Goal: Task Accomplishment & Management: Use online tool/utility

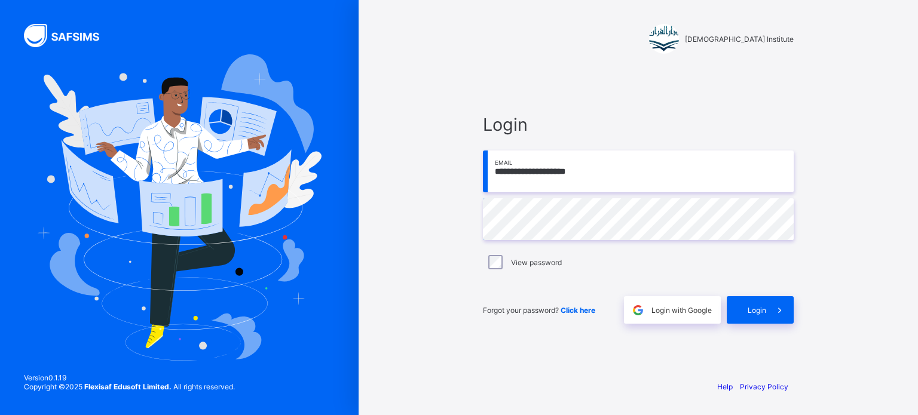
click at [587, 183] on input "**********" at bounding box center [638, 172] width 311 height 42
type input "**********"
click at [750, 295] on div "Forgot your password? Click here Login with Google Login" at bounding box center [638, 303] width 311 height 39
click at [758, 310] on span "Login" at bounding box center [757, 310] width 19 height 9
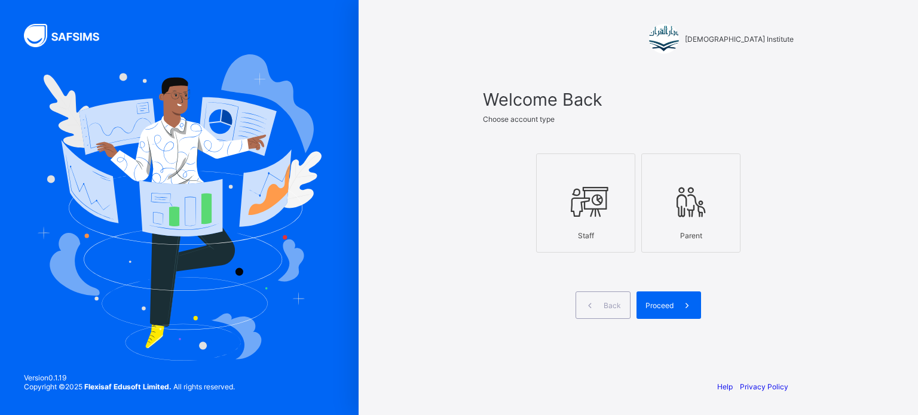
drag, startPoint x: 537, startPoint y: 176, endPoint x: 592, endPoint y: 191, distance: 57.4
click at [592, 191] on label "Staff" at bounding box center [585, 203] width 99 height 99
click at [592, 191] on icon at bounding box center [586, 202] width 42 height 36
click at [657, 309] on span "Proceed" at bounding box center [659, 305] width 28 height 9
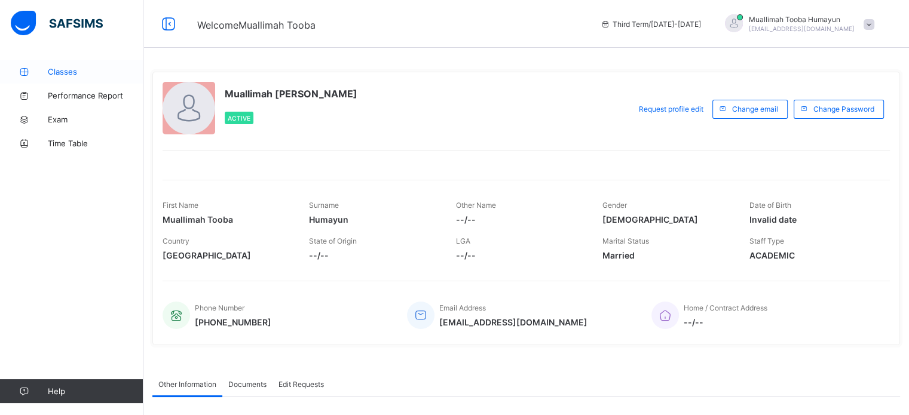
click at [75, 68] on span "Classes" at bounding box center [96, 72] width 96 height 10
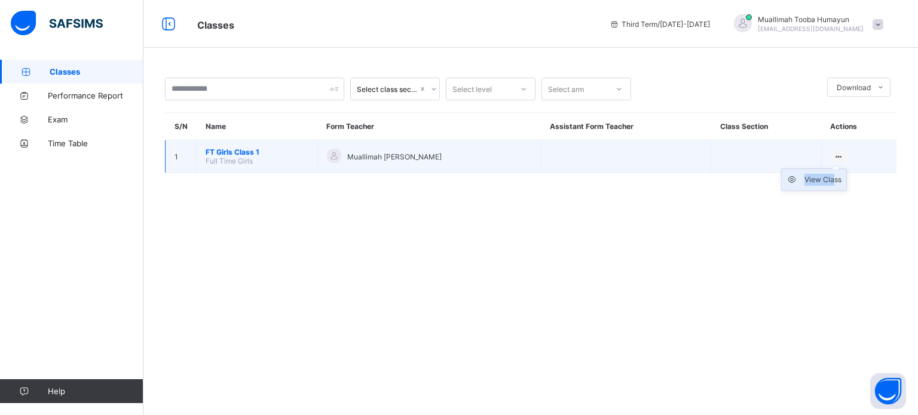
drag, startPoint x: 839, startPoint y: 155, endPoint x: 834, endPoint y: 188, distance: 33.3
click at [834, 163] on div "View Class" at bounding box center [839, 156] width 16 height 11
click at [834, 188] on li "View Class" at bounding box center [814, 180] width 65 height 22
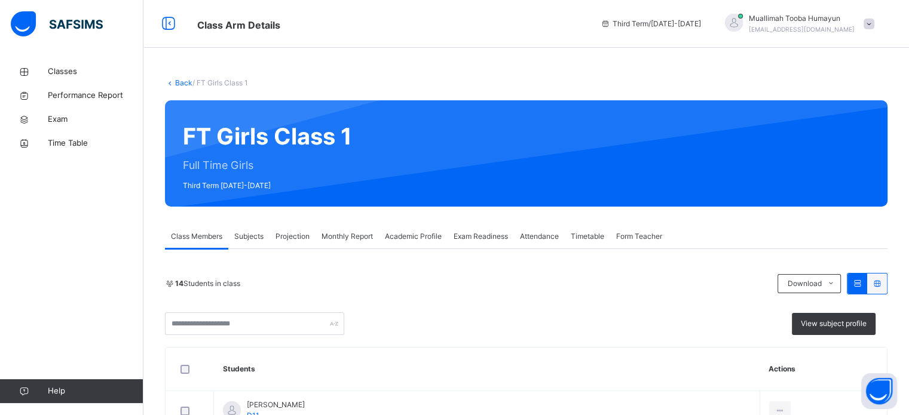
click at [290, 234] on span "Projection" at bounding box center [292, 236] width 34 height 11
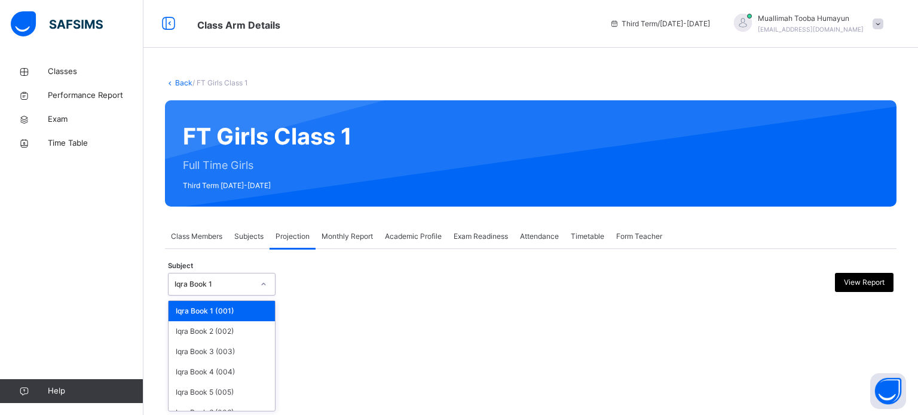
click at [244, 280] on div "Iqra Book 1" at bounding box center [213, 284] width 79 height 11
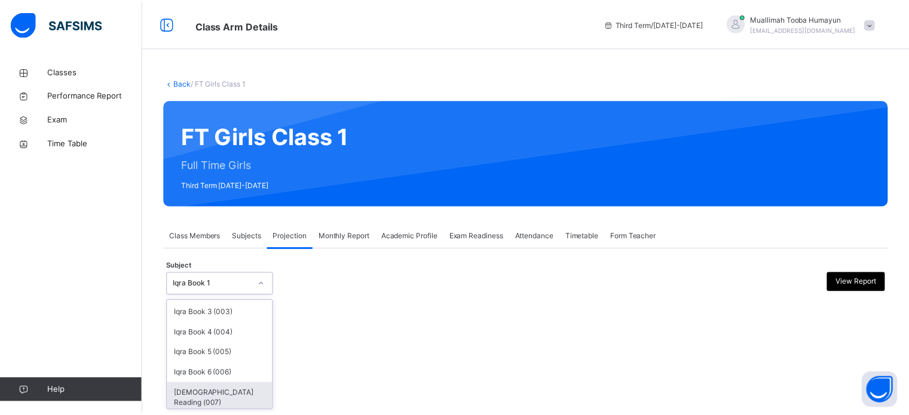
scroll to position [63, 0]
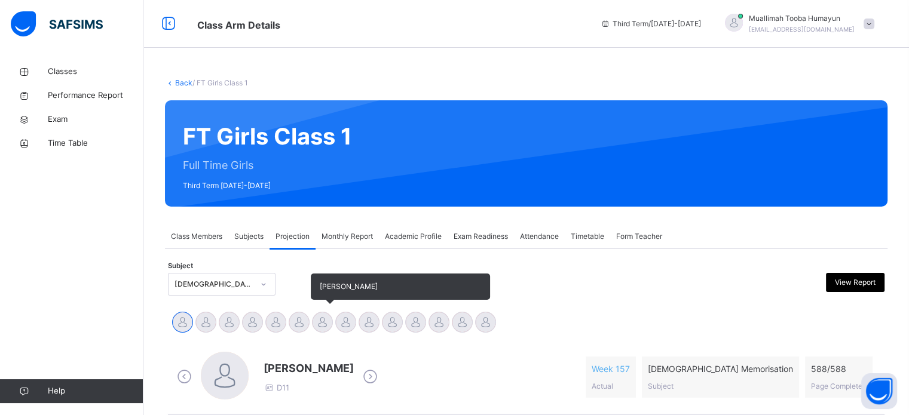
click at [325, 320] on div at bounding box center [322, 322] width 21 height 21
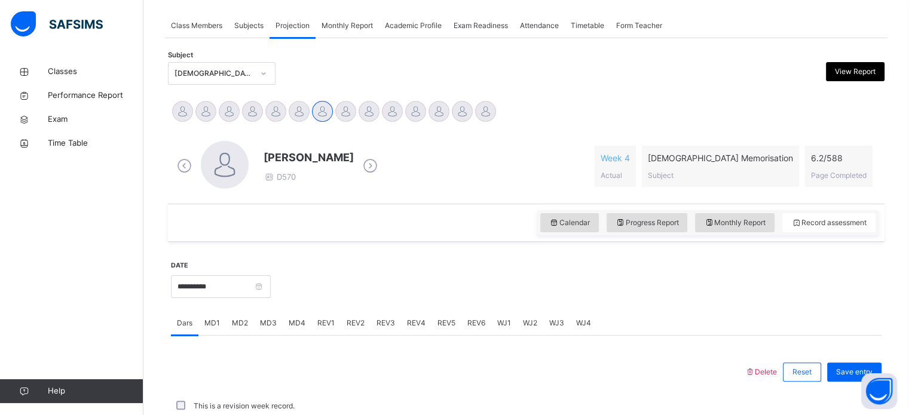
click at [289, 325] on span "MD4" at bounding box center [297, 323] width 17 height 11
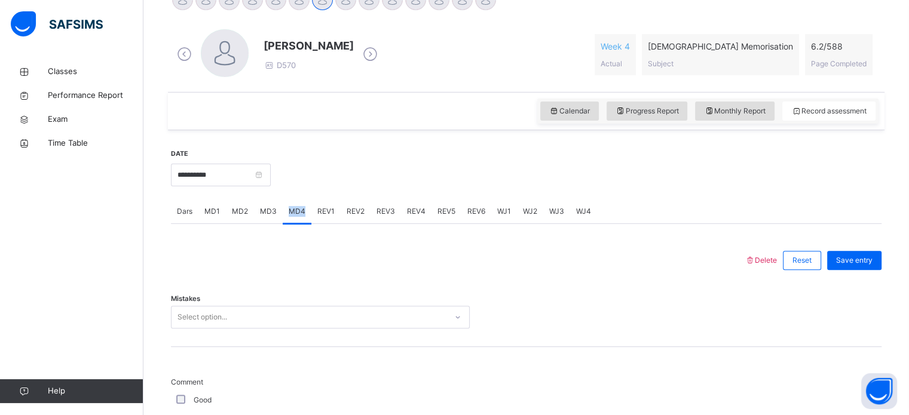
scroll to position [415, 0]
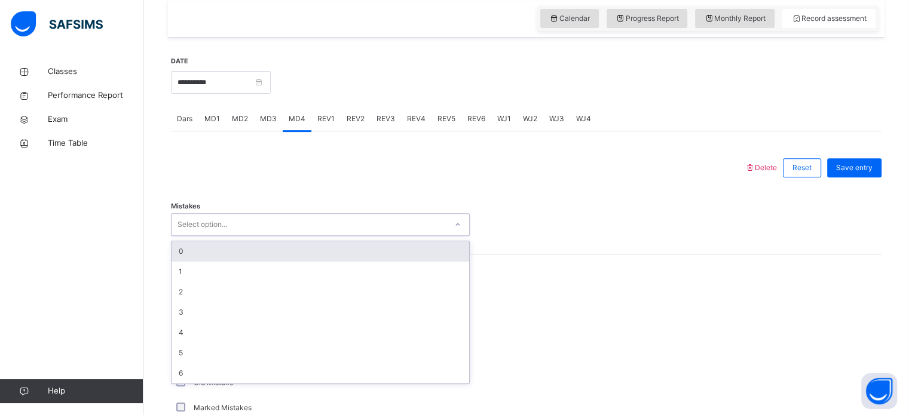
type input "*"
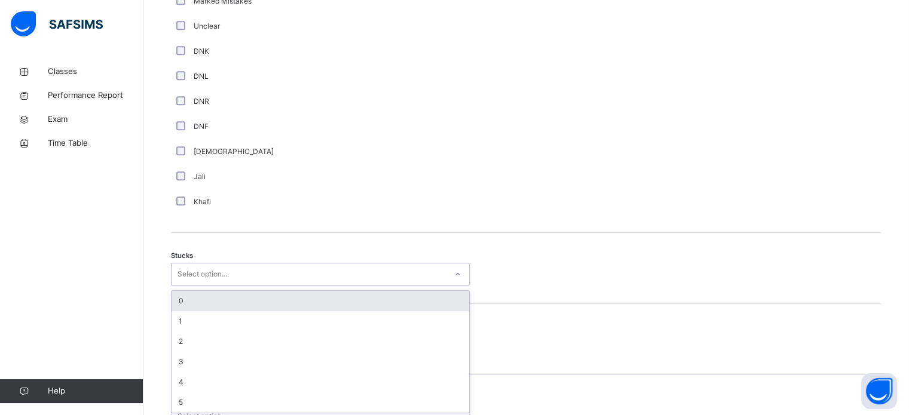
scroll to position [825, 0]
type input "*"
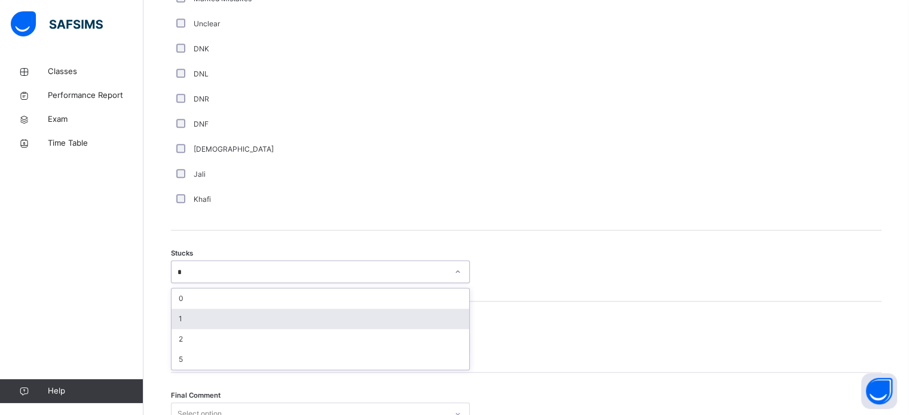
click at [212, 320] on div "1" at bounding box center [321, 319] width 298 height 20
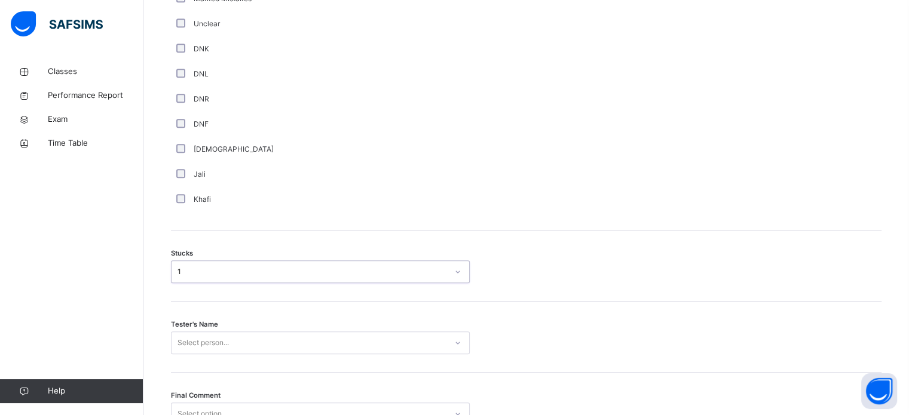
scroll to position [937, 0]
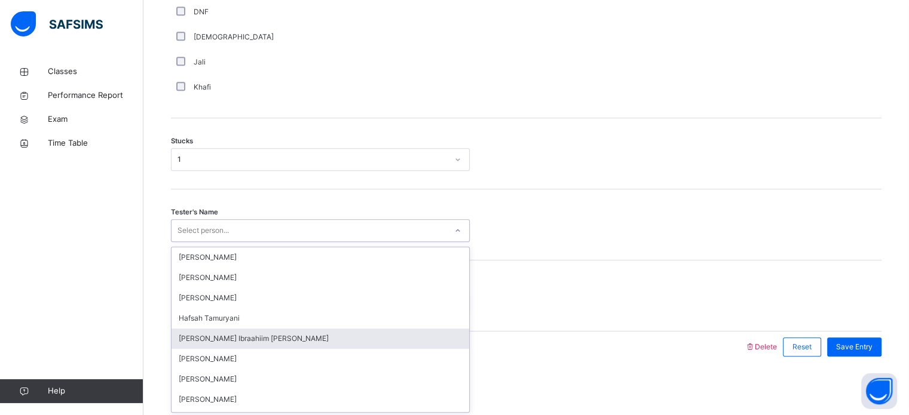
click at [222, 242] on div "option Fadumo Ibraahiim Abdullahi focused, 5 of 45. 45 results available. Use U…" at bounding box center [320, 230] width 299 height 23
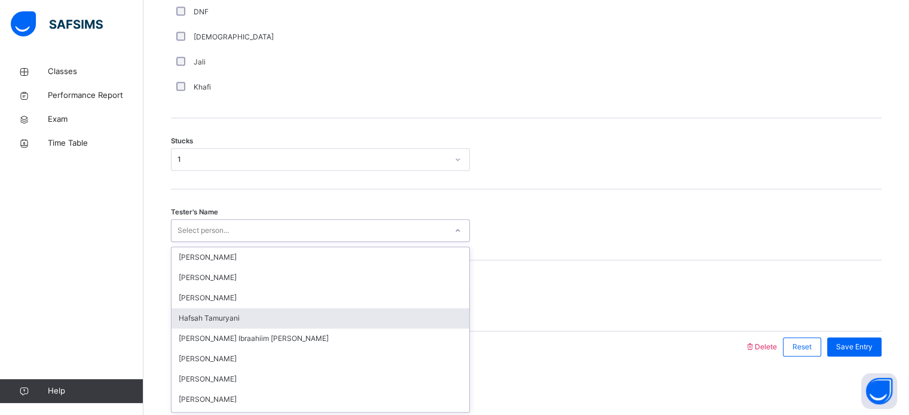
click at [222, 318] on div "Hafsah Tamuryani" at bounding box center [321, 318] width 298 height 20
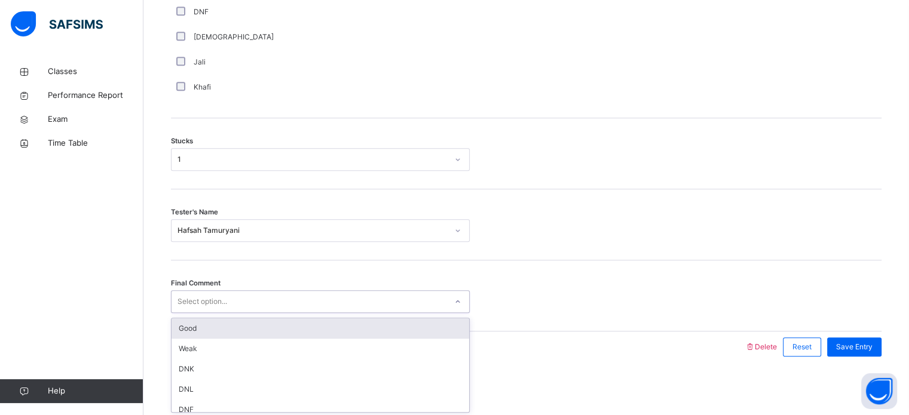
click at [229, 300] on div "Select option..." at bounding box center [309, 302] width 275 height 19
click at [230, 325] on div "Good" at bounding box center [321, 329] width 298 height 20
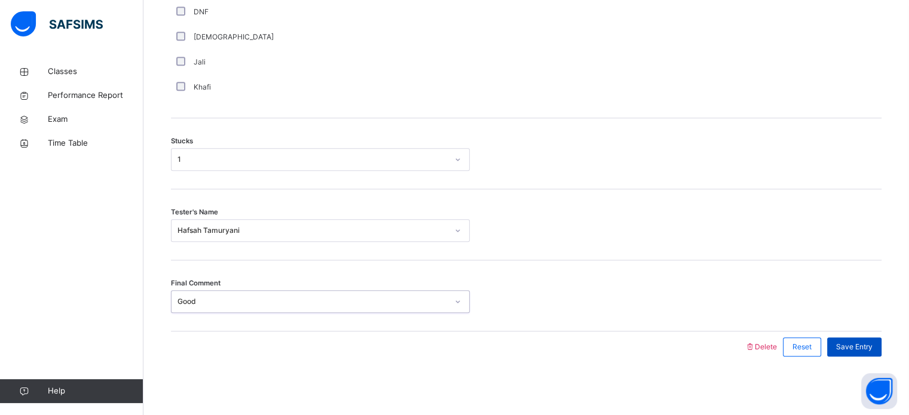
click at [875, 339] on div "Save Entry" at bounding box center [854, 347] width 54 height 19
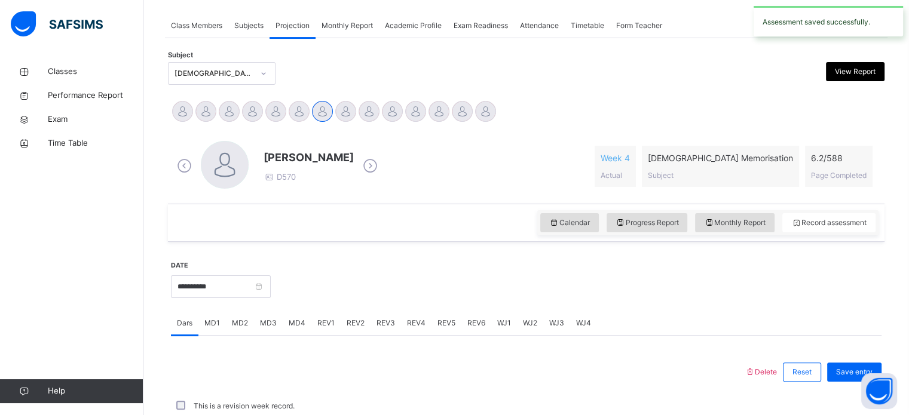
scroll to position [482, 0]
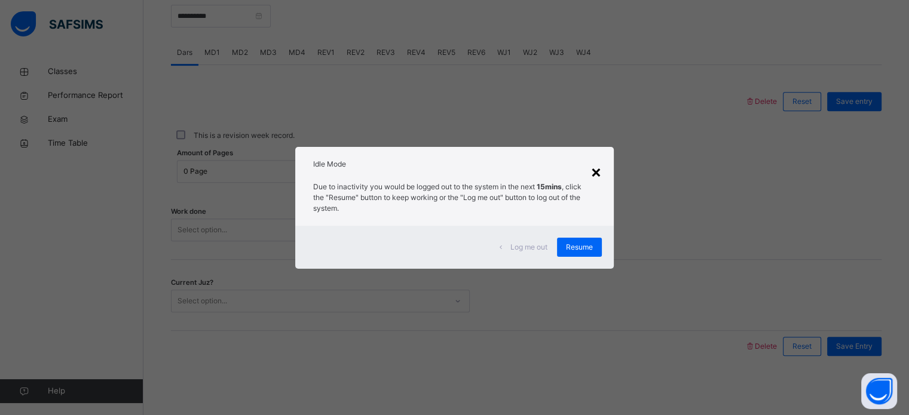
click at [601, 177] on div "×" at bounding box center [595, 171] width 11 height 25
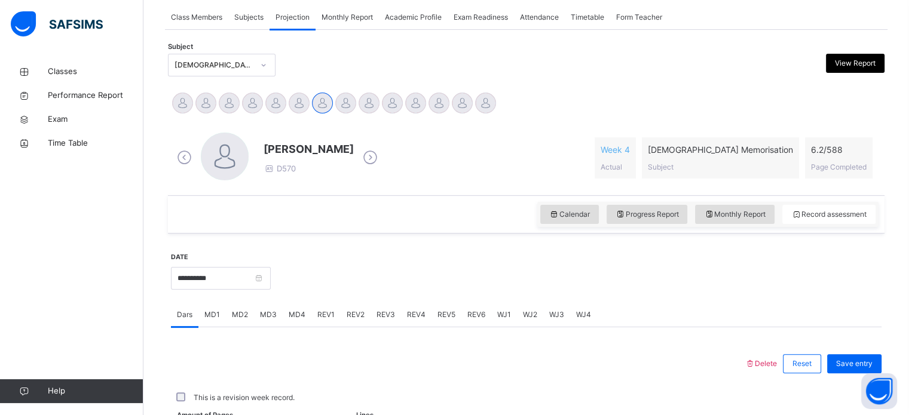
scroll to position [220, 0]
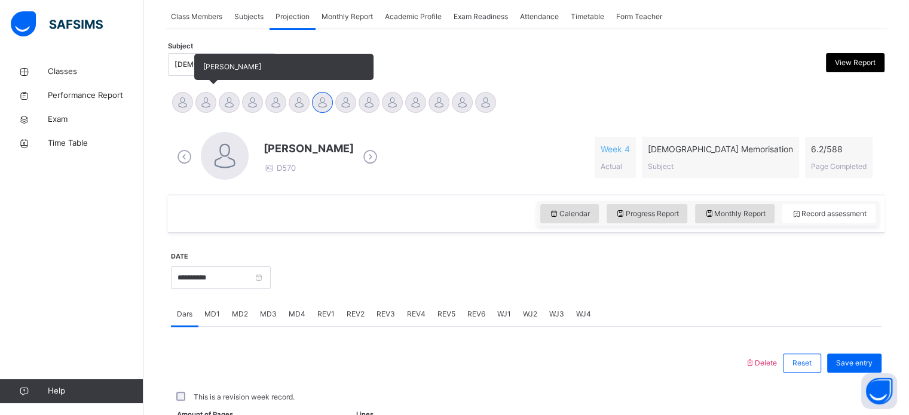
click at [207, 102] on div at bounding box center [205, 102] width 21 height 21
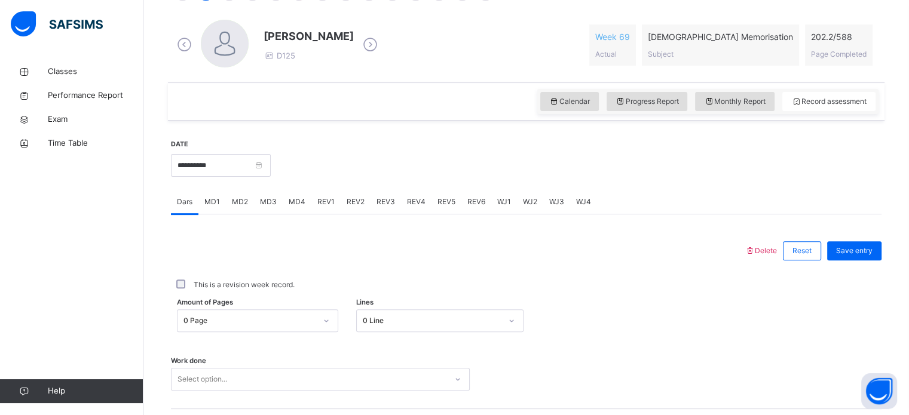
click at [329, 211] on div "REV1" at bounding box center [325, 202] width 29 height 24
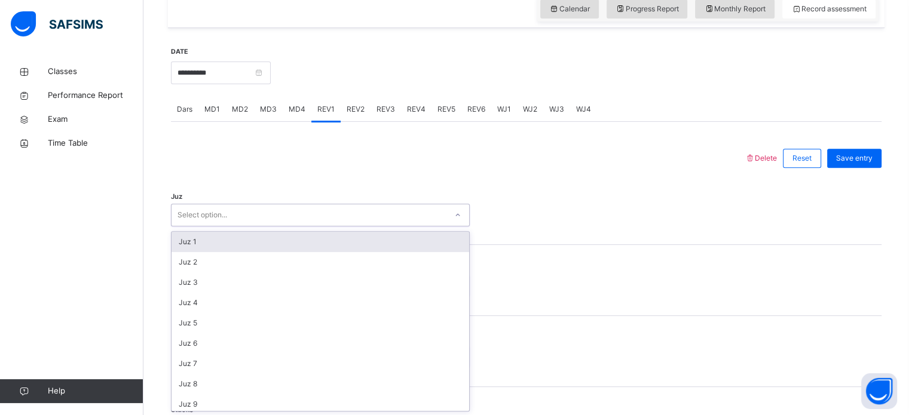
scroll to position [425, 0]
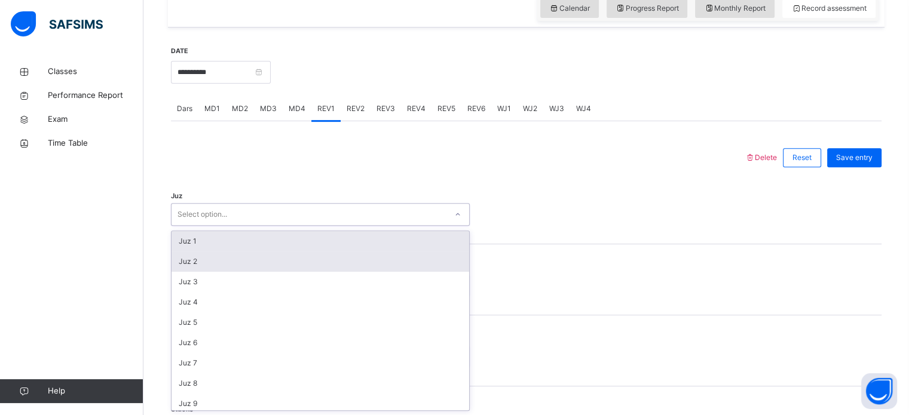
click at [277, 270] on div "Juz 2" at bounding box center [321, 262] width 298 height 20
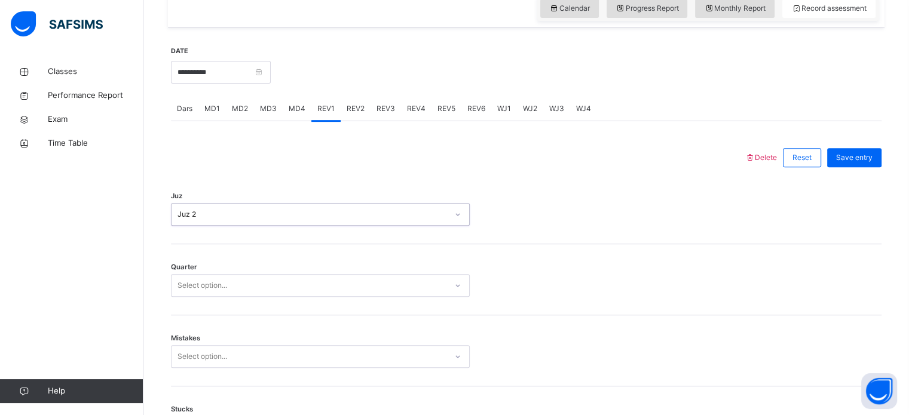
click at [272, 307] on div "Quarter Select option..." at bounding box center [526, 279] width 711 height 71
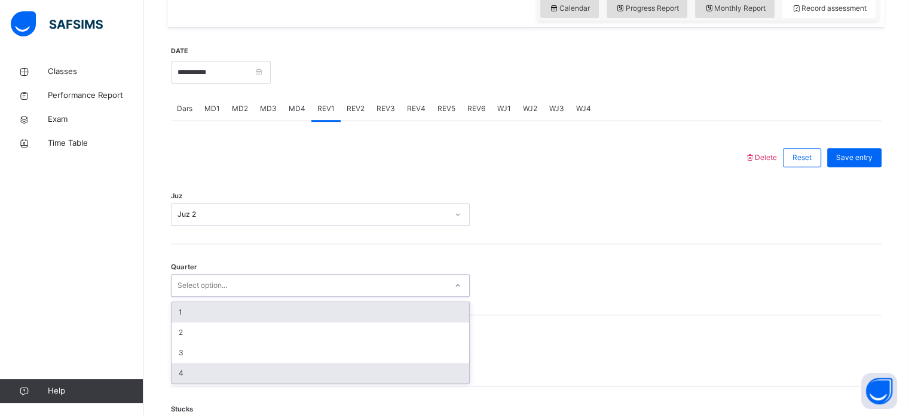
click at [236, 371] on div "4" at bounding box center [321, 373] width 298 height 20
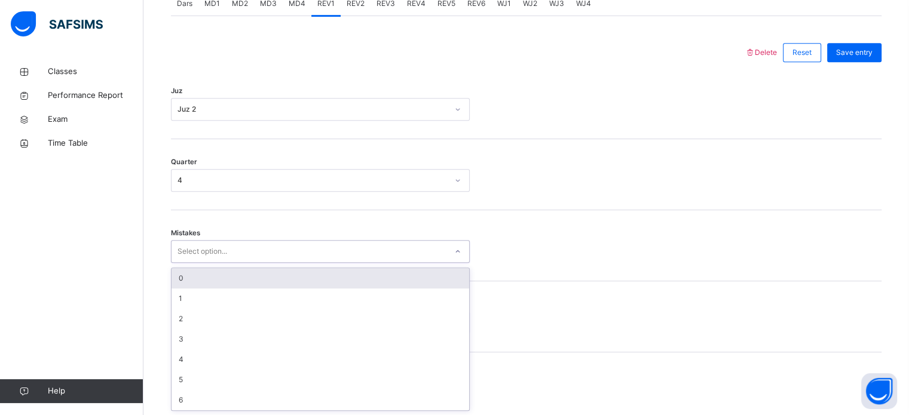
click at [291, 273] on div "0" at bounding box center [321, 278] width 298 height 20
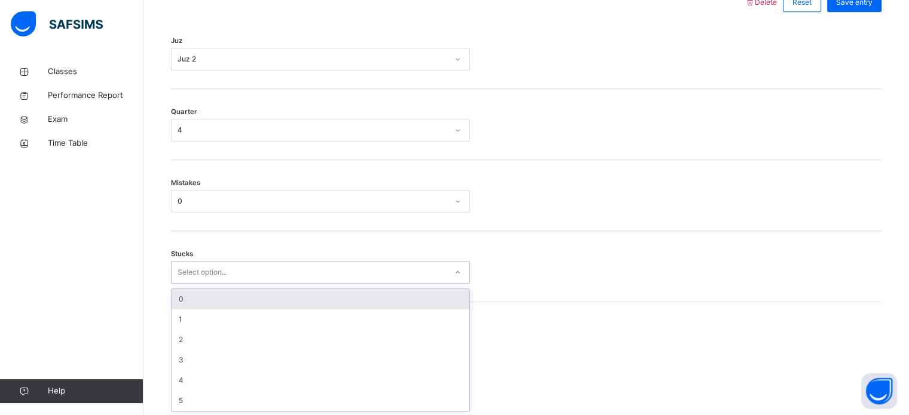
scroll to position [581, 0]
click at [261, 298] on div "0" at bounding box center [321, 299] width 298 height 20
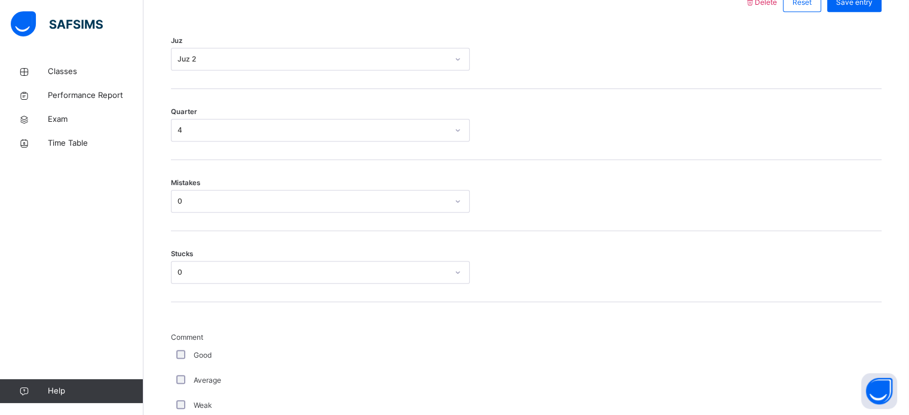
scroll to position [1008, 0]
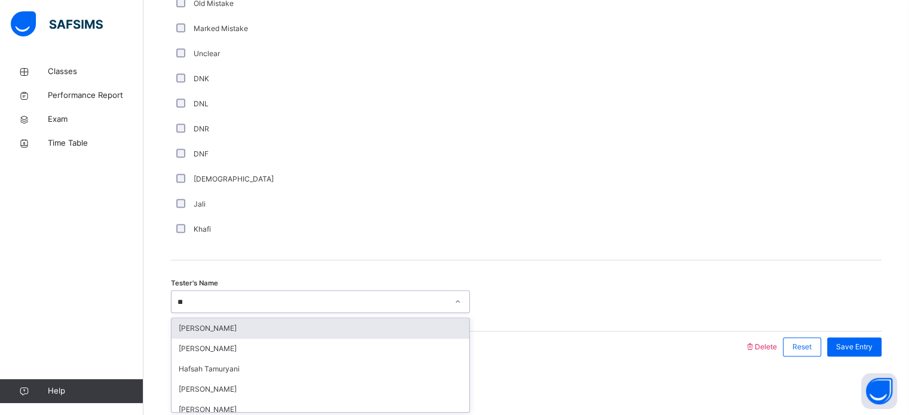
type input "***"
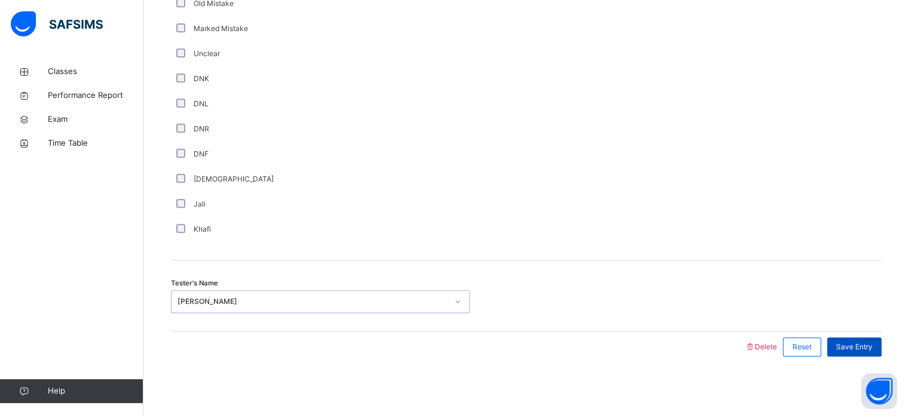
click at [861, 353] on div "Save Entry" at bounding box center [854, 347] width 54 height 19
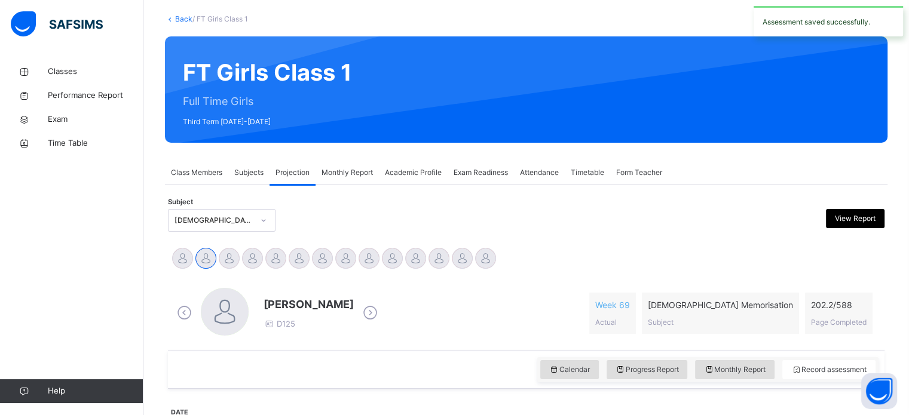
scroll to position [98, 0]
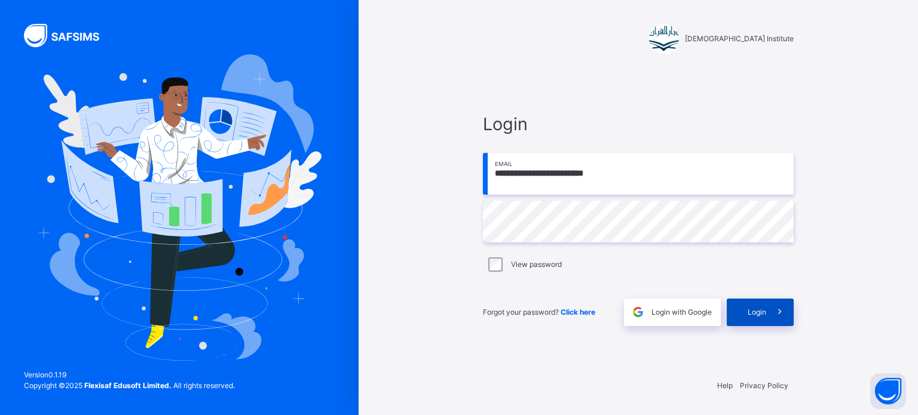
click at [770, 312] on span at bounding box center [779, 312] width 27 height 27
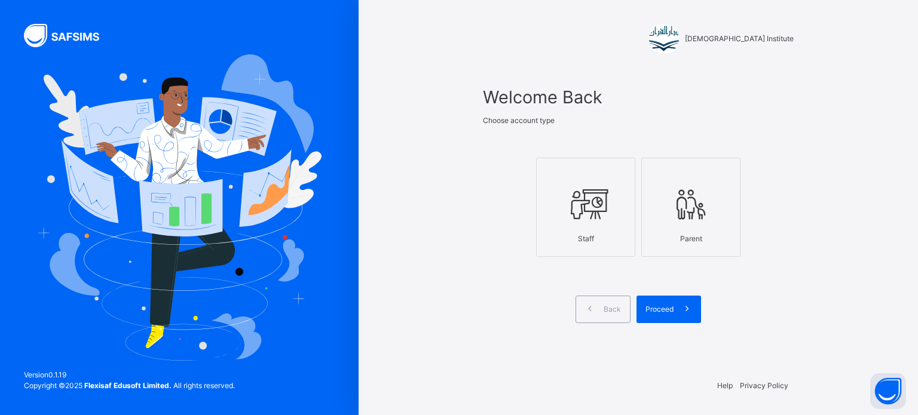
click at [587, 213] on icon at bounding box center [586, 204] width 42 height 45
click at [675, 313] on span at bounding box center [686, 309] width 27 height 27
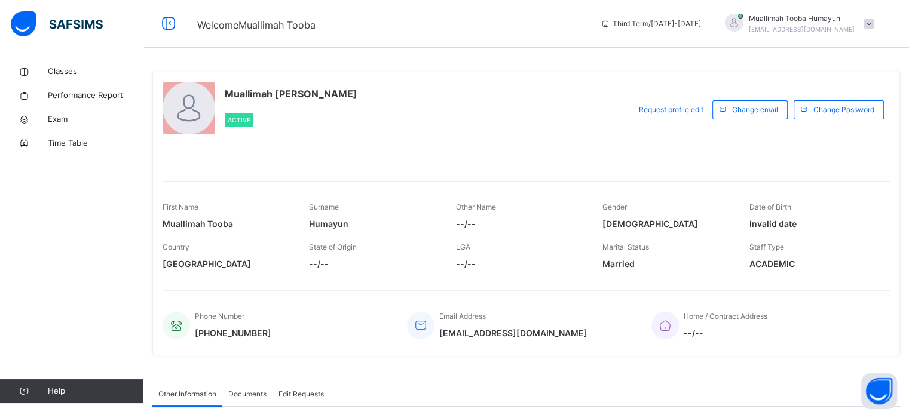
click at [656, 203] on div "Gender Female" at bounding box center [666, 216] width 128 height 40
click at [65, 69] on span "Classes" at bounding box center [96, 72] width 96 height 12
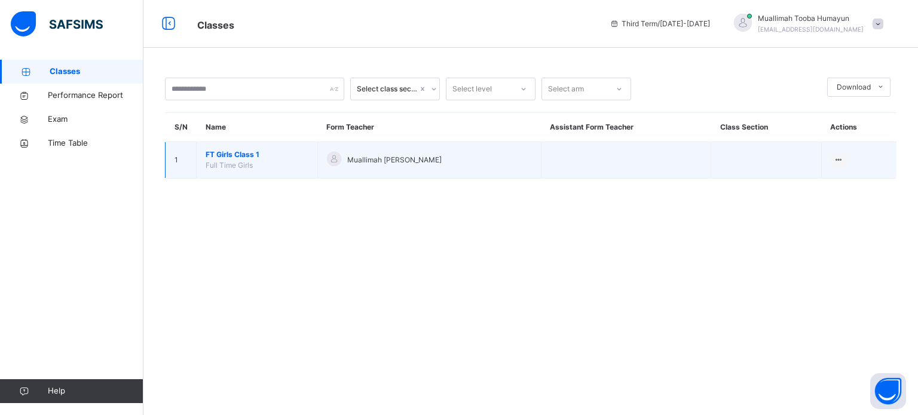
click at [226, 152] on span "FT Girls Class 1" at bounding box center [257, 154] width 103 height 11
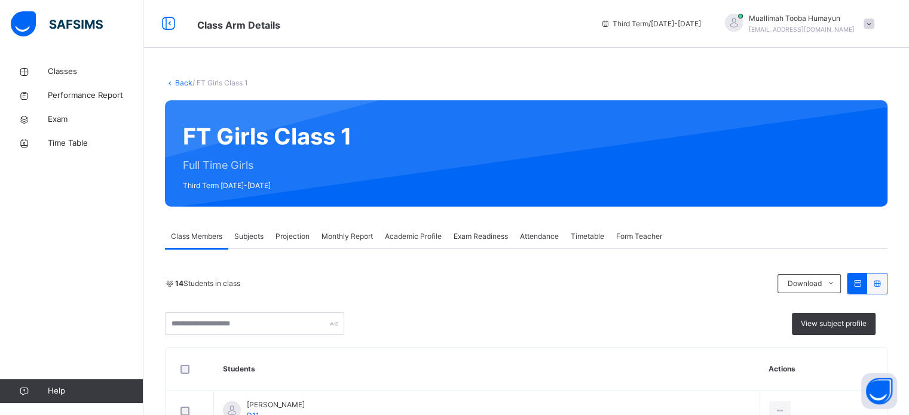
click at [283, 231] on span "Projection" at bounding box center [292, 236] width 34 height 11
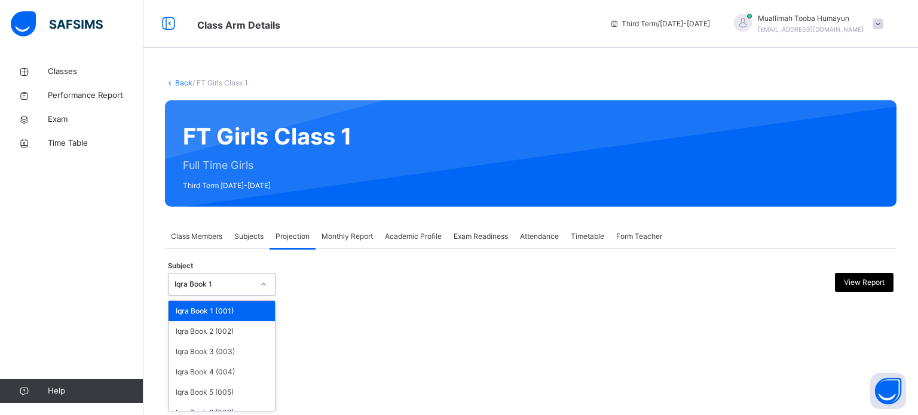
click at [226, 275] on div "Iqra Book 1" at bounding box center [211, 284] width 84 height 19
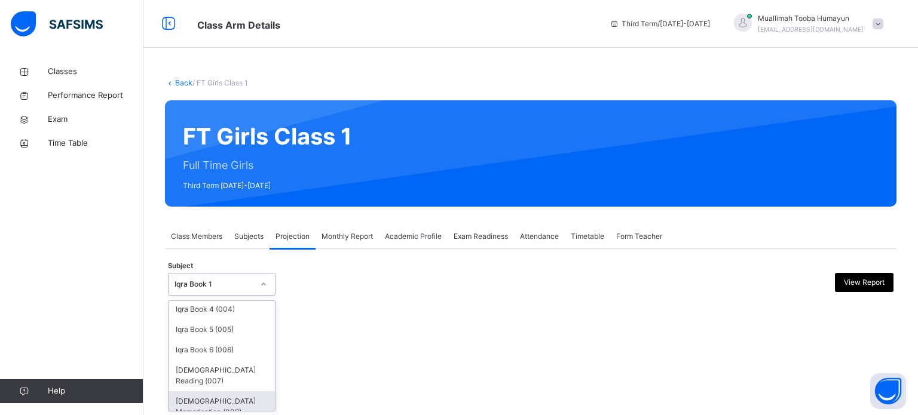
click at [235, 391] on div "[DEMOGRAPHIC_DATA] Memorisation (008)" at bounding box center [222, 406] width 106 height 31
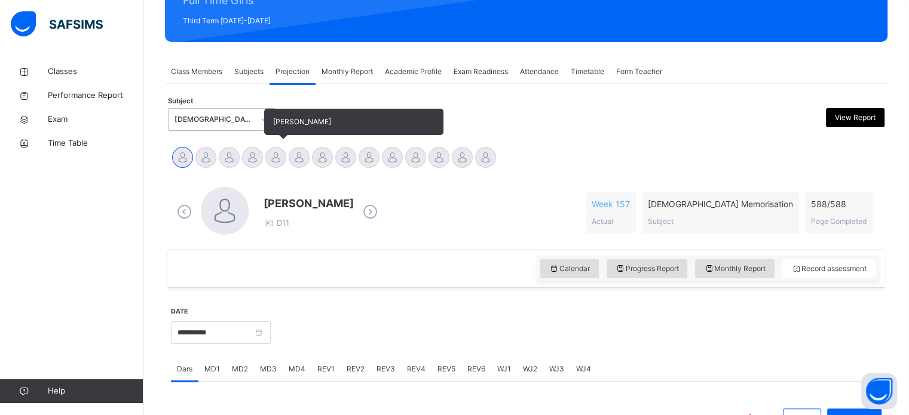
scroll to position [211, 0]
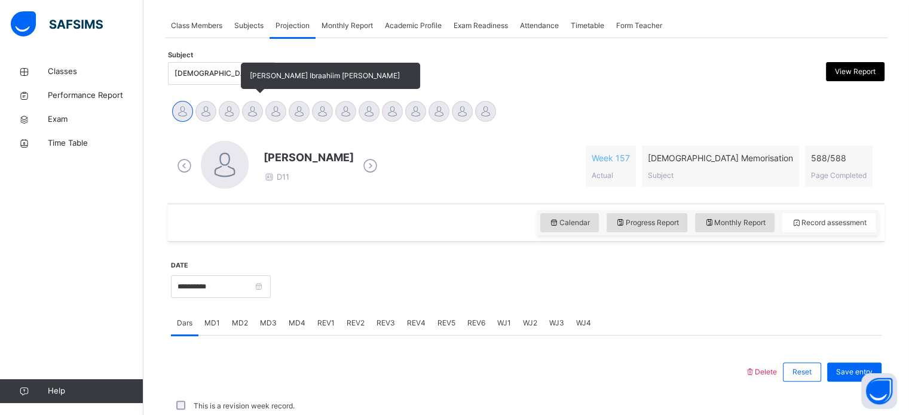
click at [255, 105] on div at bounding box center [252, 111] width 21 height 21
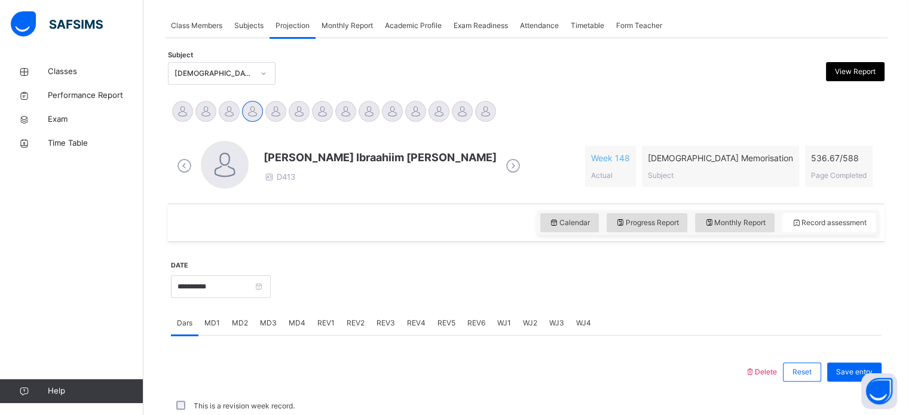
scroll to position [482, 0]
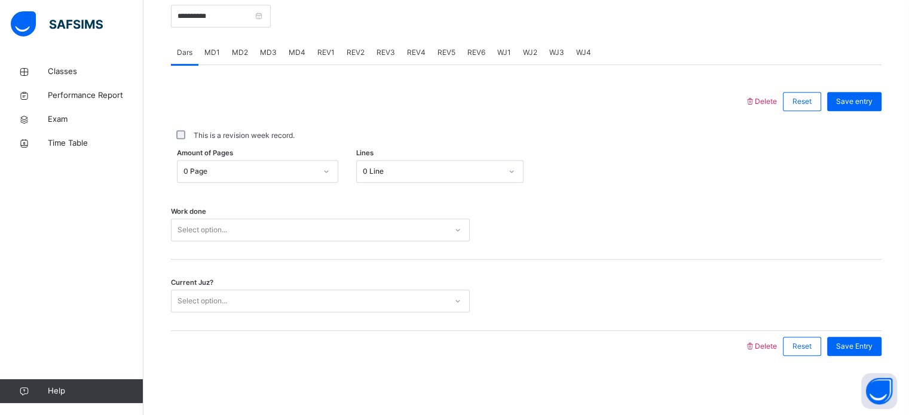
click at [296, 50] on span "MD4" at bounding box center [297, 52] width 17 height 11
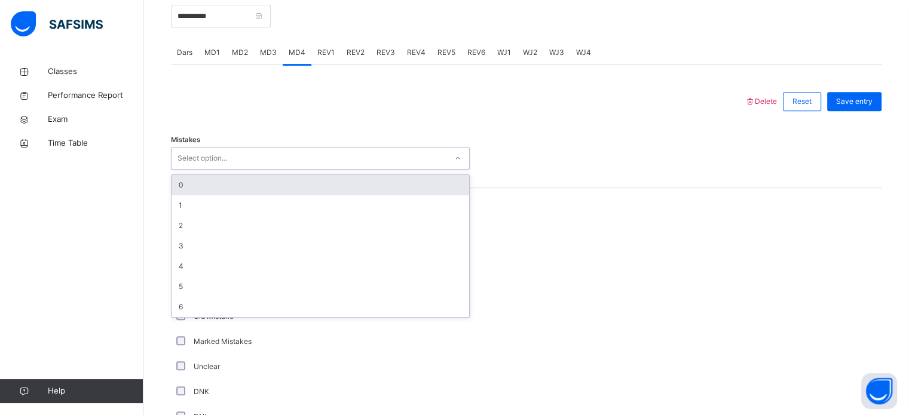
click at [333, 153] on div "Select option..." at bounding box center [309, 158] width 275 height 19
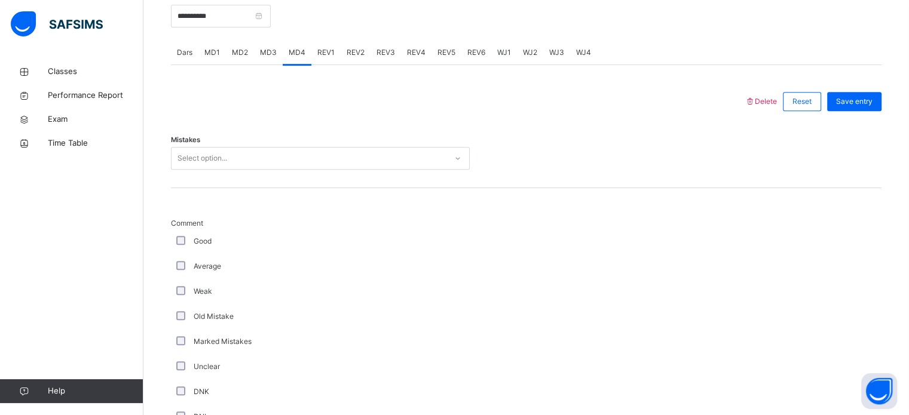
click at [183, 44] on div "Dars" at bounding box center [184, 53] width 27 height 24
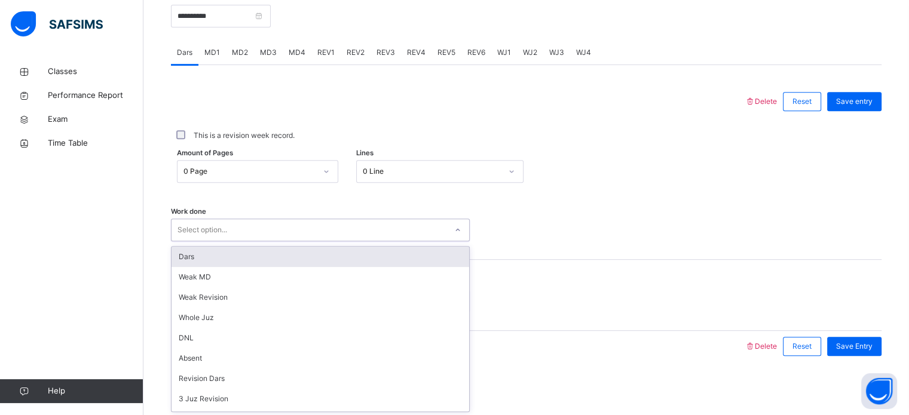
click at [278, 231] on div "Select option..." at bounding box center [309, 230] width 275 height 19
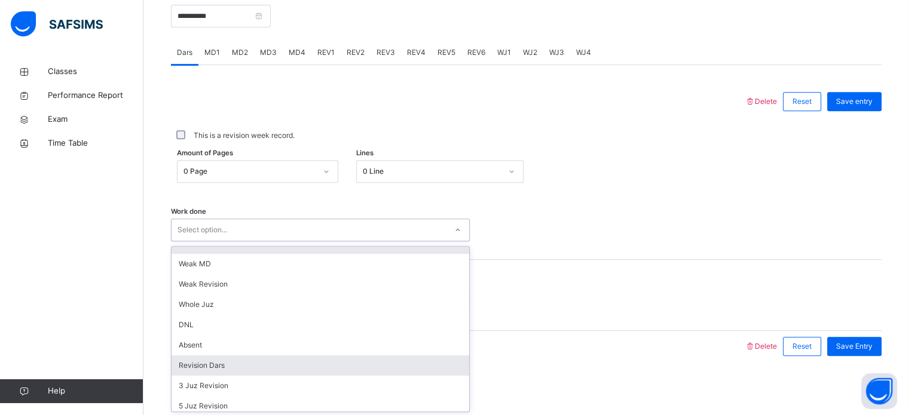
scroll to position [0, 0]
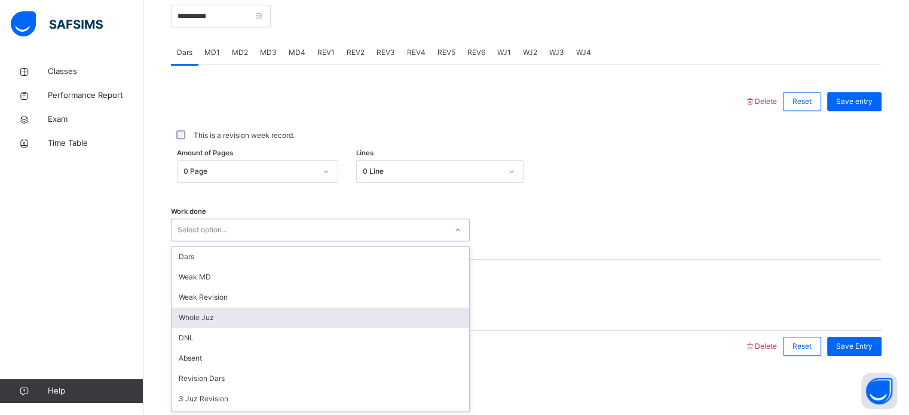
click at [308, 322] on div "Whole Juz" at bounding box center [321, 318] width 298 height 20
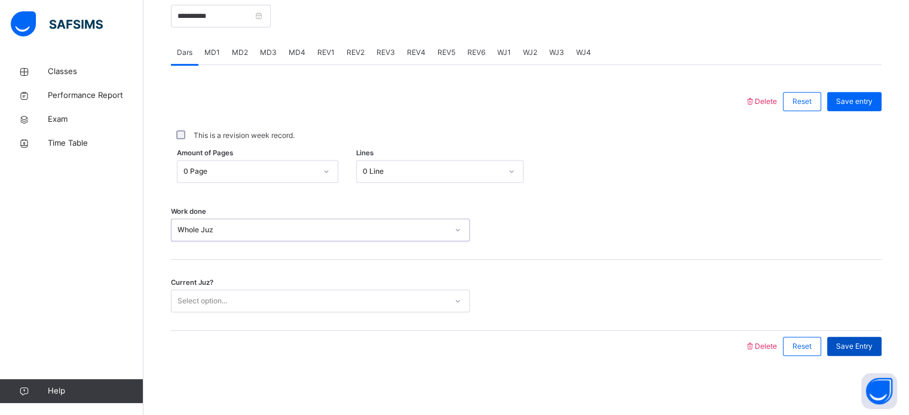
click at [869, 337] on div "Save Entry" at bounding box center [854, 346] width 54 height 19
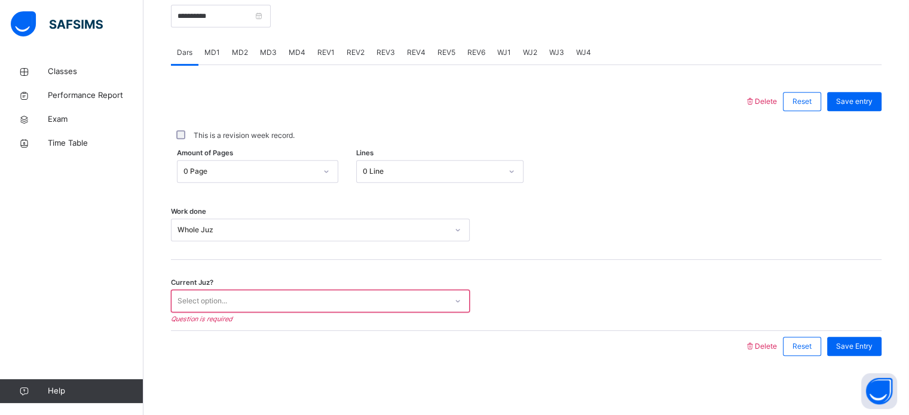
click at [431, 286] on div "Current Juz? Select option... Question is required" at bounding box center [526, 295] width 711 height 71
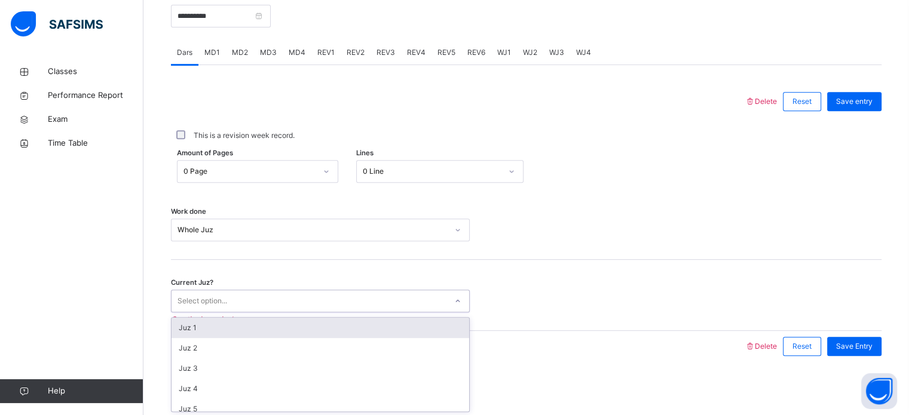
click at [419, 295] on div "Select option..." at bounding box center [309, 301] width 275 height 19
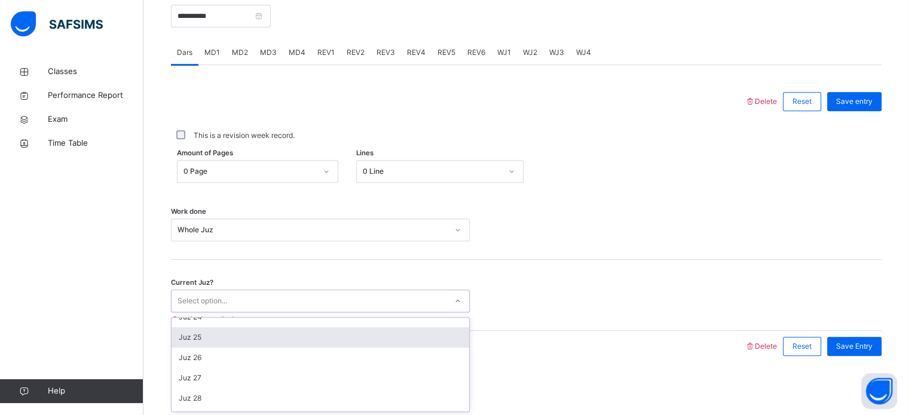
scroll to position [468, 0]
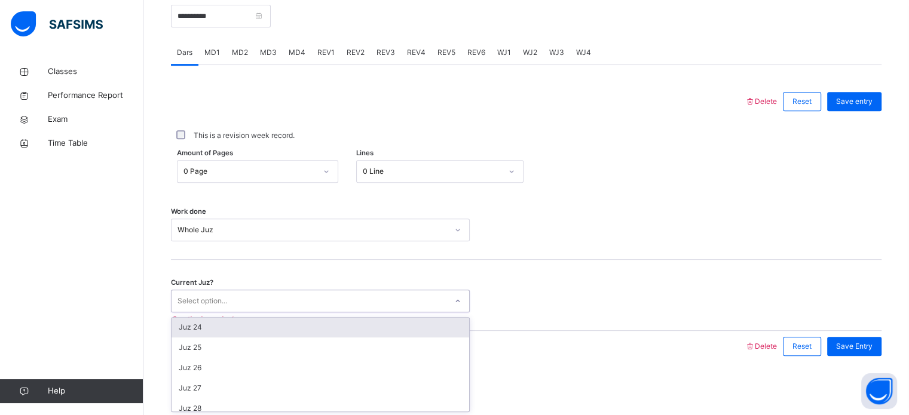
click at [398, 330] on div "Juz 24" at bounding box center [321, 327] width 298 height 20
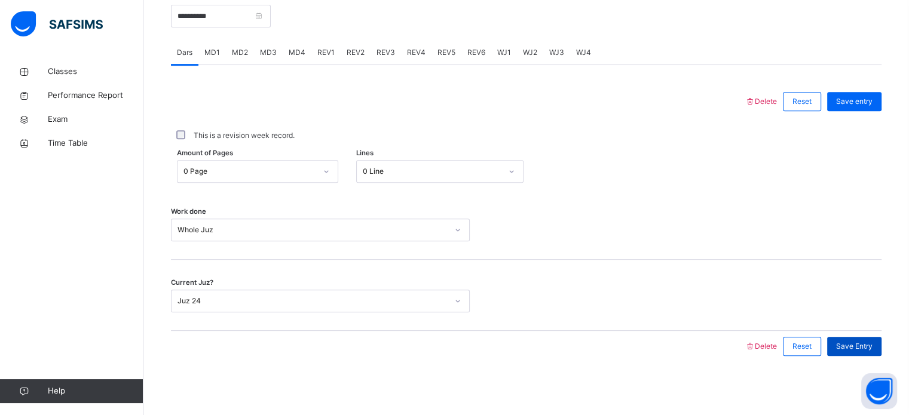
click at [872, 342] on span "Save Entry" at bounding box center [854, 346] width 36 height 11
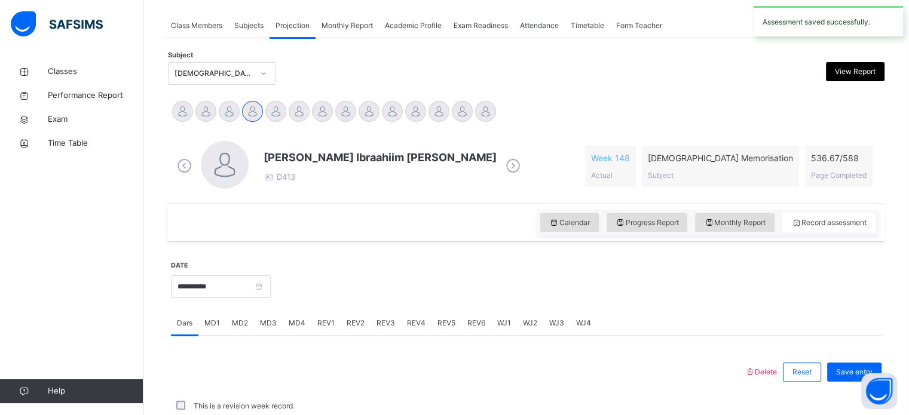
scroll to position [482, 0]
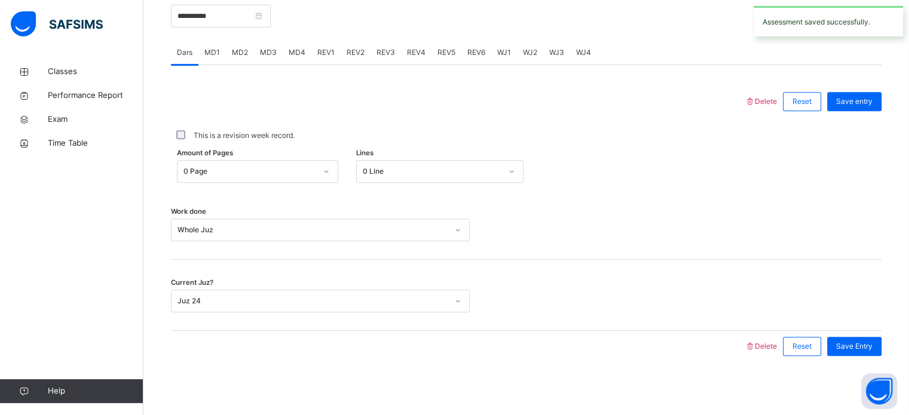
click at [577, 48] on span "WJ4" at bounding box center [583, 52] width 15 height 11
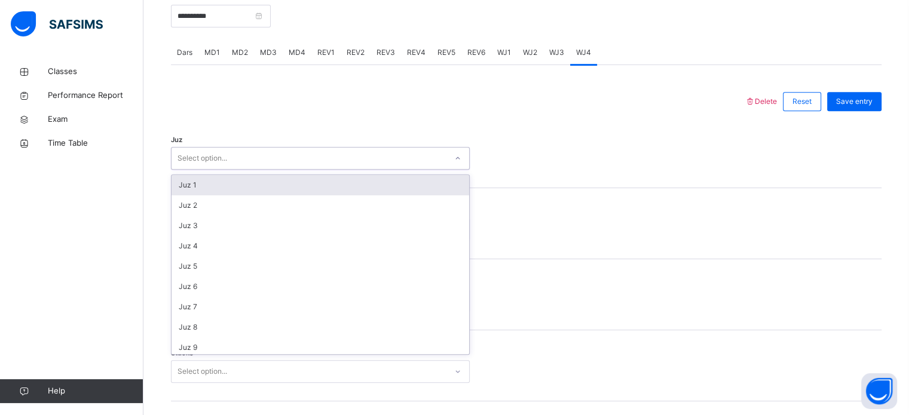
click at [298, 165] on div "Select option..." at bounding box center [309, 158] width 275 height 19
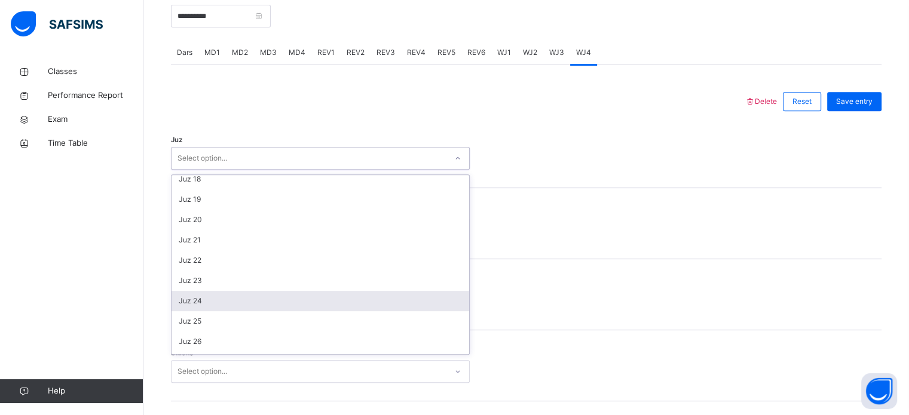
scroll to position [350, 0]
click at [304, 301] on div "Juz 24" at bounding box center [321, 302] width 298 height 20
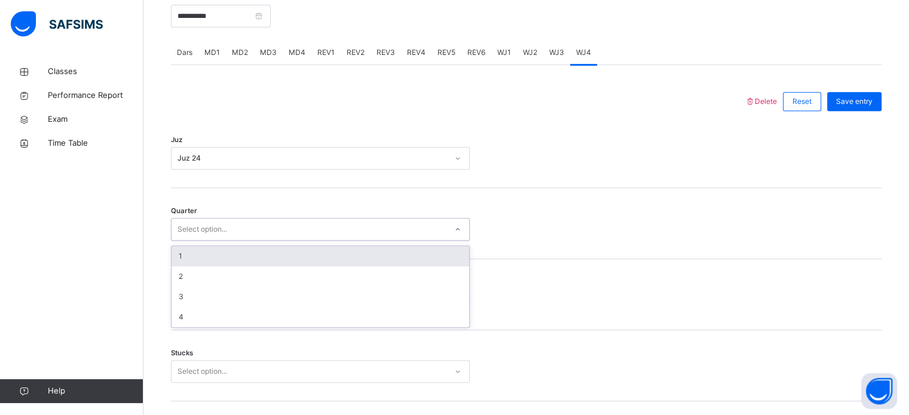
click at [288, 235] on div "Select option..." at bounding box center [309, 230] width 275 height 19
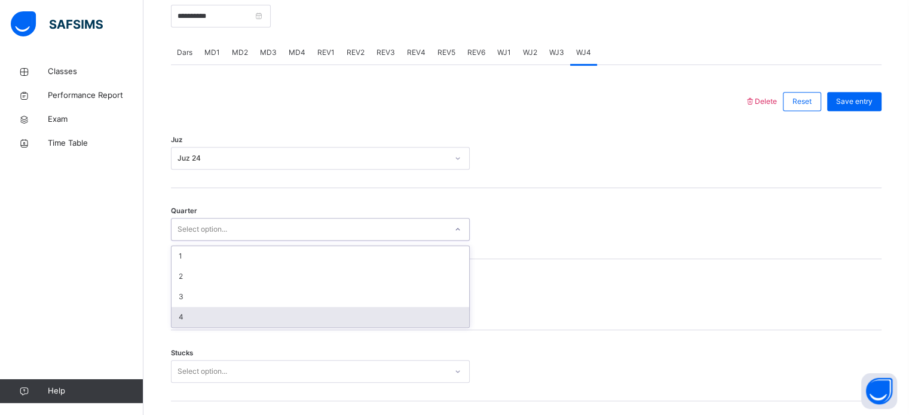
click at [299, 310] on div "4" at bounding box center [321, 317] width 298 height 20
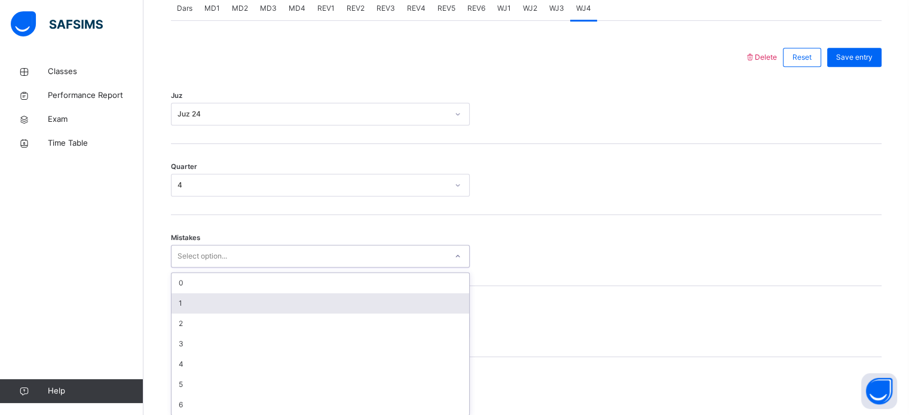
scroll to position [531, 0]
click at [316, 264] on div "option 1 focused, 2 of 7. 7 results available. Use Up and Down to choose option…" at bounding box center [320, 252] width 299 height 23
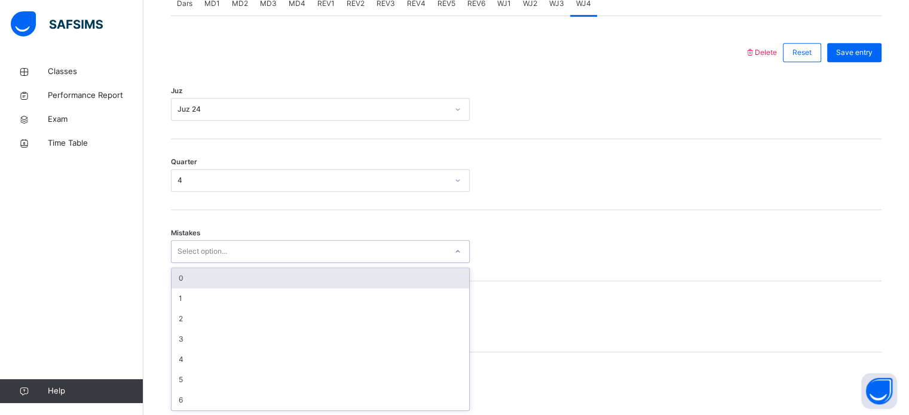
click at [348, 286] on div "0" at bounding box center [321, 278] width 298 height 20
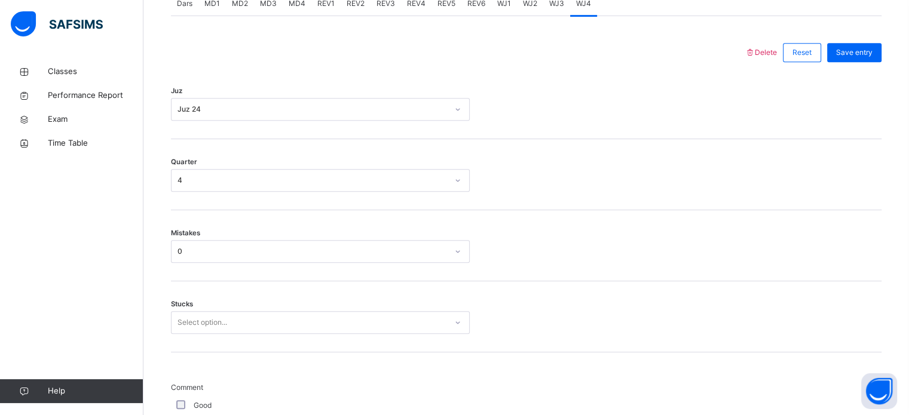
click at [369, 301] on div "Stucks Select option..." at bounding box center [526, 316] width 711 height 71
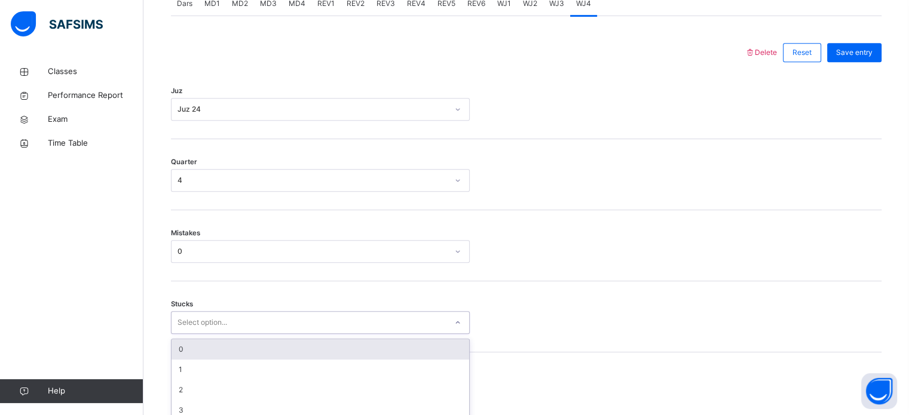
scroll to position [581, 0]
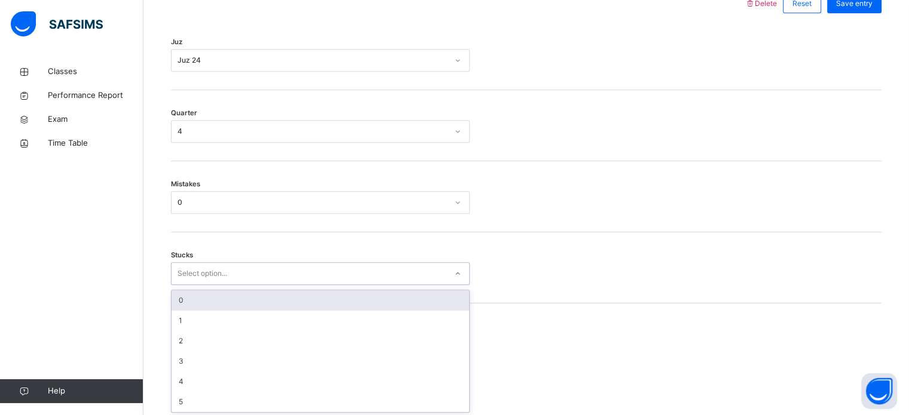
click at [360, 285] on div "option 0 focused, 1 of 6. 6 results available. Use Up and Down to choose option…" at bounding box center [320, 273] width 299 height 23
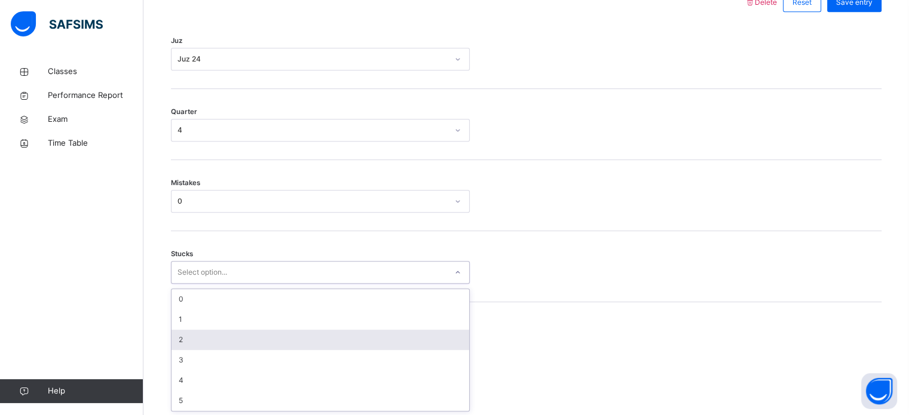
click at [360, 331] on div "2" at bounding box center [321, 340] width 298 height 20
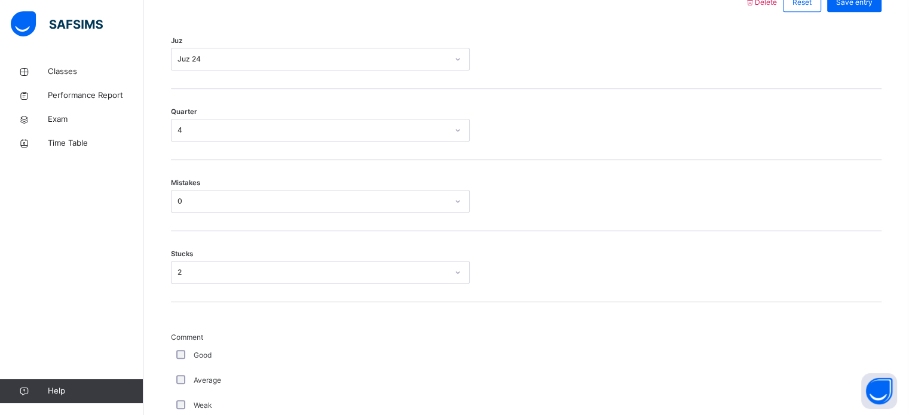
click at [197, 375] on label "Average" at bounding box center [207, 380] width 27 height 11
drag, startPoint x: 189, startPoint y: 376, endPoint x: 175, endPoint y: 376, distance: 13.7
click at [175, 376] on div "Average" at bounding box center [320, 380] width 293 height 11
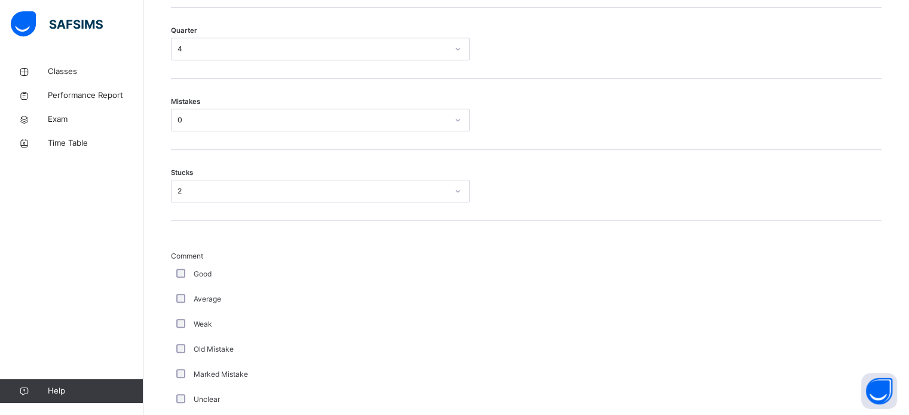
scroll to position [1008, 0]
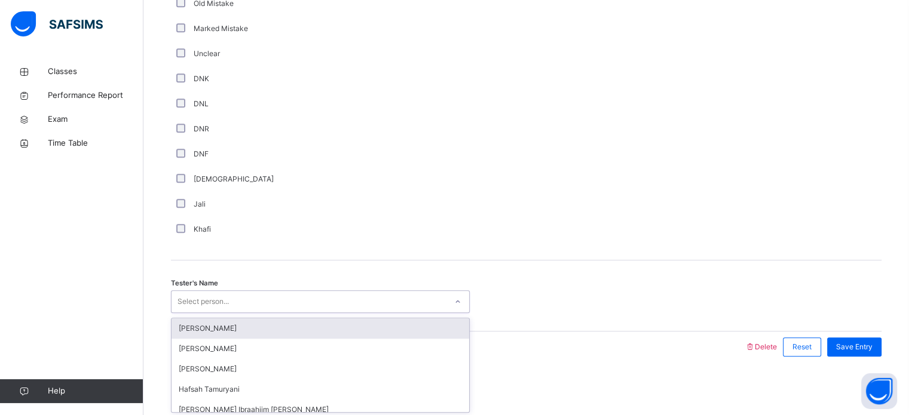
click at [219, 301] on div "Select person..." at bounding box center [202, 301] width 51 height 23
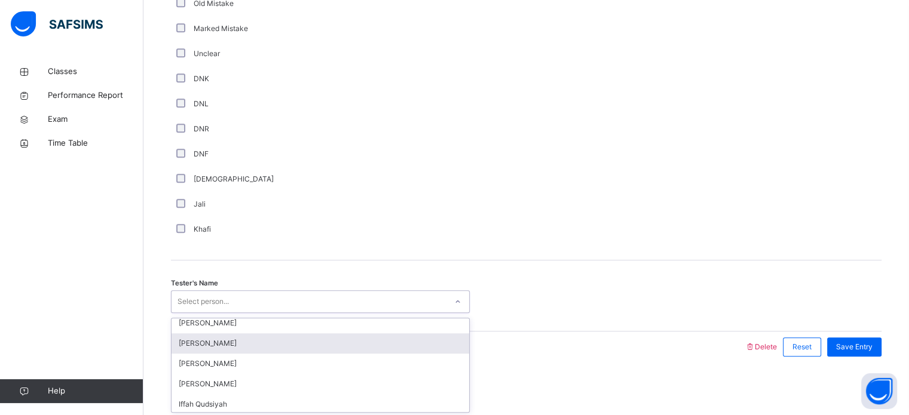
scroll to position [139, 0]
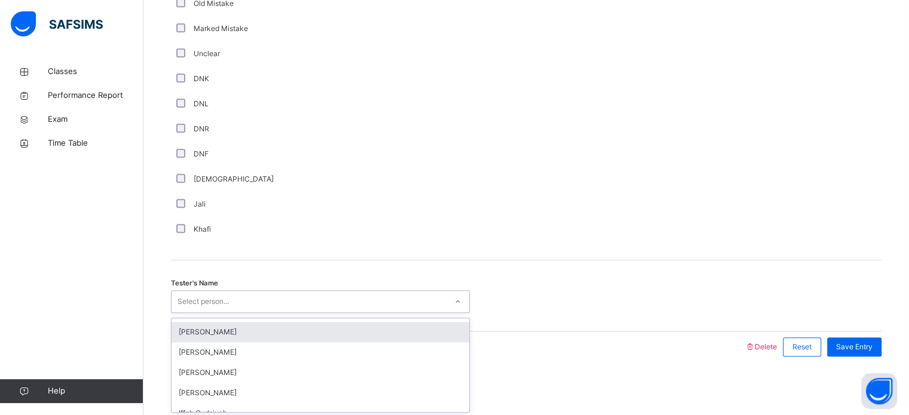
click at [268, 336] on div "[PERSON_NAME]" at bounding box center [321, 332] width 298 height 20
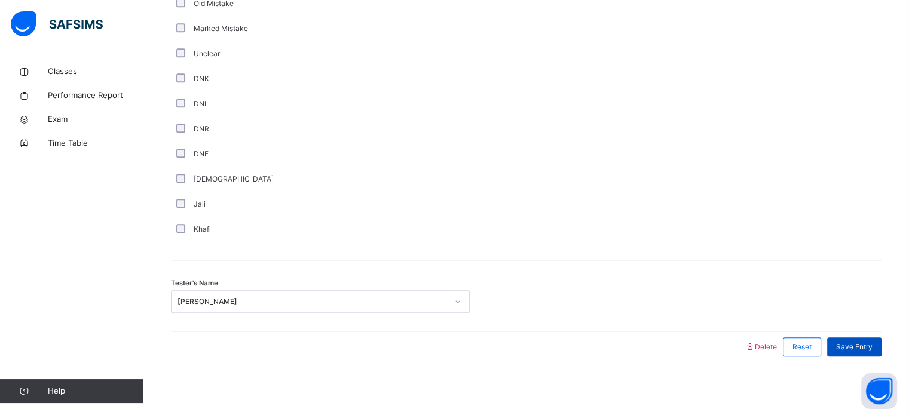
click at [868, 344] on span "Save Entry" at bounding box center [854, 347] width 36 height 11
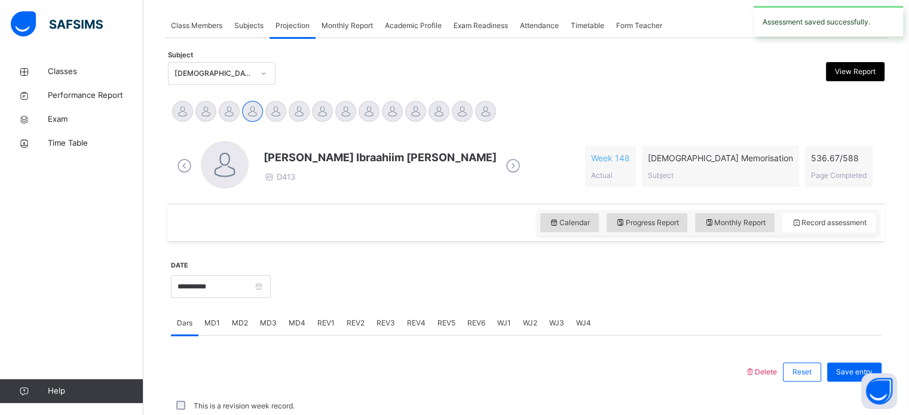
scroll to position [482, 0]
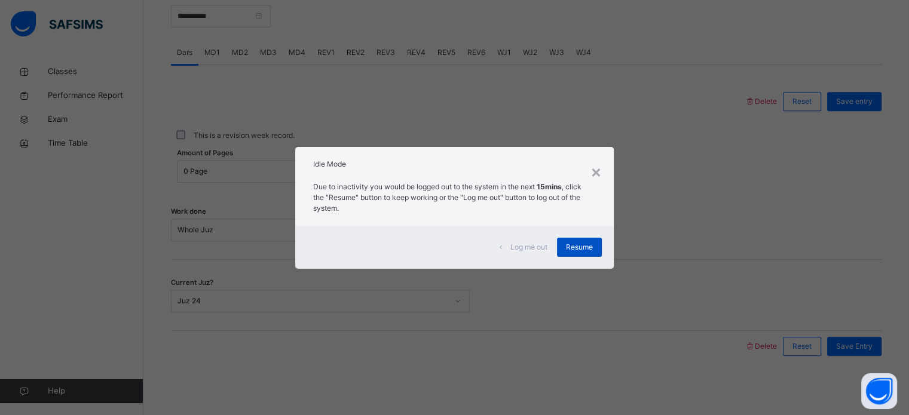
click at [583, 246] on span "Resume" at bounding box center [579, 247] width 27 height 11
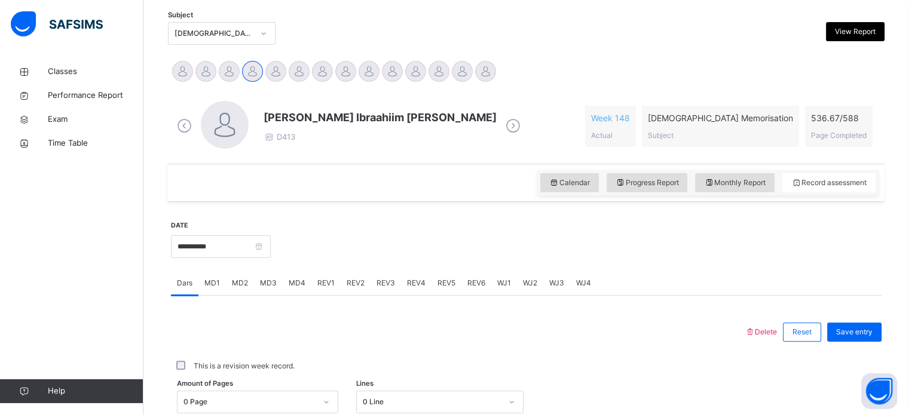
scroll to position [250, 0]
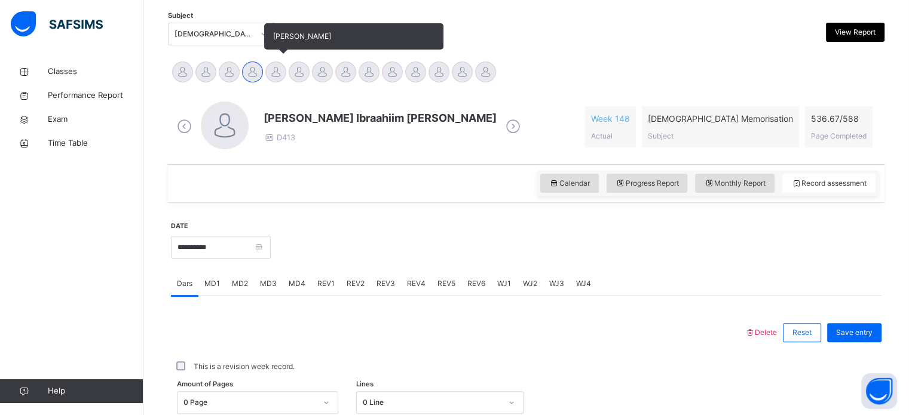
click at [277, 65] on div at bounding box center [275, 72] width 21 height 21
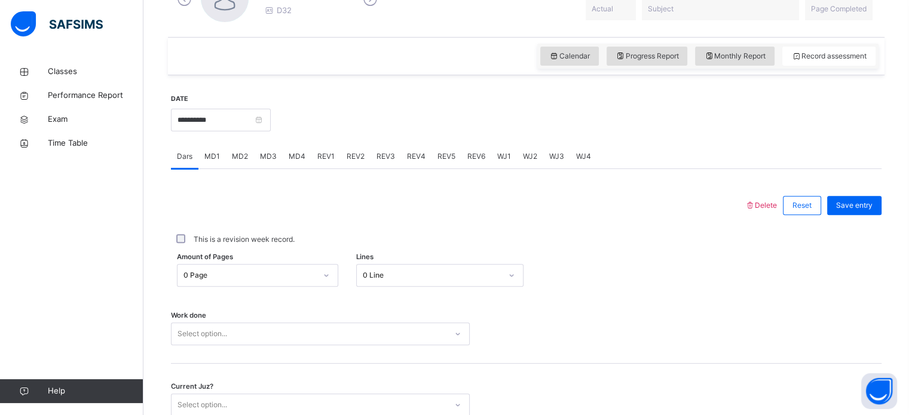
scroll to position [379, 0]
click at [502, 154] on span "WJ1" at bounding box center [504, 155] width 14 height 11
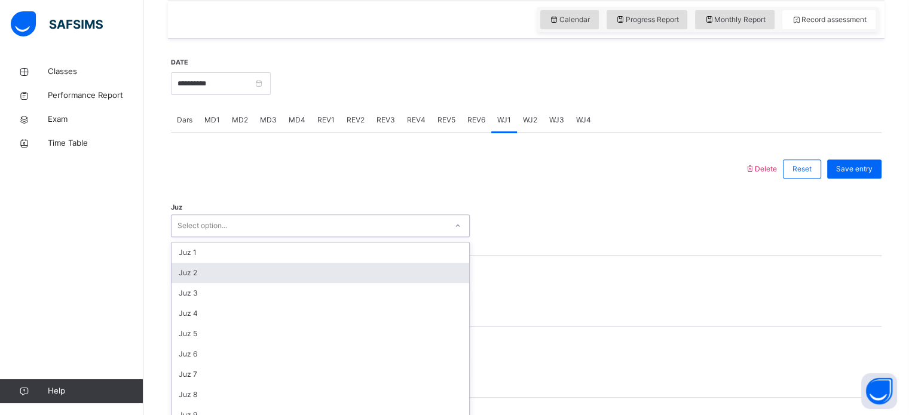
click at [273, 237] on div "option Juz 2 focused, 2 of 30. 30 results available. Use Up and Down to choose …" at bounding box center [320, 226] width 299 height 23
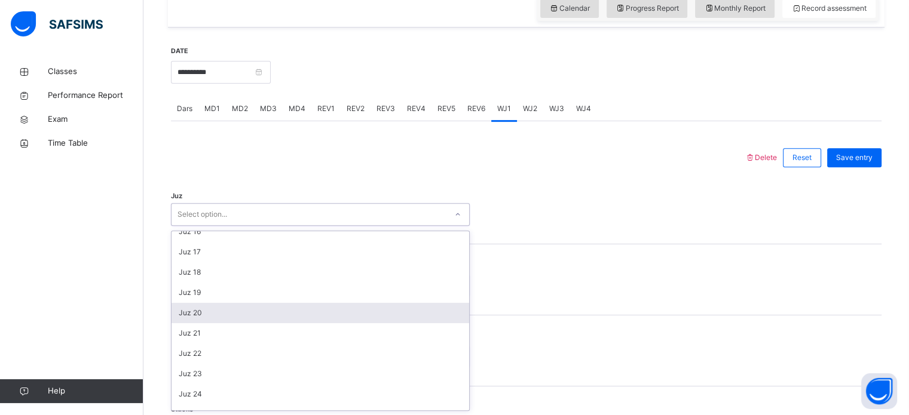
scroll to position [315, 0]
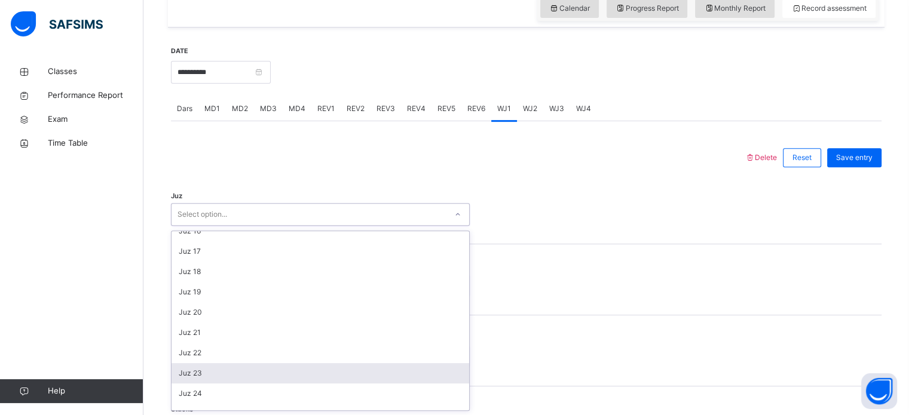
click at [227, 367] on div "Juz 23" at bounding box center [321, 373] width 298 height 20
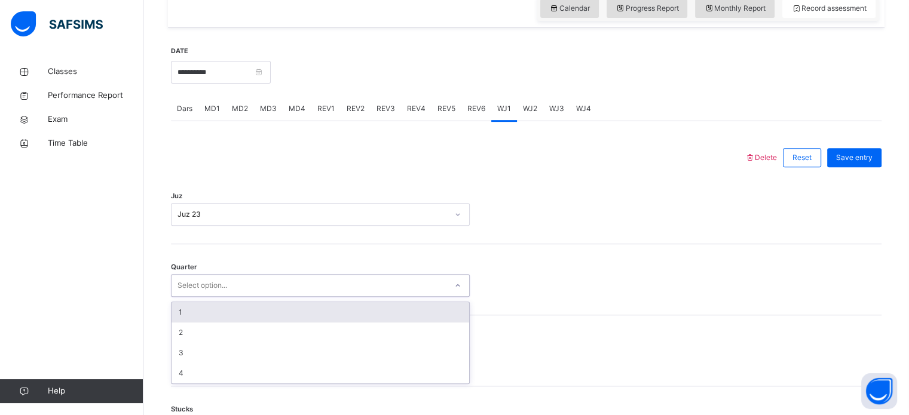
click at [193, 281] on div "Select option..." at bounding box center [202, 285] width 50 height 23
click at [195, 317] on div "1" at bounding box center [321, 312] width 298 height 20
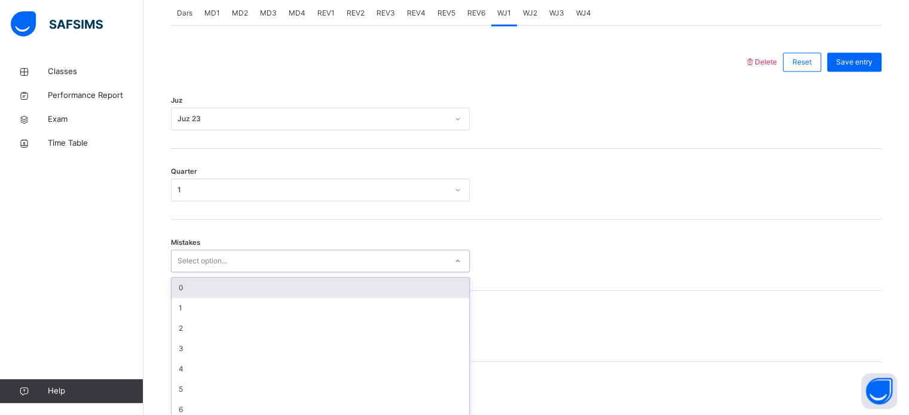
click at [203, 273] on div "option 0 focused, 1 of 7. 7 results available. Use Up and Down to choose option…" at bounding box center [320, 261] width 299 height 23
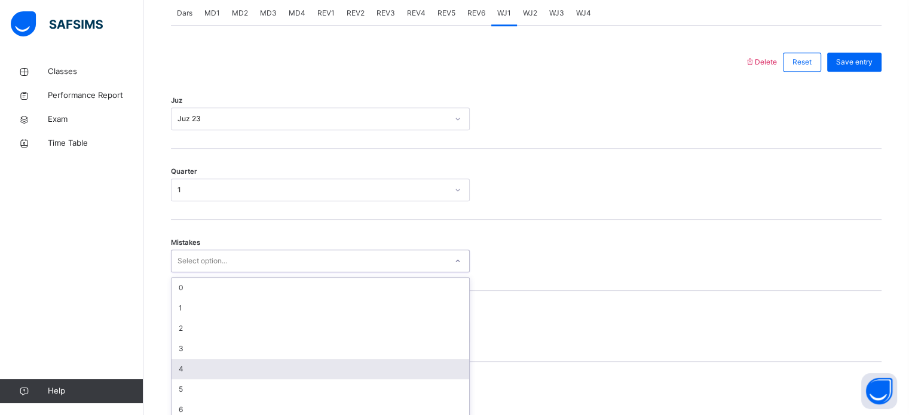
scroll to position [531, 0]
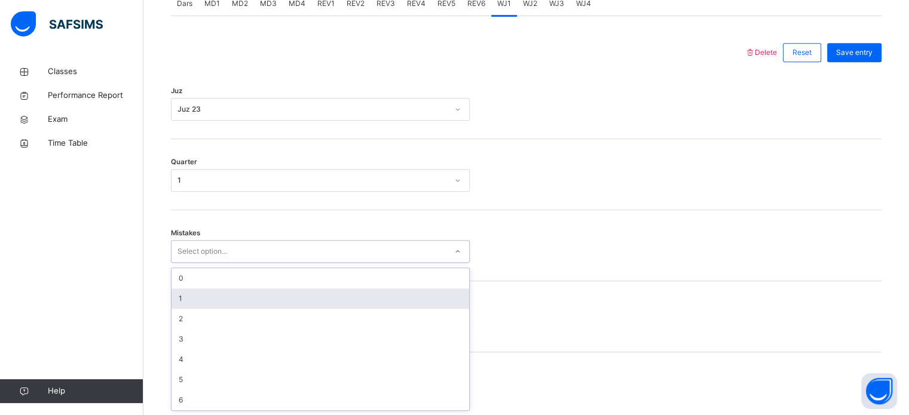
click at [185, 290] on div "1" at bounding box center [321, 299] width 298 height 20
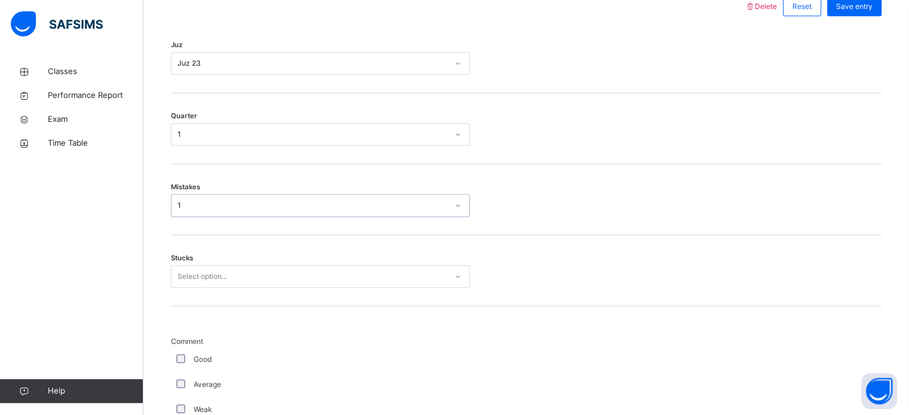
click at [202, 288] on div "Select option..." at bounding box center [320, 276] width 299 height 23
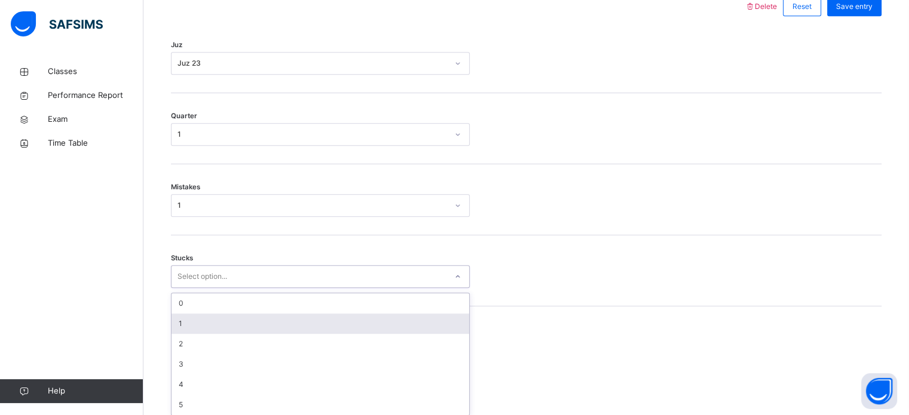
scroll to position [581, 0]
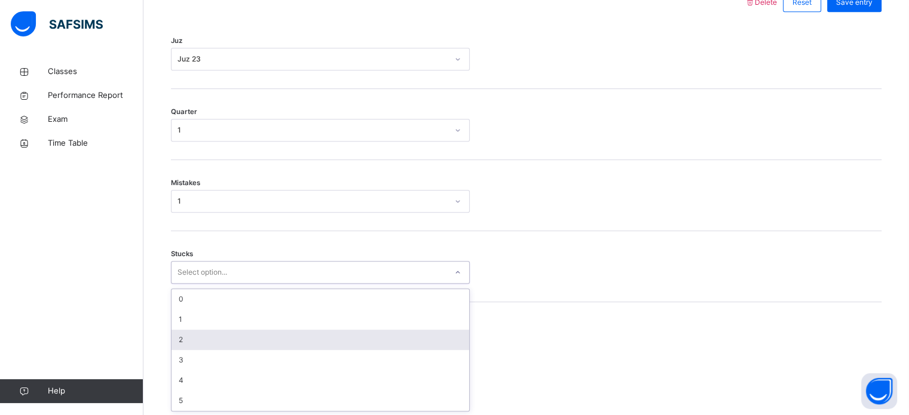
click at [179, 342] on div "2" at bounding box center [321, 340] width 298 height 20
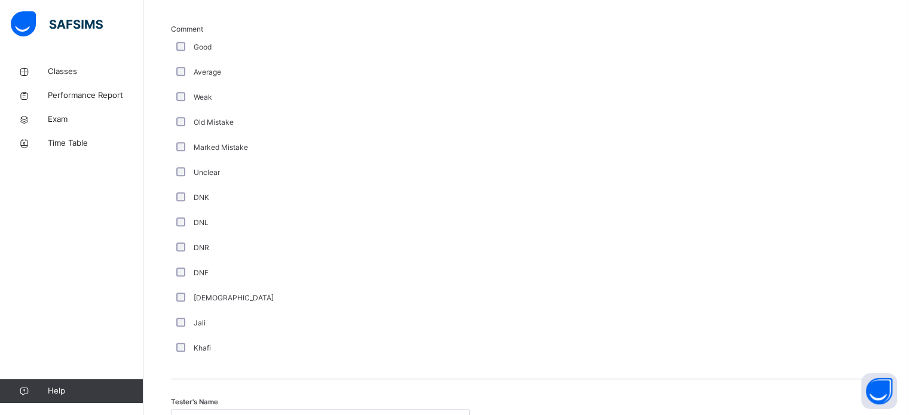
scroll to position [1008, 0]
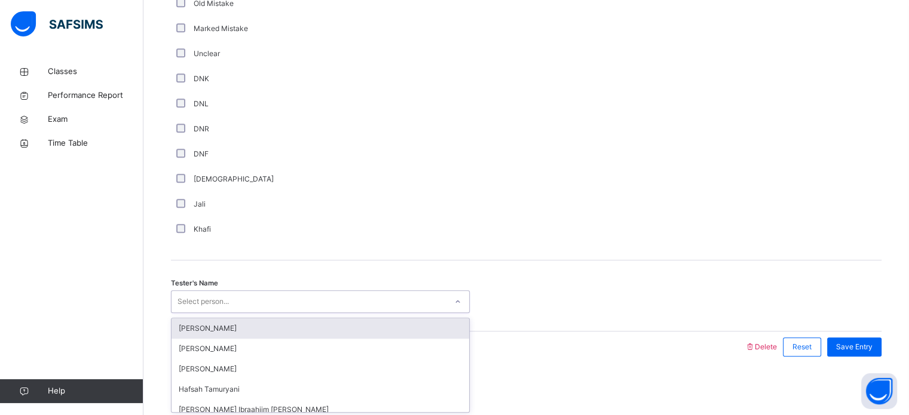
click at [253, 304] on div "Select person..." at bounding box center [309, 302] width 275 height 19
type input "***"
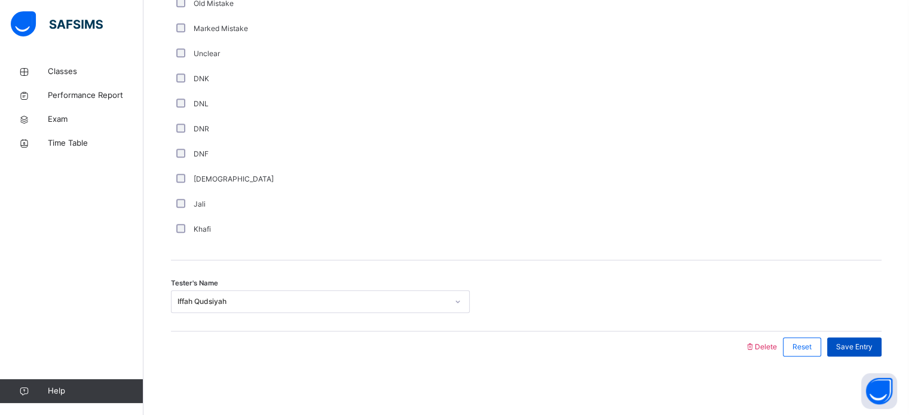
click at [859, 350] on span "Save Entry" at bounding box center [854, 347] width 36 height 11
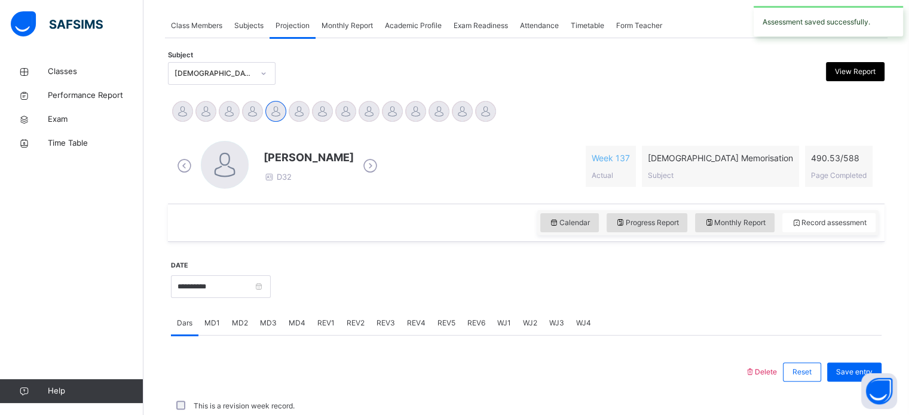
scroll to position [482, 0]
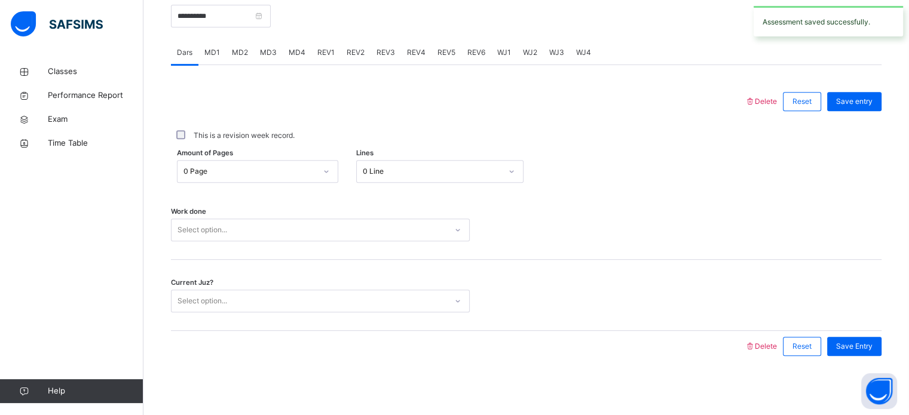
click at [528, 57] on span "WJ2" at bounding box center [530, 52] width 14 height 11
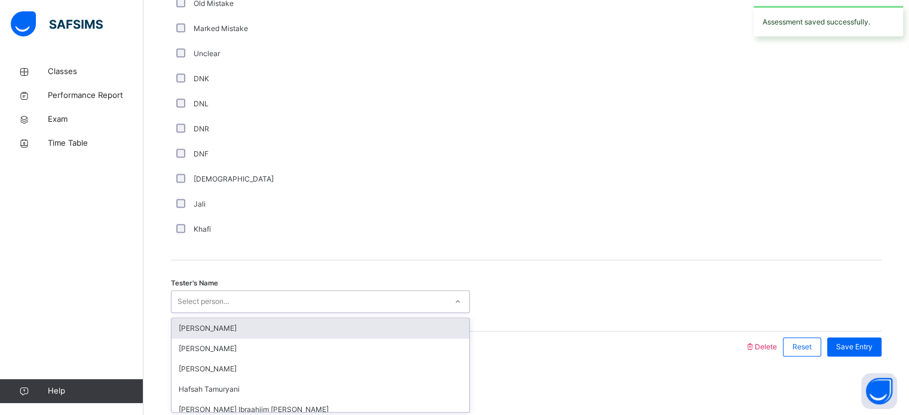
click at [278, 303] on div "Select person..." at bounding box center [309, 302] width 275 height 19
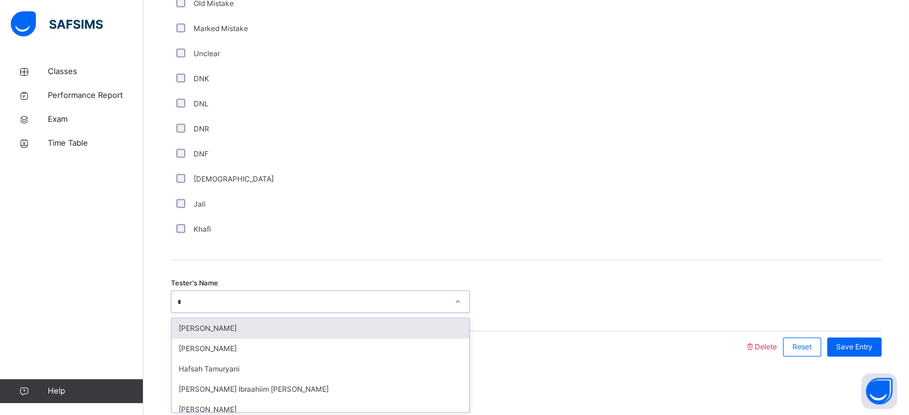
type input "***"
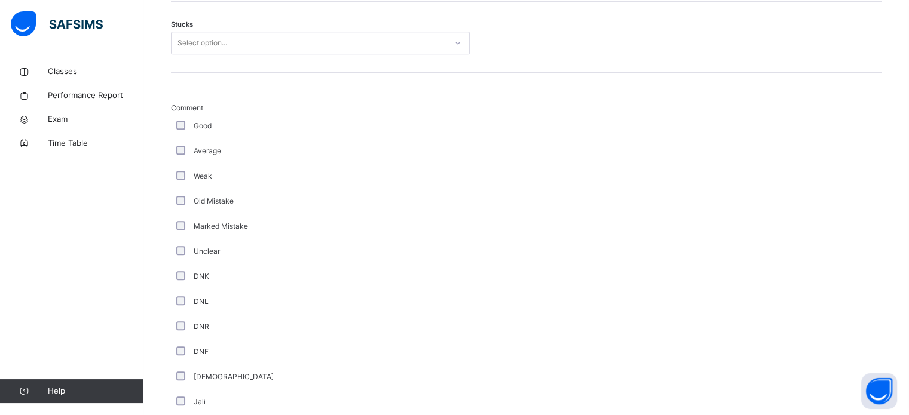
scroll to position [804, 0]
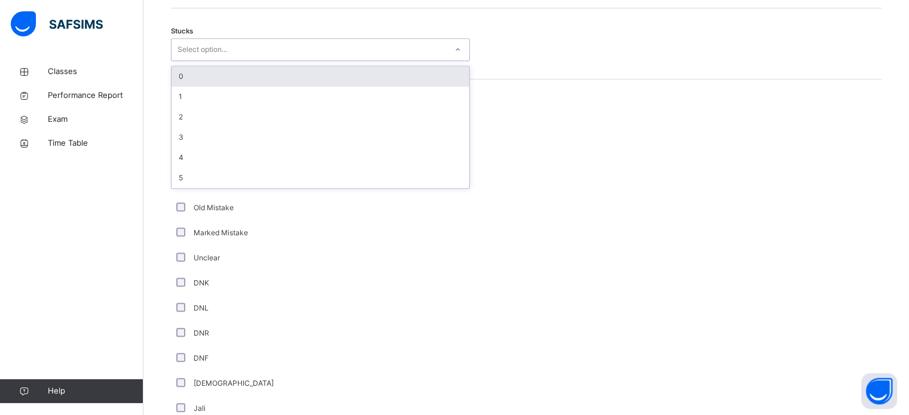
click at [244, 41] on div "Select option..." at bounding box center [309, 50] width 275 height 19
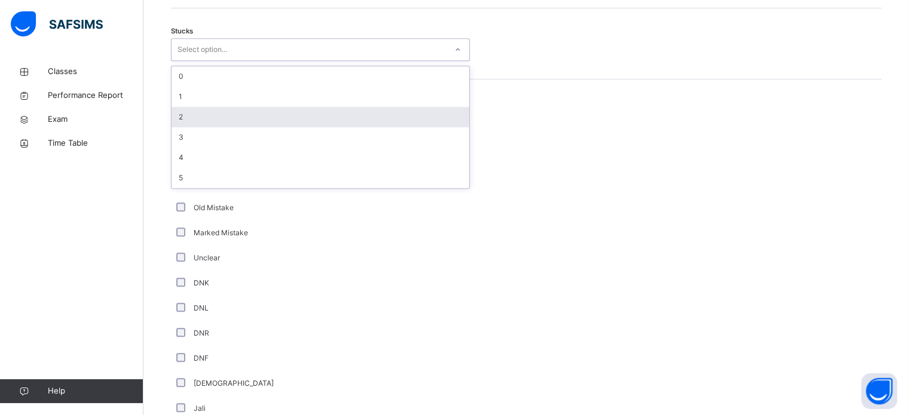
click at [218, 122] on div "2" at bounding box center [321, 117] width 298 height 20
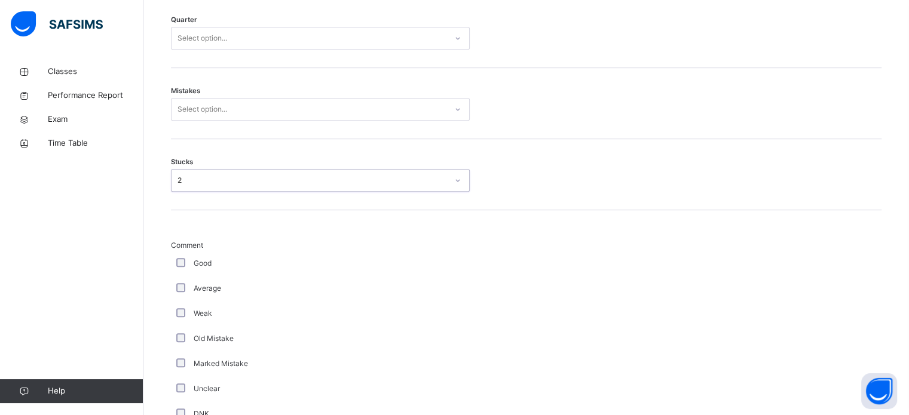
scroll to position [672, 0]
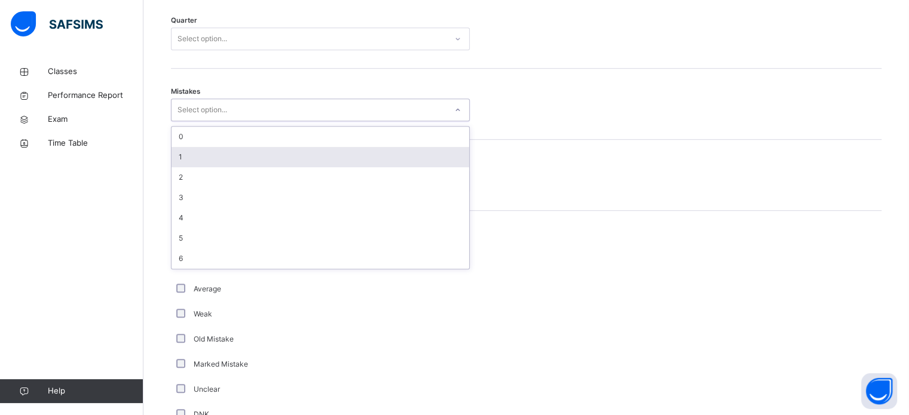
drag, startPoint x: 206, startPoint y: 107, endPoint x: 200, endPoint y: 157, distance: 50.6
click at [200, 121] on div "option 1 focused, 2 of 7. 7 results available. Use Up and Down to choose option…" at bounding box center [320, 110] width 299 height 23
click at [200, 157] on div "1" at bounding box center [321, 157] width 298 height 20
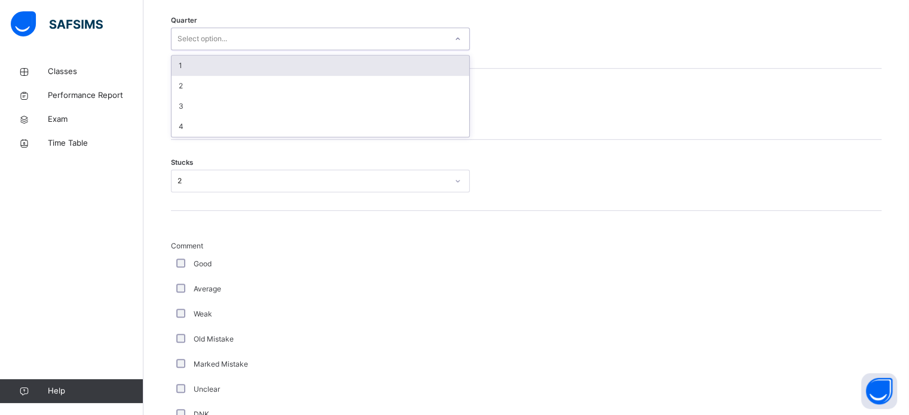
click at [254, 41] on div "Select option..." at bounding box center [309, 39] width 275 height 19
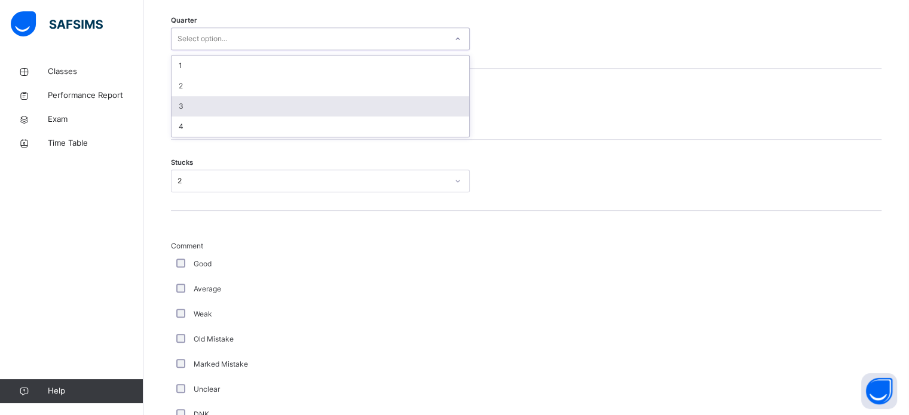
click at [221, 96] on div "3" at bounding box center [321, 106] width 298 height 20
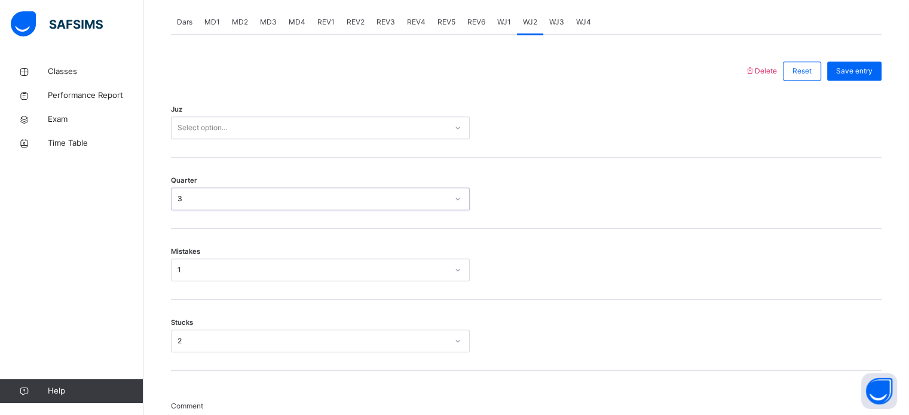
scroll to position [511, 0]
click at [201, 128] on div "Select option..." at bounding box center [202, 129] width 50 height 23
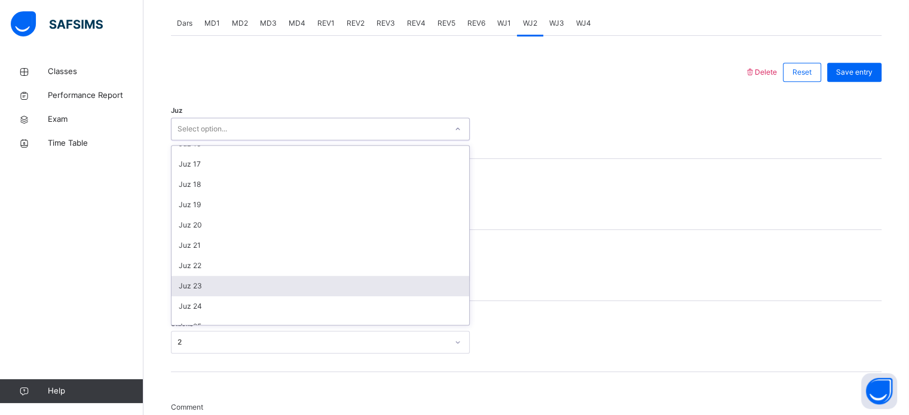
scroll to position [317, 0]
click at [208, 281] on div "Juz 23" at bounding box center [321, 285] width 298 height 20
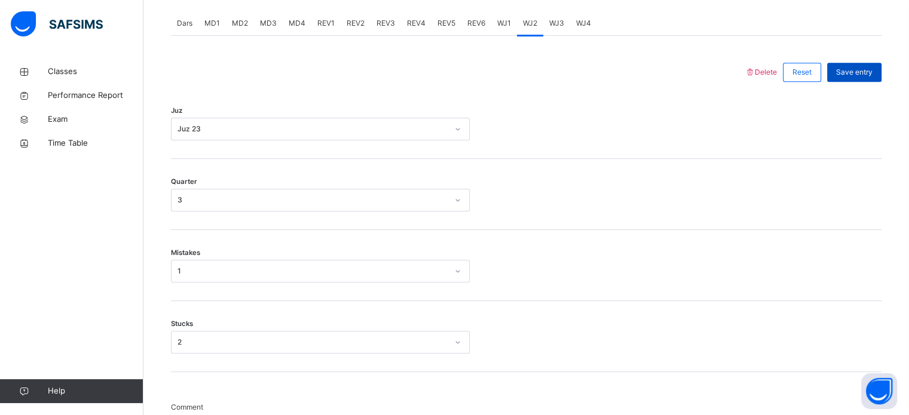
click at [866, 68] on span "Save entry" at bounding box center [854, 72] width 36 height 11
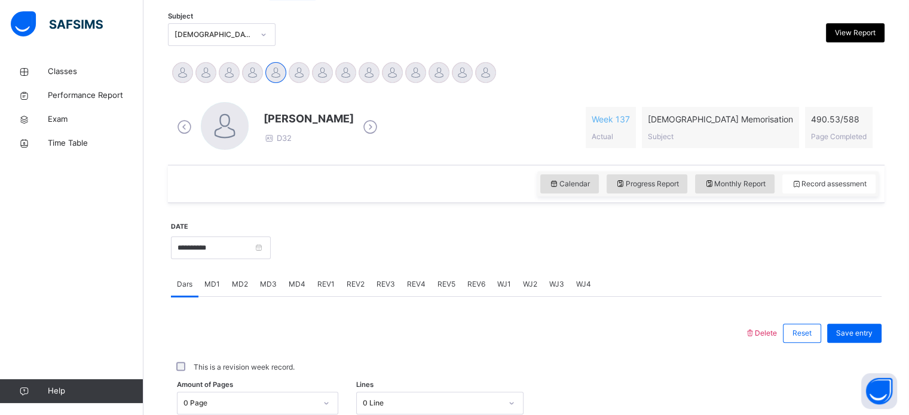
scroll to position [249, 0]
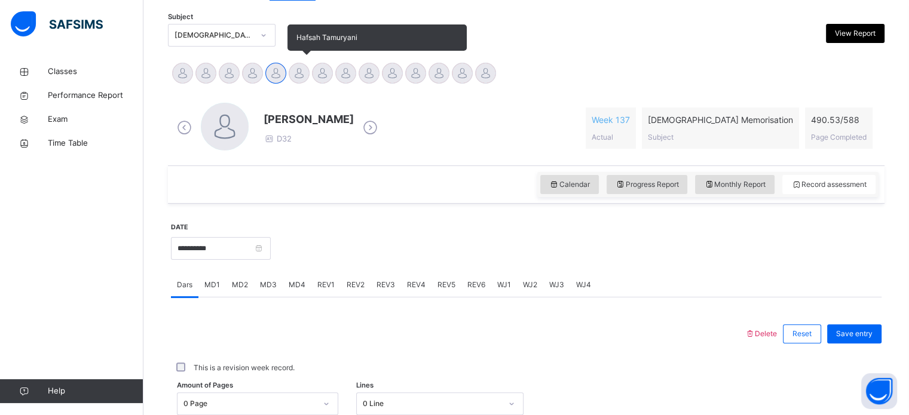
click at [299, 67] on div at bounding box center [299, 73] width 21 height 21
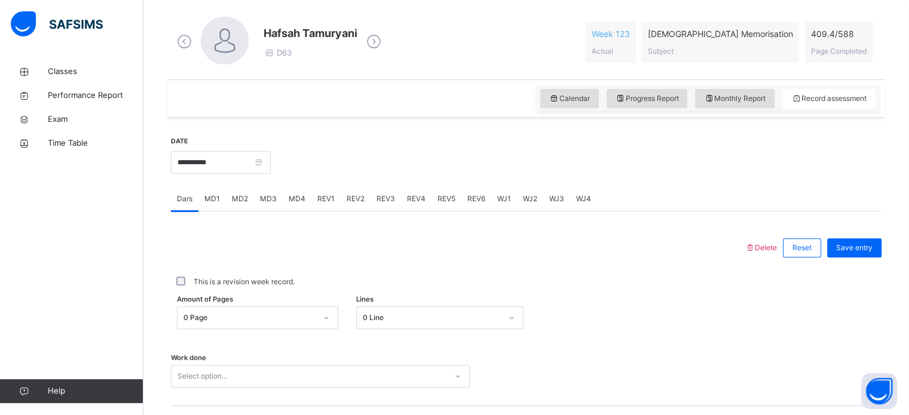
scroll to position [336, 0]
click at [240, 200] on span "MD2" at bounding box center [240, 198] width 16 height 11
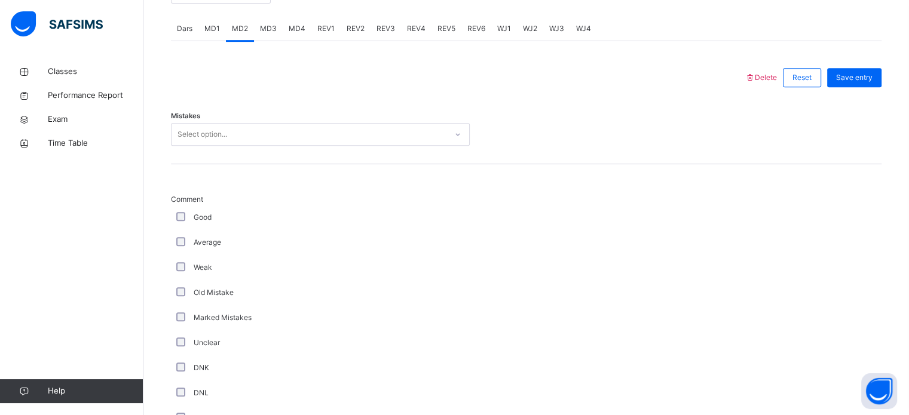
scroll to position [506, 0]
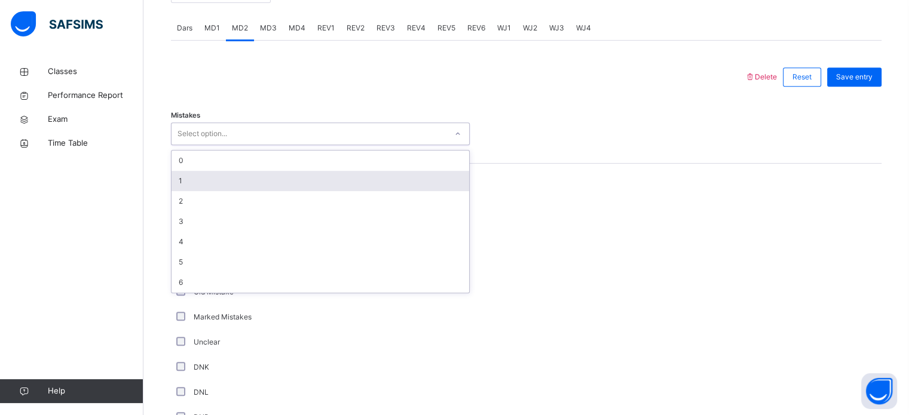
drag, startPoint x: 232, startPoint y: 124, endPoint x: 186, endPoint y: 186, distance: 76.9
click at [186, 145] on div "option 1 focused, 2 of 7. 7 results available. Use Up and Down to choose option…" at bounding box center [320, 134] width 299 height 23
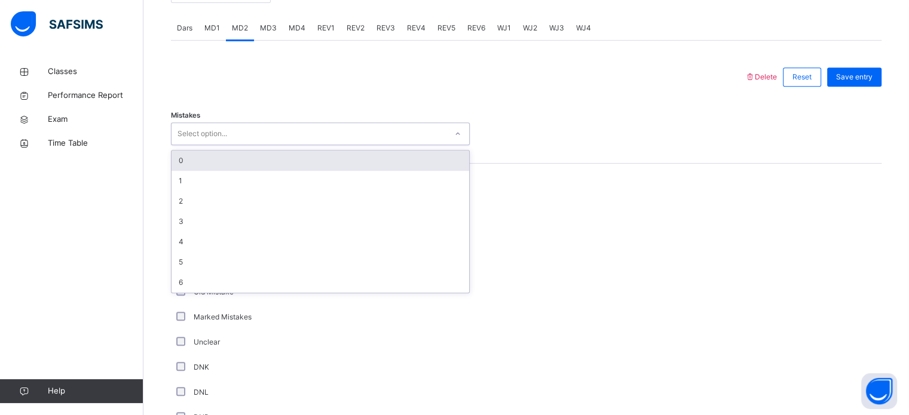
click at [190, 169] on div "0" at bounding box center [321, 161] width 298 height 20
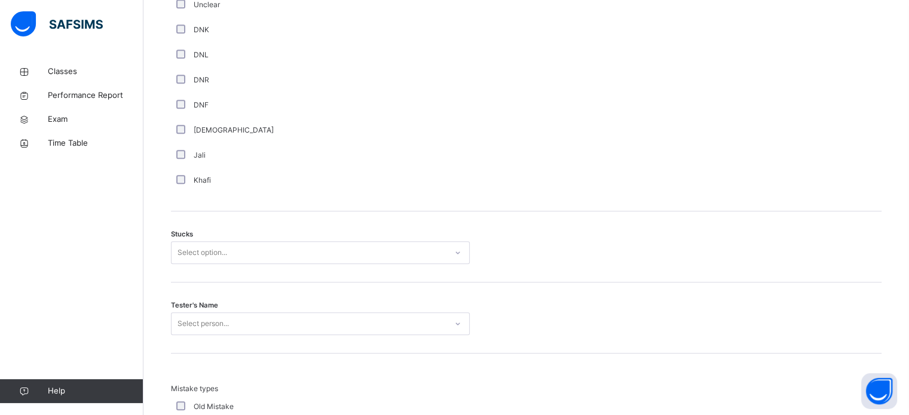
scroll to position [924, 0]
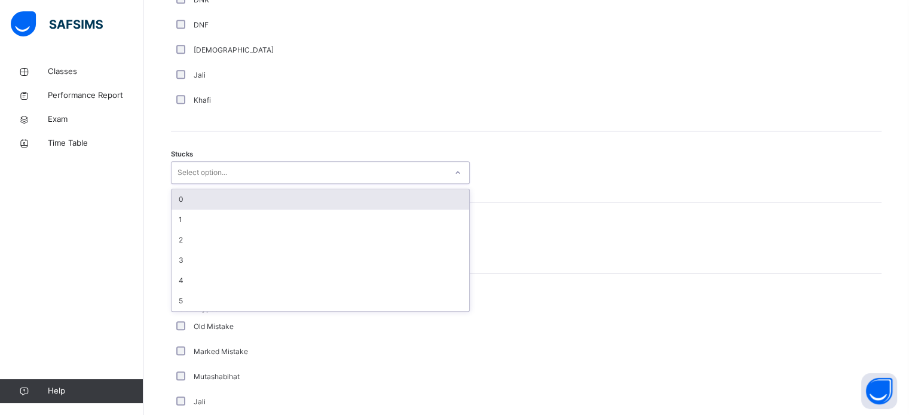
click at [241, 168] on div "Select option..." at bounding box center [309, 173] width 275 height 19
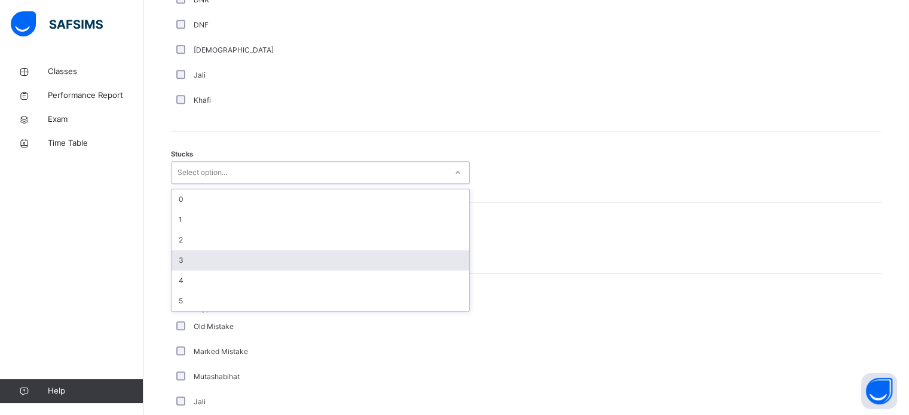
click at [212, 260] on div "3" at bounding box center [321, 260] width 298 height 20
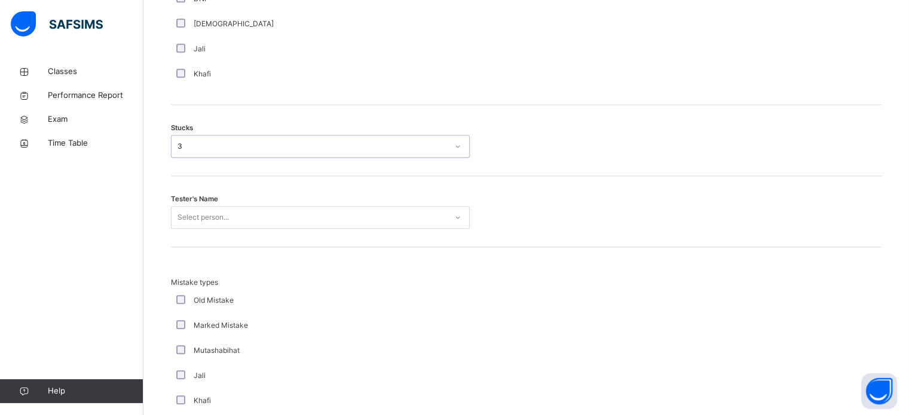
click at [195, 229] on div "Select person..." at bounding box center [320, 217] width 299 height 23
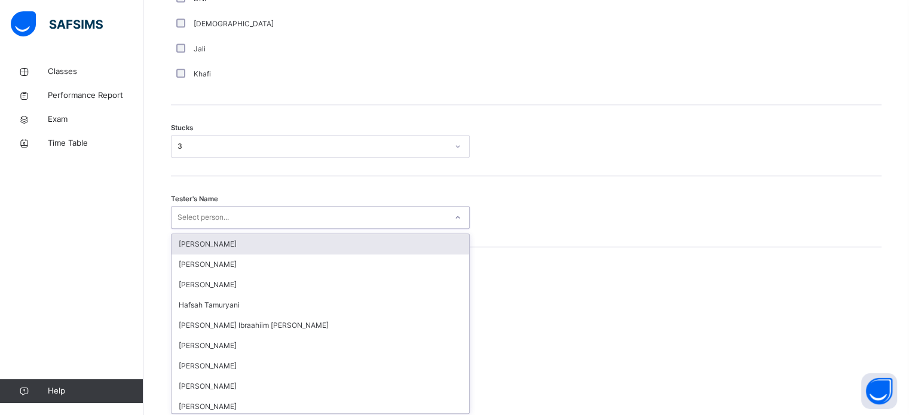
scroll to position [953, 0]
type input "***"
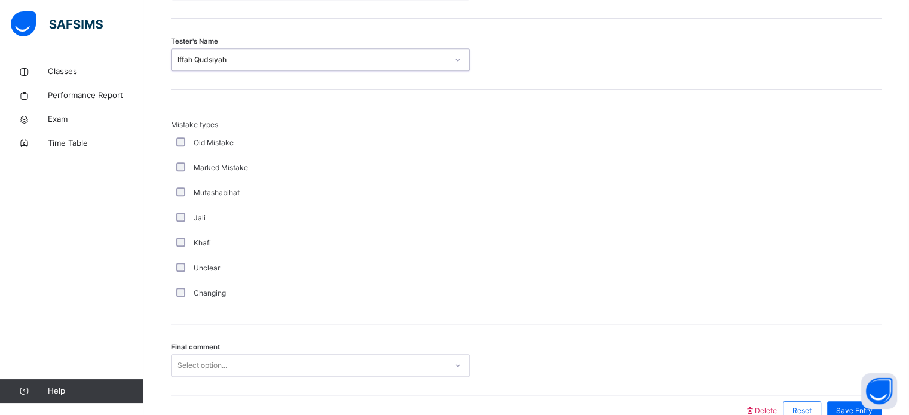
scroll to position [1172, 0]
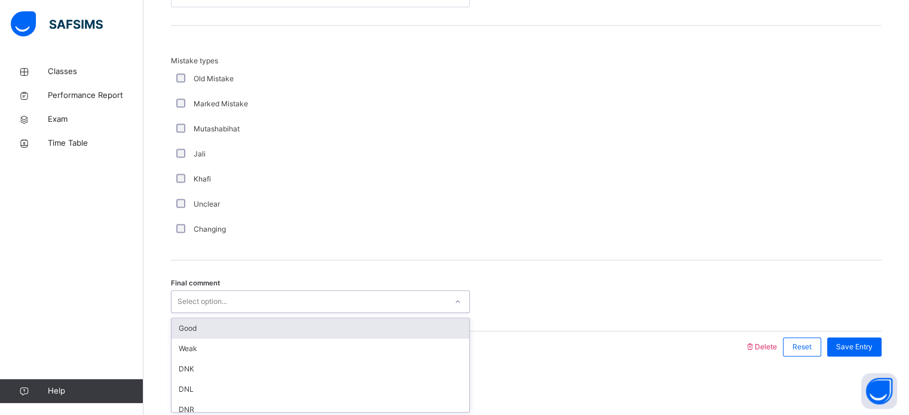
click at [194, 304] on div "Select option..." at bounding box center [202, 301] width 50 height 23
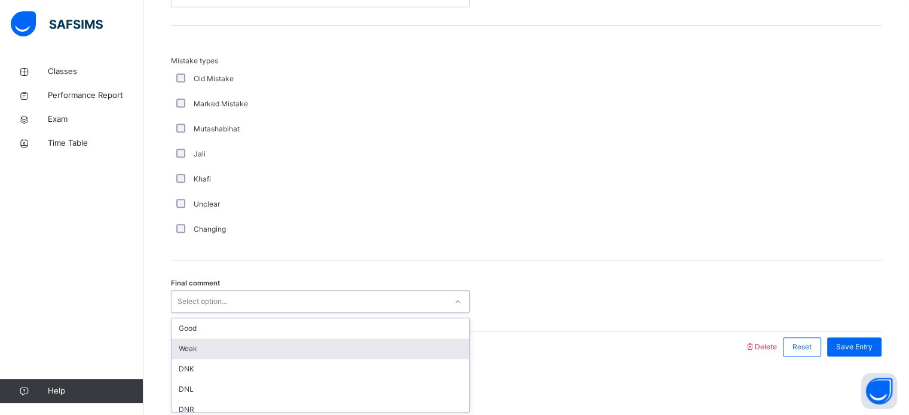
click at [205, 339] on div "Weak" at bounding box center [321, 349] width 298 height 20
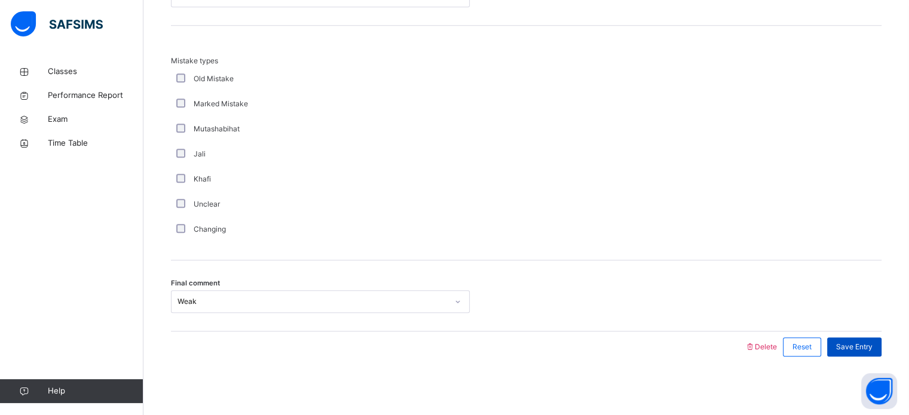
click at [855, 348] on span "Save Entry" at bounding box center [854, 347] width 36 height 11
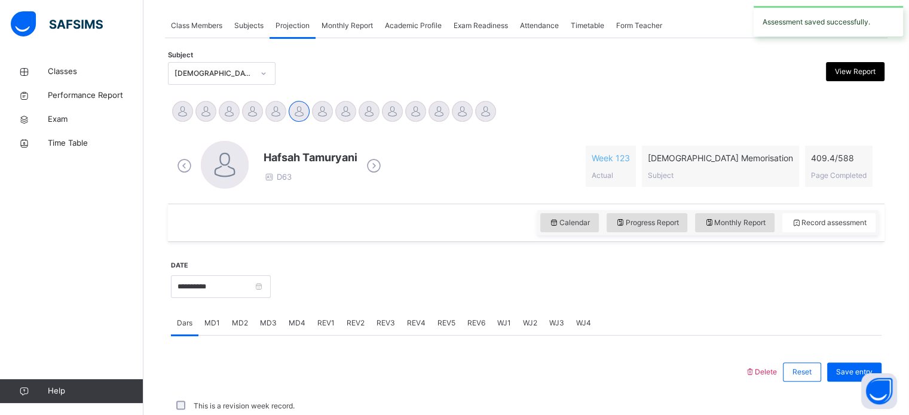
scroll to position [482, 0]
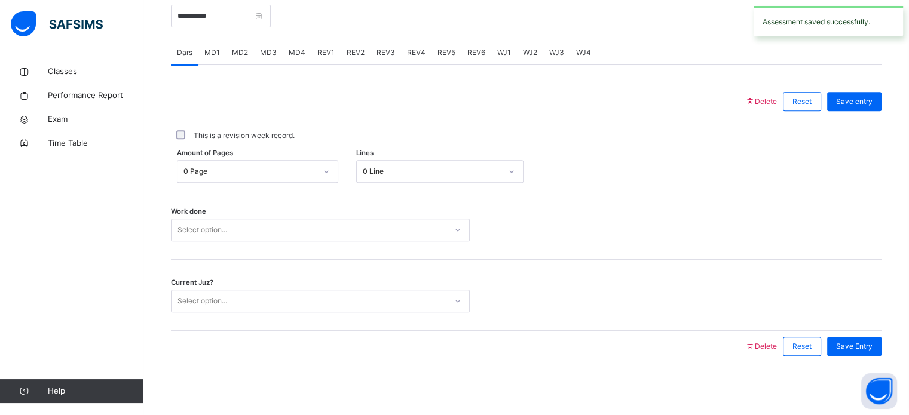
click at [236, 50] on span "MD2" at bounding box center [240, 52] width 16 height 11
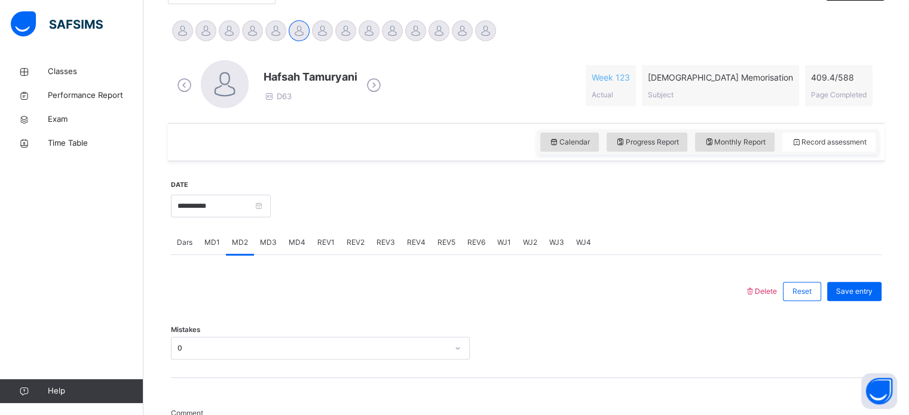
scroll to position [295, 0]
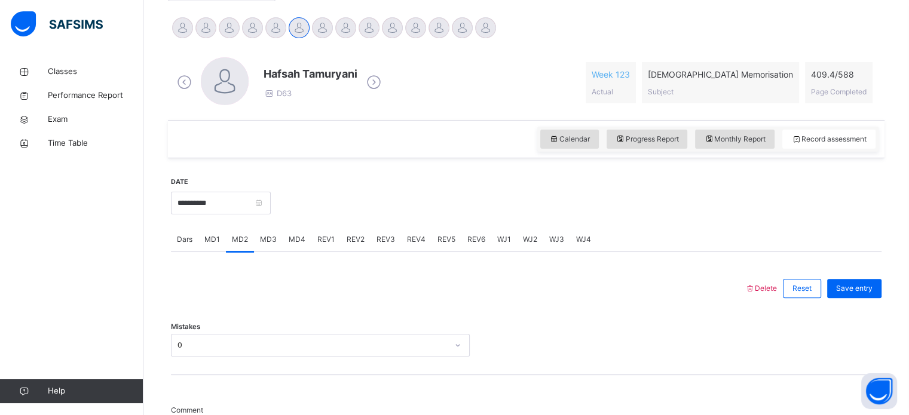
click at [322, 240] on span "REV1" at bounding box center [325, 239] width 17 height 11
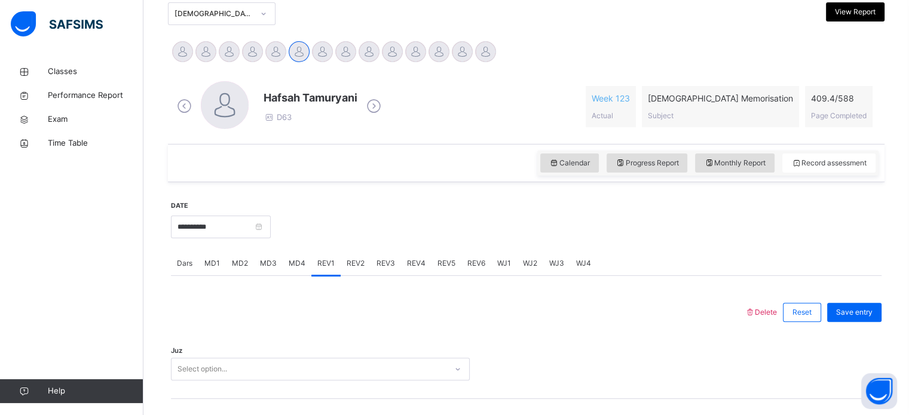
scroll to position [271, 0]
click at [418, 259] on span "REV4" at bounding box center [416, 263] width 19 height 11
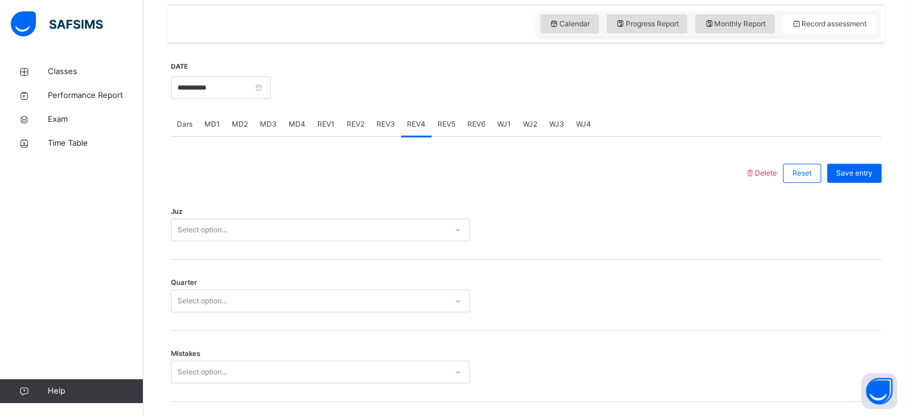
scroll to position [412, 0]
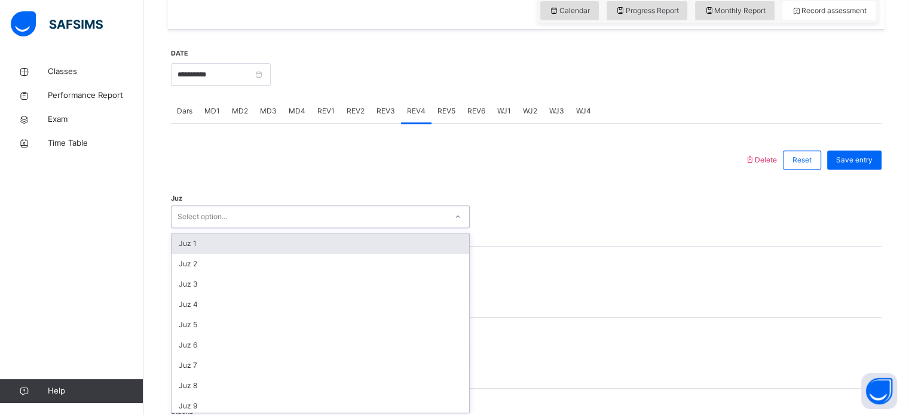
click at [338, 229] on div "Juz option Juz 1 focused, 1 of 30. 30 results available. Use Up and Down to cho…" at bounding box center [526, 211] width 711 height 71
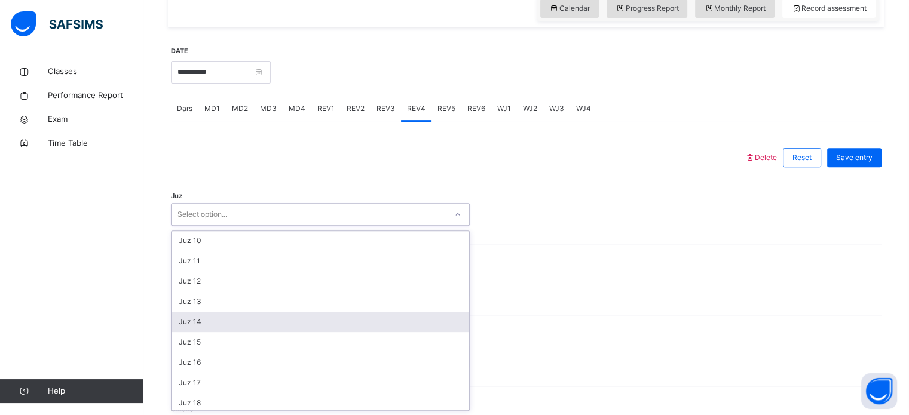
scroll to position [184, 0]
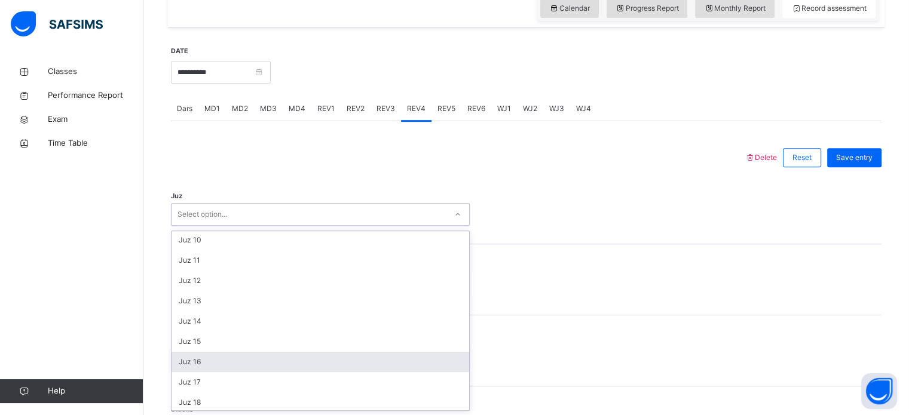
click at [199, 365] on div "Juz 16" at bounding box center [321, 362] width 298 height 20
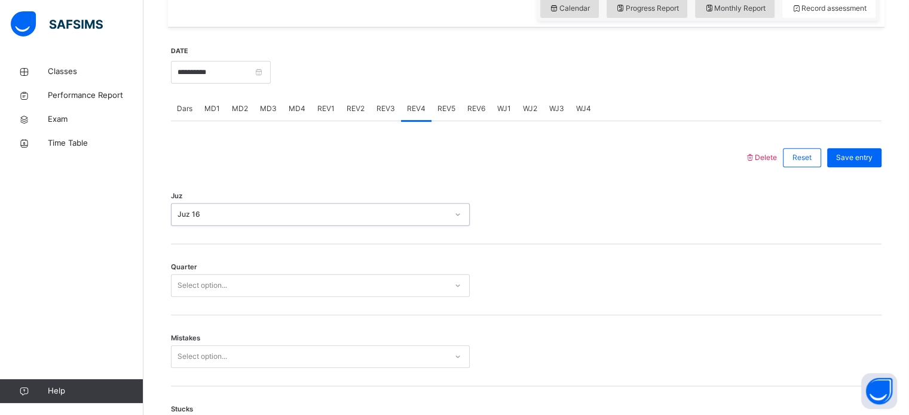
click at [200, 281] on div "Select option..." at bounding box center [202, 285] width 50 height 23
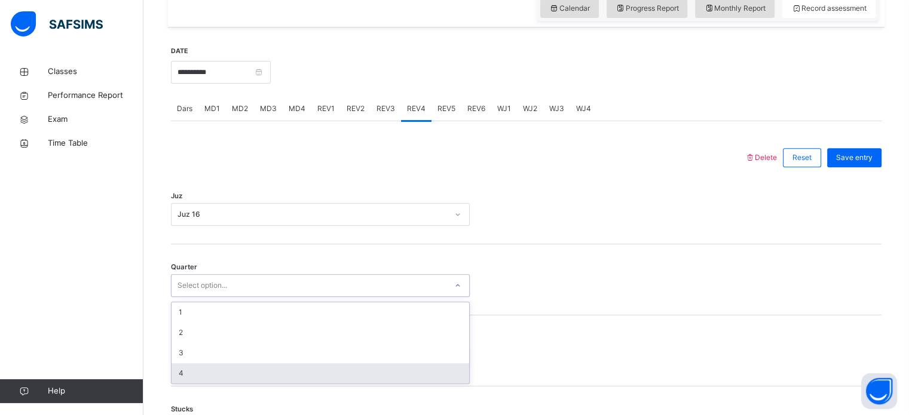
click at [204, 370] on div "4" at bounding box center [321, 373] width 298 height 20
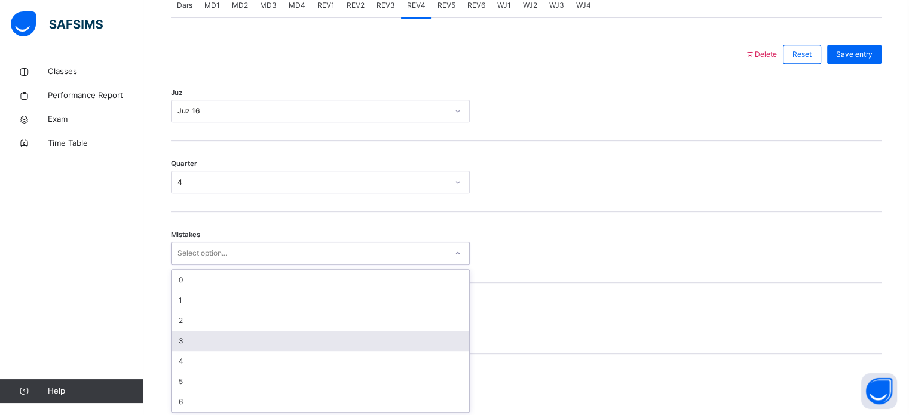
click at [210, 265] on div "option 3 focused, 4 of 7. 7 results available. Use Up and Down to choose option…" at bounding box center [320, 253] width 299 height 23
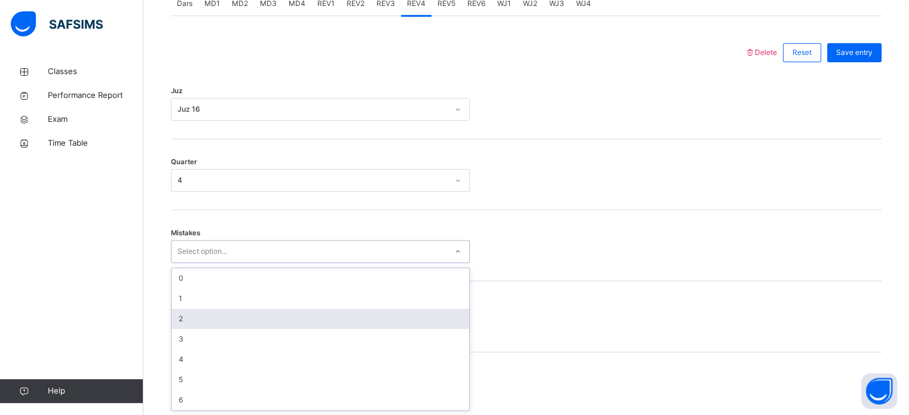
click at [194, 310] on div "2" at bounding box center [321, 319] width 298 height 20
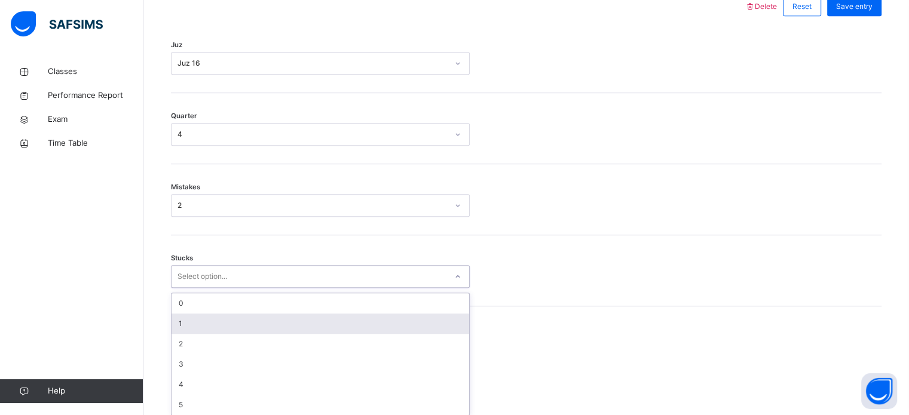
click at [206, 288] on div "option 1 focused, 2 of 6. 6 results available. Use Up and Down to choose option…" at bounding box center [320, 276] width 299 height 23
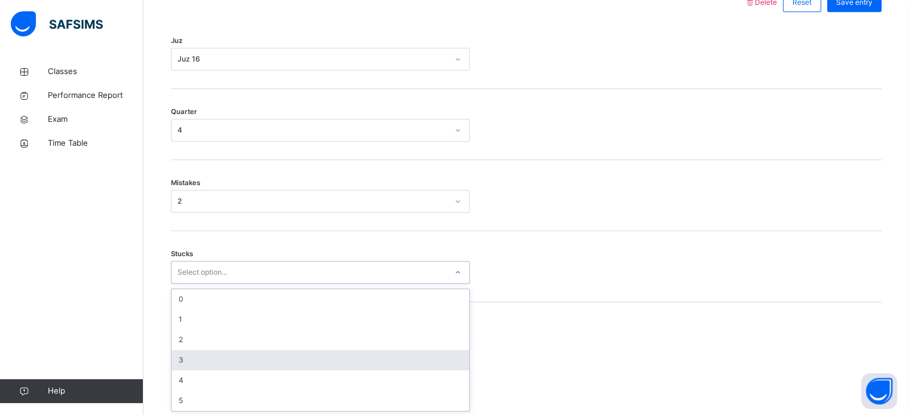
click at [201, 358] on div "3" at bounding box center [321, 360] width 298 height 20
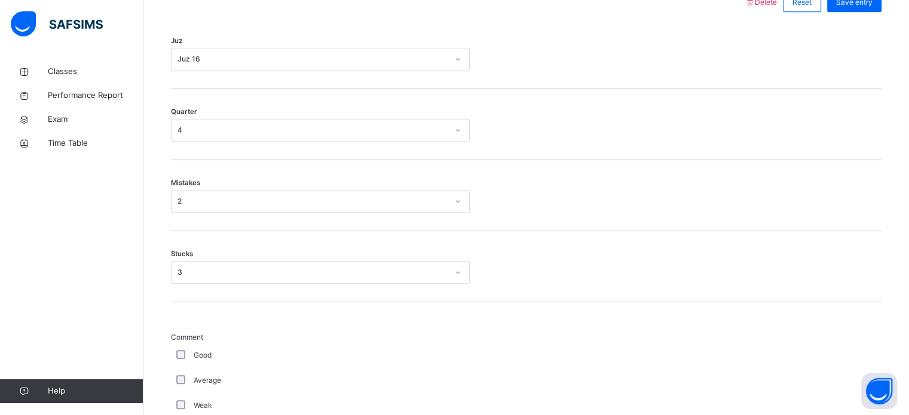
scroll to position [1008, 0]
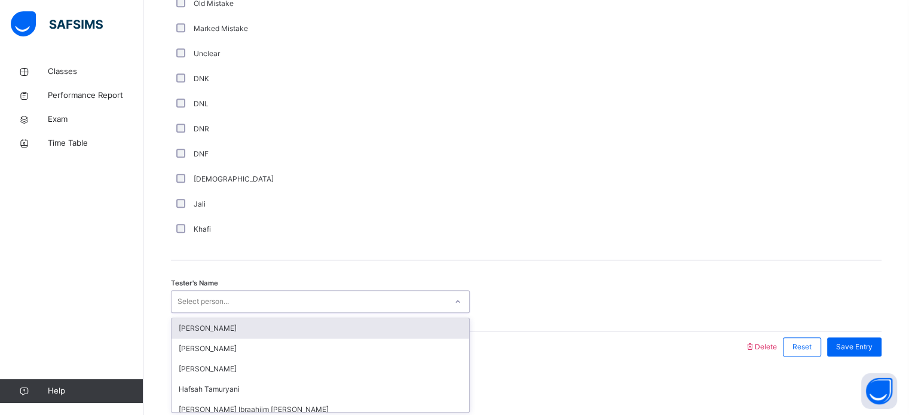
click at [321, 290] on div "Select person..." at bounding box center [320, 301] width 299 height 23
type input "***"
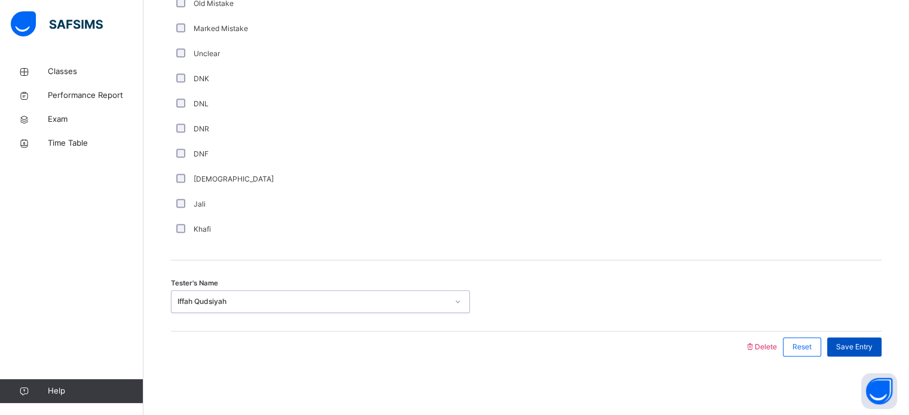
click at [867, 351] on span "Save Entry" at bounding box center [854, 347] width 36 height 11
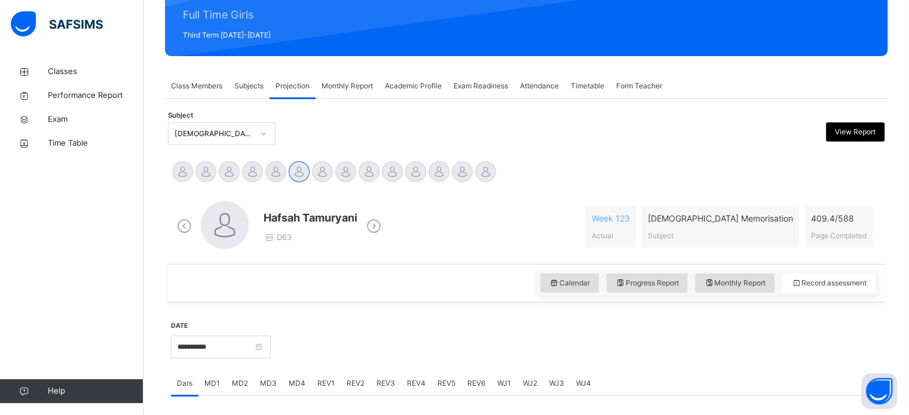
scroll to position [152, 0]
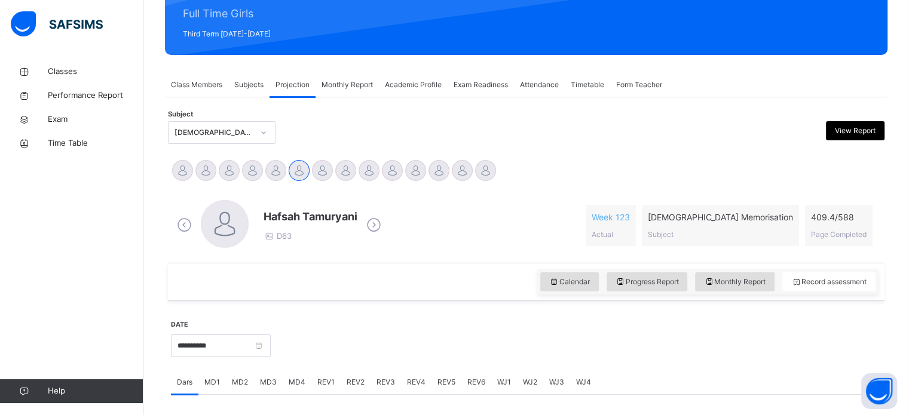
click at [492, 80] on span "Exam Readiness" at bounding box center [481, 84] width 54 height 11
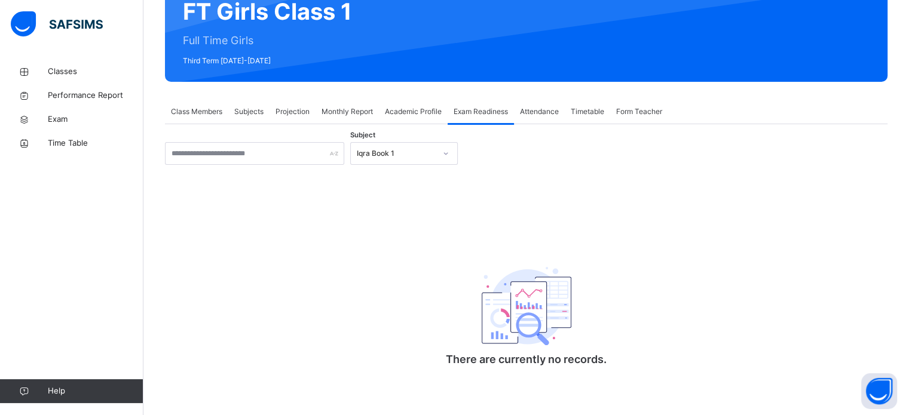
scroll to position [125, 0]
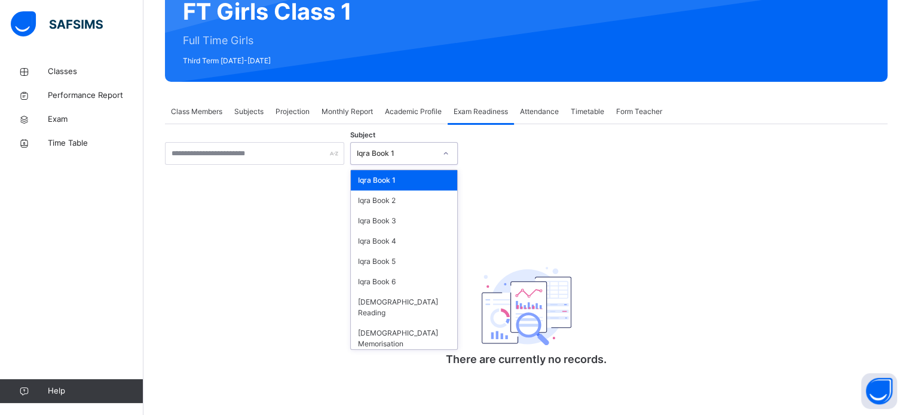
click at [405, 148] on div "Iqra Book 1" at bounding box center [396, 153] width 79 height 11
click at [376, 323] on div "[DEMOGRAPHIC_DATA] Memorisation" at bounding box center [404, 338] width 106 height 31
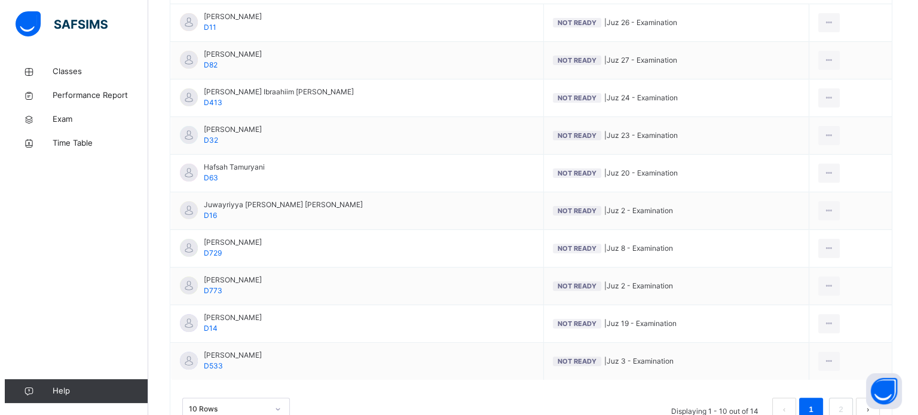
scroll to position [329, 0]
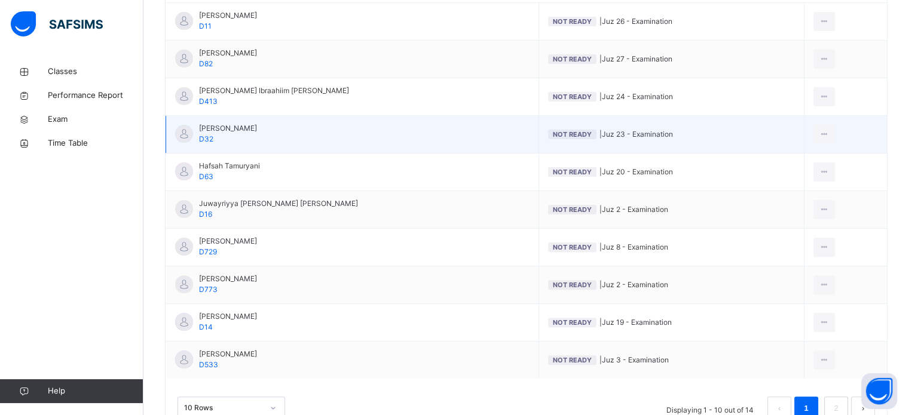
click at [553, 134] on span "Not Ready" at bounding box center [572, 134] width 39 height 8
click at [803, 175] on li "Mark as Ready for Exam" at bounding box center [780, 183] width 108 height 22
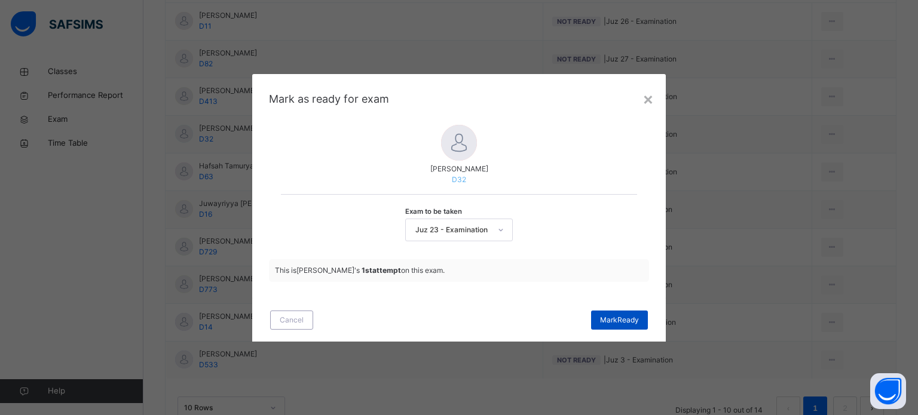
click at [606, 316] on span "Mark Ready" at bounding box center [619, 320] width 39 height 11
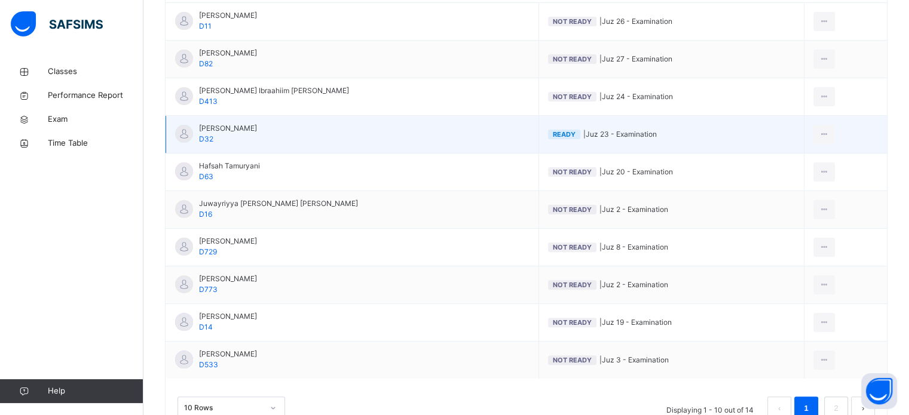
scroll to position [0, 0]
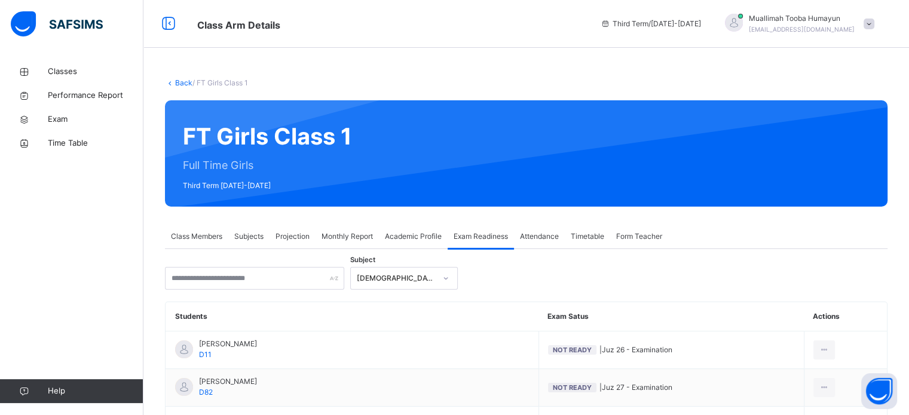
click at [287, 241] on span "Projection" at bounding box center [292, 236] width 34 height 11
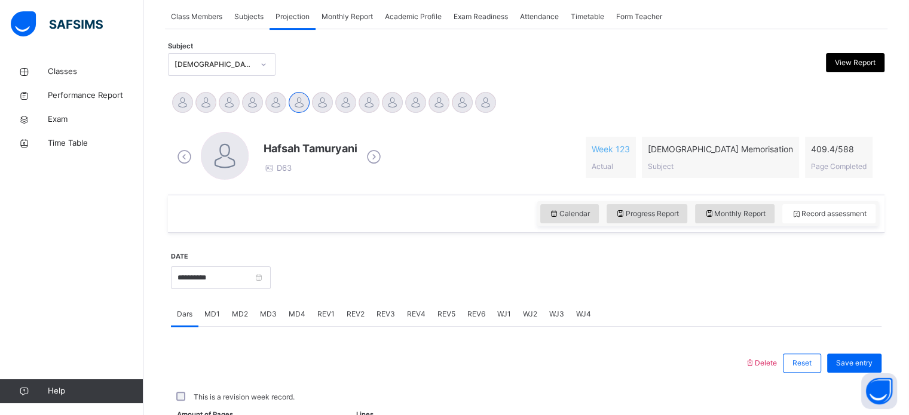
scroll to position [222, 0]
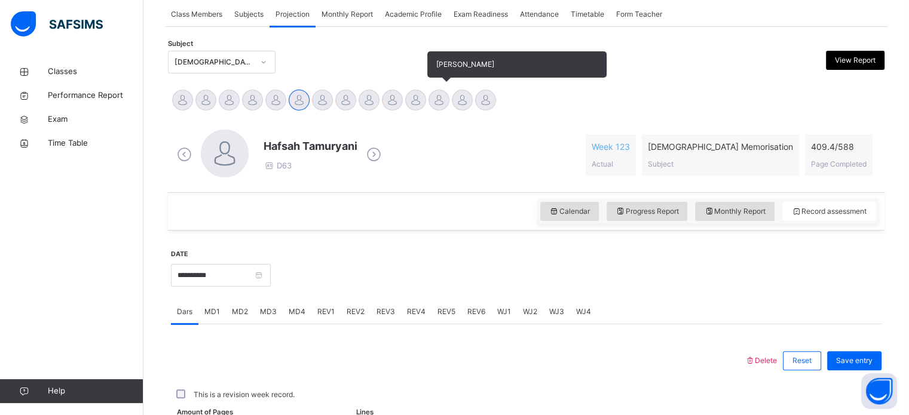
click at [431, 104] on div at bounding box center [438, 100] width 21 height 21
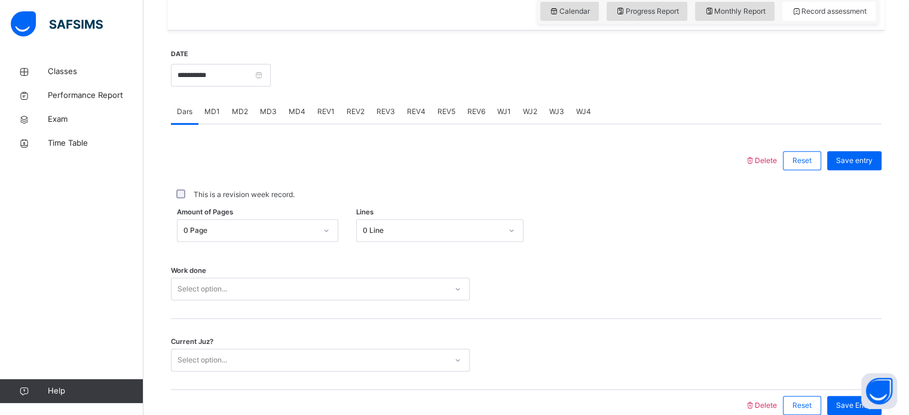
scroll to position [423, 0]
click at [213, 115] on span "MD1" at bounding box center [212, 111] width 16 height 11
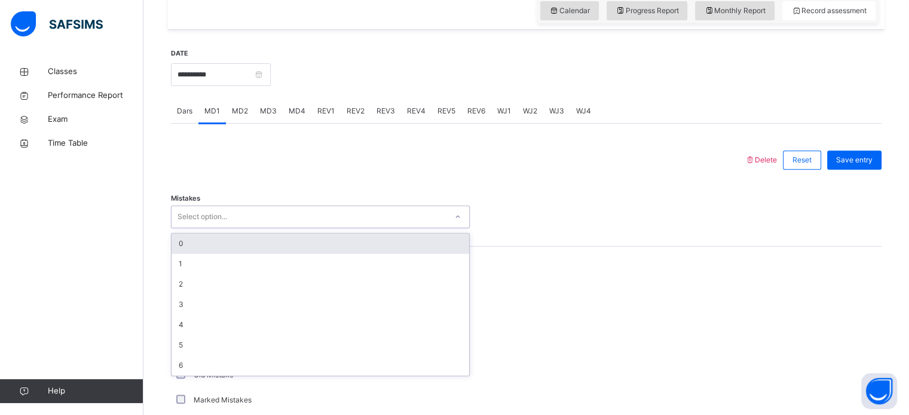
click at [267, 216] on div "Select option..." at bounding box center [309, 217] width 275 height 19
click at [248, 239] on div "0" at bounding box center [321, 244] width 298 height 20
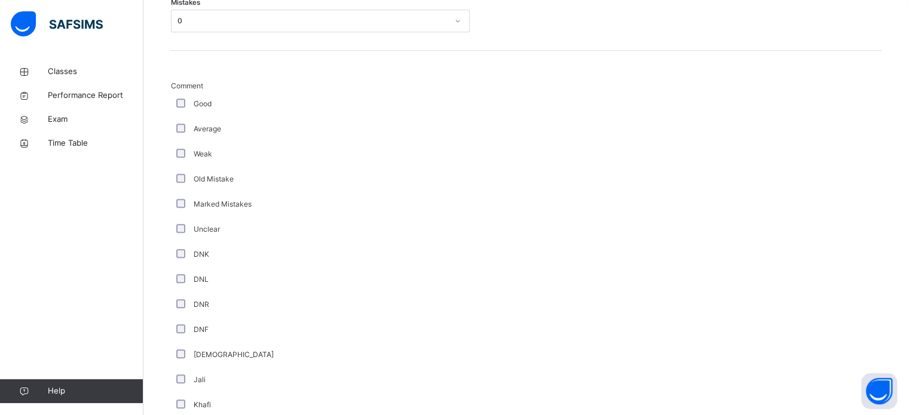
scroll to position [586, 0]
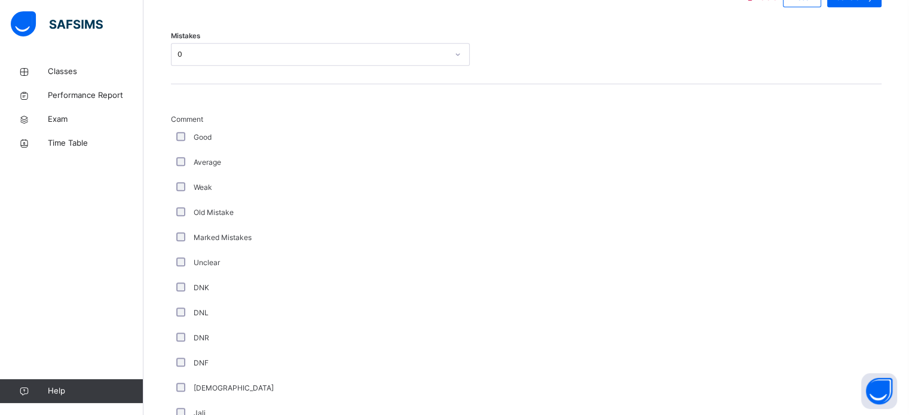
click at [179, 142] on div "Good" at bounding box center [320, 137] width 293 height 11
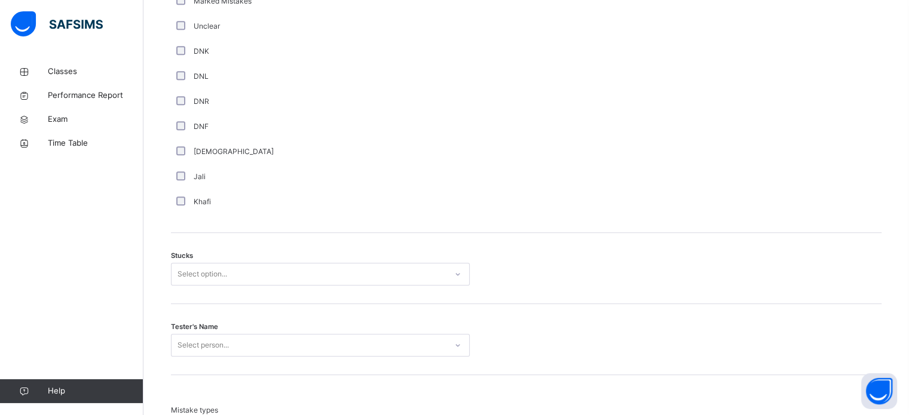
scroll to position [851, 0]
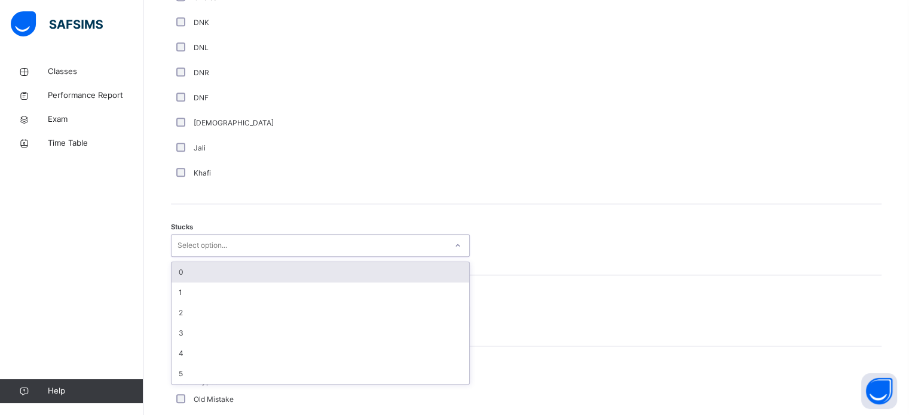
click at [243, 234] on div "Select option..." at bounding box center [320, 245] width 299 height 23
click at [220, 270] on div "0" at bounding box center [321, 272] width 298 height 20
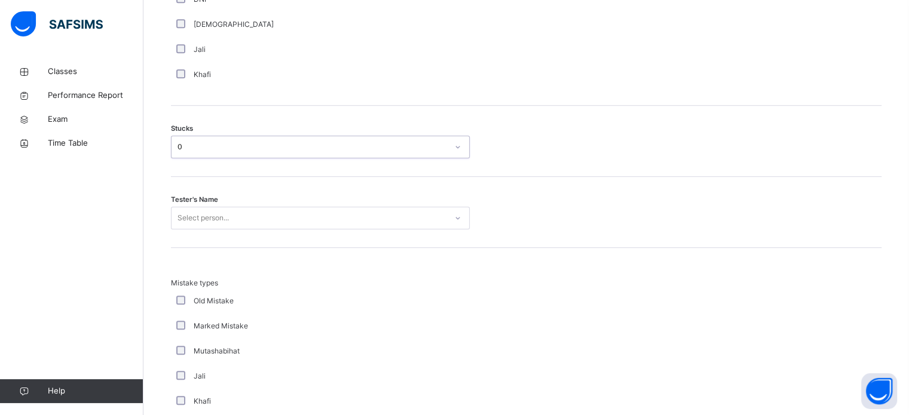
click at [207, 229] on div "Select person..." at bounding box center [320, 218] width 299 height 23
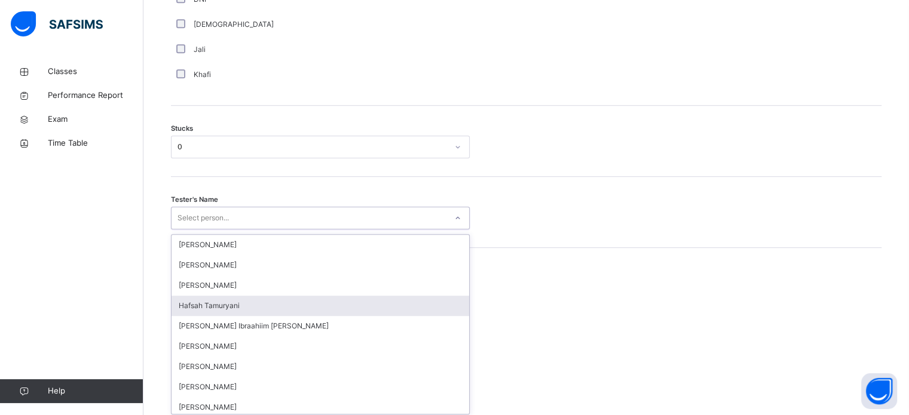
scroll to position [953, 0]
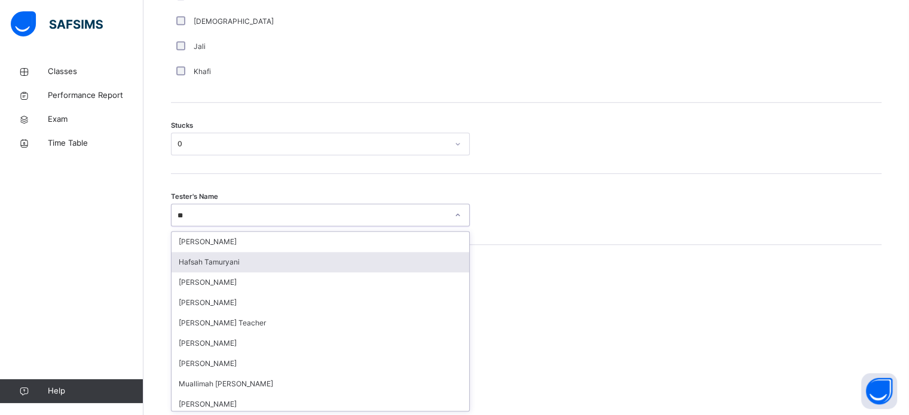
type input "***"
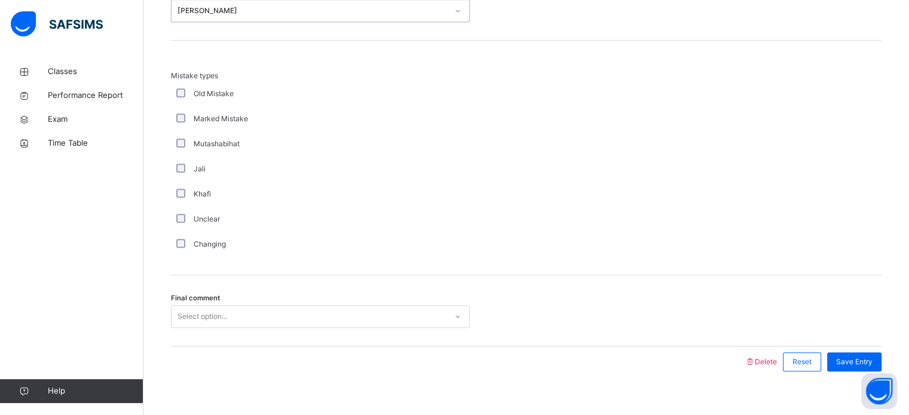
scroll to position [1172, 0]
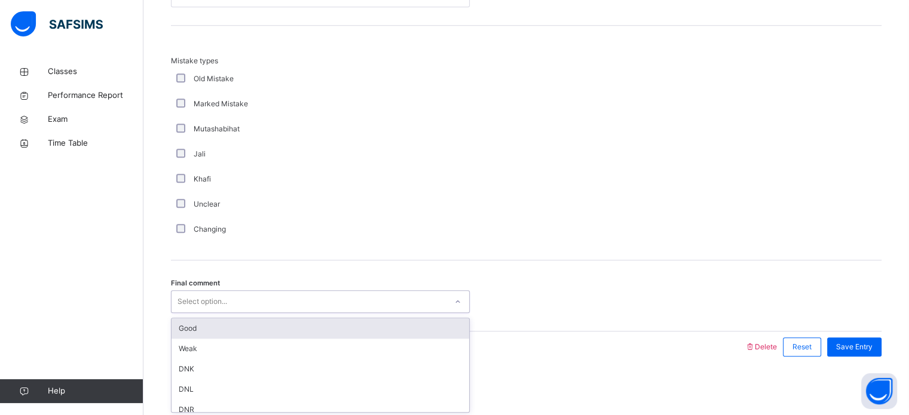
click at [259, 298] on div "Select option..." at bounding box center [309, 302] width 275 height 19
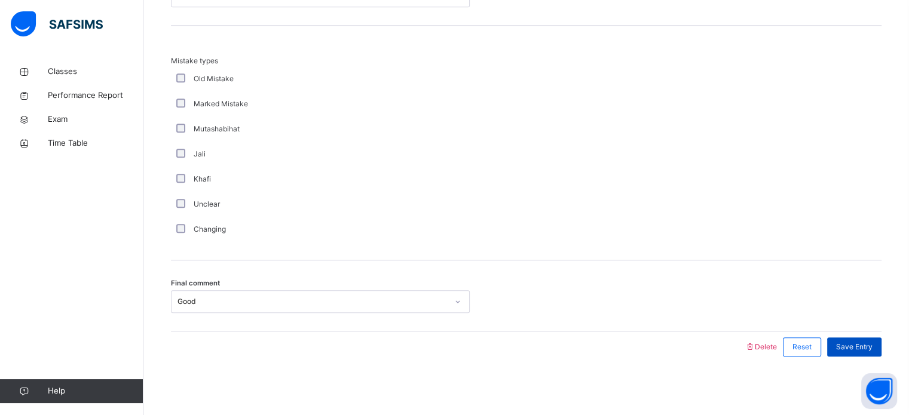
click at [867, 338] on div "Save Entry" at bounding box center [854, 347] width 54 height 19
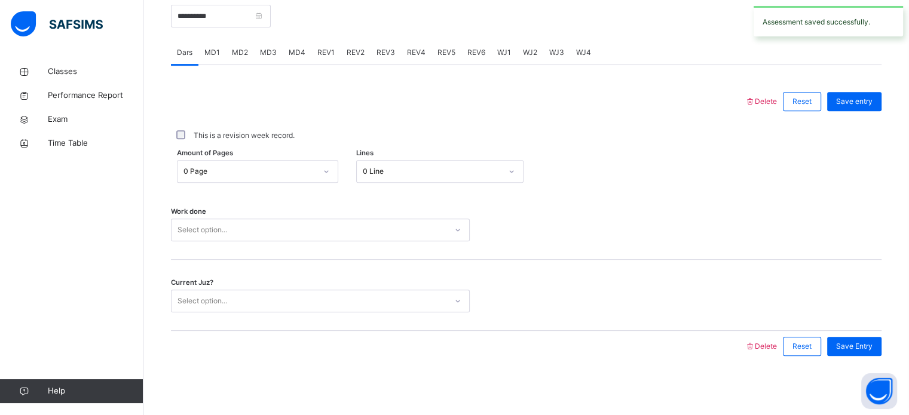
scroll to position [460, 0]
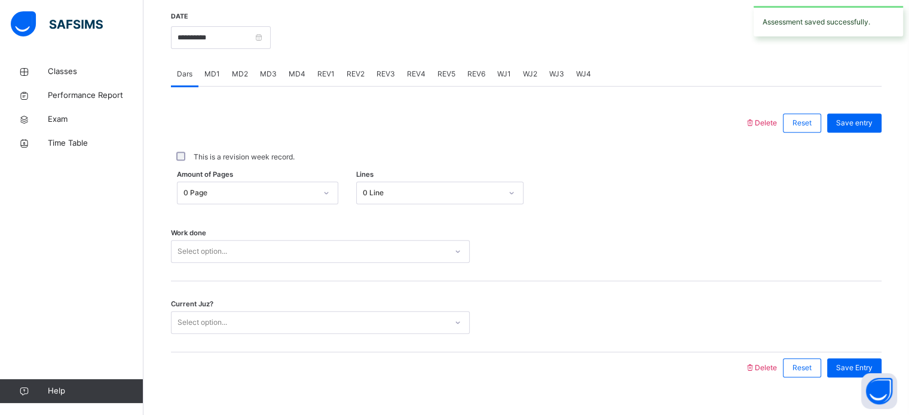
click at [294, 74] on span "MD4" at bounding box center [297, 74] width 17 height 11
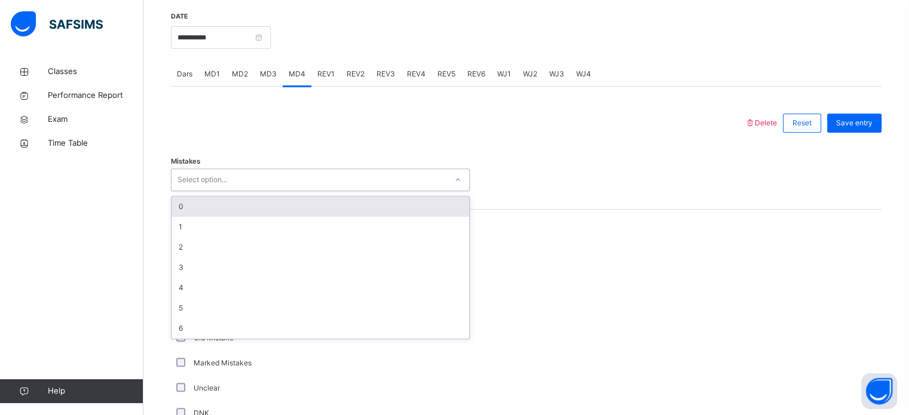
click at [331, 181] on div "Select option..." at bounding box center [309, 180] width 275 height 19
click at [269, 210] on div "0" at bounding box center [321, 207] width 298 height 20
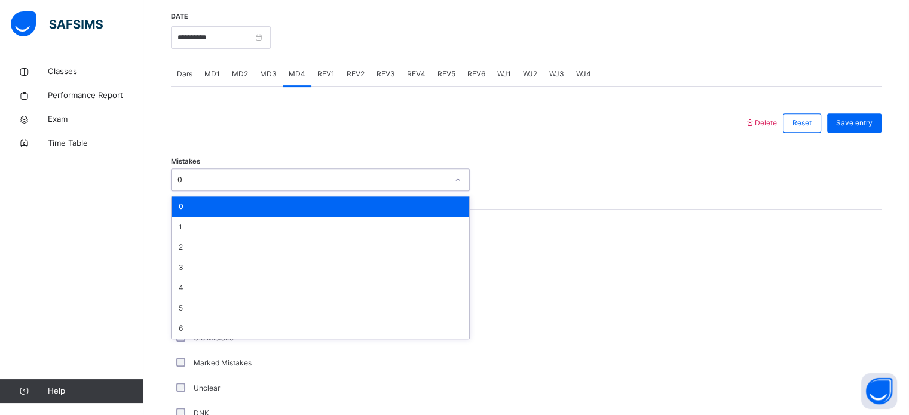
click at [327, 182] on div "0" at bounding box center [312, 179] width 270 height 11
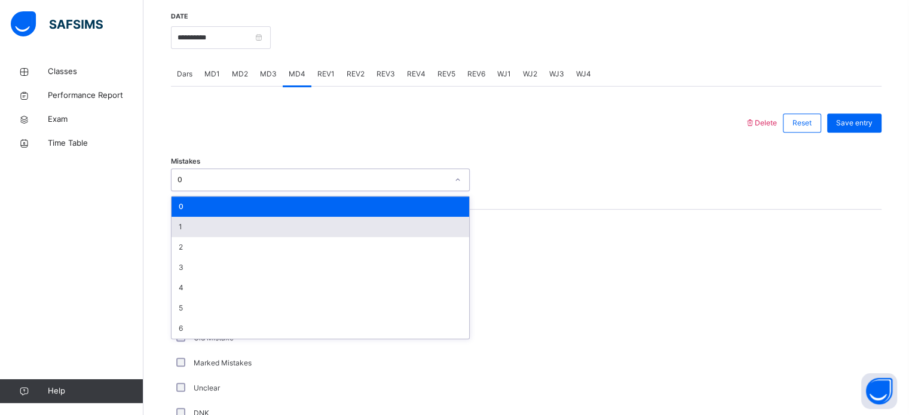
click at [194, 225] on div "1" at bounding box center [321, 227] width 298 height 20
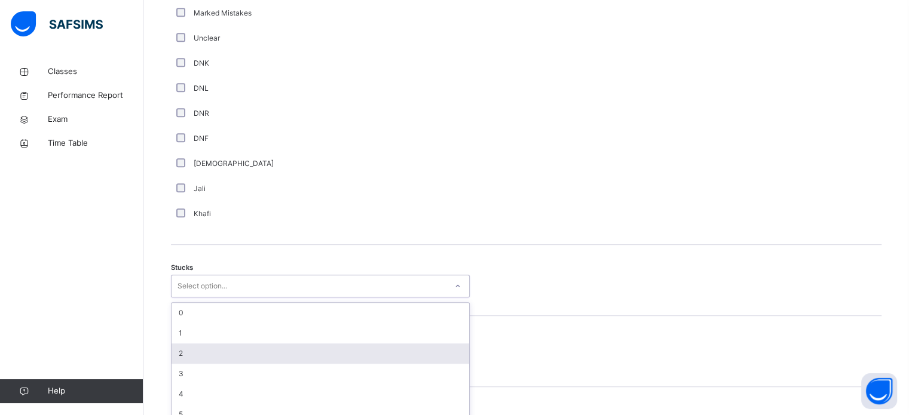
click at [415, 298] on div "option 2 focused, 3 of 6. 6 results available. Use Up and Down to choose option…" at bounding box center [320, 286] width 299 height 23
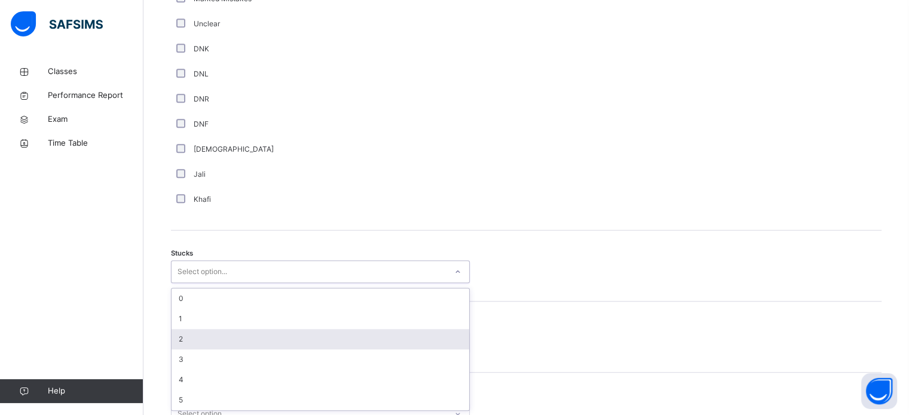
click at [383, 332] on div "2" at bounding box center [321, 339] width 298 height 20
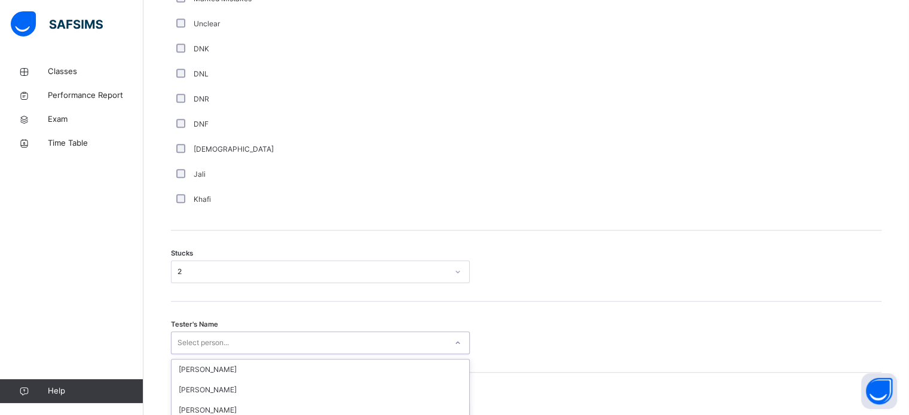
scroll to position [937, 0]
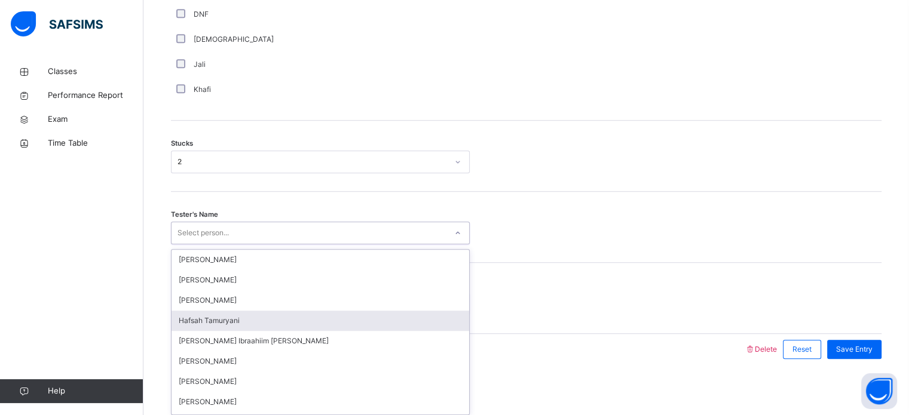
click at [289, 244] on div "option Hafsah Tamuryani focused, 4 of 45. 45 results available. Use Up and Down…" at bounding box center [320, 233] width 299 height 23
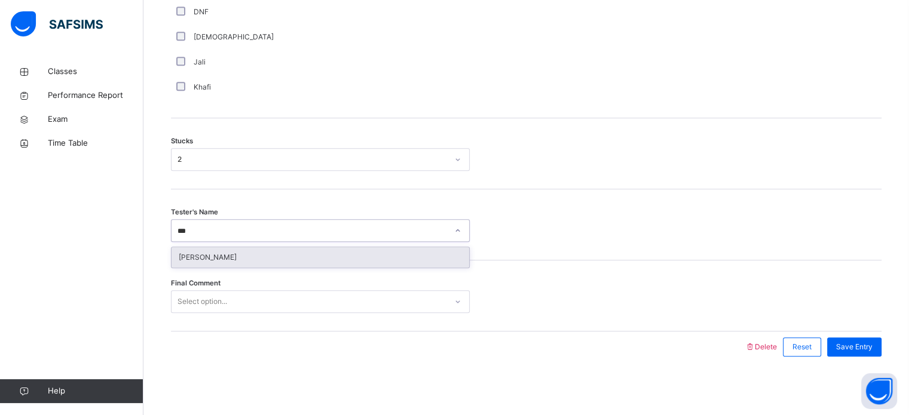
type input "****"
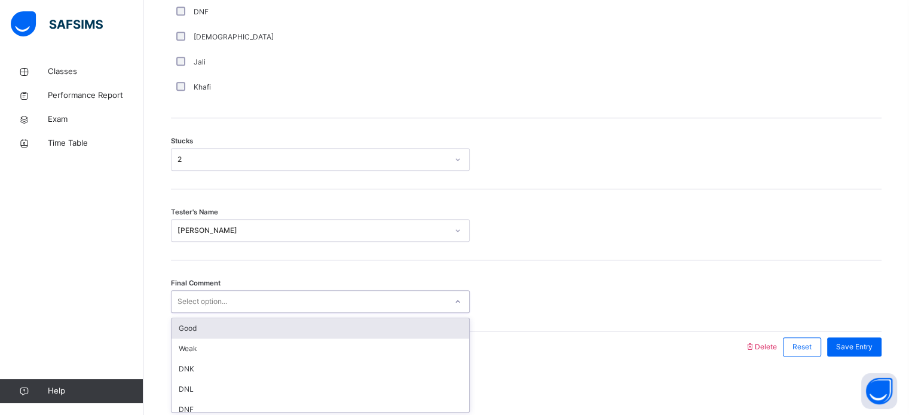
click at [321, 305] on div "Select option..." at bounding box center [309, 302] width 275 height 19
click at [354, 329] on div "Good" at bounding box center [321, 329] width 298 height 20
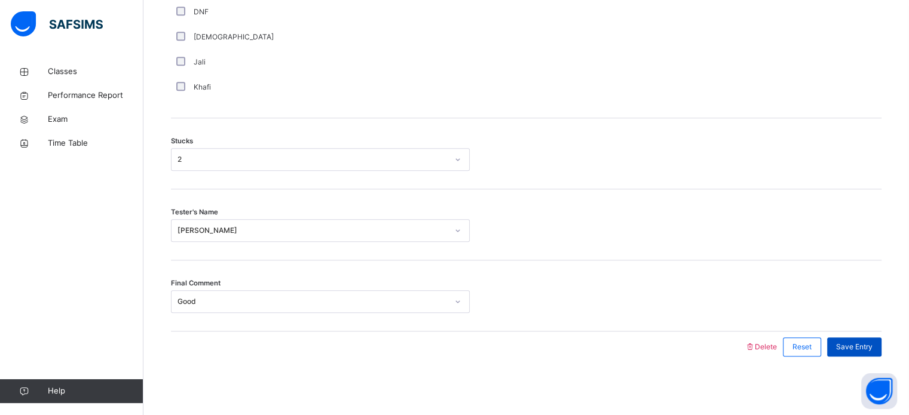
click at [849, 344] on span "Save Entry" at bounding box center [854, 347] width 36 height 11
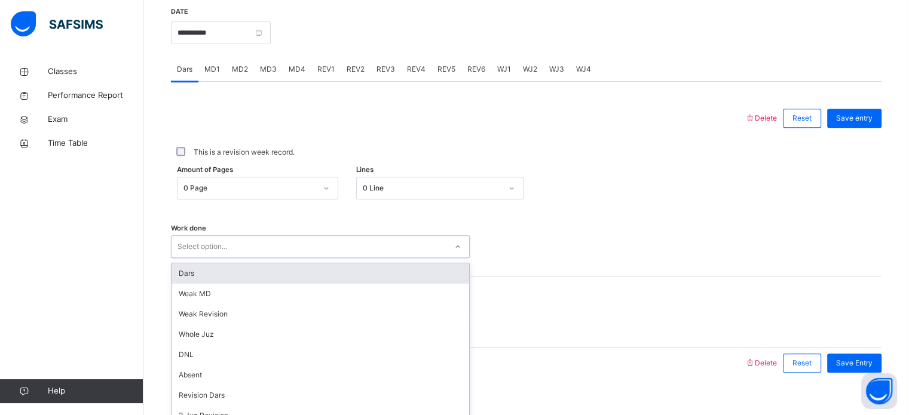
scroll to position [482, 0]
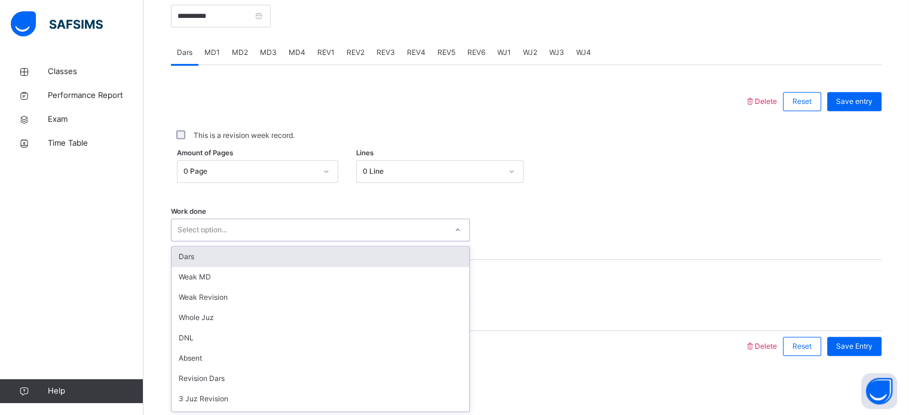
click at [265, 243] on div "Work done option Dars focused, 1 of 14. 14 results available. Use Up and Down t…" at bounding box center [526, 224] width 711 height 71
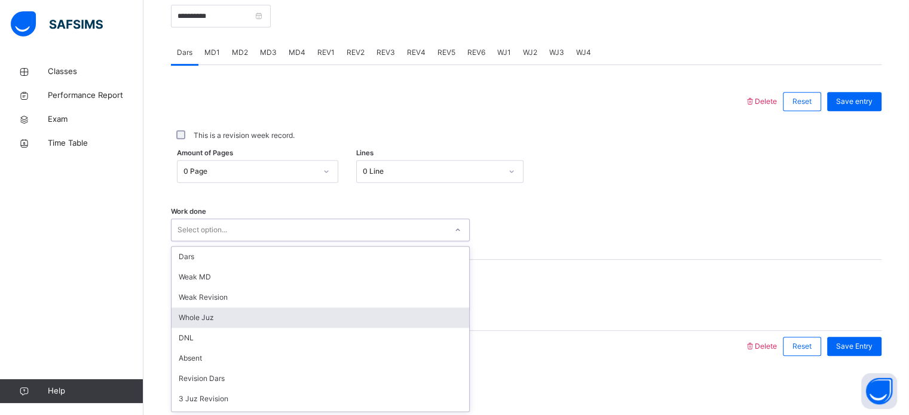
click at [231, 319] on div "Whole Juz" at bounding box center [321, 318] width 298 height 20
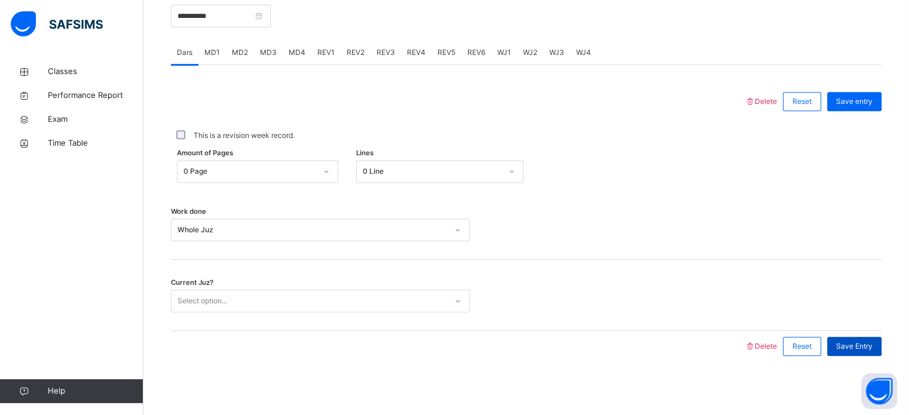
click at [860, 350] on span "Save Entry" at bounding box center [854, 346] width 36 height 11
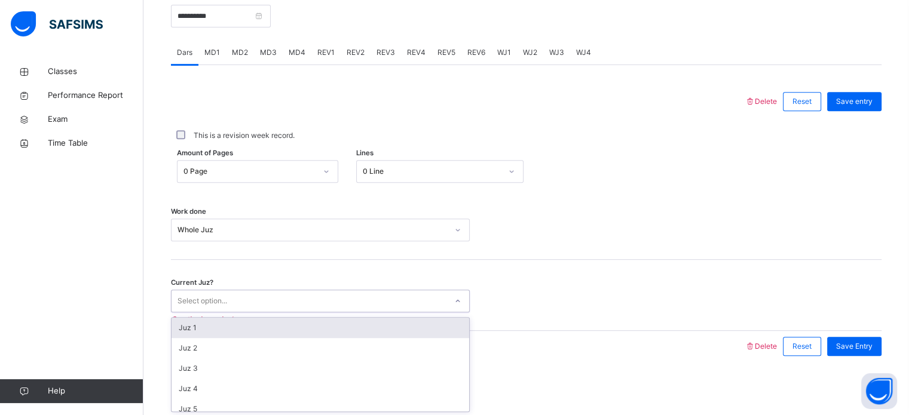
click at [294, 309] on div "Select option..." at bounding box center [309, 301] width 275 height 19
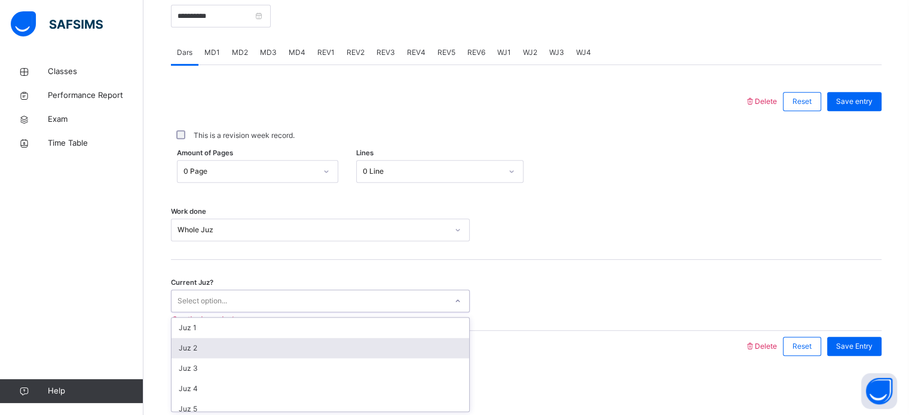
click at [253, 344] on div "Juz 2" at bounding box center [321, 348] width 298 height 20
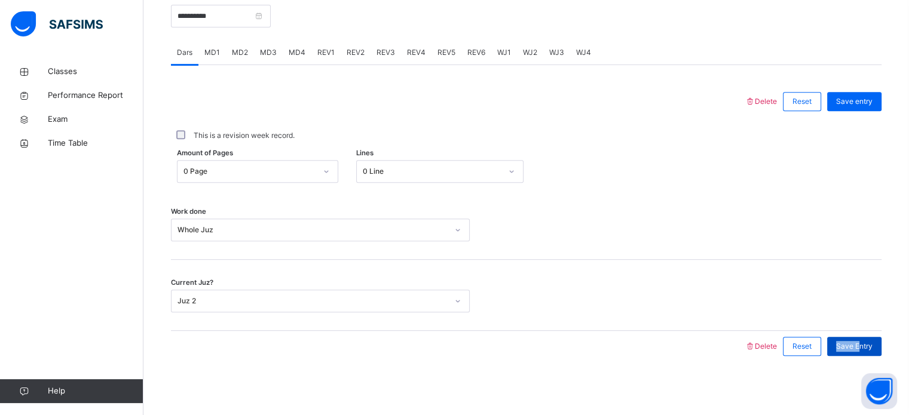
drag, startPoint x: 871, startPoint y: 334, endPoint x: 868, endPoint y: 342, distance: 8.9
click at [868, 342] on div "Save Entry" at bounding box center [851, 346] width 60 height 31
click at [868, 342] on span "Save Entry" at bounding box center [854, 346] width 36 height 11
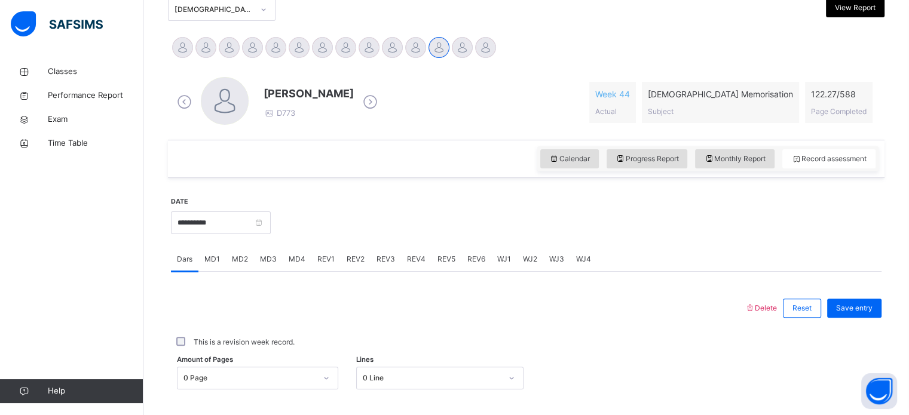
scroll to position [275, 0]
click at [271, 228] on input "**********" at bounding box center [221, 223] width 100 height 23
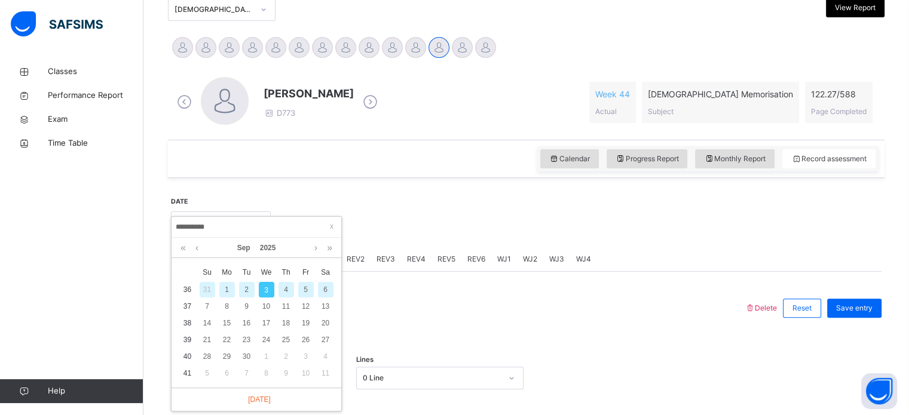
click at [241, 293] on div "2" at bounding box center [247, 290] width 16 height 16
type input "**********"
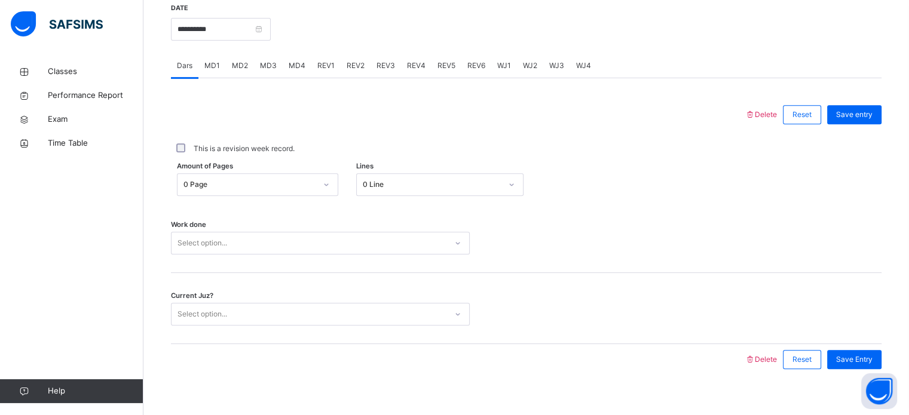
scroll to position [482, 0]
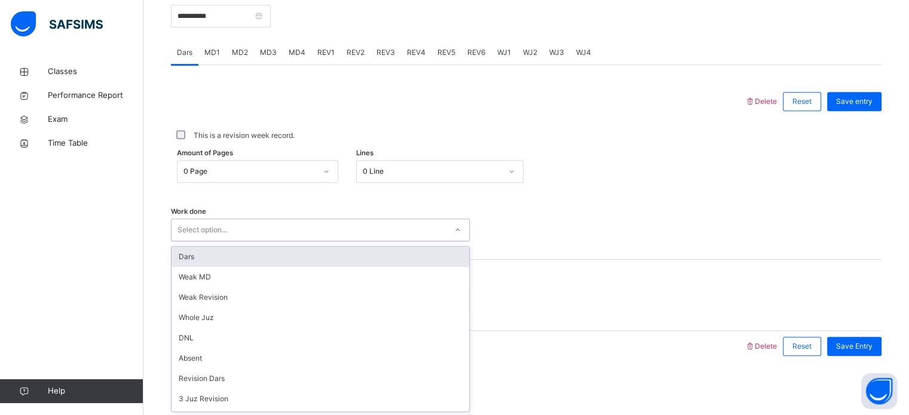
click at [372, 241] on div "option Dars focused, 1 of 14. 14 results available. Use Up and Down to choose o…" at bounding box center [320, 230] width 299 height 23
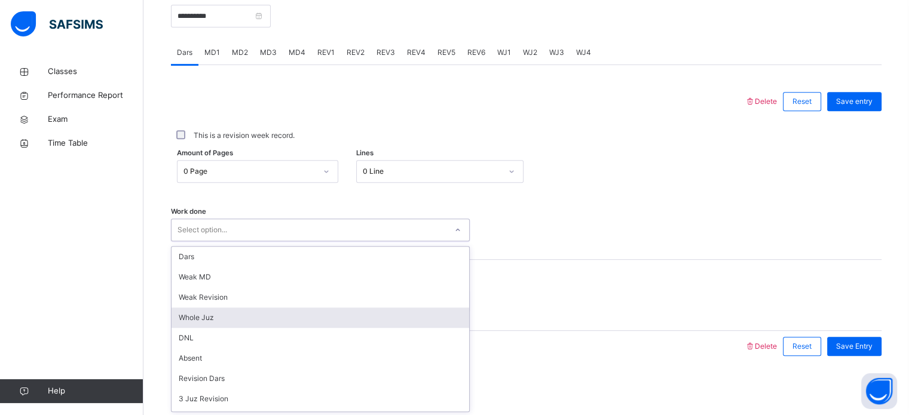
click at [296, 317] on div "Whole Juz" at bounding box center [321, 318] width 298 height 20
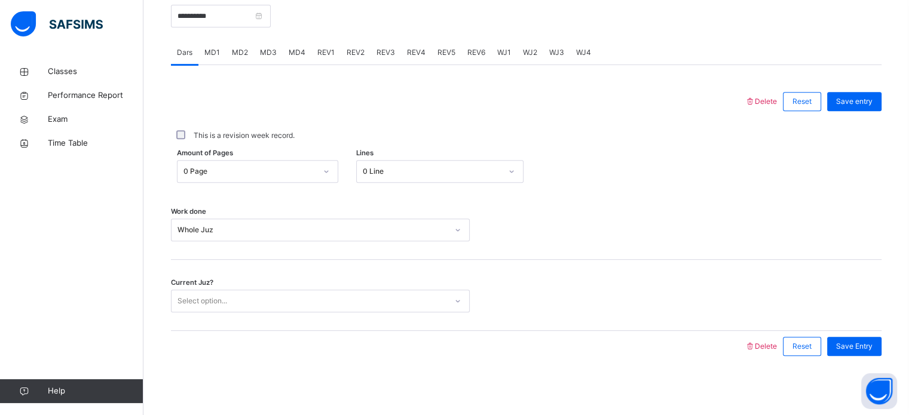
click at [295, 317] on div "Current Juz? Select option..." at bounding box center [526, 295] width 711 height 71
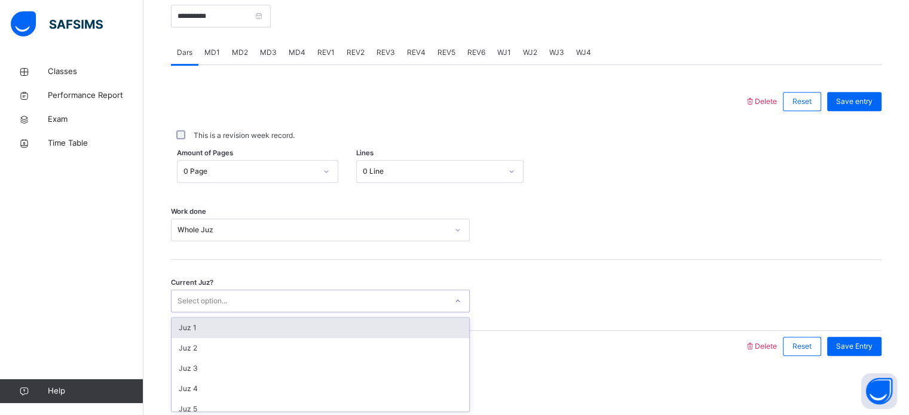
click at [316, 310] on div "Select option..." at bounding box center [320, 301] width 299 height 23
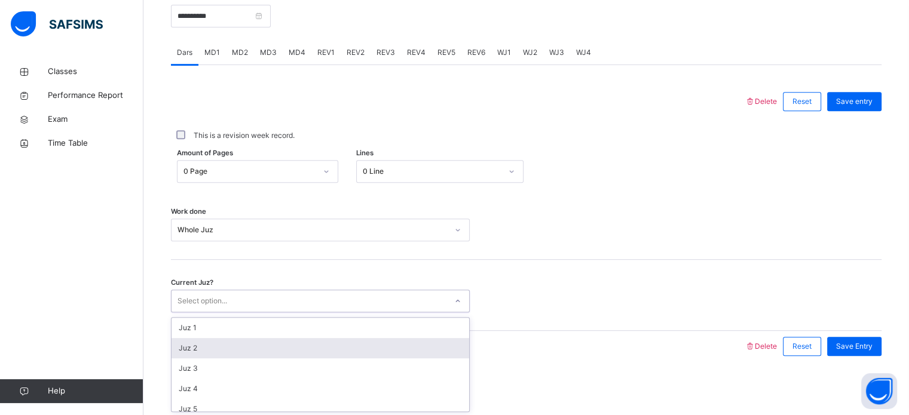
click at [271, 354] on div "Juz 2" at bounding box center [321, 348] width 298 height 20
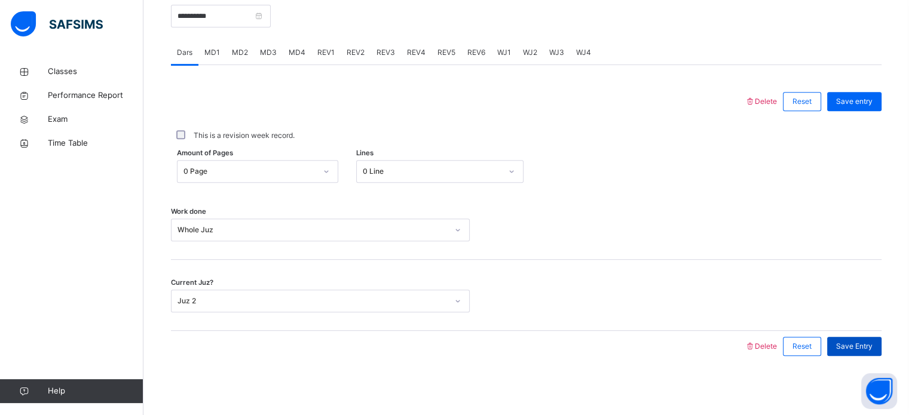
click at [851, 341] on span "Save Entry" at bounding box center [854, 346] width 36 height 11
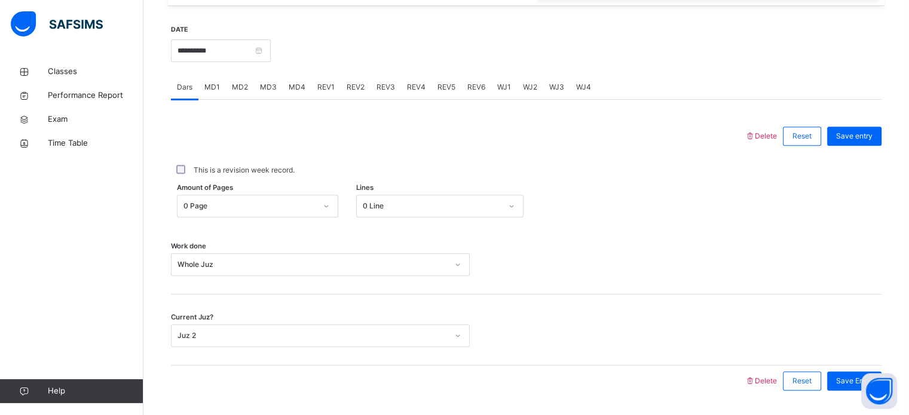
scroll to position [446, 0]
click at [215, 91] on span "MD1" at bounding box center [212, 87] width 16 height 11
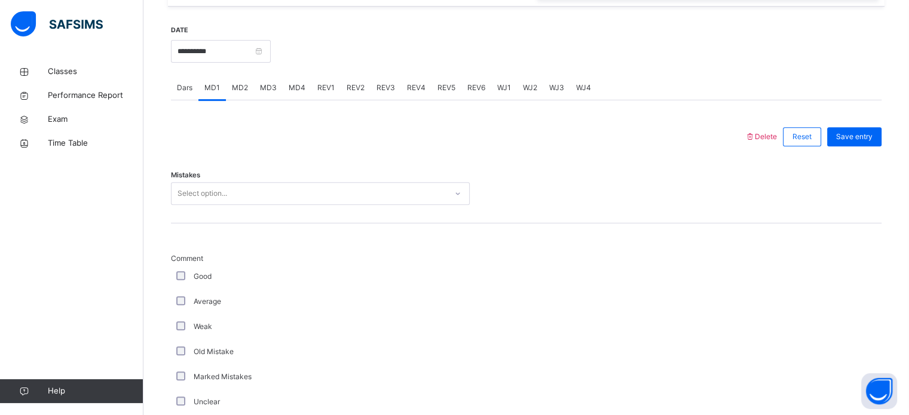
click at [245, 85] on span "MD2" at bounding box center [240, 87] width 16 height 11
click at [264, 94] on div "MD3" at bounding box center [268, 88] width 29 height 24
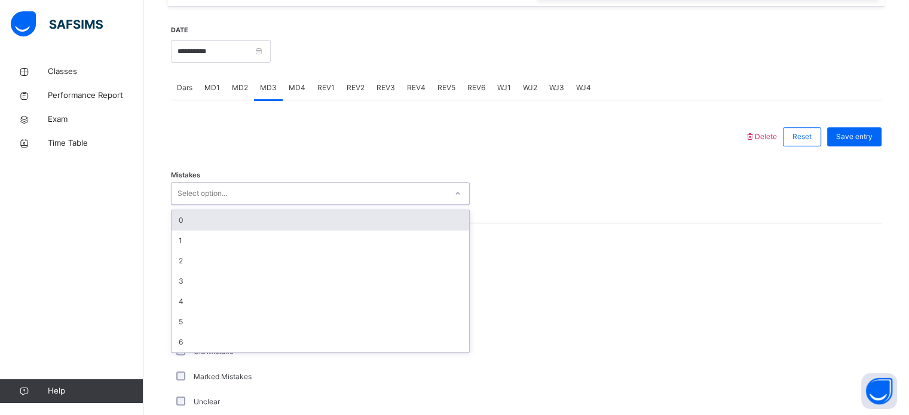
drag, startPoint x: 227, startPoint y: 184, endPoint x: 210, endPoint y: 217, distance: 36.9
click at [210, 205] on div "option 0 focused, 1 of 7. 7 results available. Use Up and Down to choose option…" at bounding box center [320, 193] width 299 height 23
click at [210, 217] on div "0" at bounding box center [321, 220] width 298 height 20
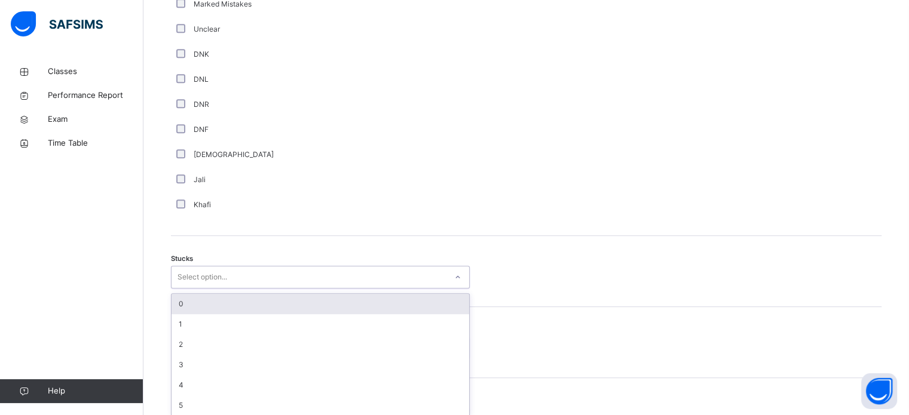
click at [283, 289] on div "option 0 focused, 1 of 6. 6 results available. Use Up and Down to choose option…" at bounding box center [320, 277] width 299 height 23
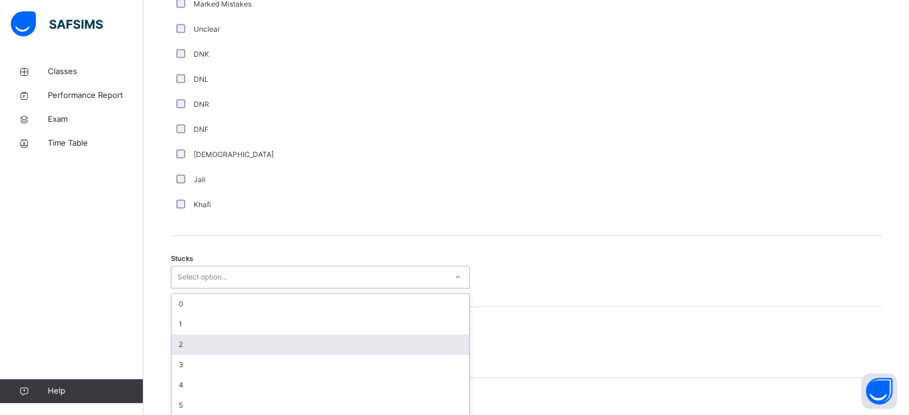
scroll to position [825, 0]
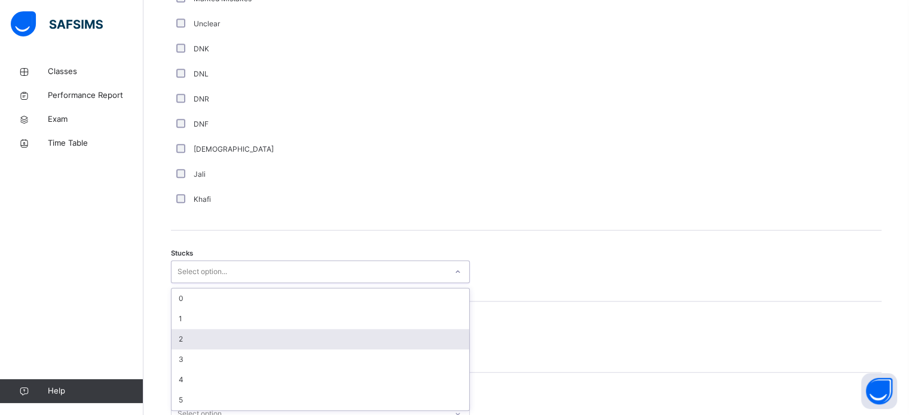
click at [270, 339] on div "2" at bounding box center [321, 339] width 298 height 20
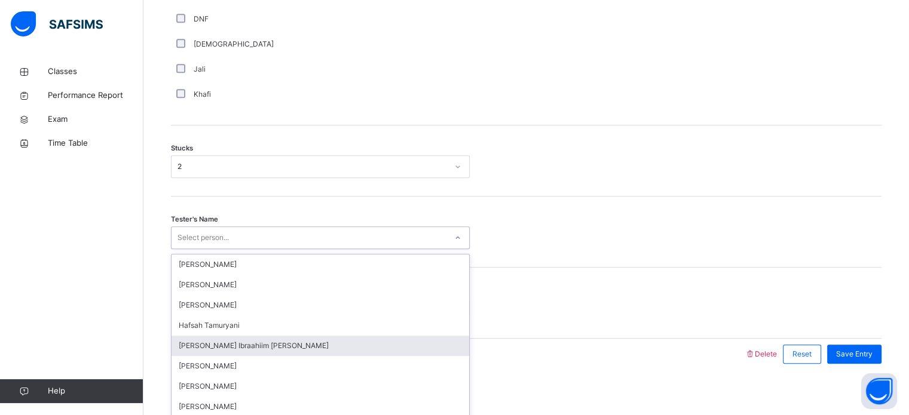
scroll to position [937, 0]
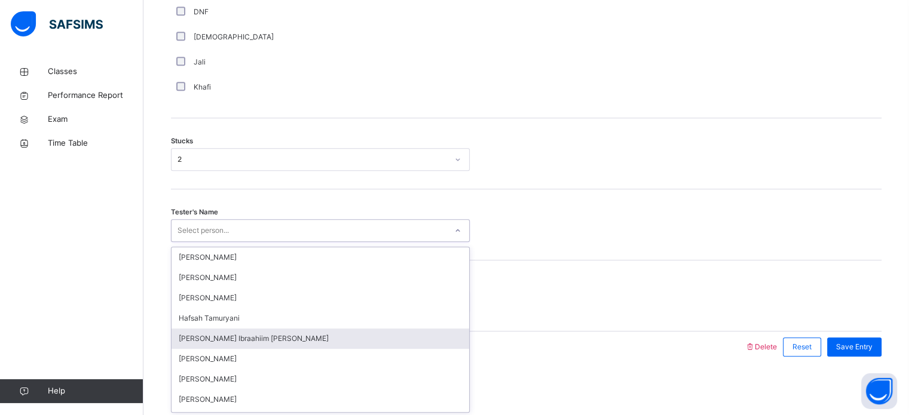
click at [241, 242] on div "option Fadumo Ibraahiim Abdullahi focused, 5 of 45. 45 results available. Use U…" at bounding box center [320, 230] width 299 height 23
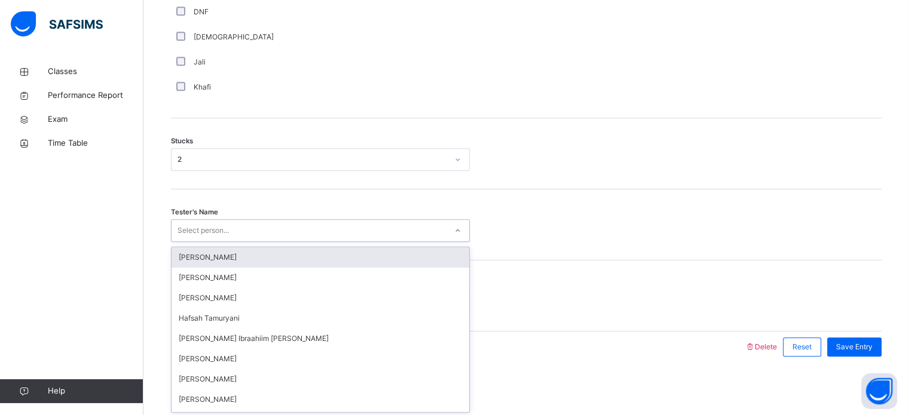
click at [299, 258] on div "[PERSON_NAME]" at bounding box center [321, 257] width 298 height 20
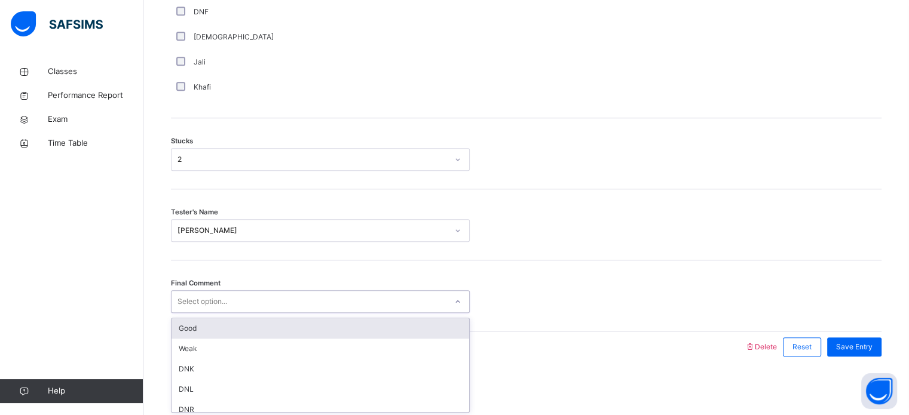
click at [287, 293] on div "Select option..." at bounding box center [309, 302] width 275 height 19
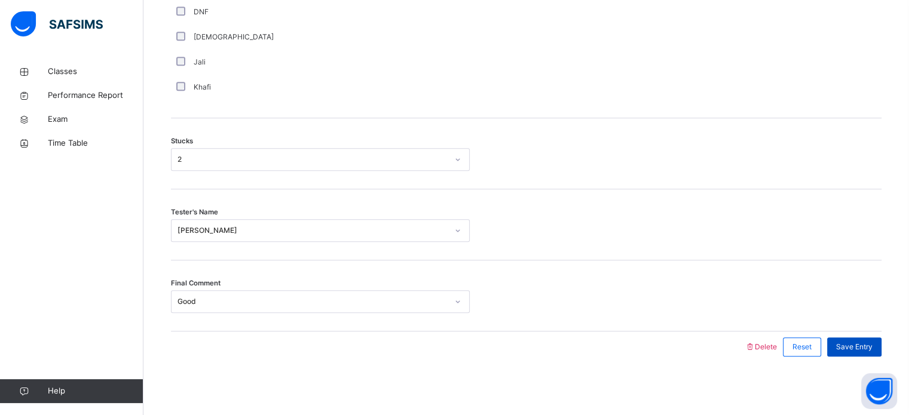
click at [872, 342] on span "Save Entry" at bounding box center [854, 347] width 36 height 11
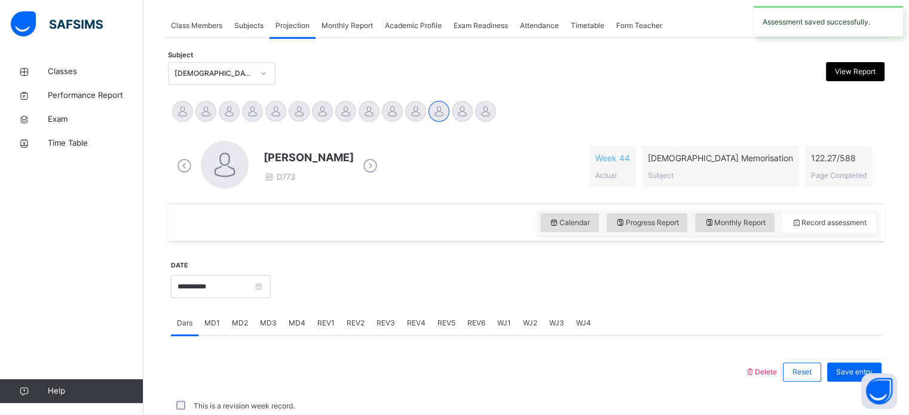
scroll to position [482, 0]
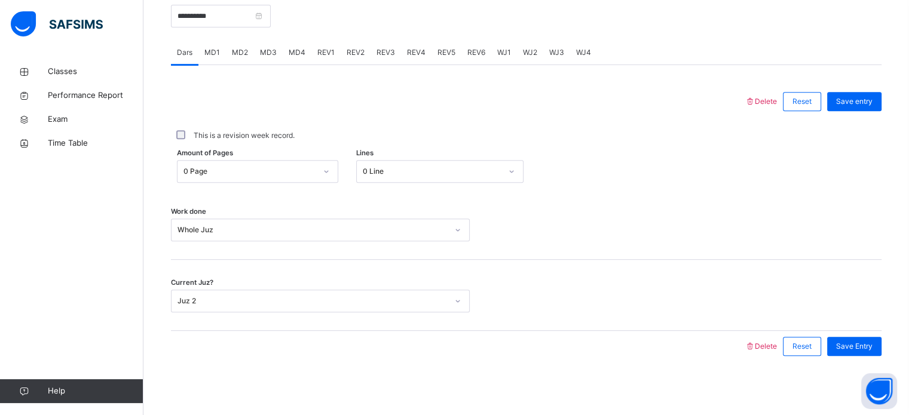
click at [295, 56] on span "MD4" at bounding box center [297, 52] width 17 height 11
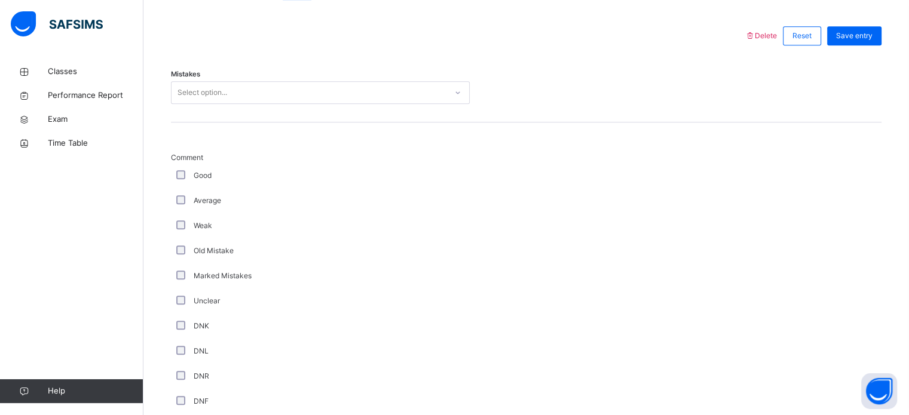
scroll to position [547, 0]
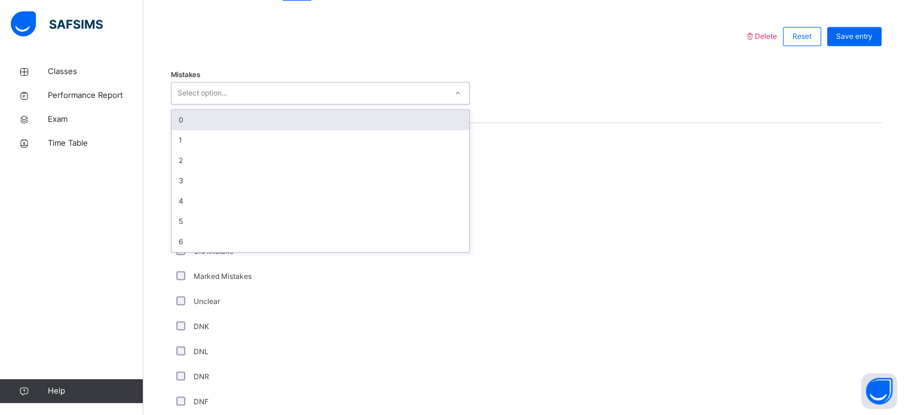
click at [261, 90] on div "Select option..." at bounding box center [309, 93] width 275 height 19
click at [237, 112] on div "0" at bounding box center [321, 120] width 298 height 20
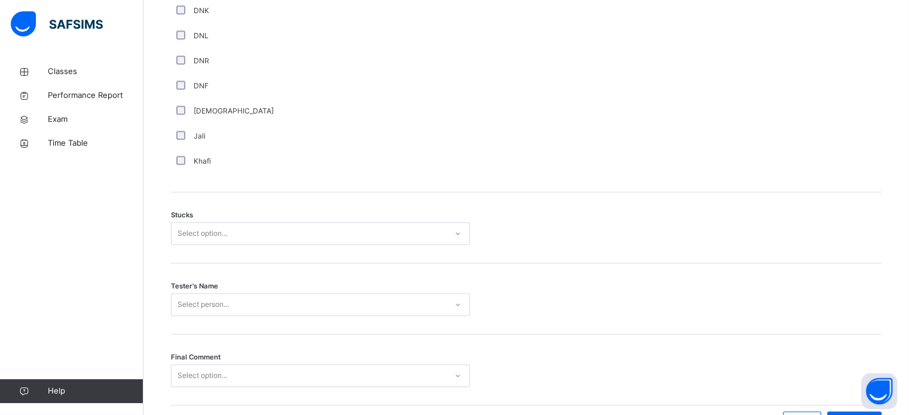
scroll to position [865, 0]
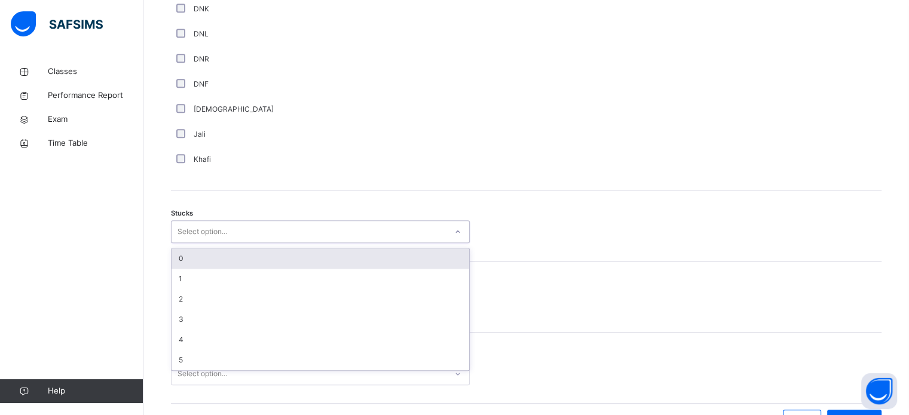
click at [302, 238] on div "Select option..." at bounding box center [309, 232] width 275 height 19
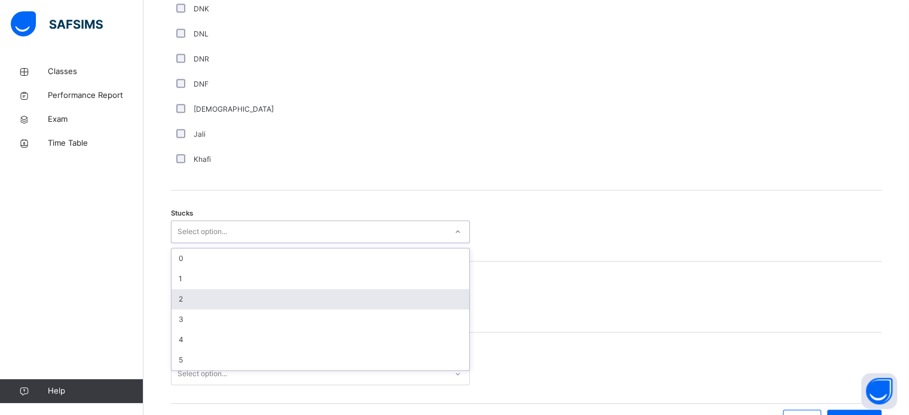
click at [208, 295] on div "2" at bounding box center [321, 299] width 298 height 20
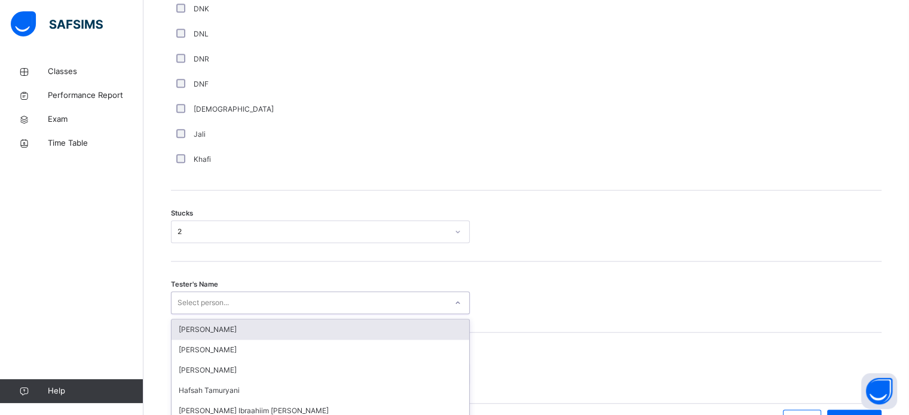
scroll to position [937, 0]
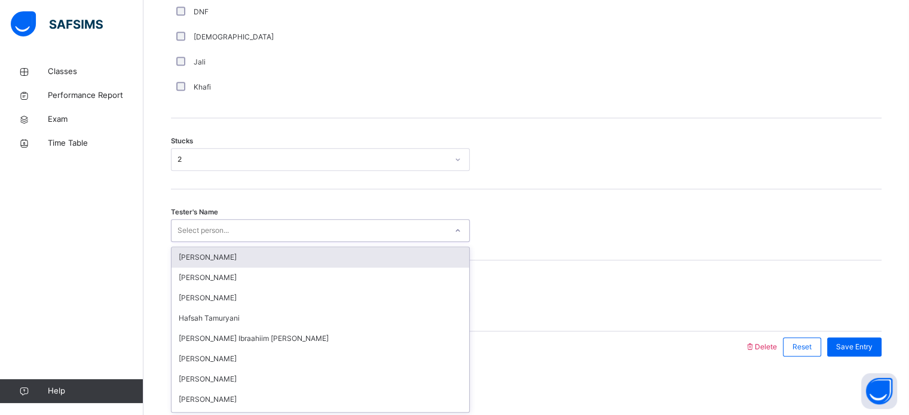
click at [257, 242] on div "option Sumeya Umar focused, 1 of 45. 45 results available. Use Up and Down to c…" at bounding box center [320, 230] width 299 height 23
click at [265, 256] on div "[PERSON_NAME]" at bounding box center [321, 257] width 298 height 20
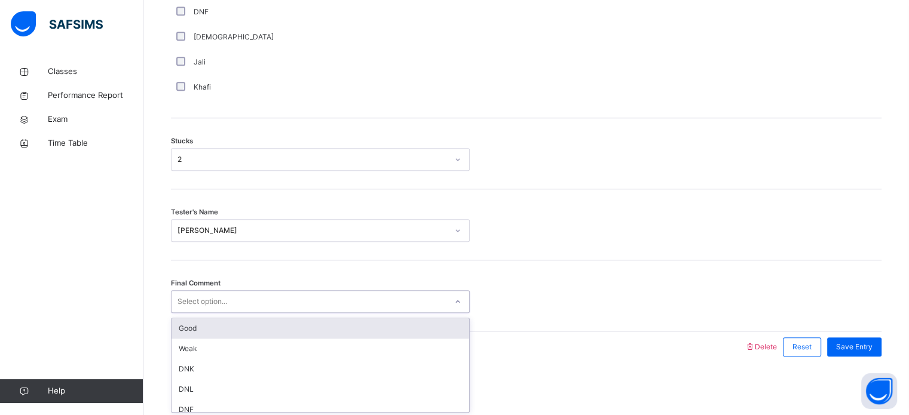
click at [225, 301] on div "Select option..." at bounding box center [202, 301] width 50 height 23
click at [209, 321] on div "Good" at bounding box center [321, 329] width 298 height 20
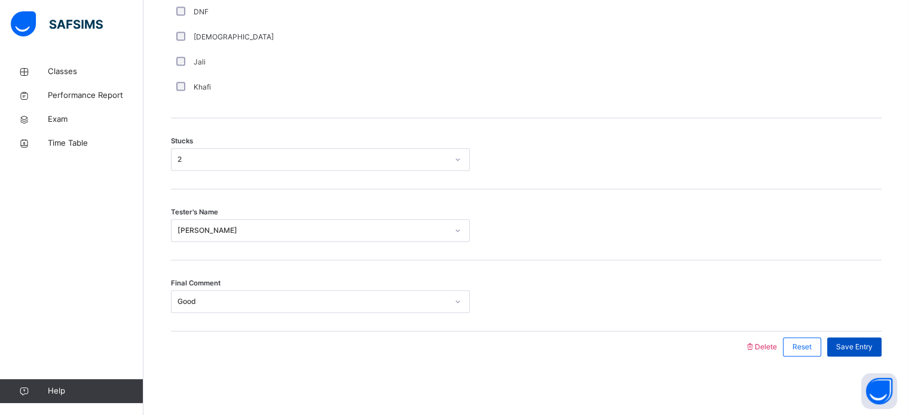
click at [857, 338] on div "Save Entry" at bounding box center [854, 347] width 54 height 19
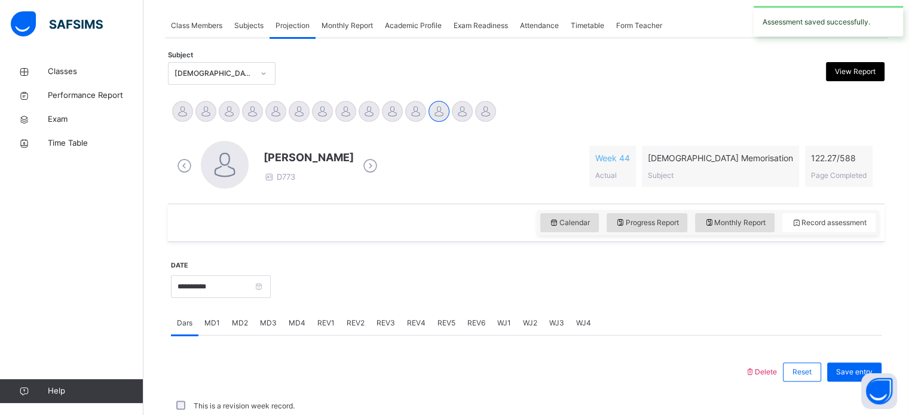
scroll to position [482, 0]
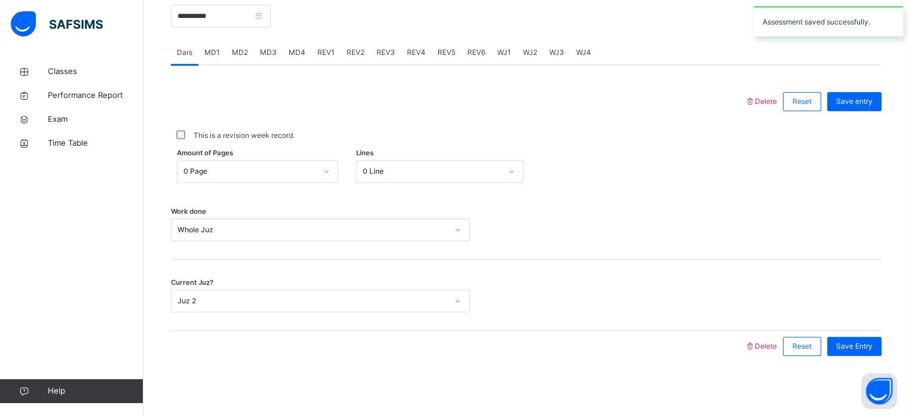
click at [321, 57] on span "REV1" at bounding box center [325, 52] width 17 height 11
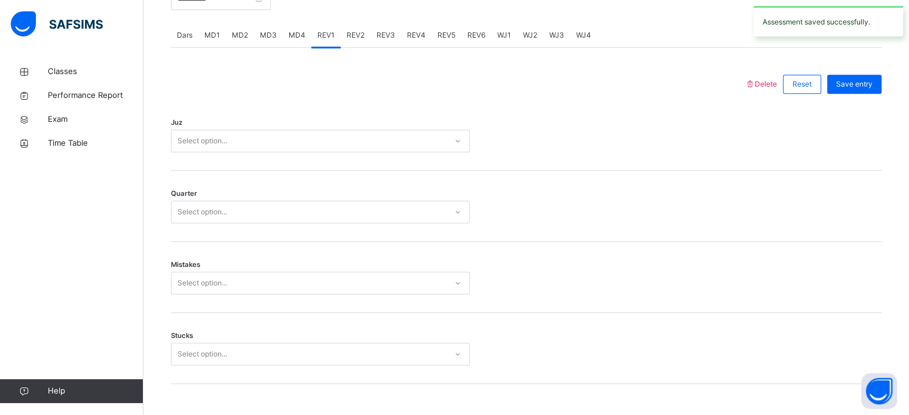
scroll to position [500, 0]
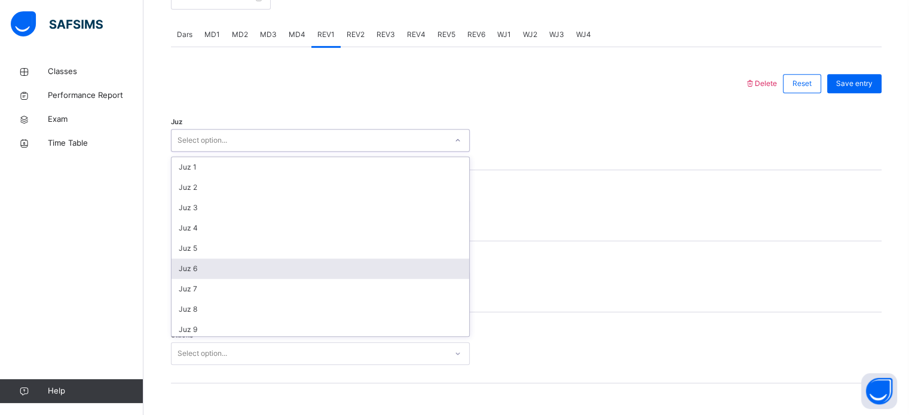
drag, startPoint x: 226, startPoint y: 140, endPoint x: 228, endPoint y: 265, distance: 124.3
click at [228, 152] on div "option Juz 6 focused, 6 of 30. 30 results available. Use Up and Down to choose …" at bounding box center [320, 140] width 299 height 23
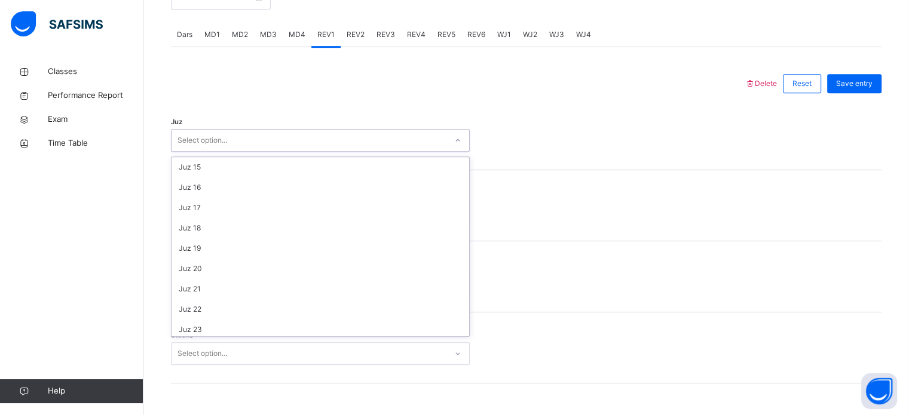
scroll to position [430, 0]
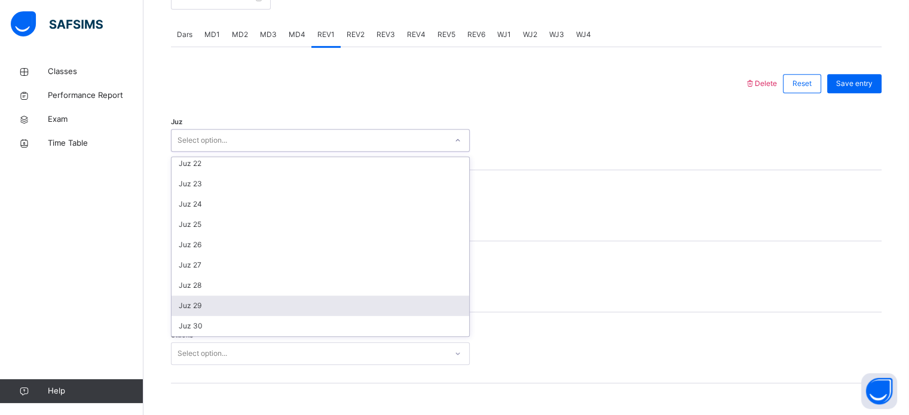
click at [237, 304] on div "Juz 29" at bounding box center [321, 306] width 298 height 20
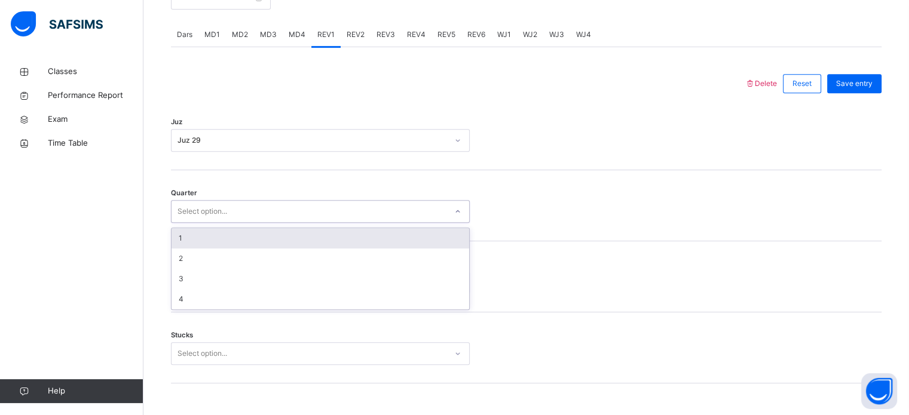
click at [301, 209] on div "Select option..." at bounding box center [309, 212] width 275 height 19
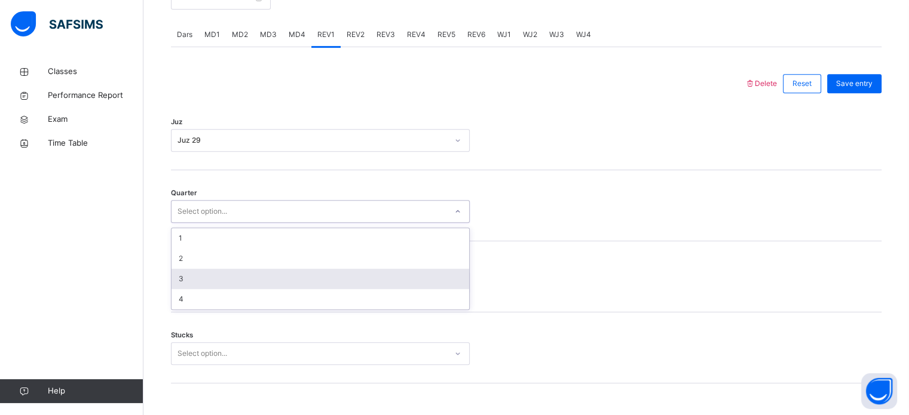
click at [264, 275] on div "3" at bounding box center [321, 279] width 298 height 20
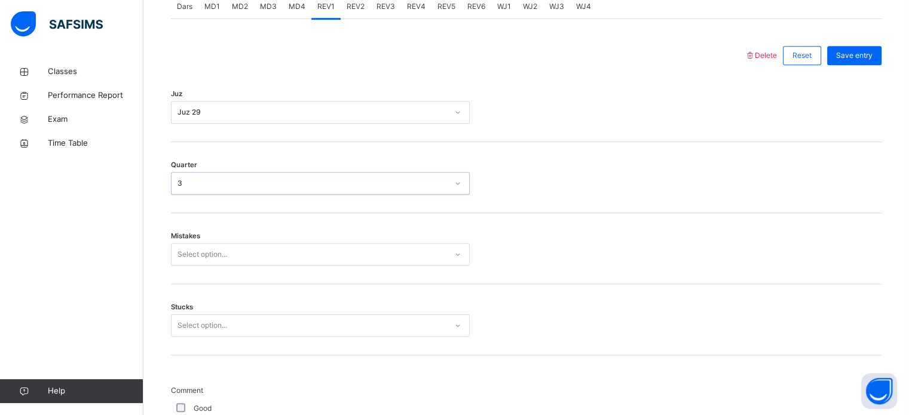
click at [247, 266] on div "Select option..." at bounding box center [320, 254] width 299 height 23
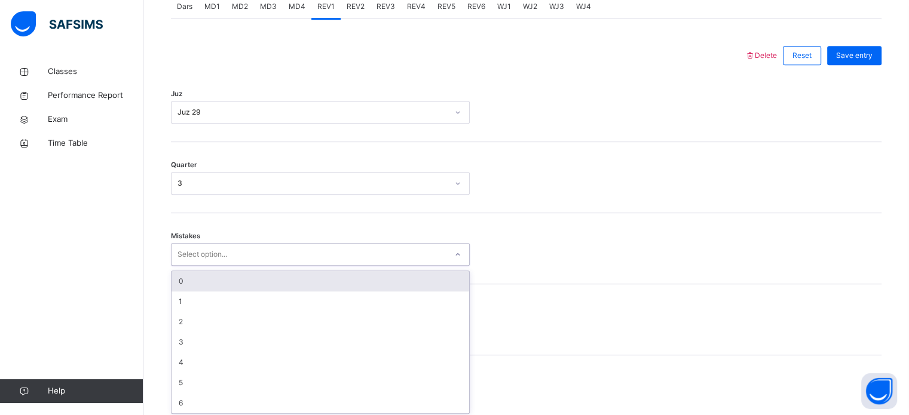
scroll to position [531, 0]
click at [251, 277] on div "0" at bounding box center [321, 278] width 298 height 20
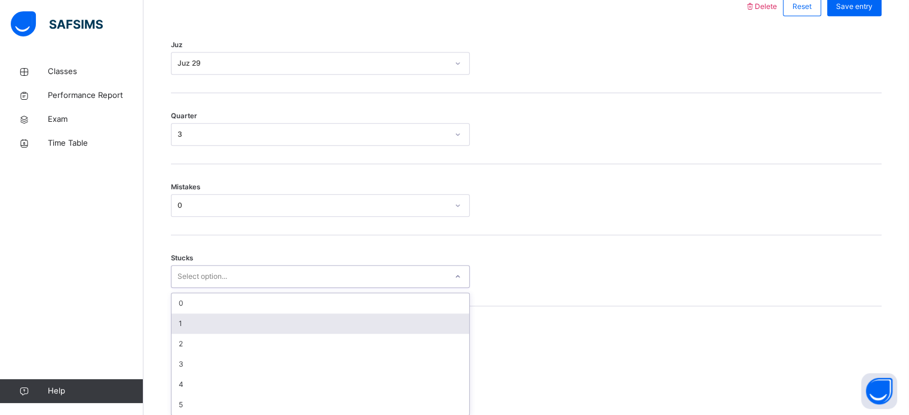
scroll to position [581, 0]
click at [280, 284] on div "option 1 focused, 2 of 6. 6 results available. Use Up and Down to choose option…" at bounding box center [320, 272] width 299 height 23
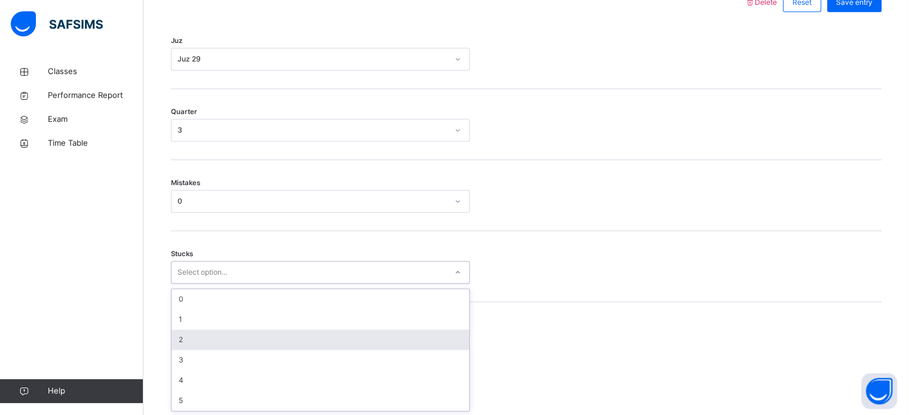
click at [215, 339] on div "2" at bounding box center [321, 340] width 298 height 20
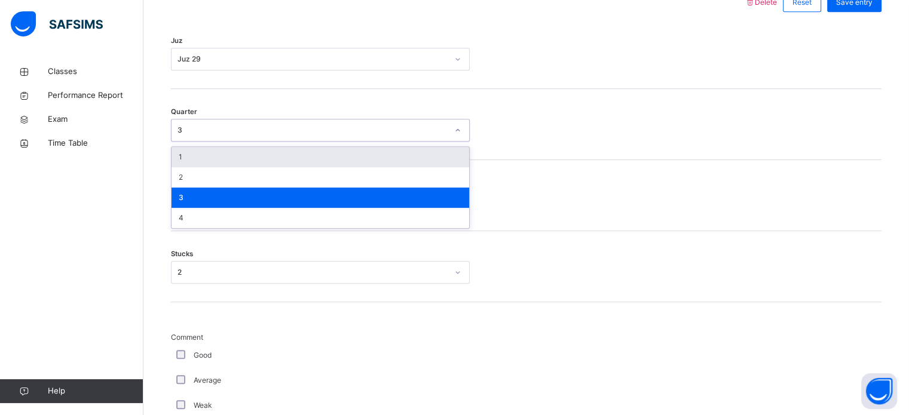
click at [341, 123] on div "3" at bounding box center [309, 130] width 275 height 19
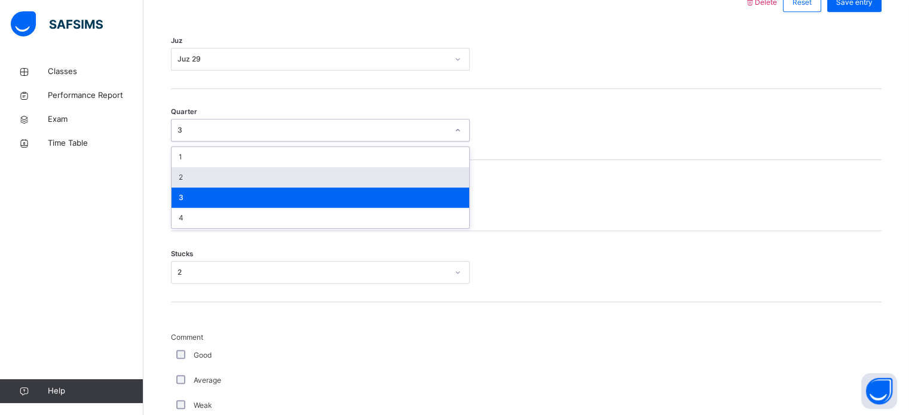
click at [252, 179] on div "2" at bounding box center [321, 177] width 298 height 20
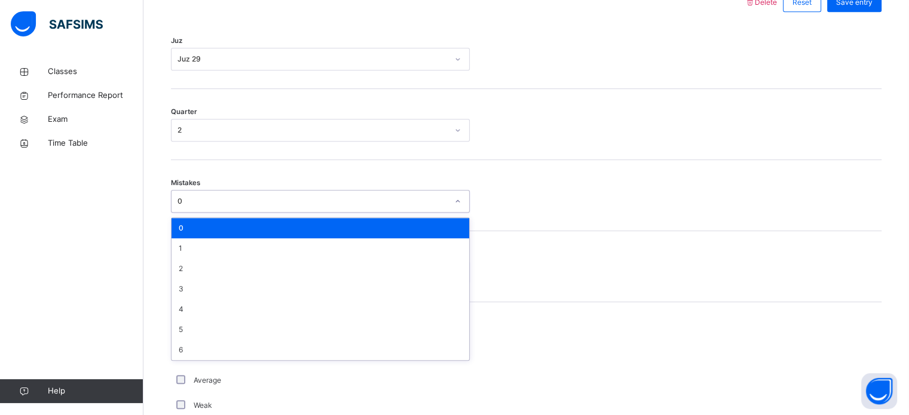
click at [238, 200] on div "0" at bounding box center [312, 201] width 270 height 11
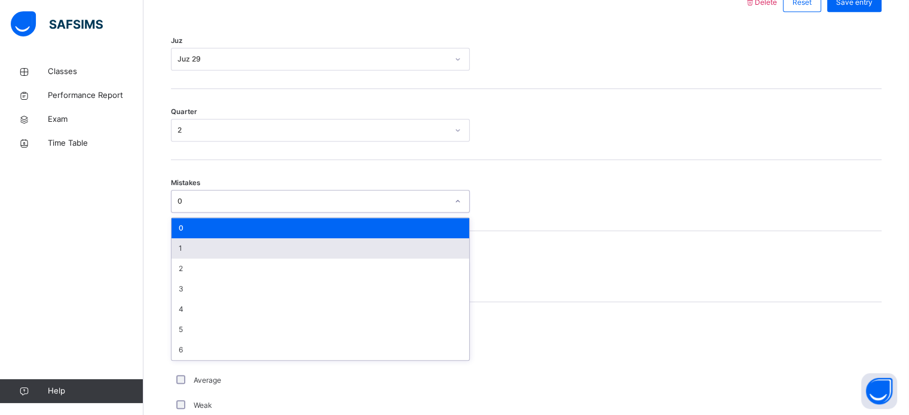
click at [220, 244] on div "1" at bounding box center [321, 248] width 298 height 20
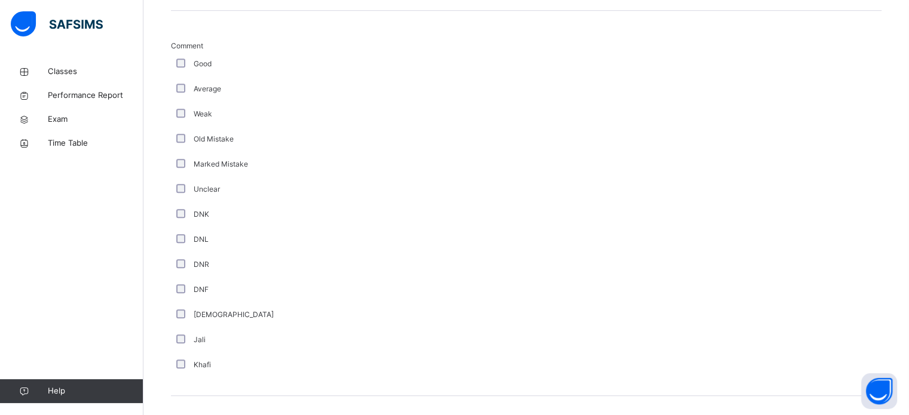
scroll to position [1008, 0]
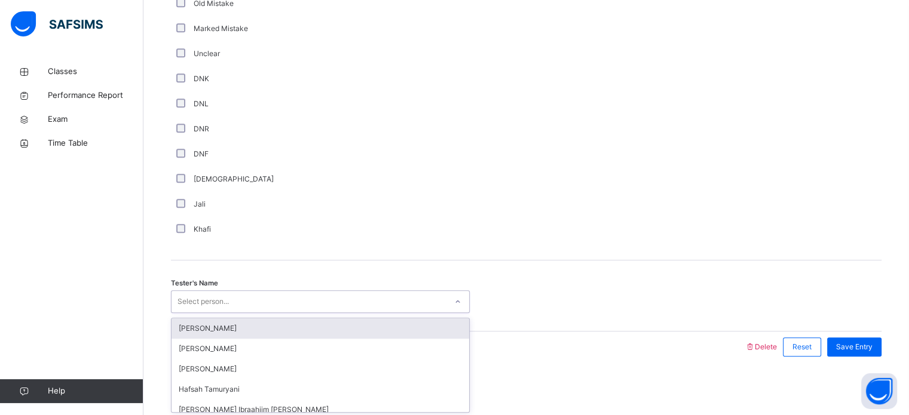
click at [416, 297] on div "Select person..." at bounding box center [309, 302] width 275 height 19
type input "*"
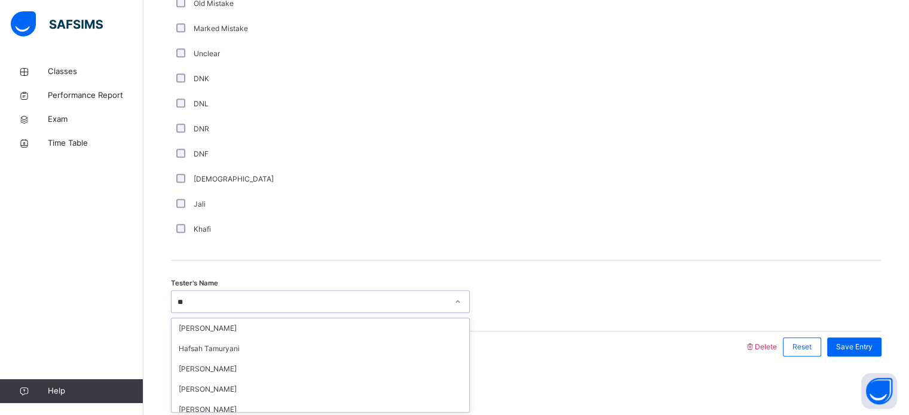
type input "***"
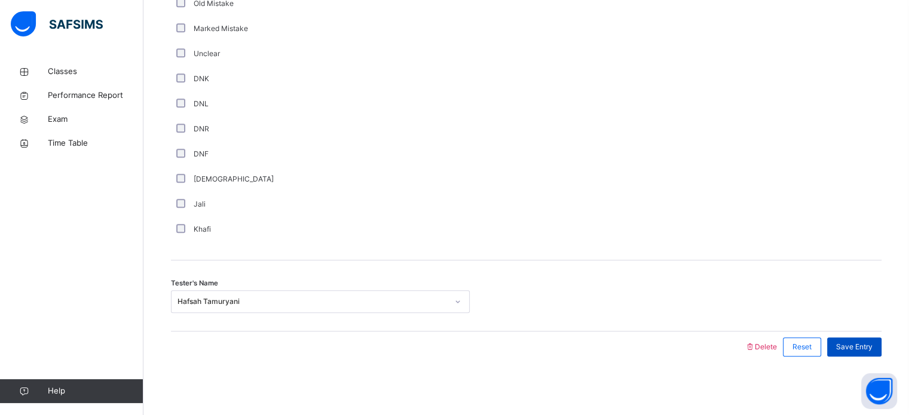
click at [869, 353] on div "Save Entry" at bounding box center [854, 347] width 54 height 19
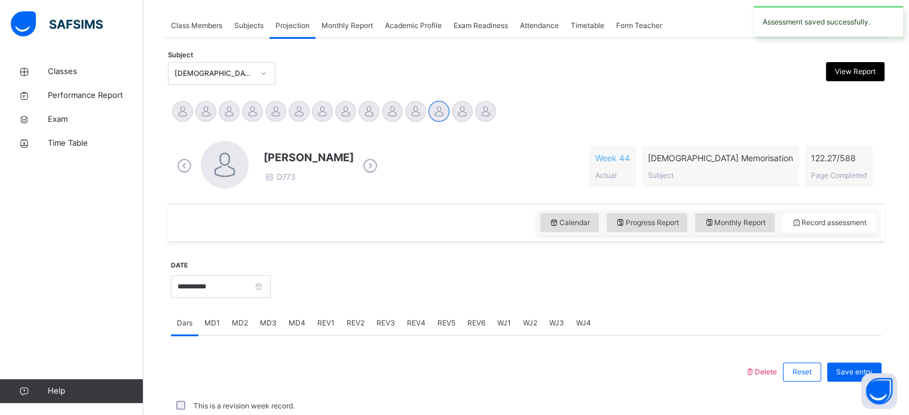
scroll to position [482, 0]
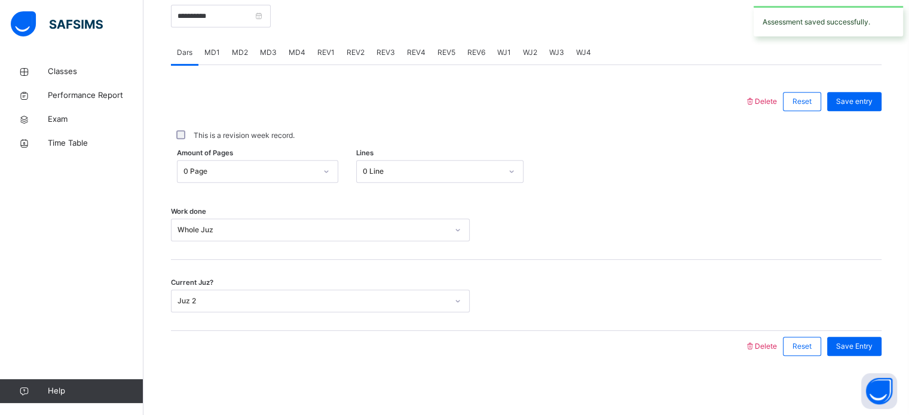
click at [351, 60] on div "REV2" at bounding box center [356, 53] width 30 height 24
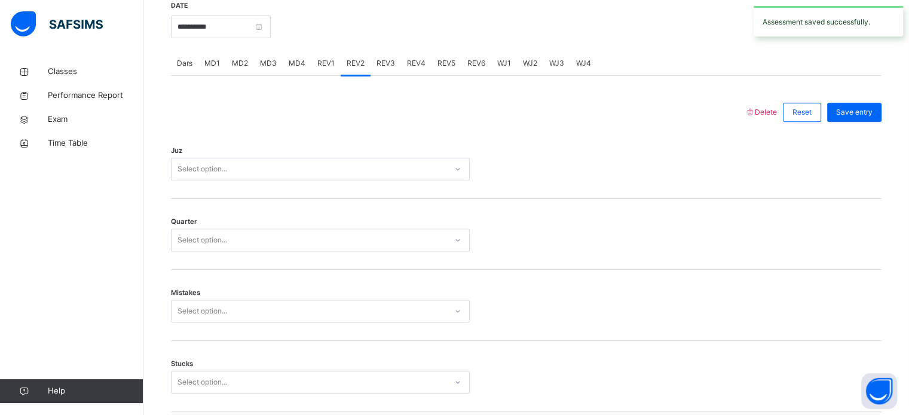
scroll to position [470, 0]
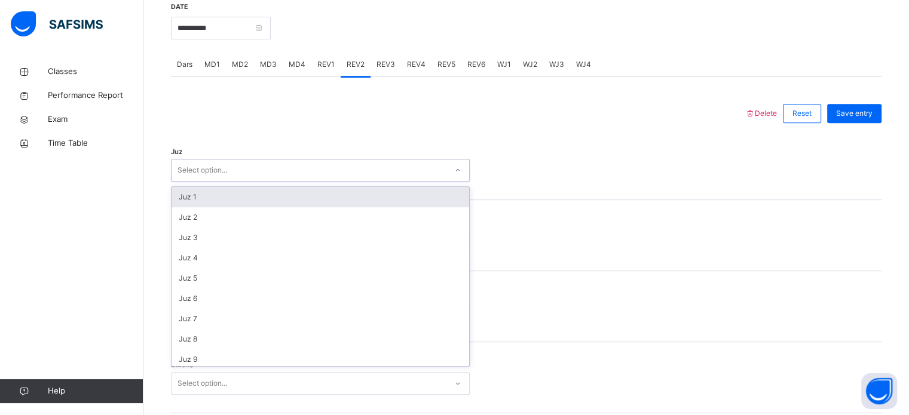
click at [293, 175] on div "Select option..." at bounding box center [309, 170] width 275 height 19
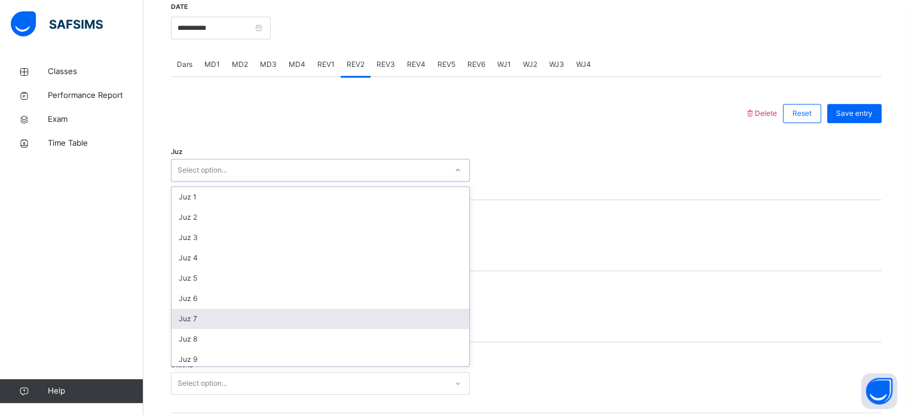
scroll to position [430, 0]
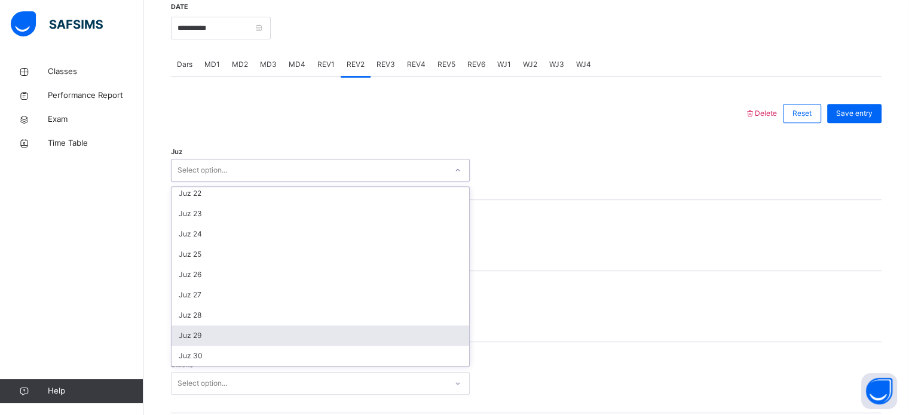
click at [274, 336] on div "Juz 29" at bounding box center [321, 336] width 298 height 20
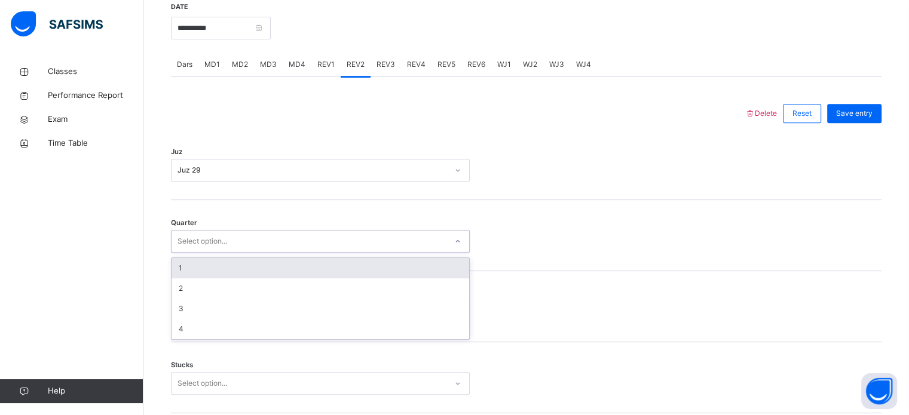
click at [294, 237] on div "Select option..." at bounding box center [309, 241] width 275 height 19
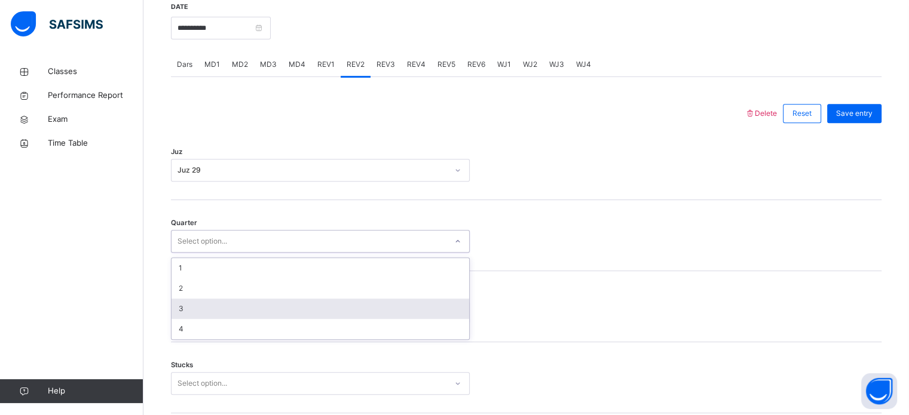
click at [235, 314] on div "3" at bounding box center [321, 309] width 298 height 20
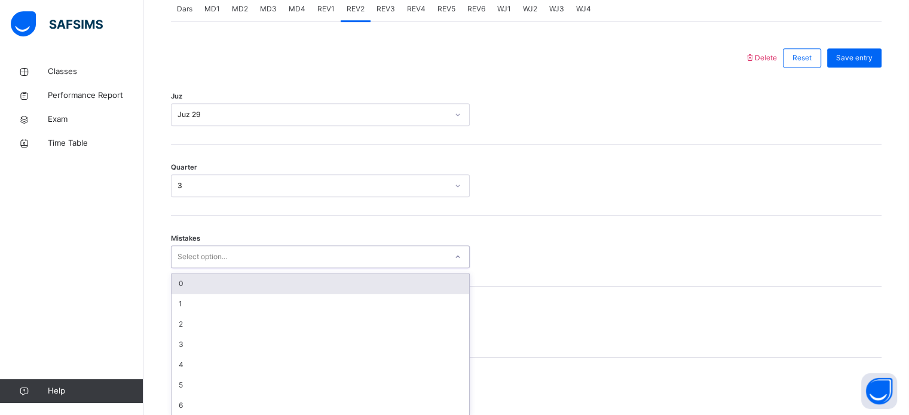
click at [238, 268] on div "option 0 focused, 1 of 7. 7 results available. Use Up and Down to choose option…" at bounding box center [320, 257] width 299 height 23
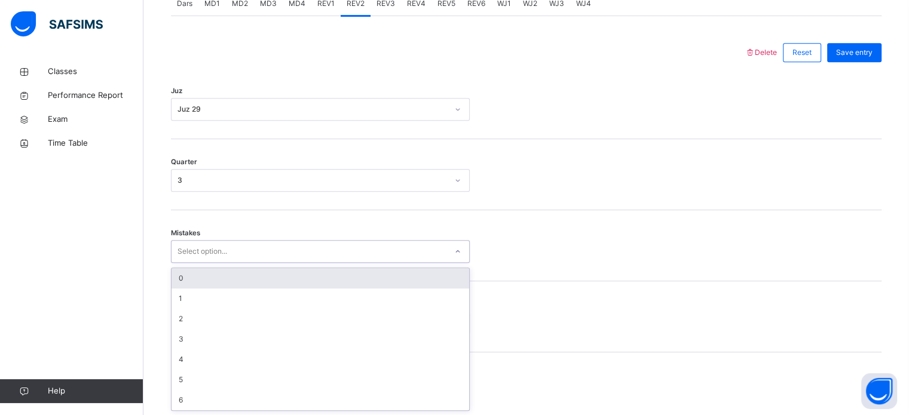
click at [210, 273] on div "0" at bounding box center [321, 278] width 298 height 20
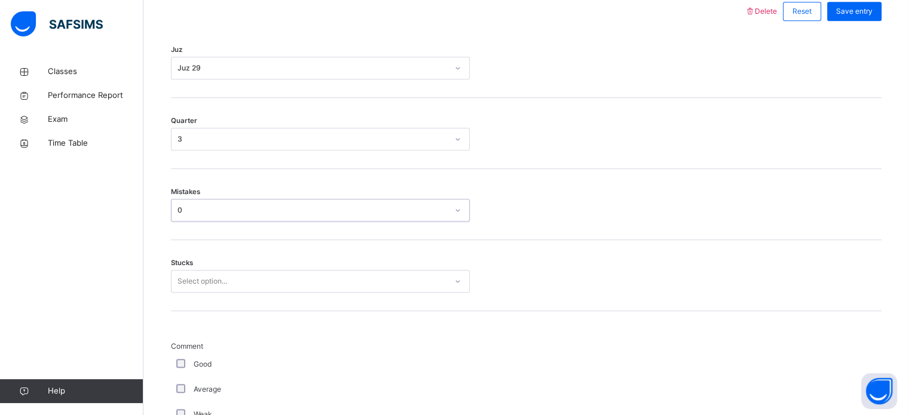
click at [199, 293] on div "Select option..." at bounding box center [320, 281] width 299 height 23
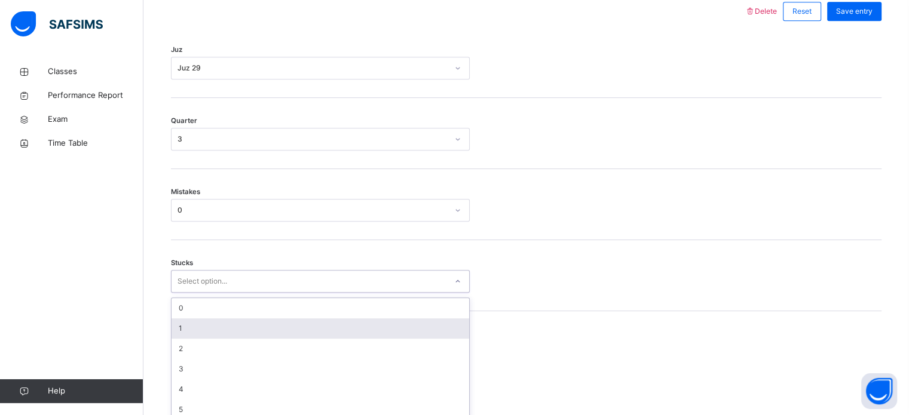
scroll to position [581, 0]
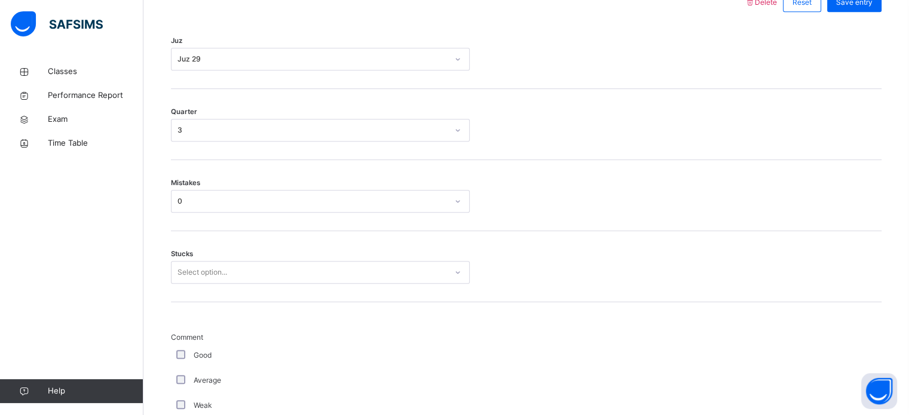
click at [690, 217] on div "Mistakes 0" at bounding box center [526, 195] width 711 height 71
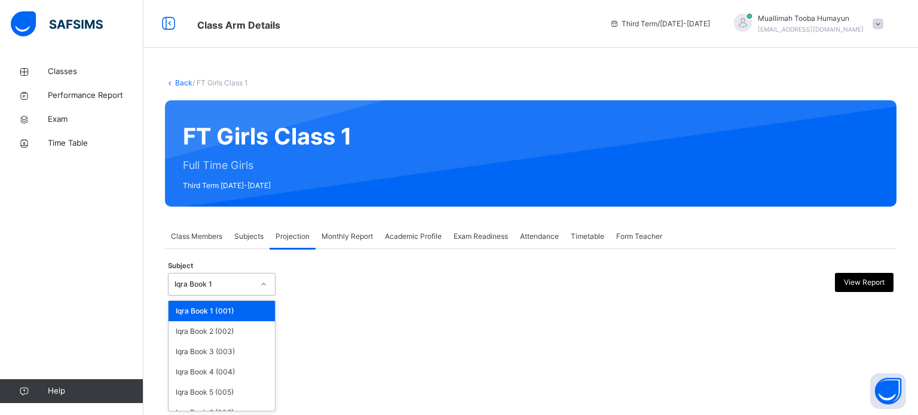
click at [237, 289] on div "Iqra Book 1" at bounding box center [213, 284] width 79 height 11
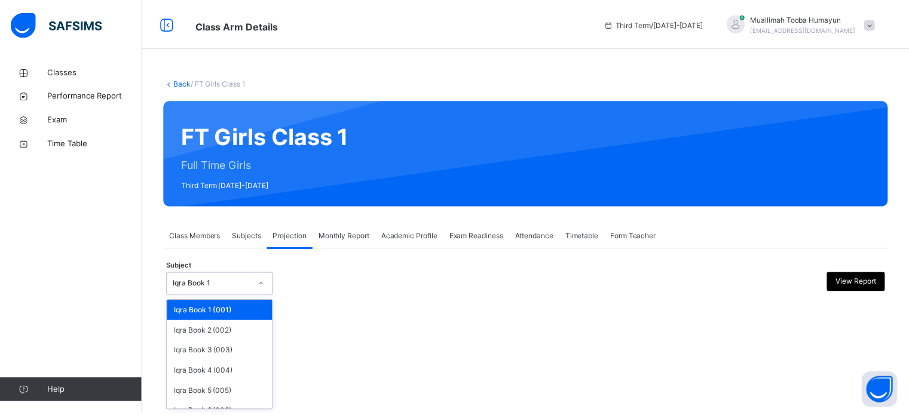
scroll to position [63, 0]
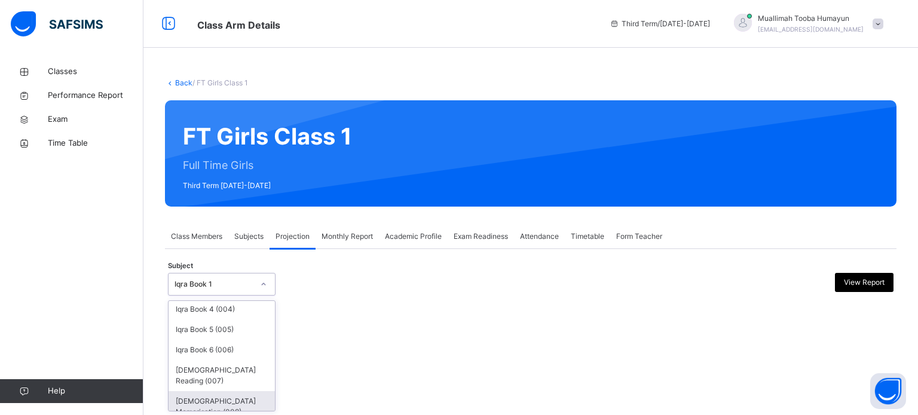
click at [225, 397] on div "[DEMOGRAPHIC_DATA] Memorisation (008)" at bounding box center [222, 406] width 106 height 31
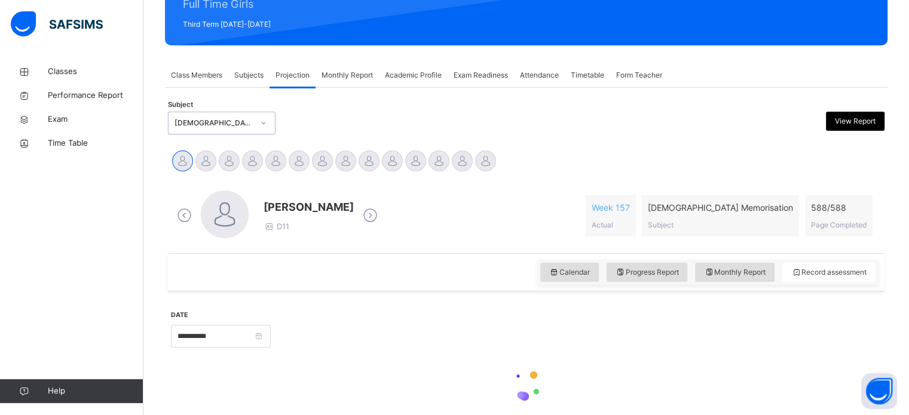
scroll to position [165, 0]
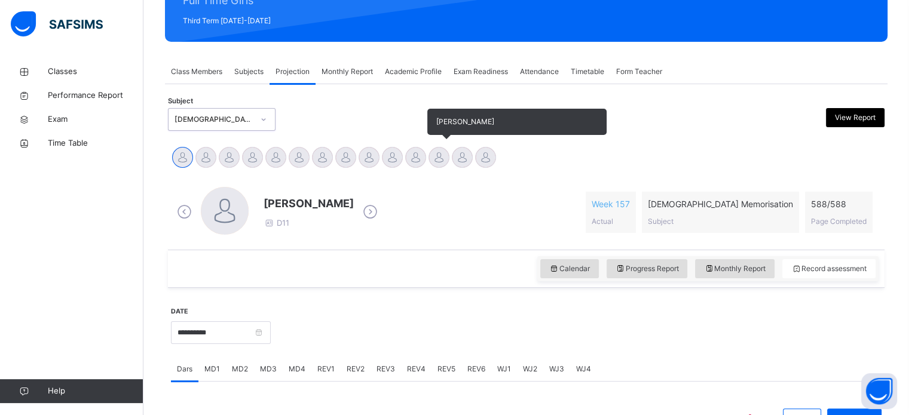
click at [442, 155] on div at bounding box center [438, 157] width 21 height 21
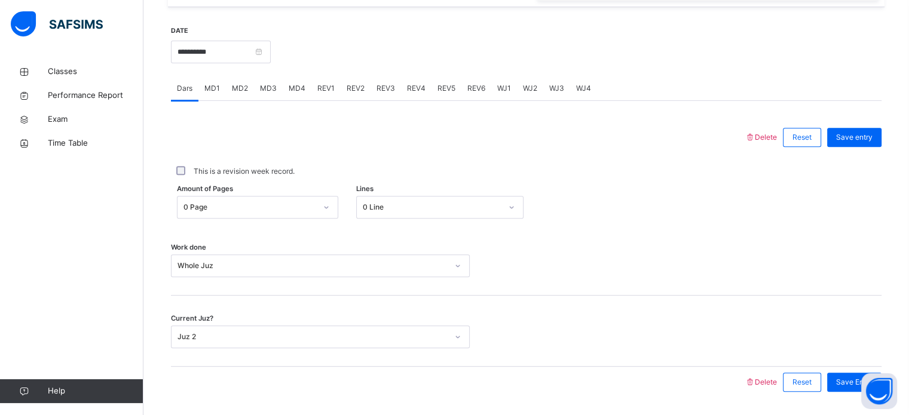
scroll to position [482, 0]
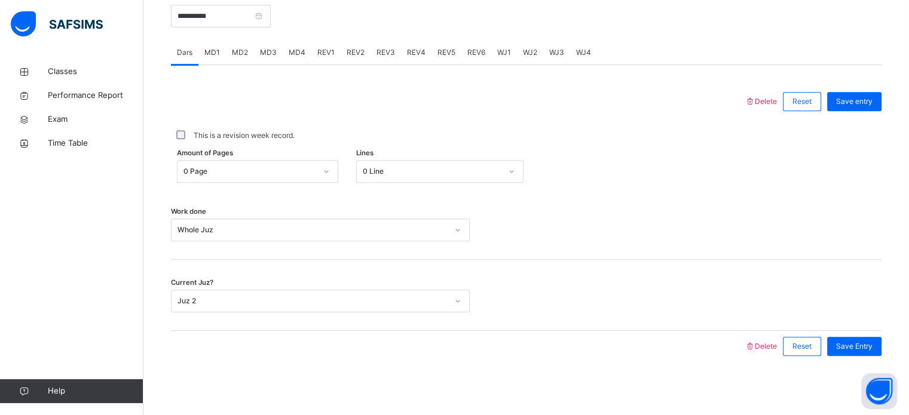
click at [496, 140] on div "This is a revision week record." at bounding box center [526, 135] width 705 height 11
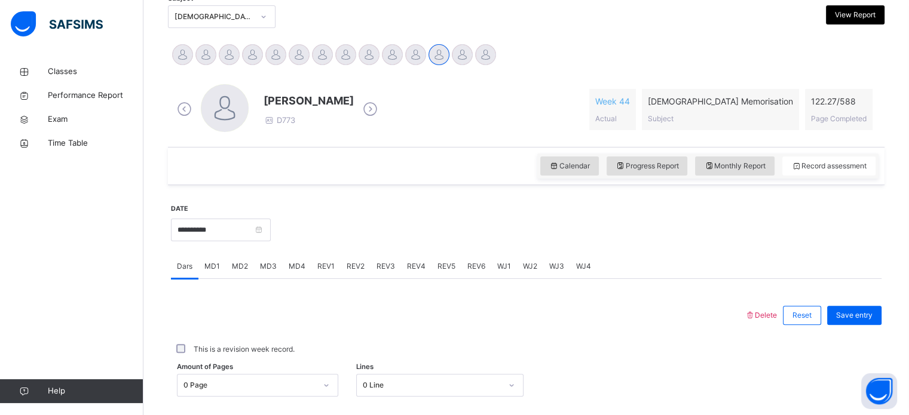
scroll to position [258, 0]
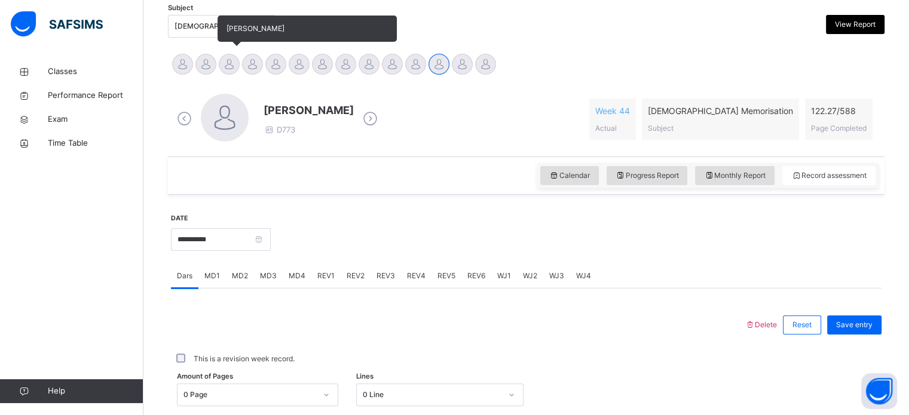
click at [228, 72] on div at bounding box center [229, 64] width 21 height 21
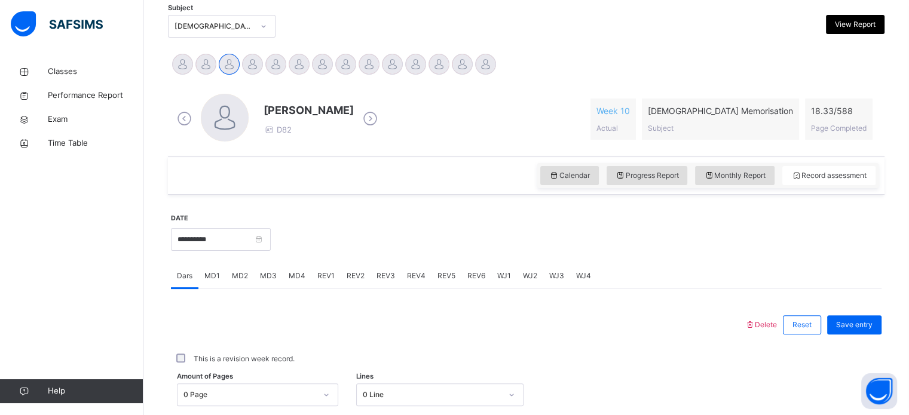
click at [214, 275] on span "MD1" at bounding box center [212, 276] width 16 height 11
click at [236, 275] on span "MD2" at bounding box center [240, 276] width 16 height 11
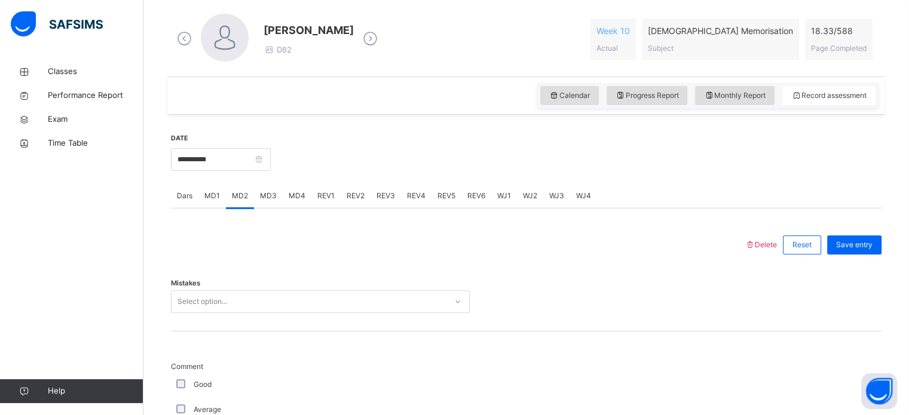
scroll to position [406, 0]
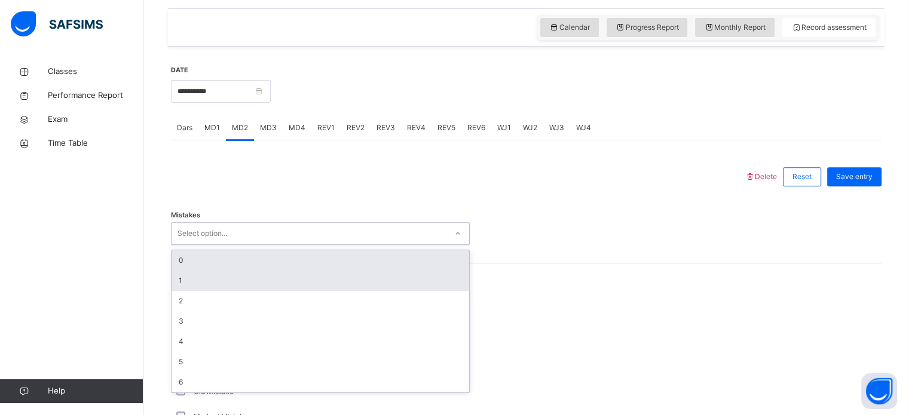
click at [192, 281] on div "1" at bounding box center [321, 281] width 298 height 20
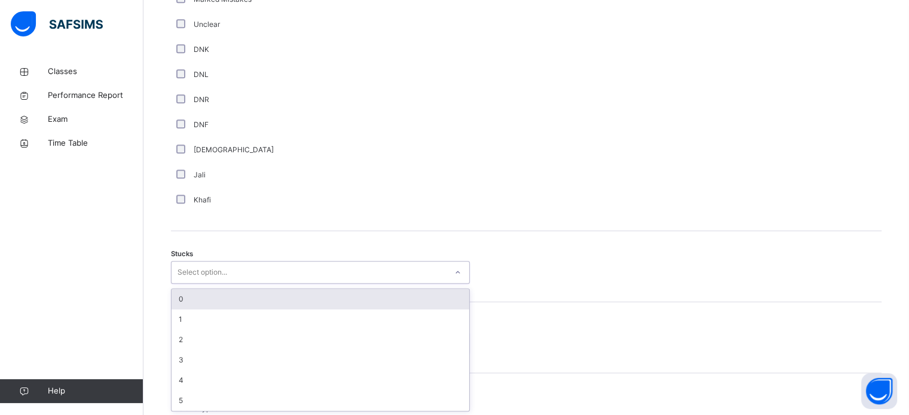
scroll to position [825, 0]
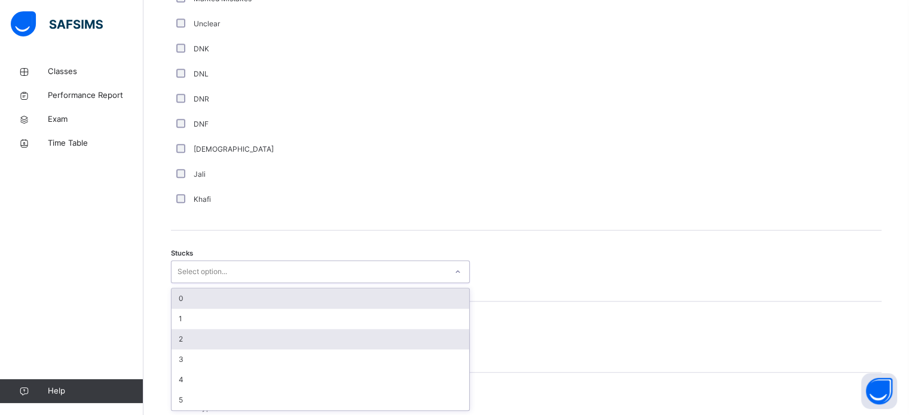
click at [189, 338] on div "2" at bounding box center [321, 339] width 298 height 20
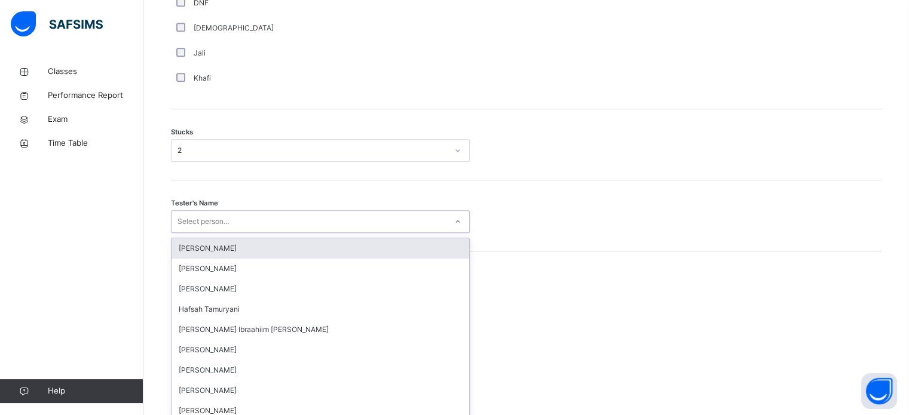
scroll to position [953, 0]
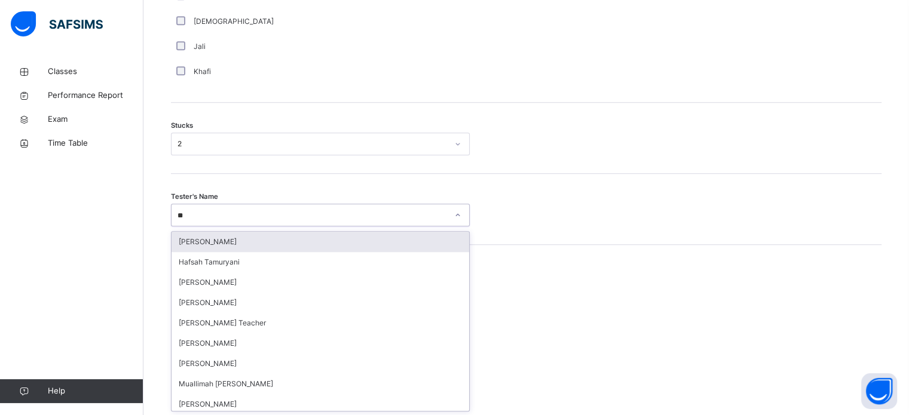
type input "***"
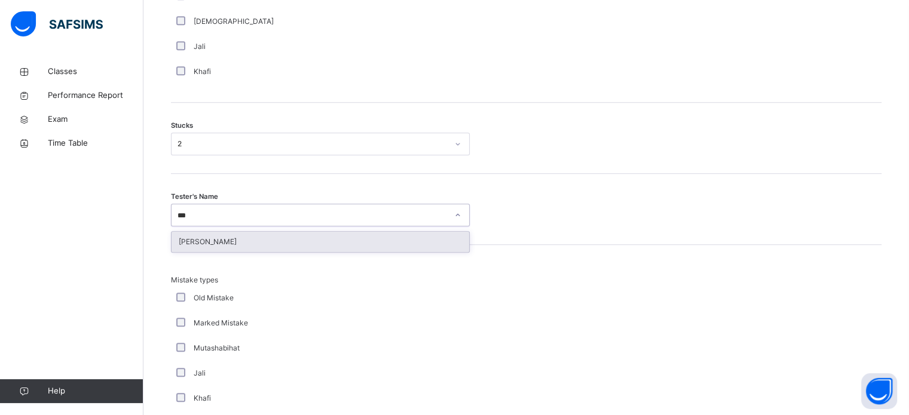
click at [248, 245] on div "[PERSON_NAME]" at bounding box center [321, 242] width 298 height 20
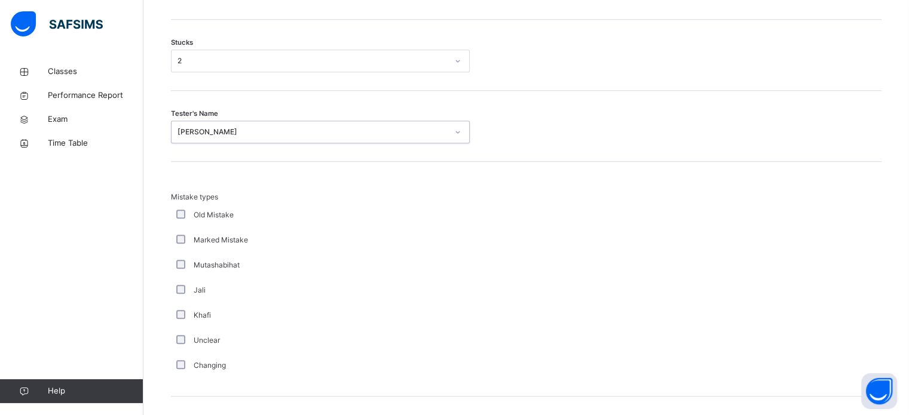
scroll to position [1172, 0]
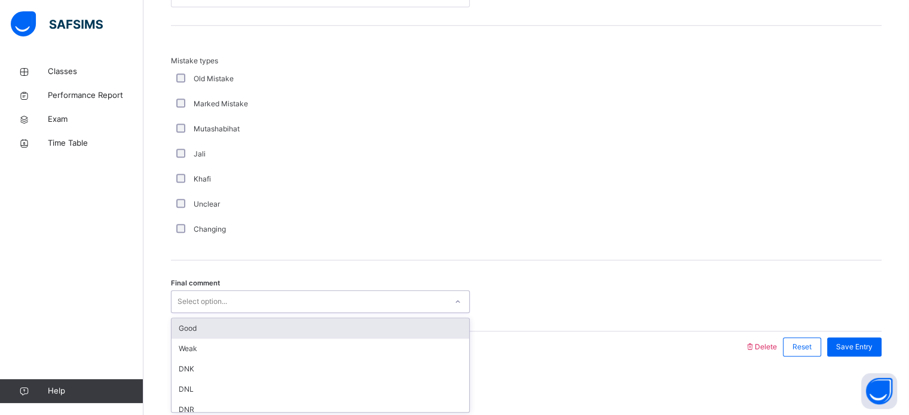
click at [249, 333] on div "Good" at bounding box center [321, 329] width 298 height 20
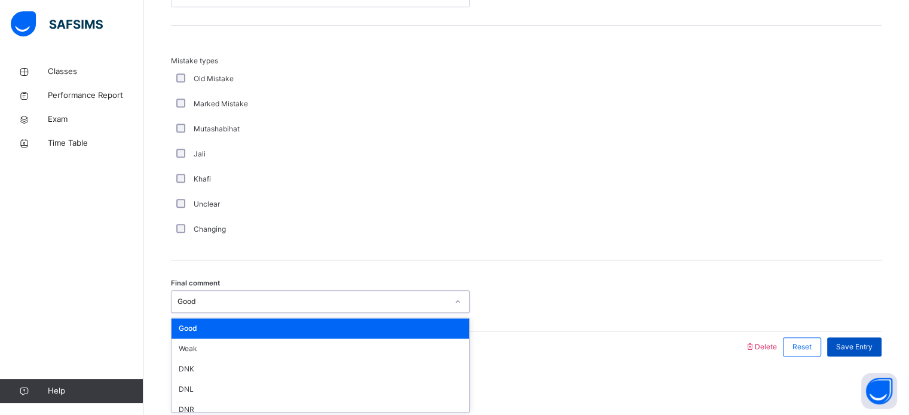
click at [866, 342] on span "Save Entry" at bounding box center [854, 347] width 36 height 11
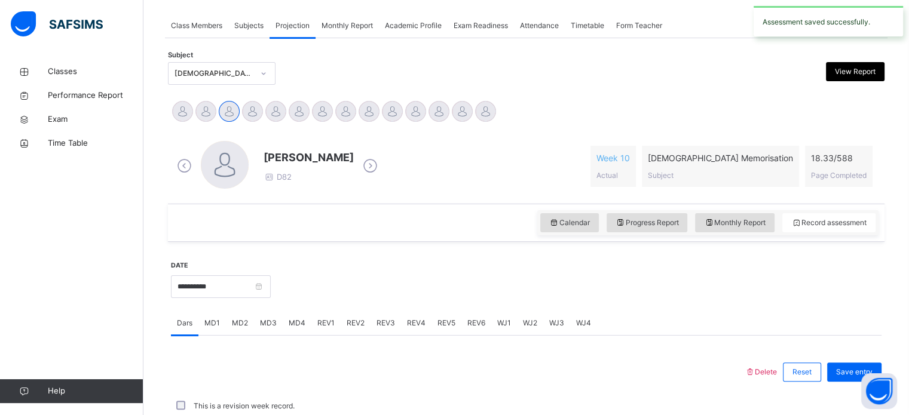
scroll to position [482, 0]
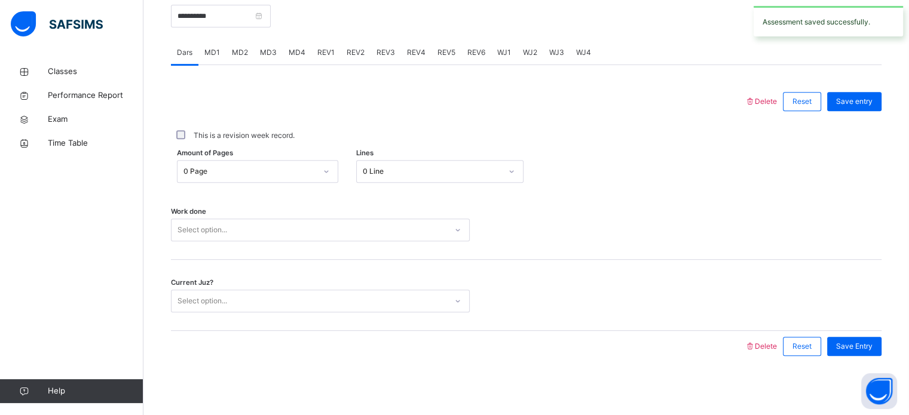
click at [336, 82] on div "Delete Reset Save entry This is a revision week record. Amount of Pages 0 Page …" at bounding box center [526, 213] width 711 height 297
click at [273, 57] on div "MD3" at bounding box center [268, 53] width 29 height 24
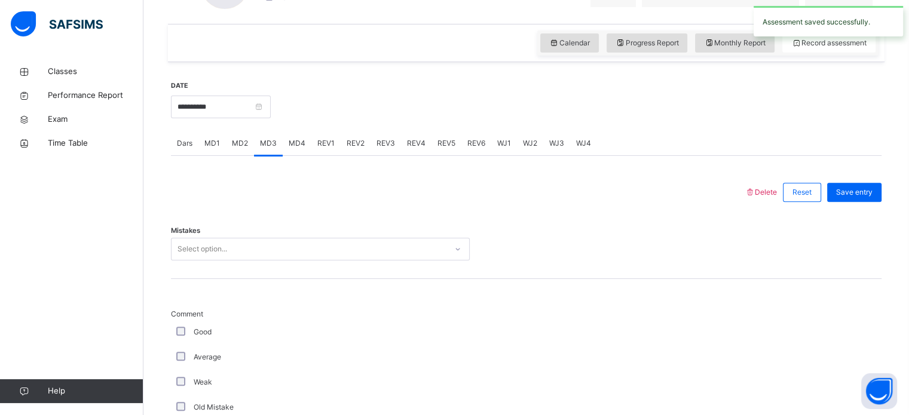
scroll to position [466, 0]
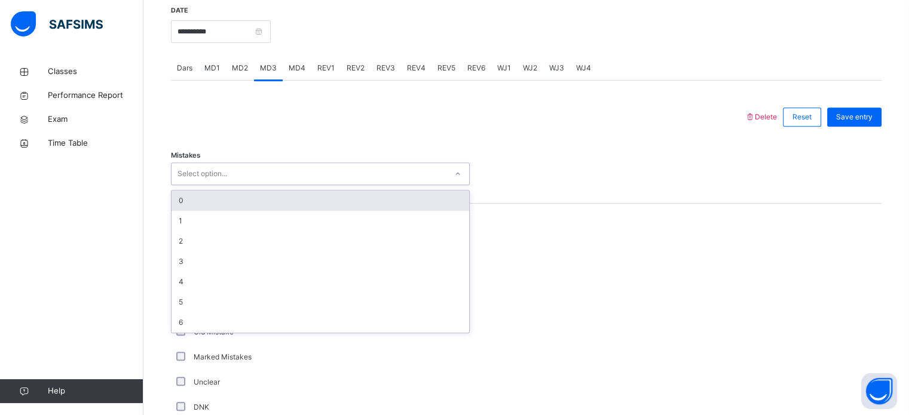
click at [249, 198] on div "0" at bounding box center [321, 201] width 298 height 20
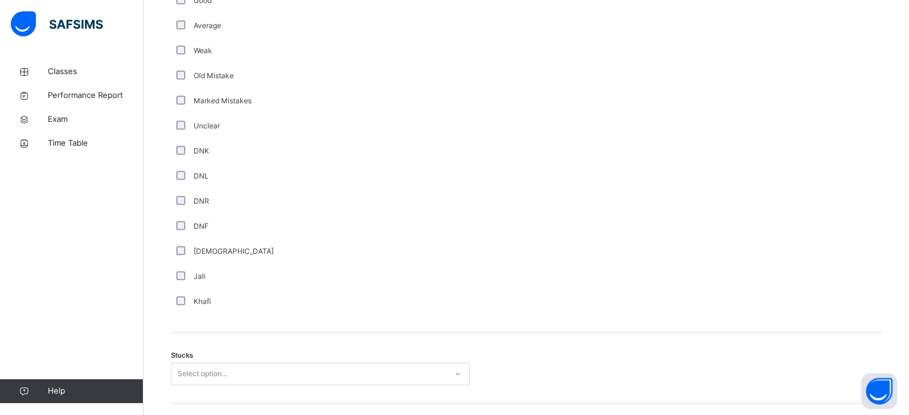
scroll to position [705, 0]
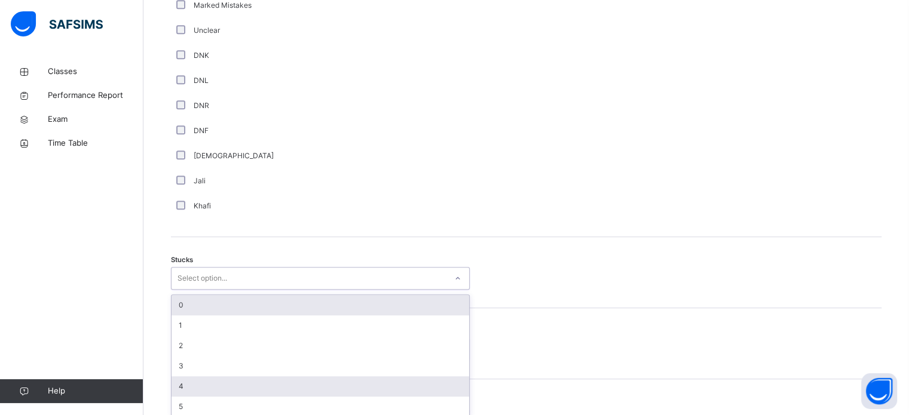
click at [248, 387] on div "4" at bounding box center [321, 386] width 298 height 20
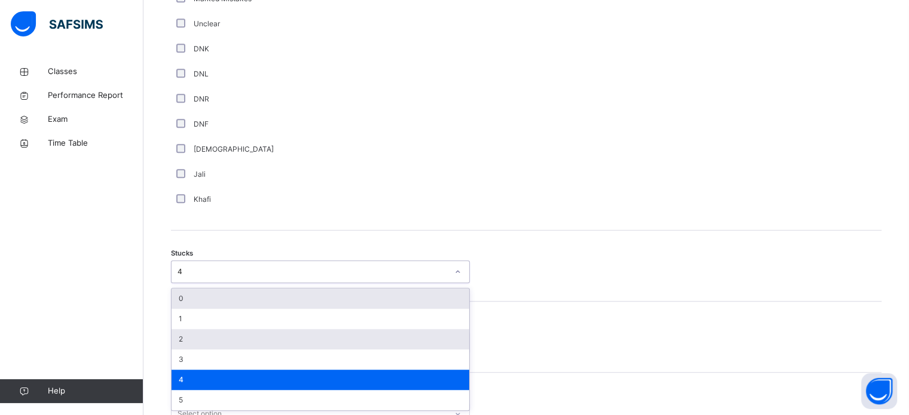
click at [195, 341] on div "2" at bounding box center [321, 339] width 298 height 20
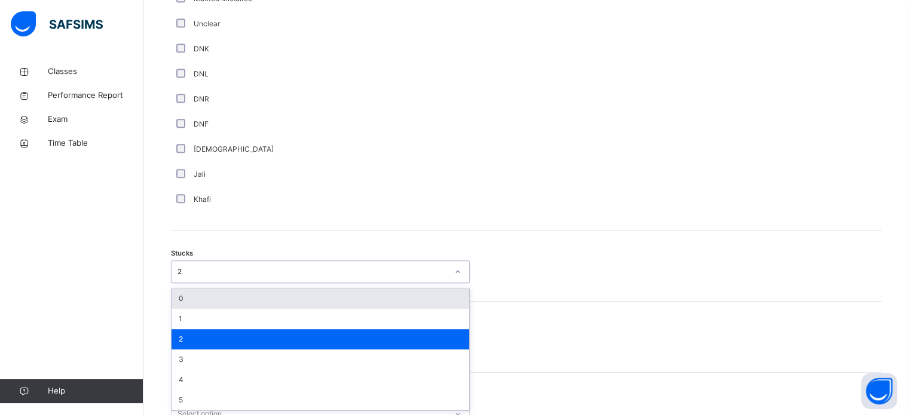
click at [372, 208] on div "Khafi" at bounding box center [320, 199] width 299 height 25
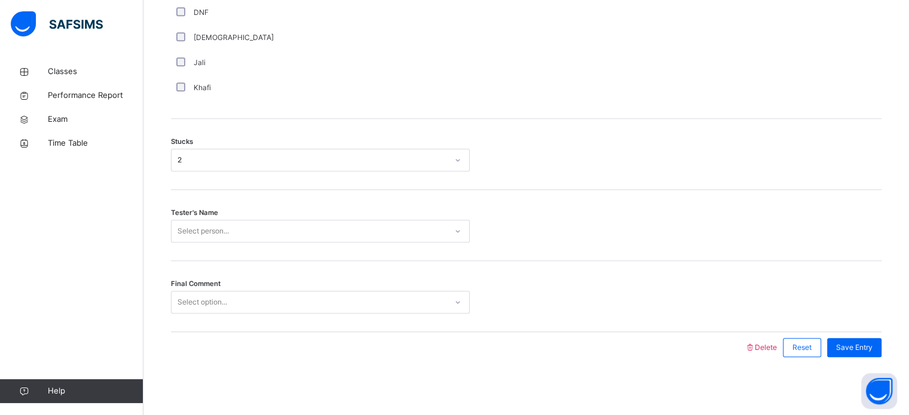
scroll to position [937, 0]
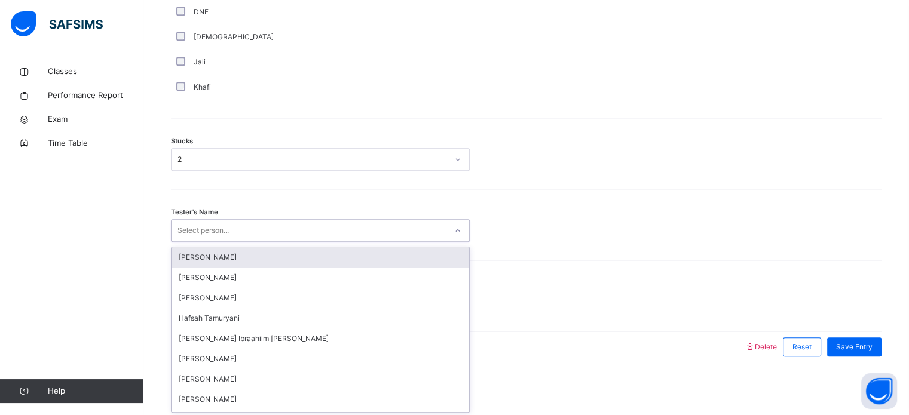
type input "*"
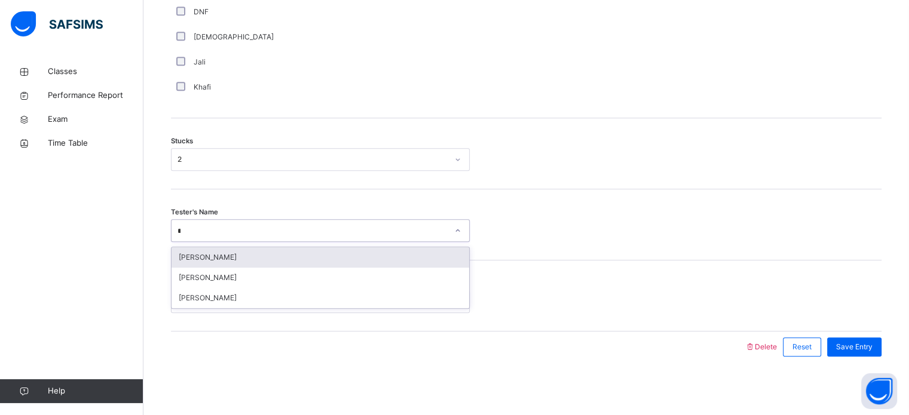
click at [282, 259] on div "[PERSON_NAME]" at bounding box center [321, 257] width 298 height 20
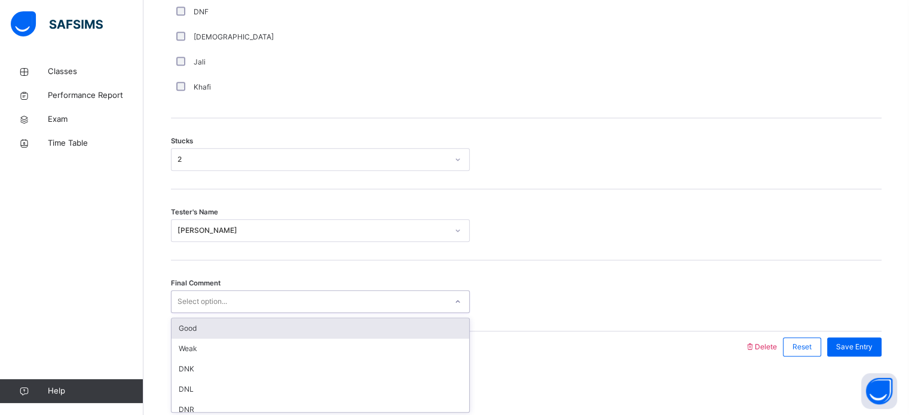
click at [221, 325] on div "Good" at bounding box center [321, 329] width 298 height 20
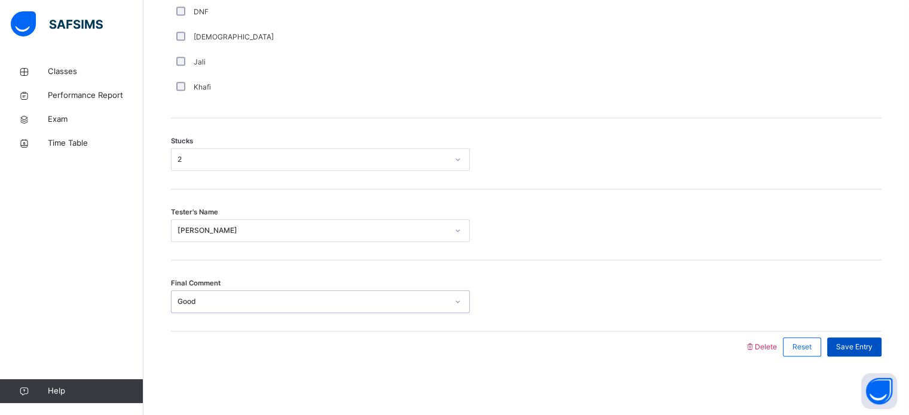
click at [872, 349] on span "Save Entry" at bounding box center [854, 347] width 36 height 11
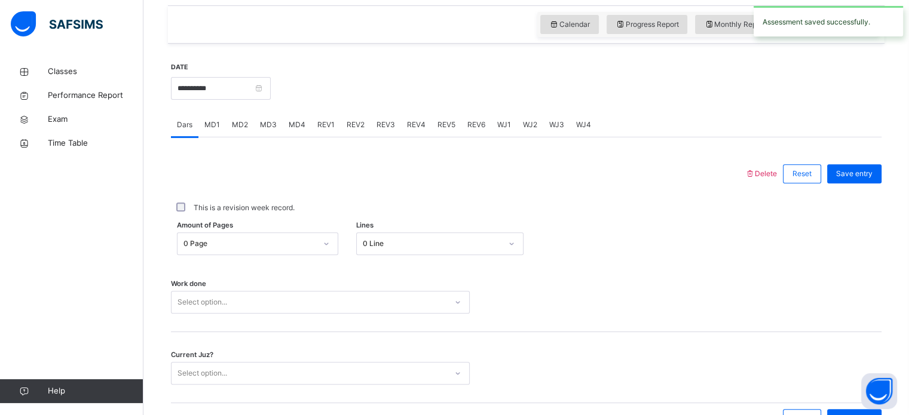
scroll to position [409, 0]
click at [301, 123] on span "MD4" at bounding box center [297, 125] width 17 height 11
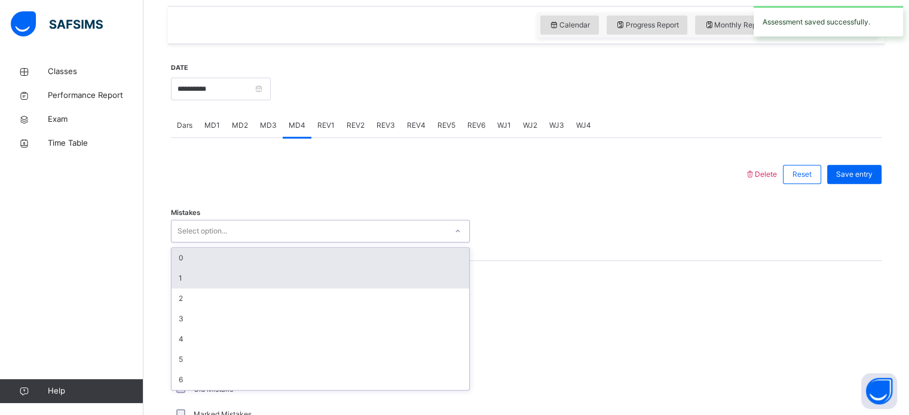
click at [186, 284] on div "1" at bounding box center [321, 278] width 298 height 20
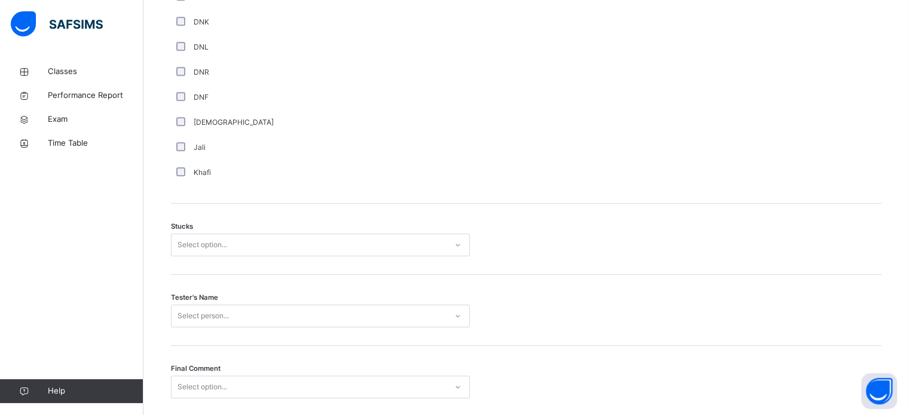
scroll to position [853, 0]
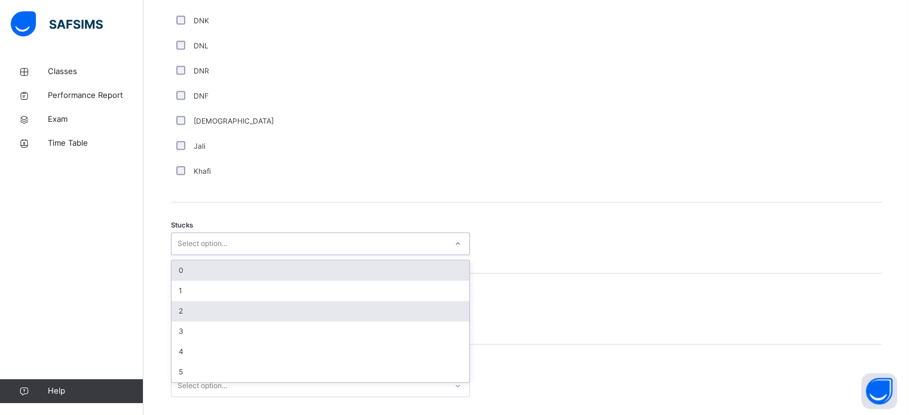
click at [185, 311] on div "2" at bounding box center [321, 311] width 298 height 20
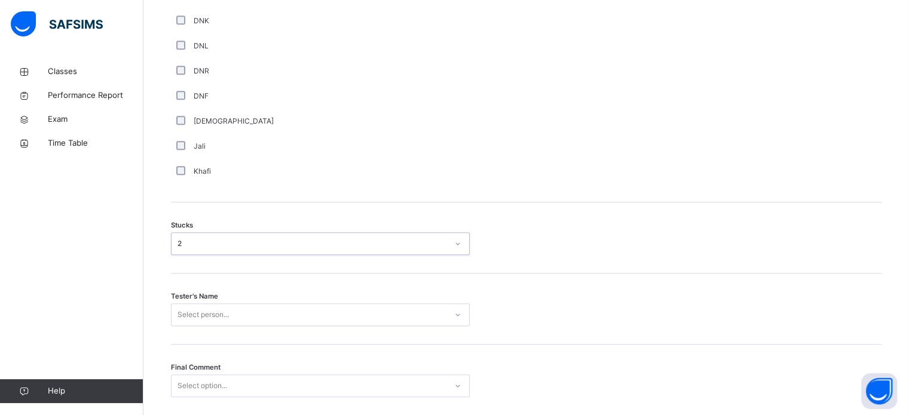
scroll to position [937, 0]
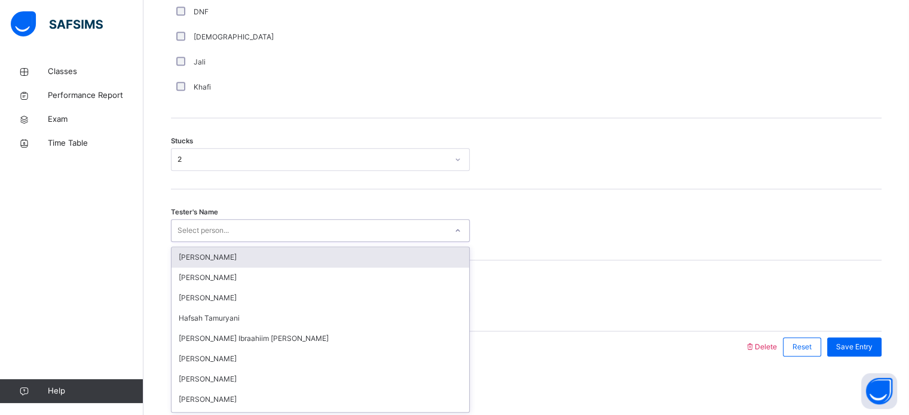
type input "*"
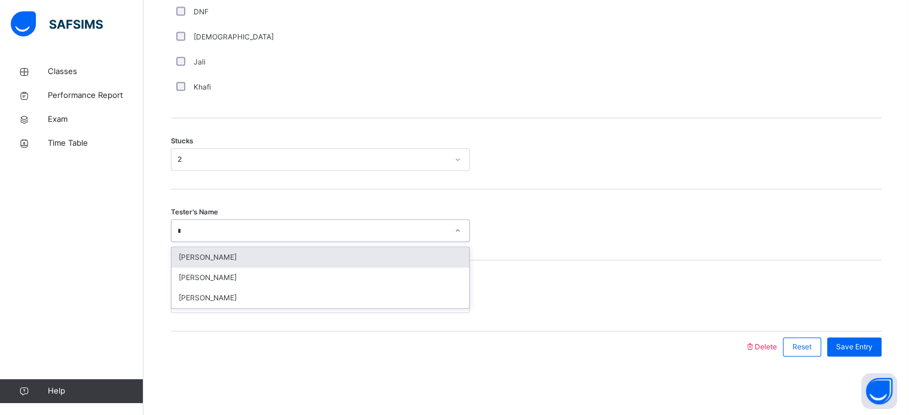
click at [297, 252] on div "[PERSON_NAME]" at bounding box center [321, 257] width 298 height 20
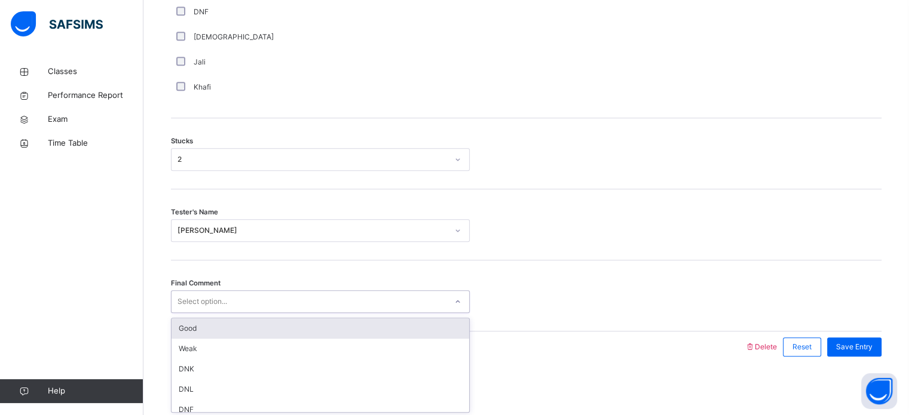
click at [283, 325] on div "Good" at bounding box center [321, 329] width 298 height 20
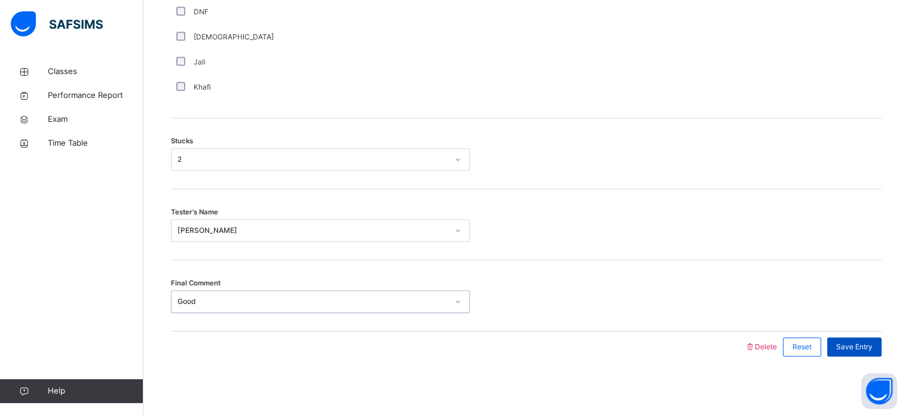
click at [862, 339] on div "Save Entry" at bounding box center [854, 347] width 54 height 19
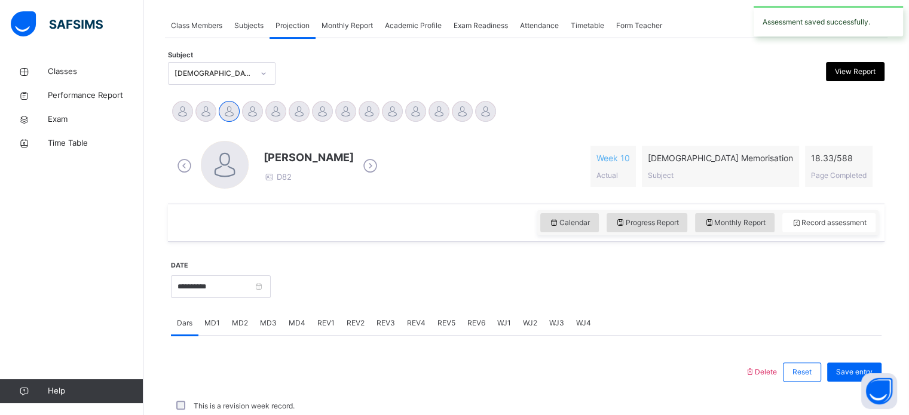
scroll to position [482, 0]
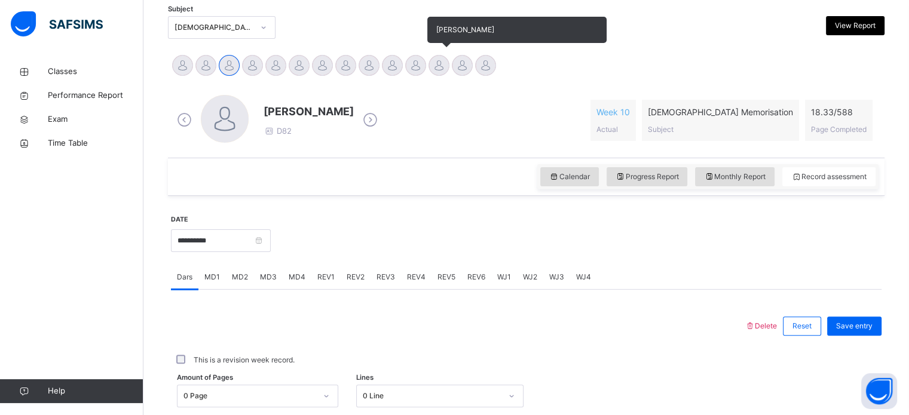
click at [446, 63] on div at bounding box center [438, 65] width 21 height 21
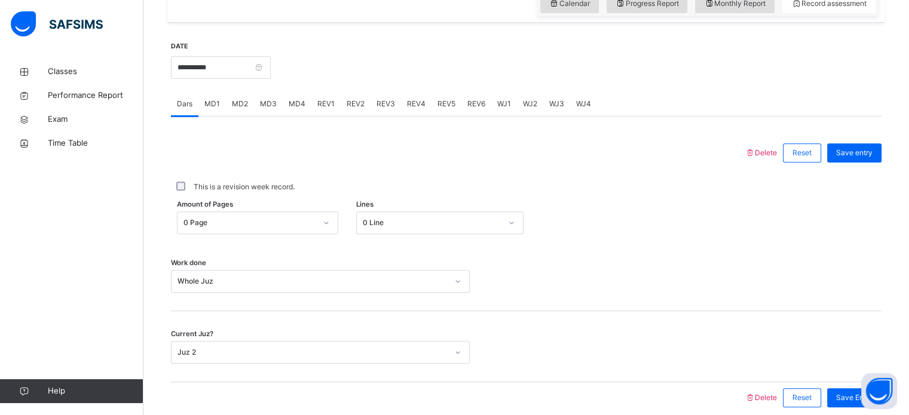
scroll to position [416, 0]
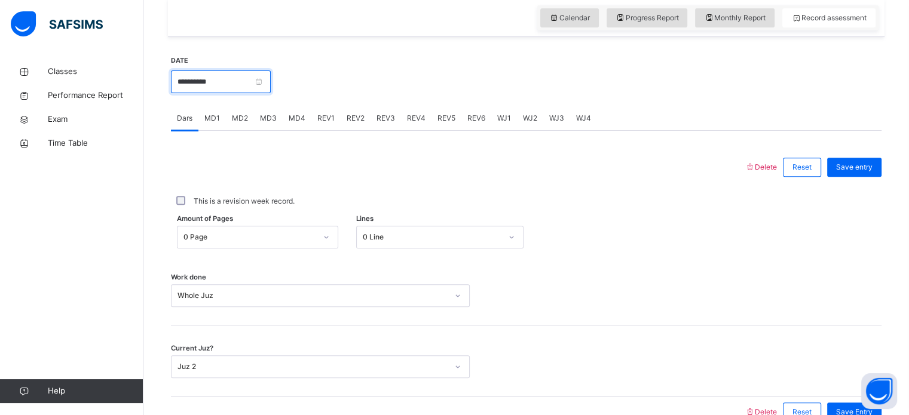
click at [271, 72] on input "**********" at bounding box center [221, 82] width 100 height 23
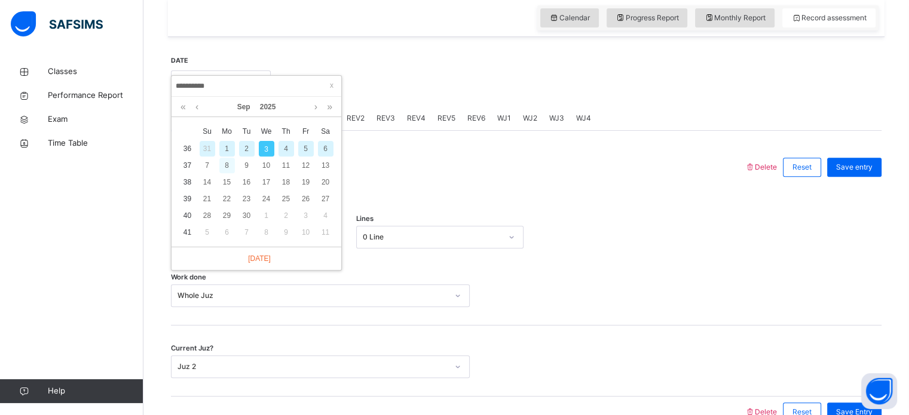
click at [221, 167] on div "8" at bounding box center [227, 166] width 16 height 16
type input "**********"
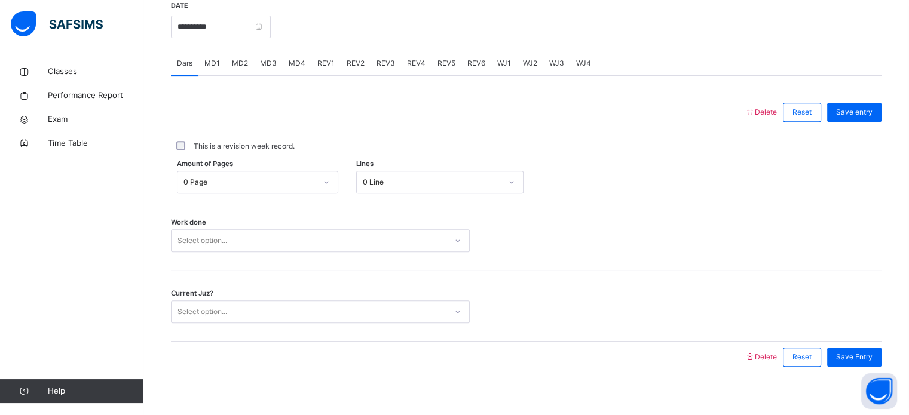
scroll to position [482, 0]
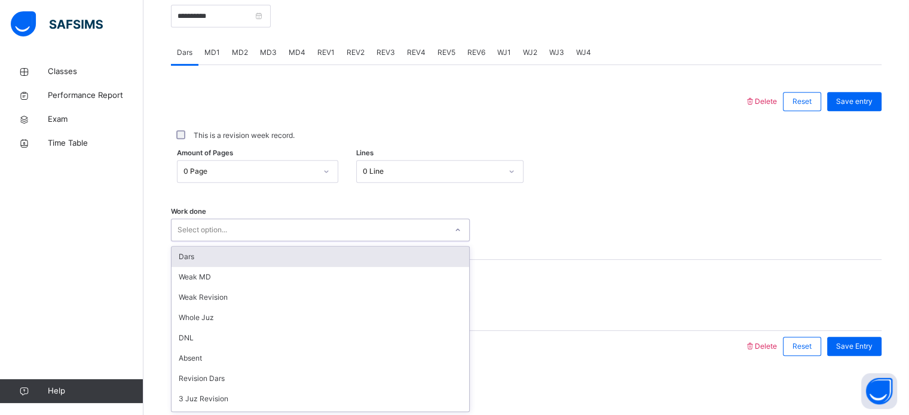
click at [239, 249] on div "Dars" at bounding box center [321, 257] width 298 height 20
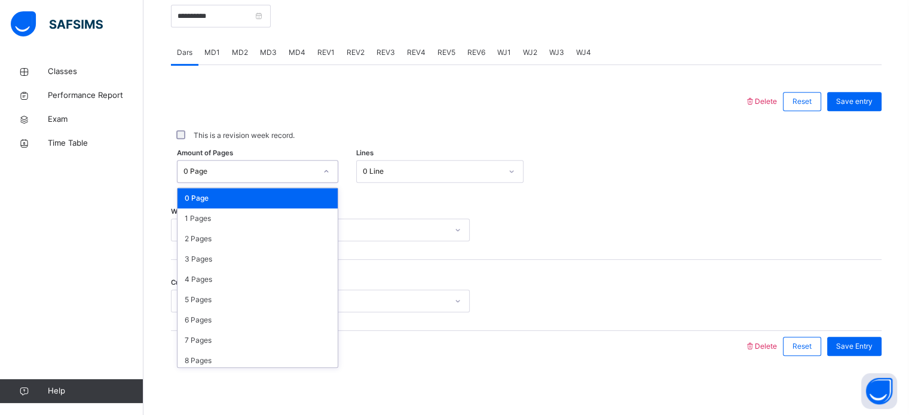
click at [220, 201] on div "0 Page" at bounding box center [257, 198] width 160 height 20
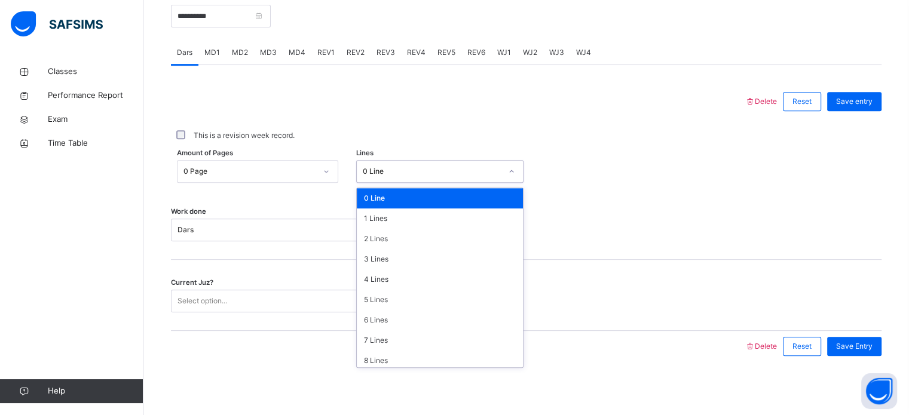
click at [620, 163] on div "Amount of Pages 0 Page Lines option 0 Line focused, 1 of 16. 16 results availab…" at bounding box center [526, 171] width 711 height 23
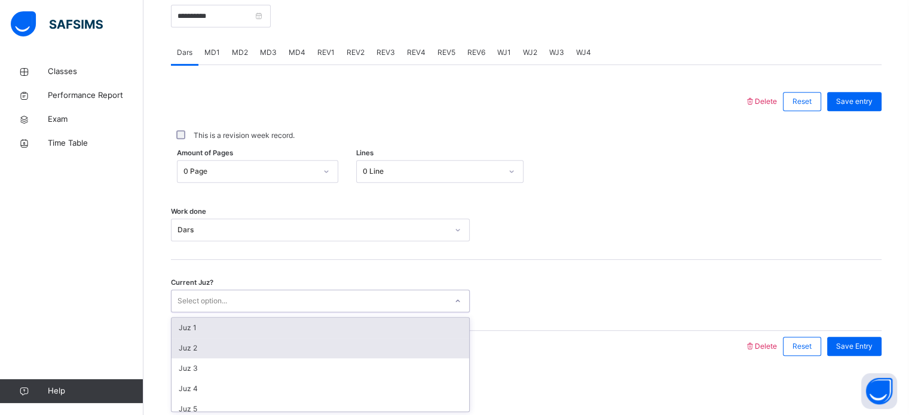
click at [240, 347] on div "Juz 2" at bounding box center [321, 348] width 298 height 20
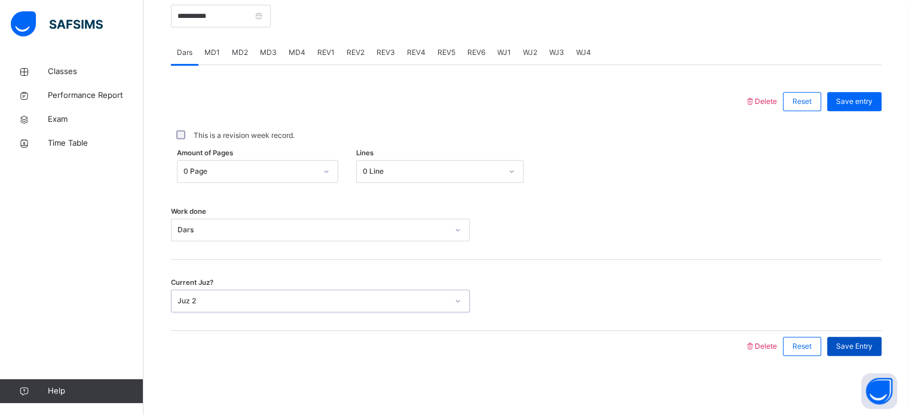
click at [869, 351] on div "Save Entry" at bounding box center [854, 346] width 54 height 19
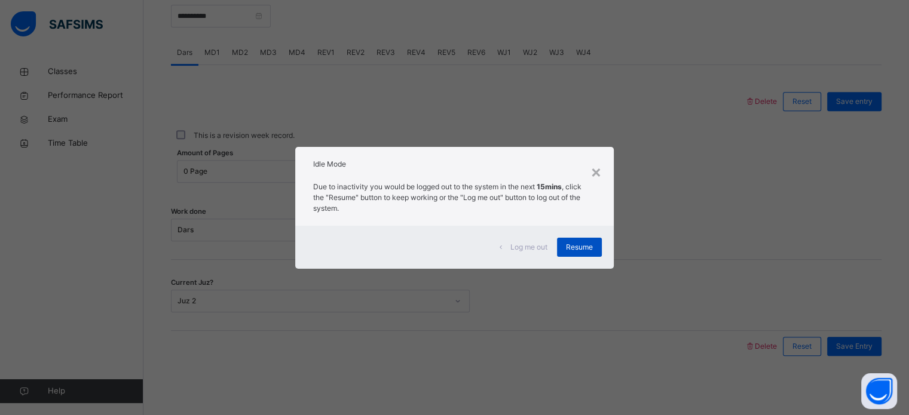
click at [582, 247] on span "Resume" at bounding box center [579, 247] width 27 height 11
click at [600, 252] on div "Resume" at bounding box center [579, 247] width 45 height 19
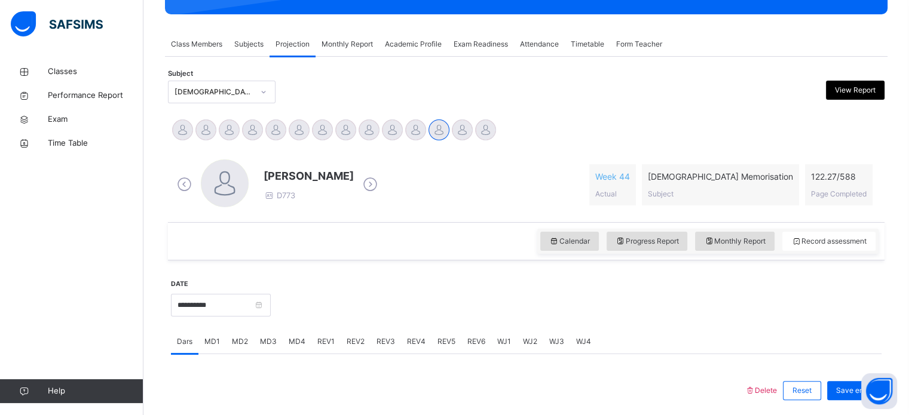
scroll to position [184, 0]
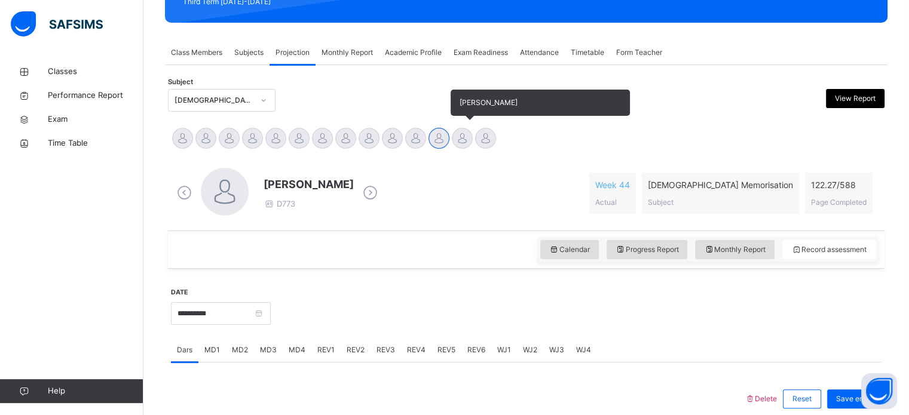
click at [466, 137] on div at bounding box center [462, 138] width 21 height 21
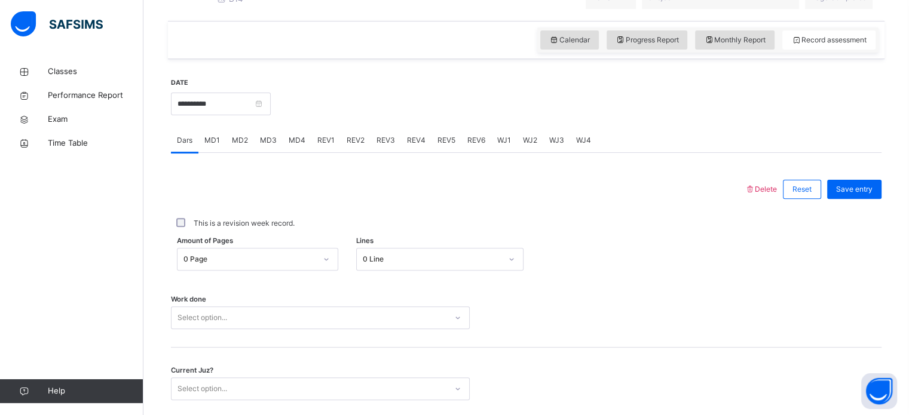
scroll to position [385, 0]
click at [379, 145] on span "REV3" at bounding box center [385, 139] width 19 height 11
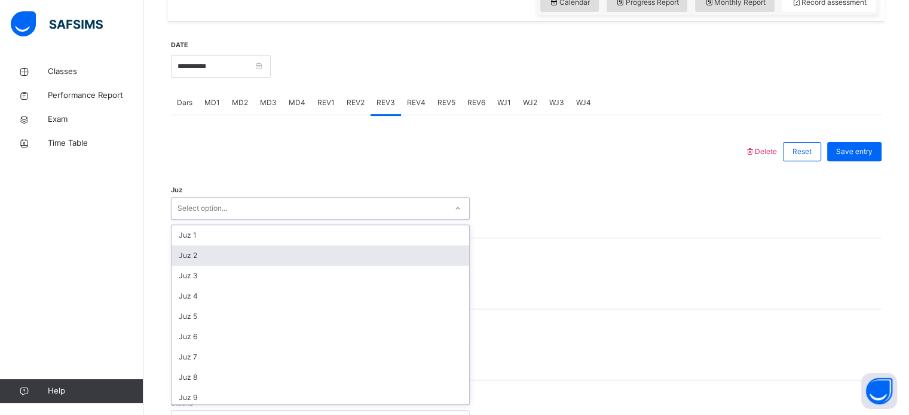
scroll to position [425, 0]
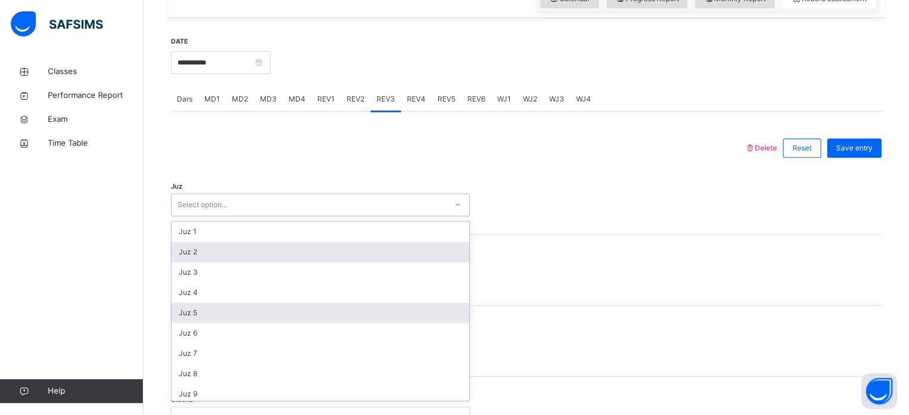
drag, startPoint x: 265, startPoint y: 254, endPoint x: 237, endPoint y: 327, distance: 78.1
click at [237, 216] on div "option Juz 2 focused, 2 of 30. 30 results available. Use Up and Down to choose …" at bounding box center [320, 205] width 299 height 23
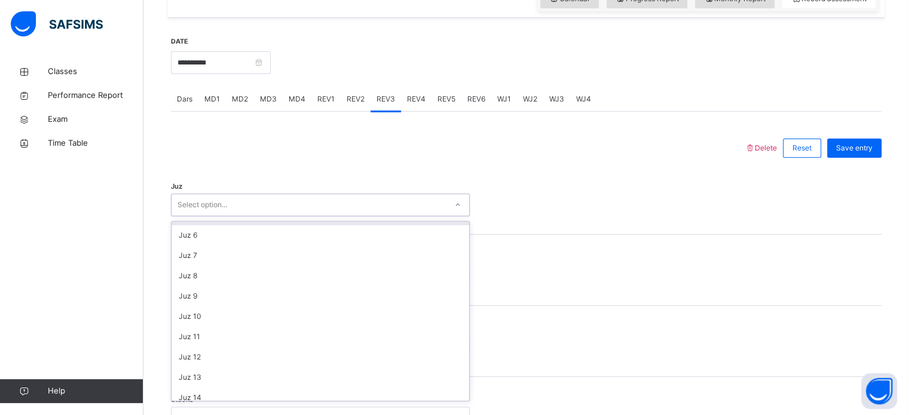
scroll to position [106, 0]
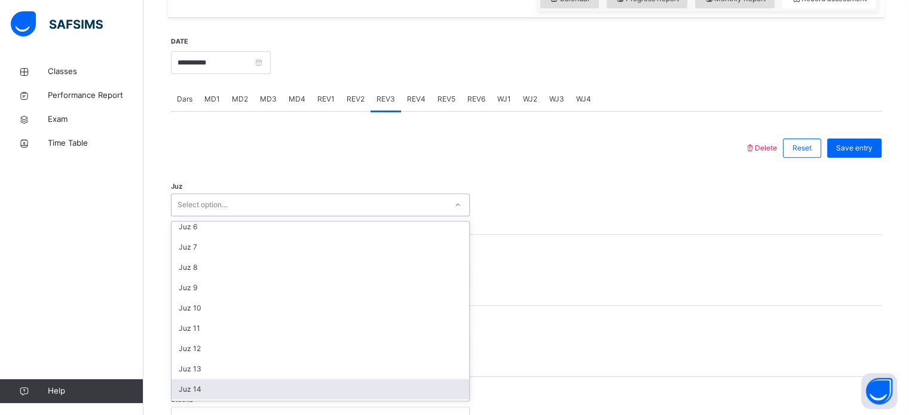
click at [200, 399] on div "Juz 14" at bounding box center [321, 389] width 298 height 20
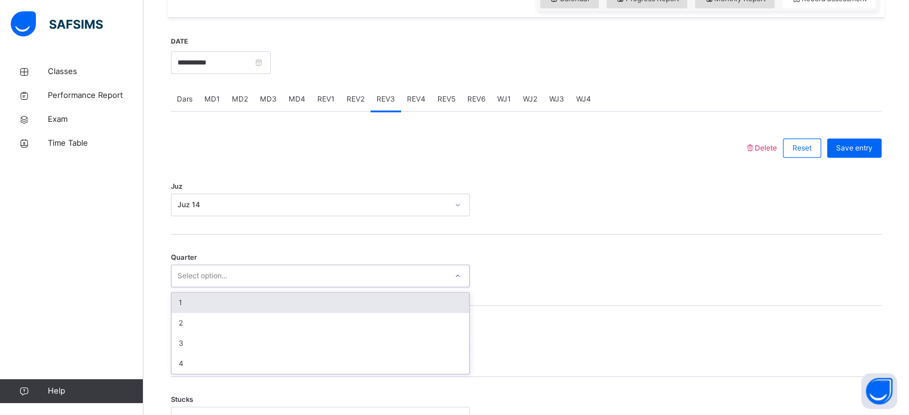
click at [215, 279] on div "Select option..." at bounding box center [202, 276] width 50 height 23
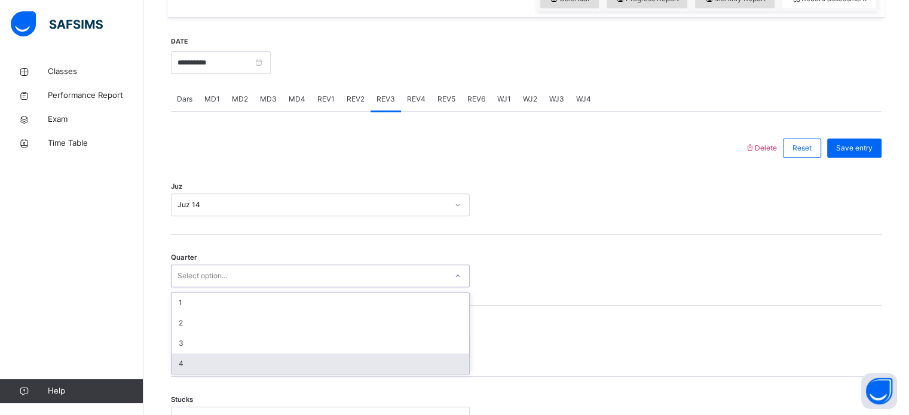
click at [196, 373] on div "4" at bounding box center [321, 364] width 298 height 20
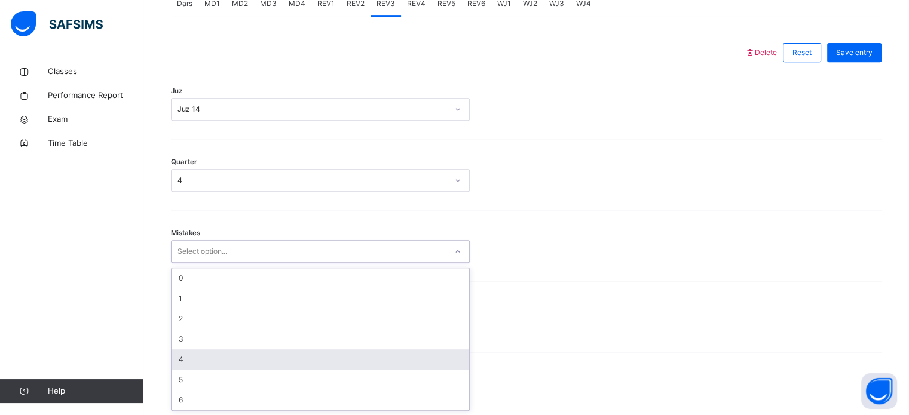
click at [196, 263] on div "option 4 focused, 5 of 7. 7 results available. Use Up and Down to choose option…" at bounding box center [320, 251] width 299 height 23
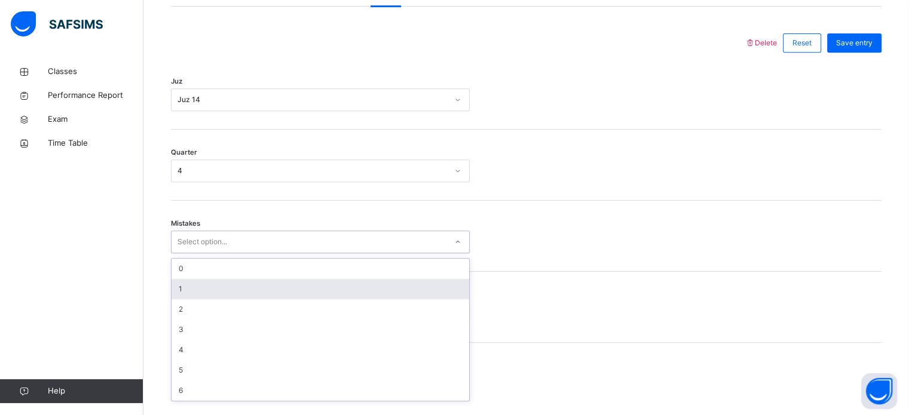
click at [194, 293] on div "1" at bounding box center [321, 289] width 298 height 20
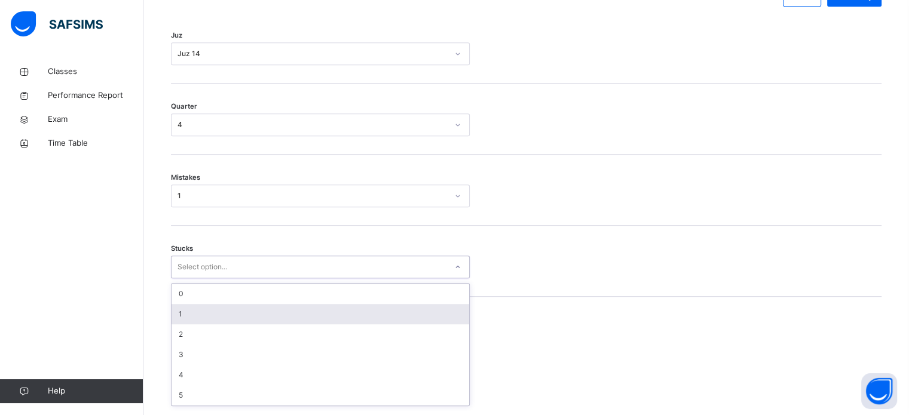
click at [194, 278] on div "option 1 focused, 2 of 6. 6 results available. Use Up and Down to choose option…" at bounding box center [320, 267] width 299 height 23
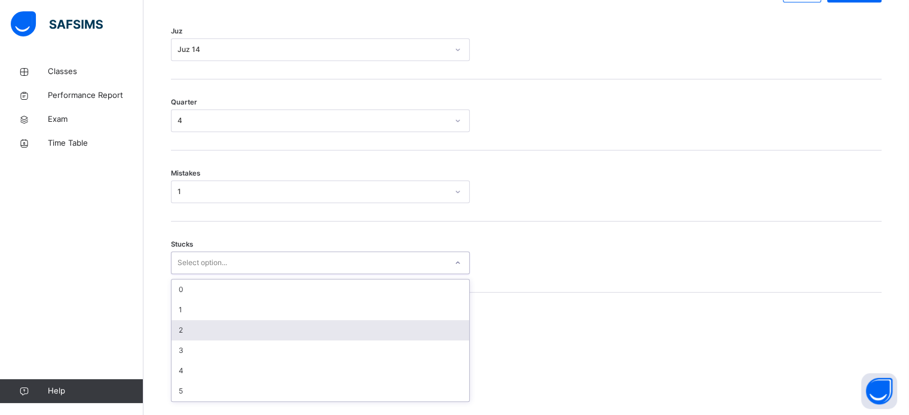
click at [186, 334] on div "2" at bounding box center [321, 330] width 298 height 20
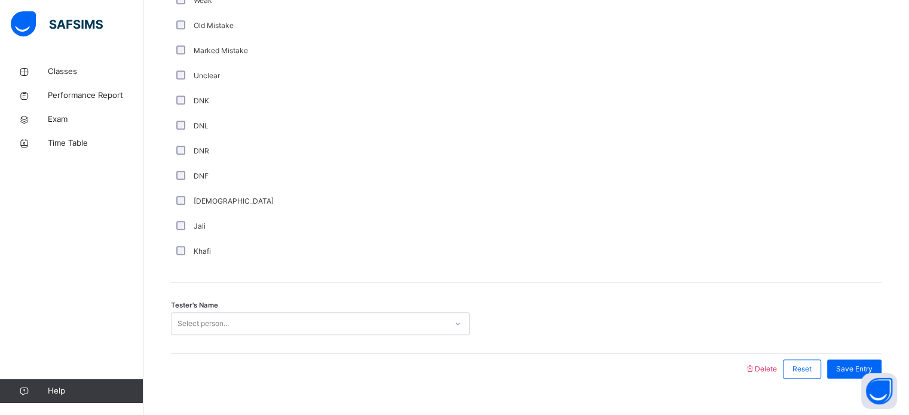
scroll to position [1008, 0]
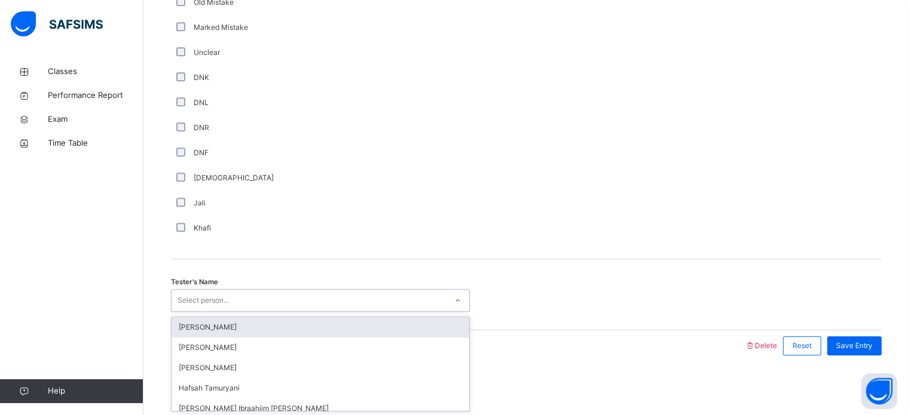
click at [241, 301] on div "Select person..." at bounding box center [309, 301] width 275 height 19
type input "***"
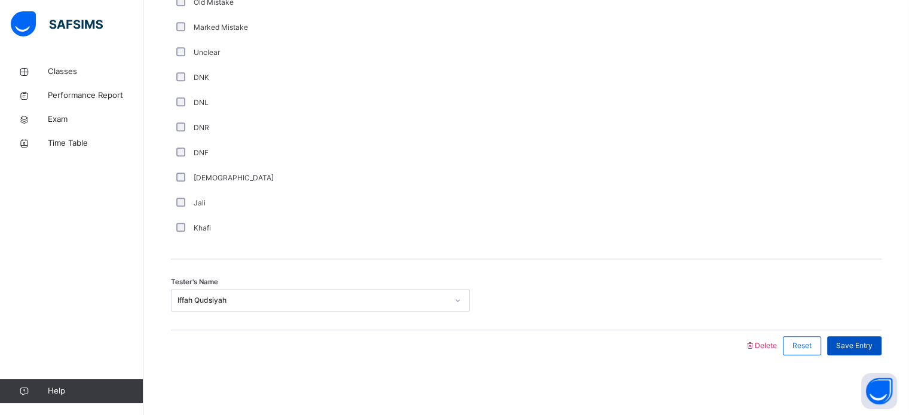
click at [872, 343] on span "Save Entry" at bounding box center [854, 346] width 36 height 11
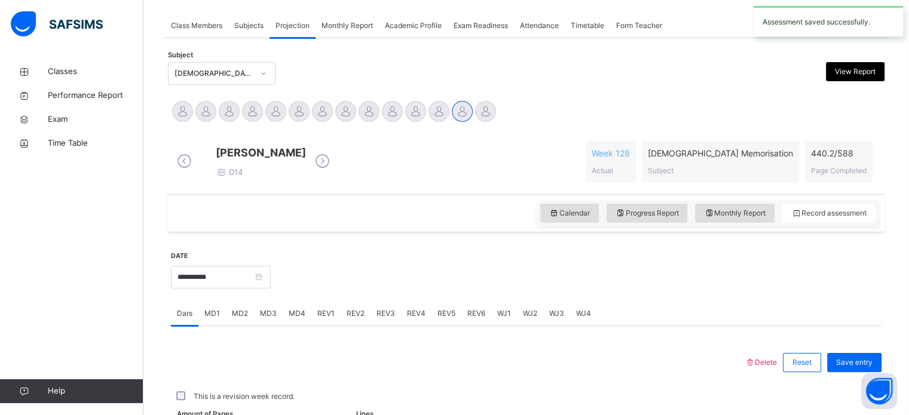
scroll to position [482, 0]
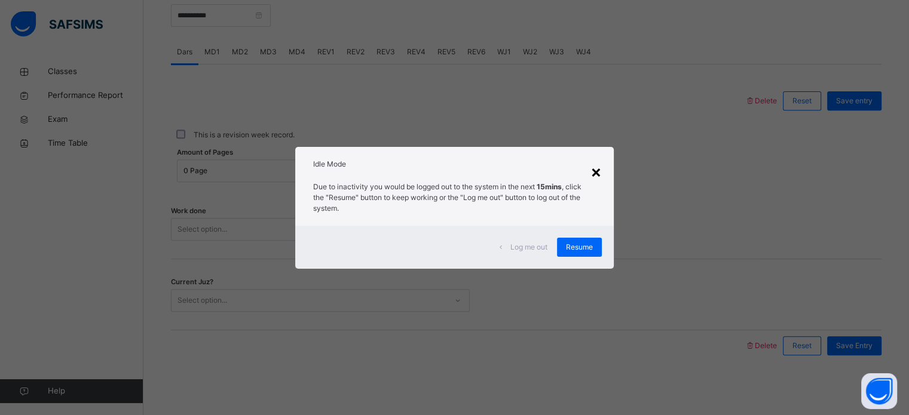
click at [601, 178] on div "×" at bounding box center [595, 171] width 11 height 25
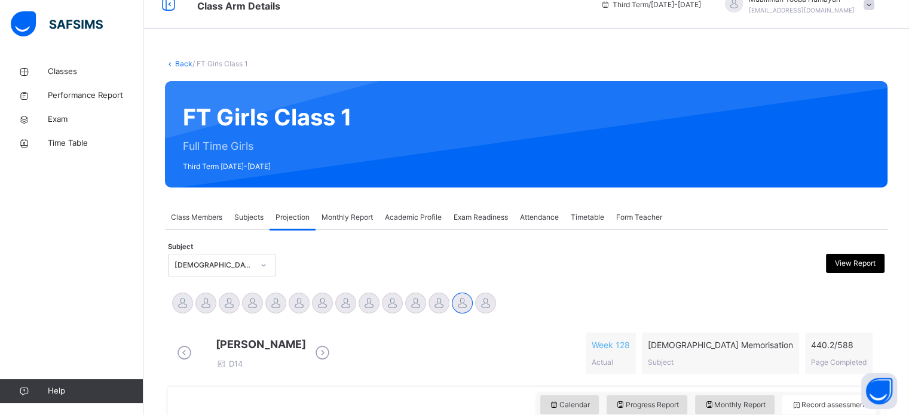
scroll to position [29, 0]
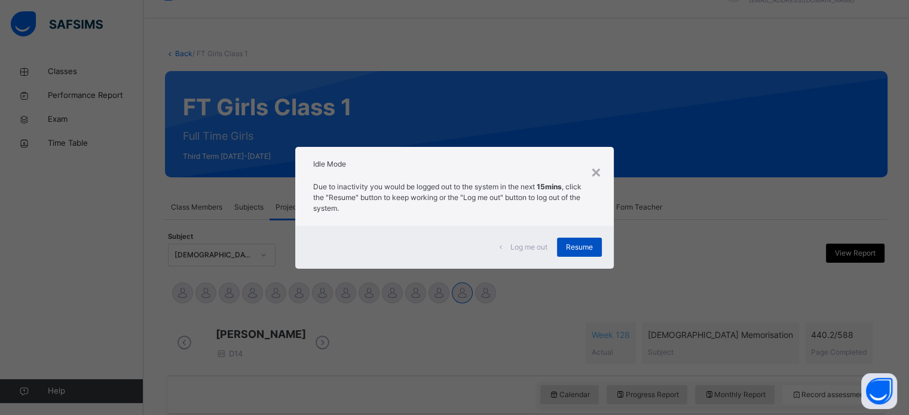
click at [574, 247] on span "Resume" at bounding box center [579, 247] width 27 height 11
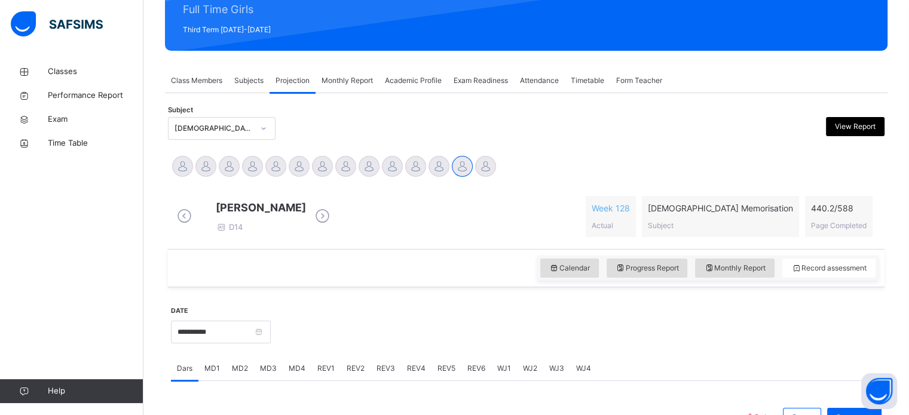
scroll to position [158, 0]
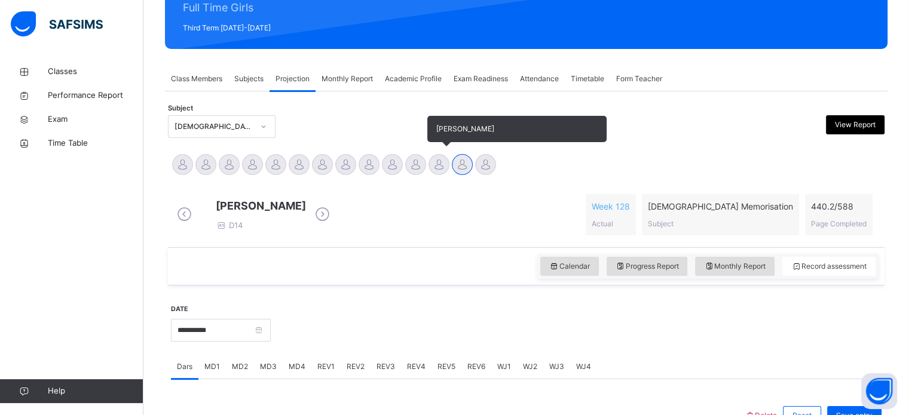
click at [442, 167] on div at bounding box center [438, 164] width 21 height 21
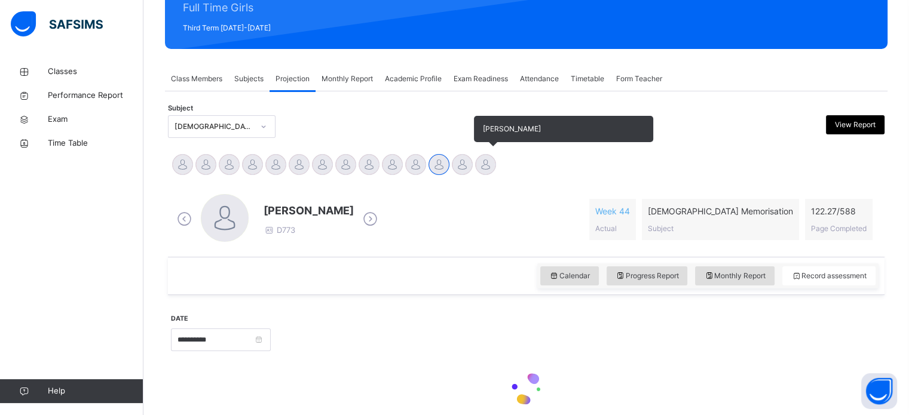
click at [480, 167] on div at bounding box center [485, 164] width 21 height 21
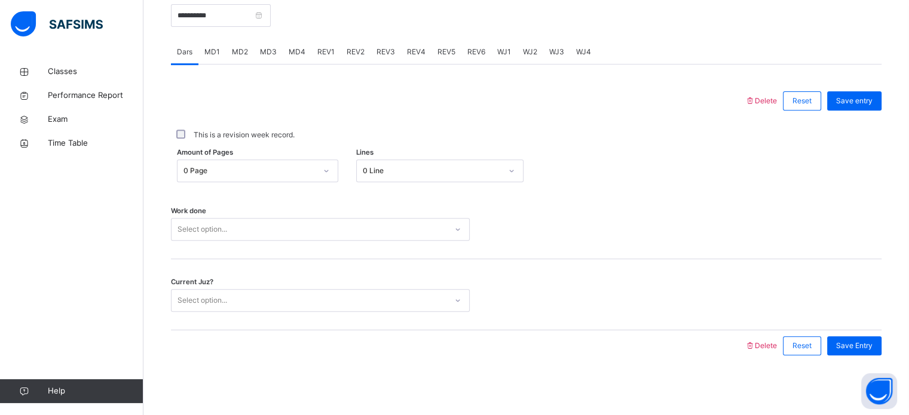
scroll to position [482, 0]
click at [314, 56] on div "REV1" at bounding box center [325, 52] width 29 height 24
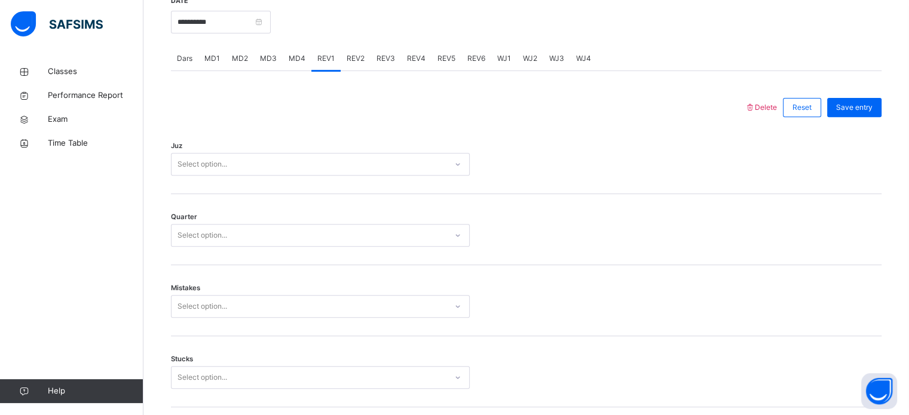
scroll to position [468, 0]
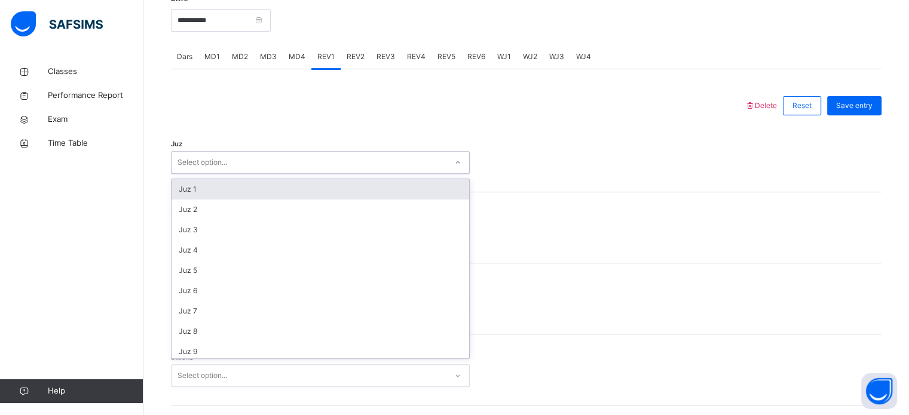
type input "*"
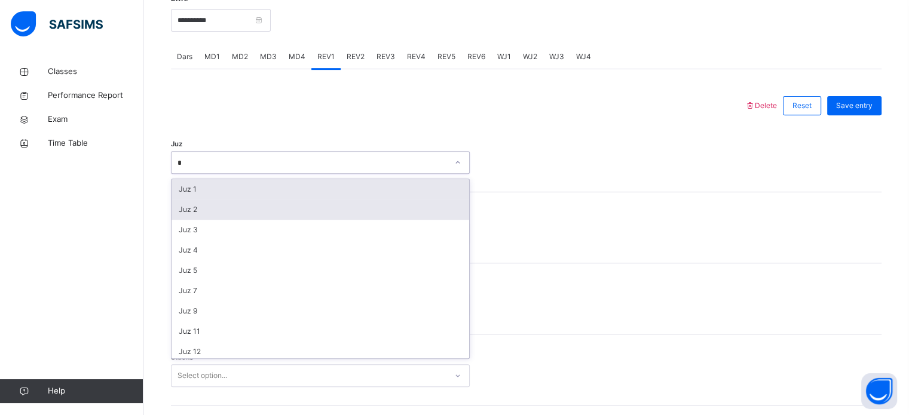
click at [206, 220] on div "Juz 2" at bounding box center [321, 210] width 298 height 20
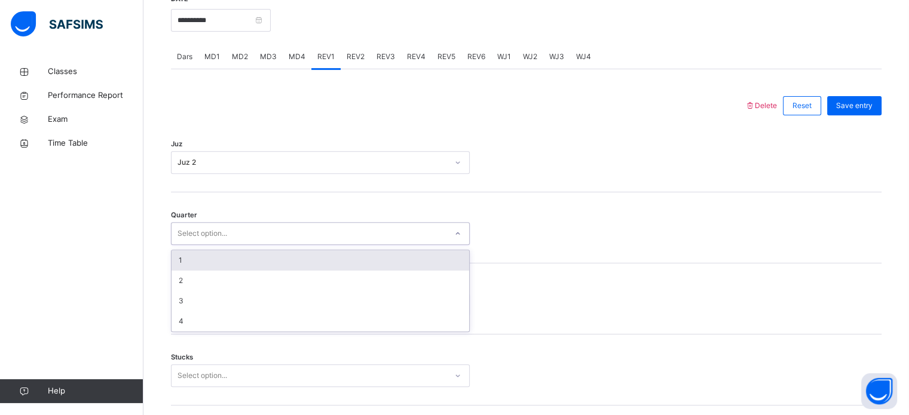
click at [201, 271] on div "1" at bounding box center [321, 260] width 298 height 20
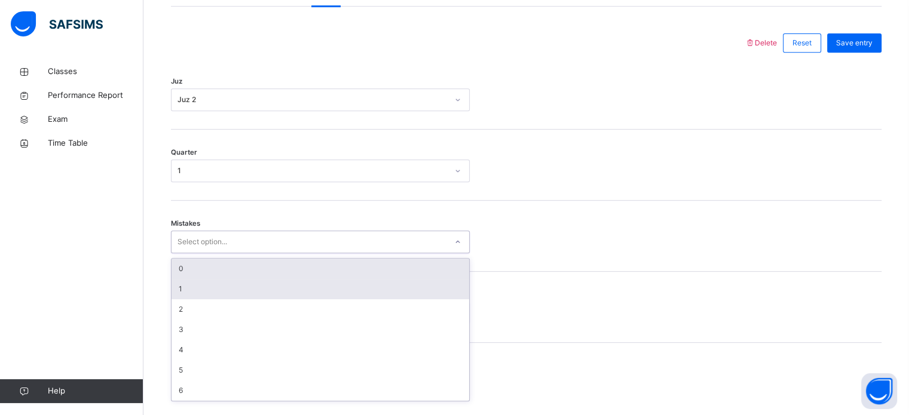
click at [199, 299] on div "1" at bounding box center [321, 289] width 298 height 20
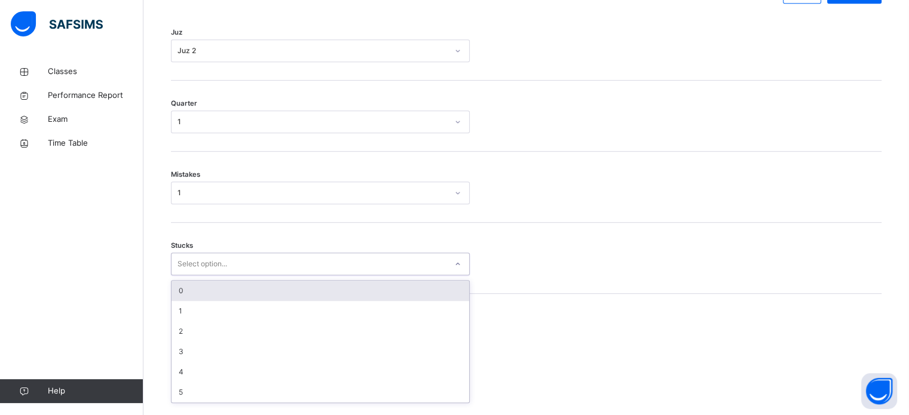
scroll to position [581, 0]
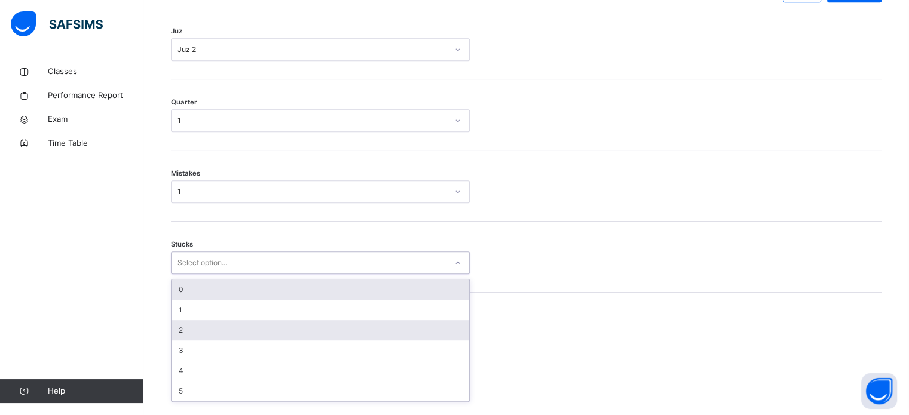
click at [200, 335] on div "2" at bounding box center [321, 330] width 298 height 20
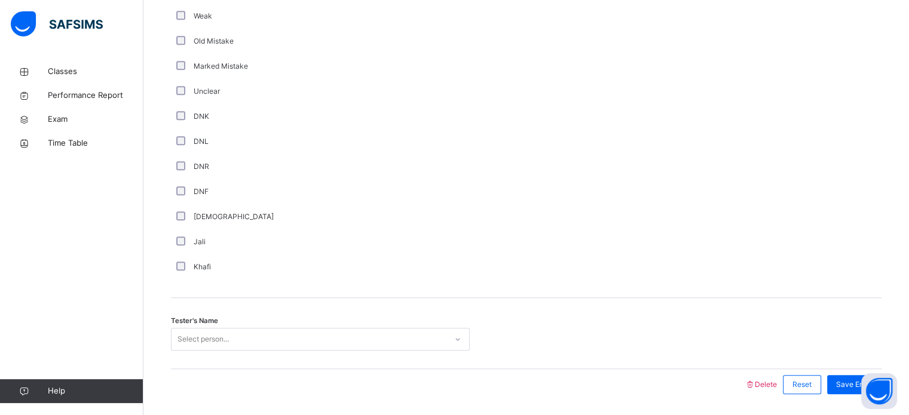
scroll to position [1008, 0]
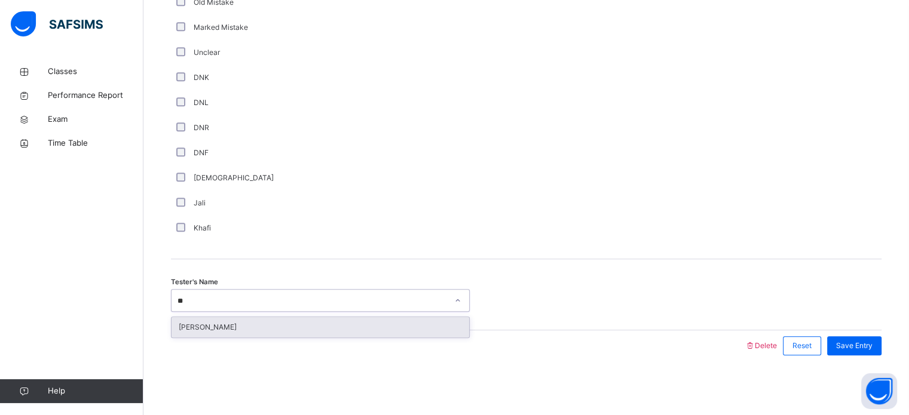
type input "***"
click at [320, 334] on div "[PERSON_NAME]" at bounding box center [321, 327] width 298 height 20
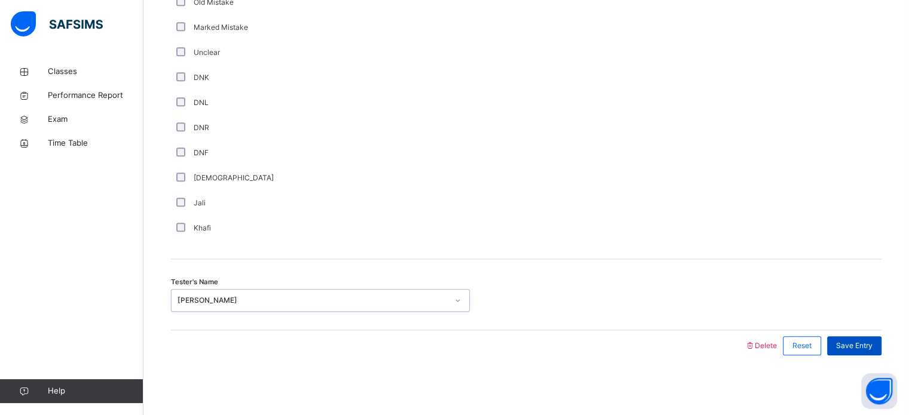
click at [861, 350] on span "Save Entry" at bounding box center [854, 346] width 36 height 11
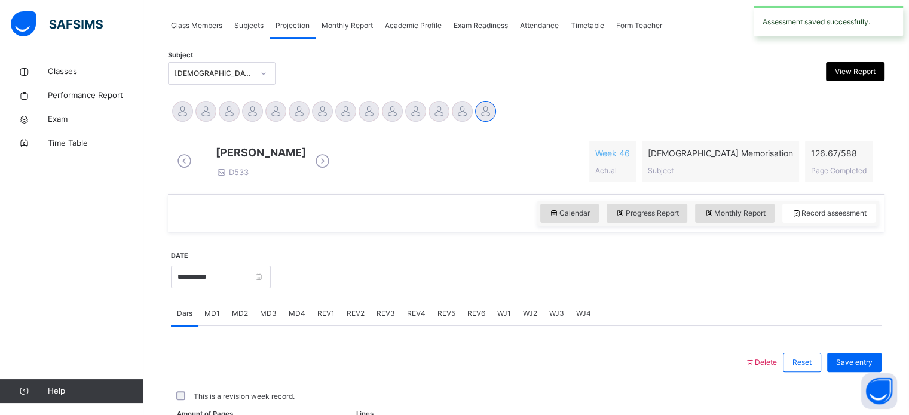
scroll to position [482, 0]
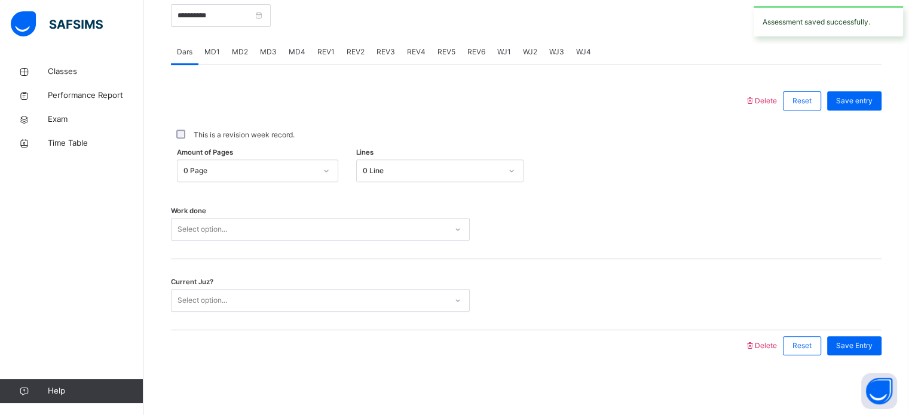
click at [352, 50] on span "REV2" at bounding box center [356, 52] width 18 height 11
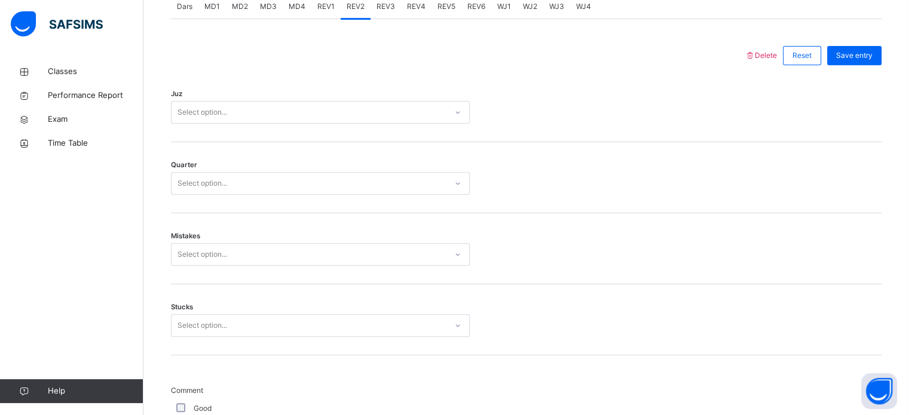
scroll to position [543, 0]
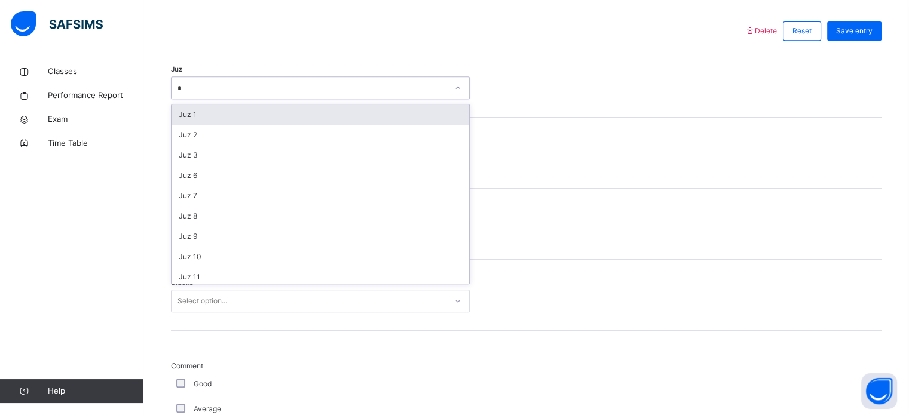
type input "**"
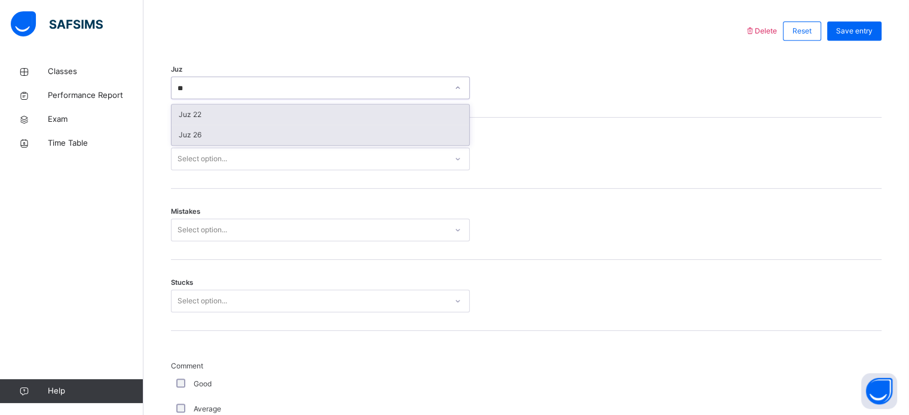
click at [206, 141] on div "Juz 26" at bounding box center [321, 135] width 298 height 20
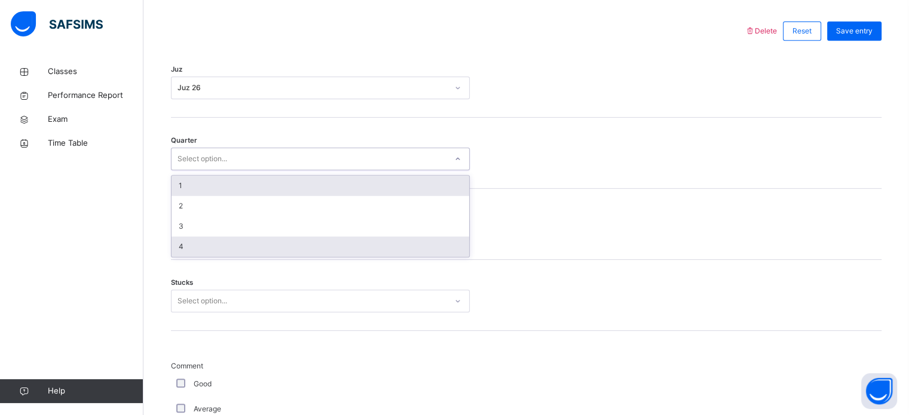
click at [200, 257] on div "4" at bounding box center [321, 247] width 298 height 20
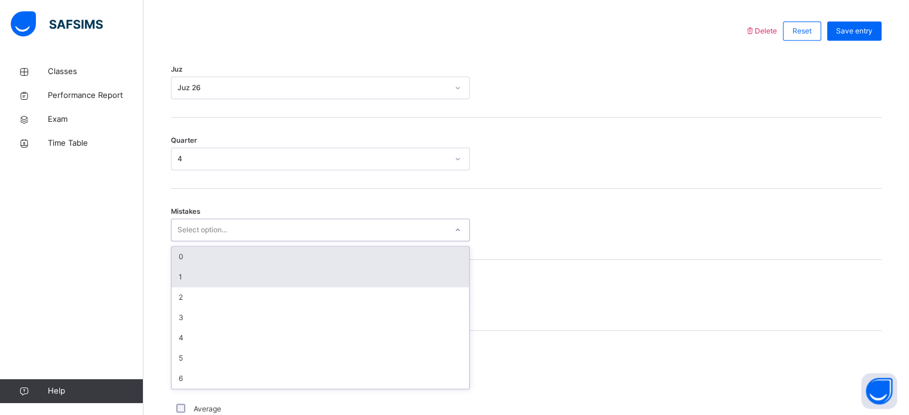
click at [213, 280] on div "1" at bounding box center [321, 277] width 298 height 20
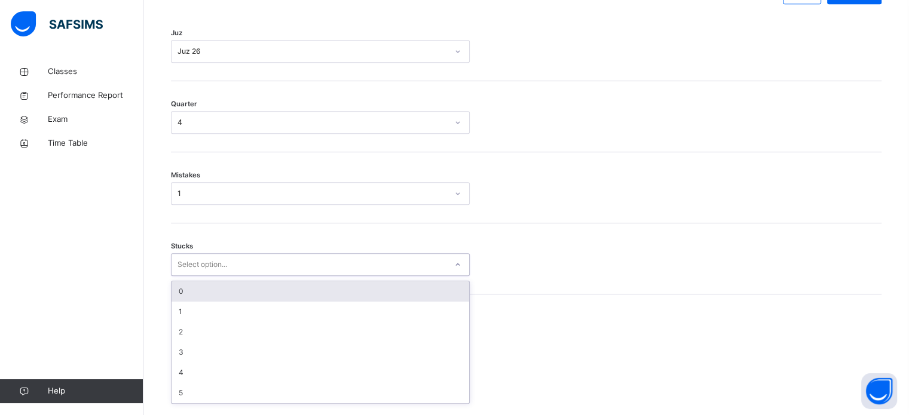
scroll to position [581, 0]
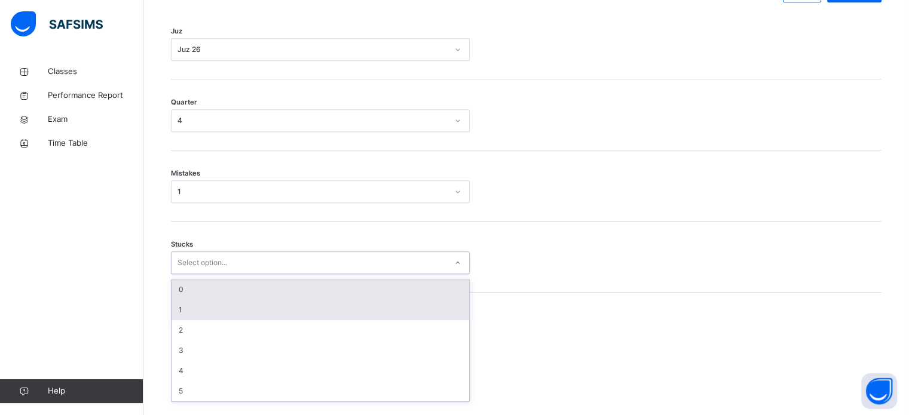
click at [204, 316] on div "1" at bounding box center [321, 310] width 298 height 20
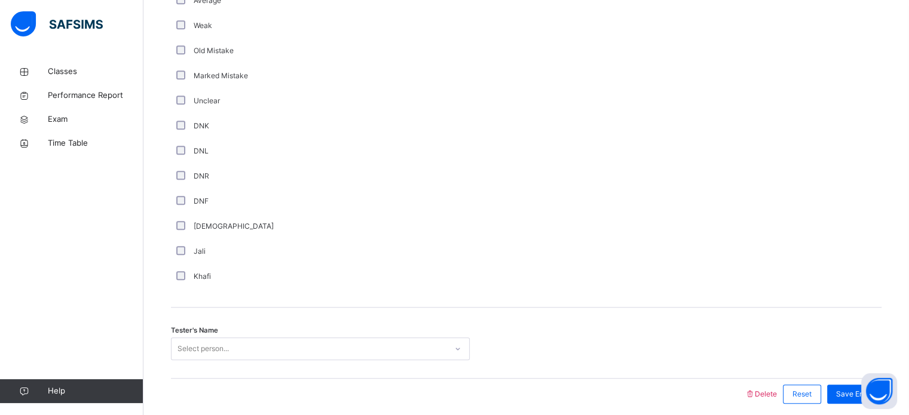
scroll to position [1008, 0]
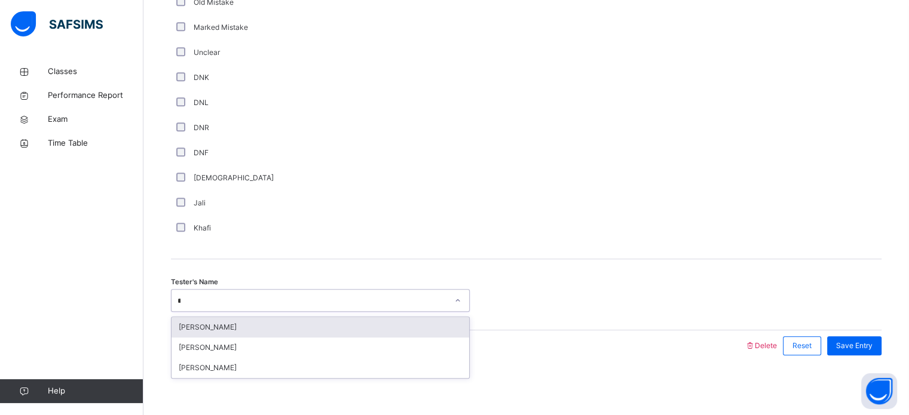
type input "**"
click at [428, 326] on div "[PERSON_NAME]" at bounding box center [321, 327] width 298 height 20
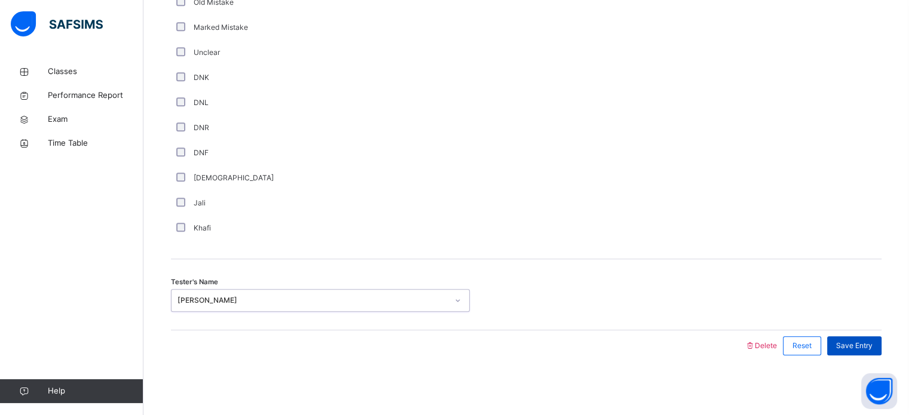
click at [856, 348] on span "Save Entry" at bounding box center [854, 346] width 36 height 11
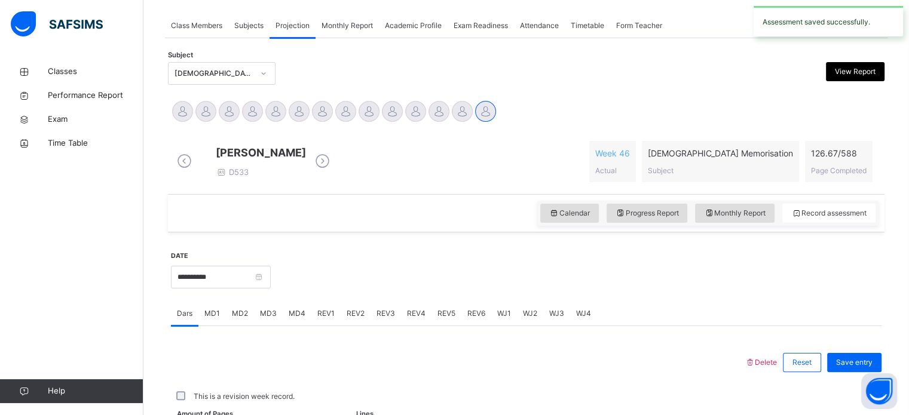
scroll to position [482, 0]
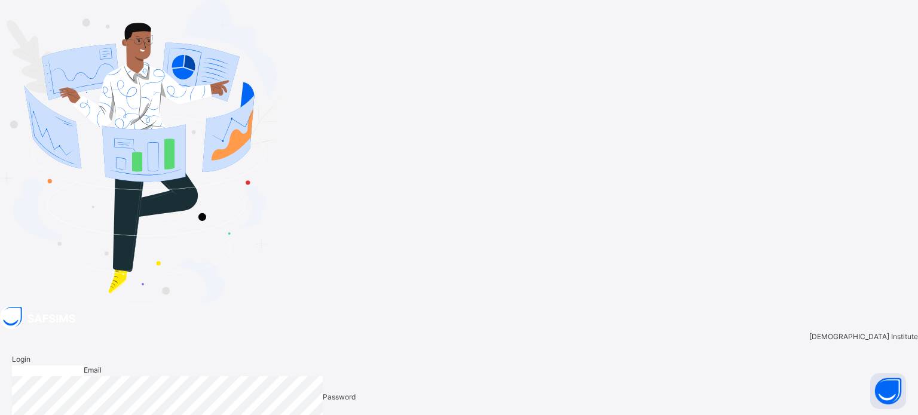
type input "**********"
click at [456, 415] on div at bounding box center [448, 420] width 16 height 11
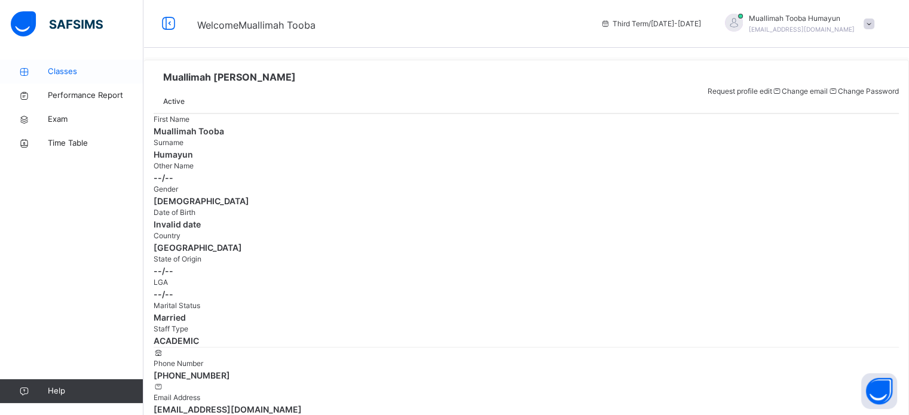
click at [69, 72] on span "Classes" at bounding box center [96, 72] width 96 height 12
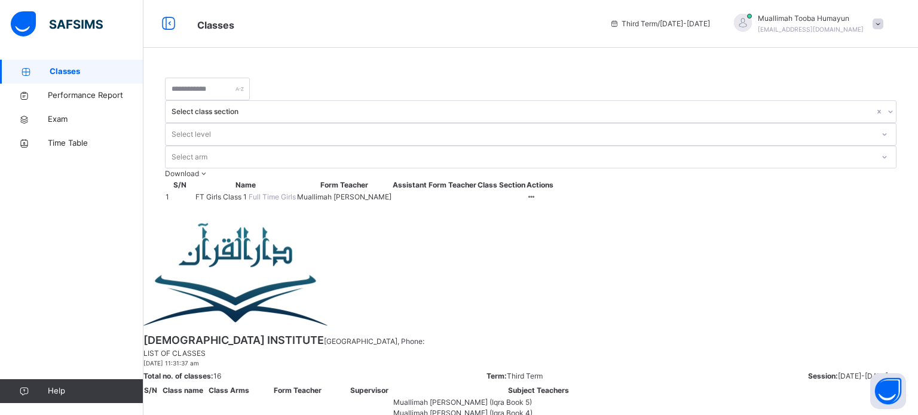
click at [240, 192] on span "FT Girls Class 1" at bounding box center [221, 196] width 53 height 9
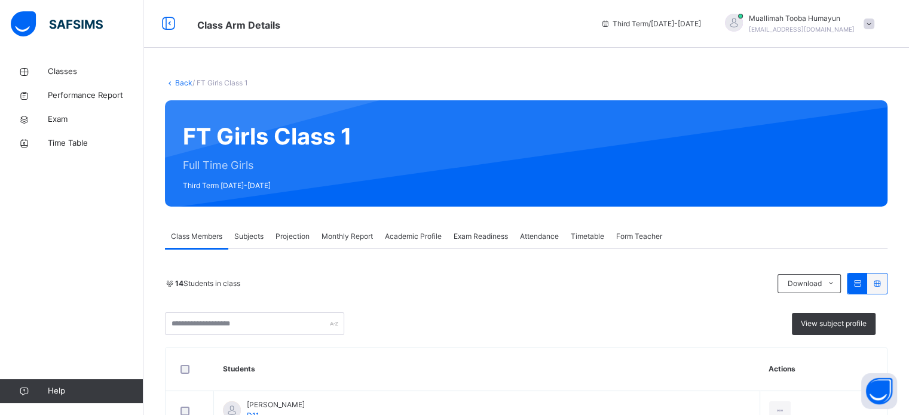
click at [296, 235] on span "Projection" at bounding box center [292, 236] width 34 height 11
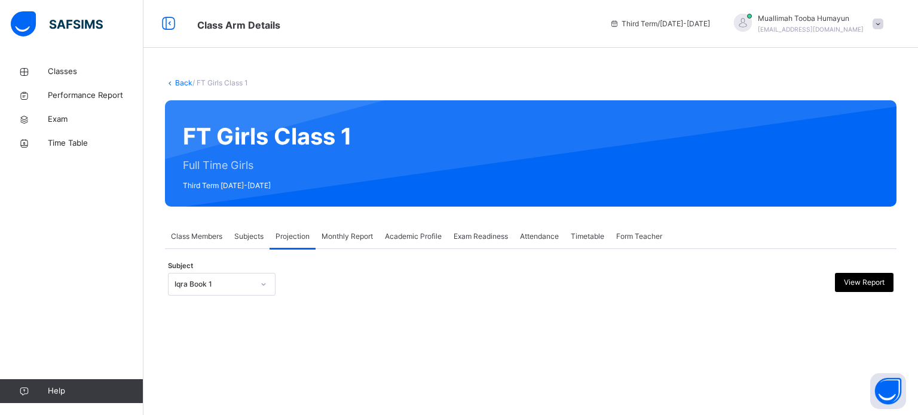
click at [248, 286] on div "Iqra Book 1" at bounding box center [213, 284] width 79 height 11
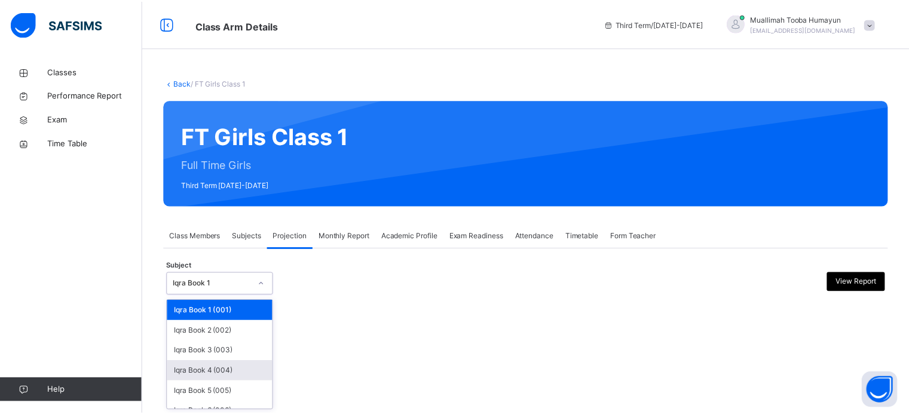
scroll to position [63, 0]
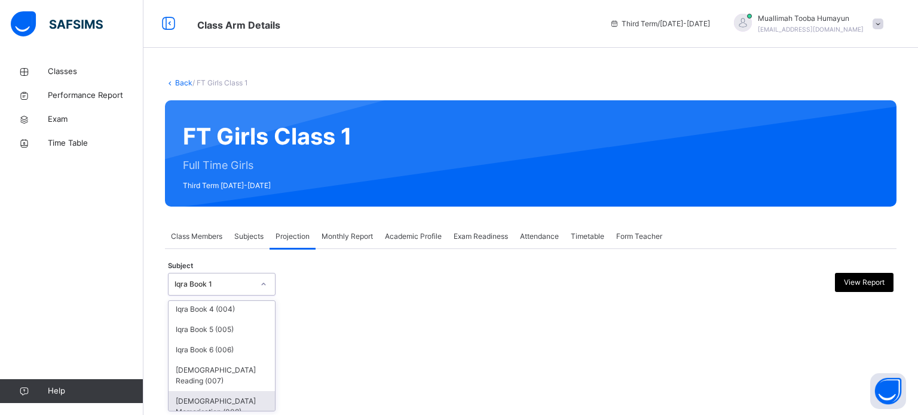
click at [196, 402] on div "[DEMOGRAPHIC_DATA] Memorisation (008)" at bounding box center [222, 406] width 106 height 31
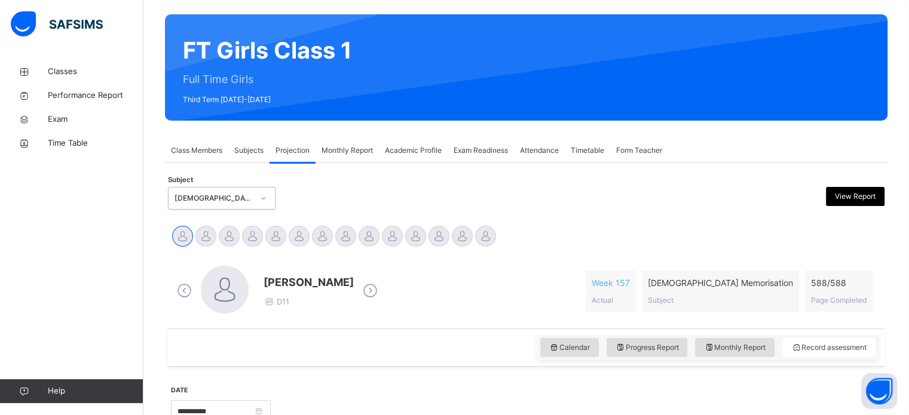
scroll to position [154, 0]
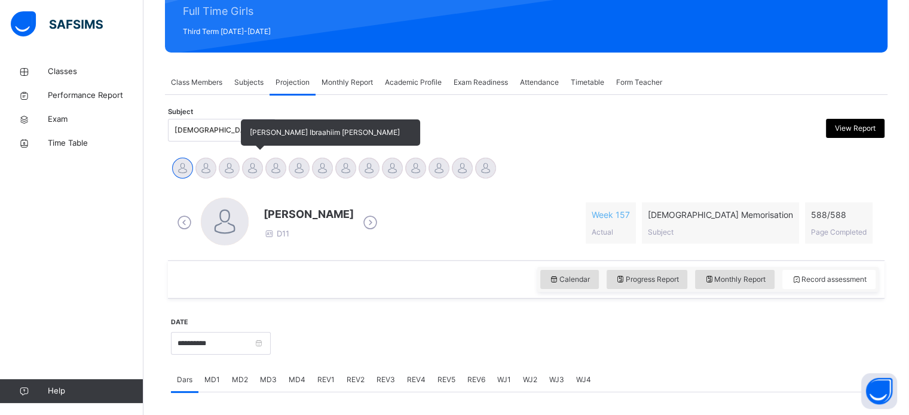
click at [253, 162] on div at bounding box center [252, 168] width 21 height 21
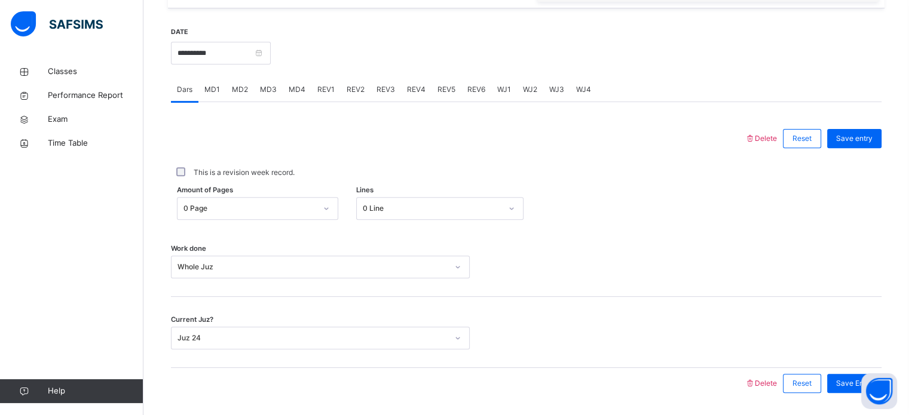
scroll to position [447, 0]
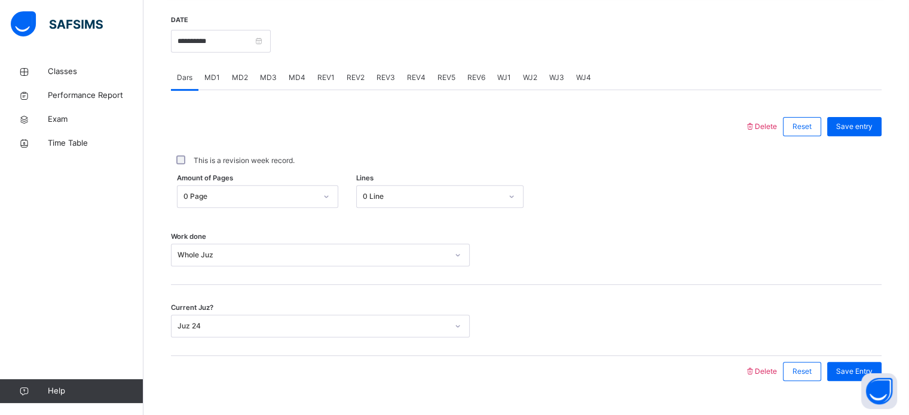
click at [320, 90] on div "REV1" at bounding box center [325, 78] width 29 height 24
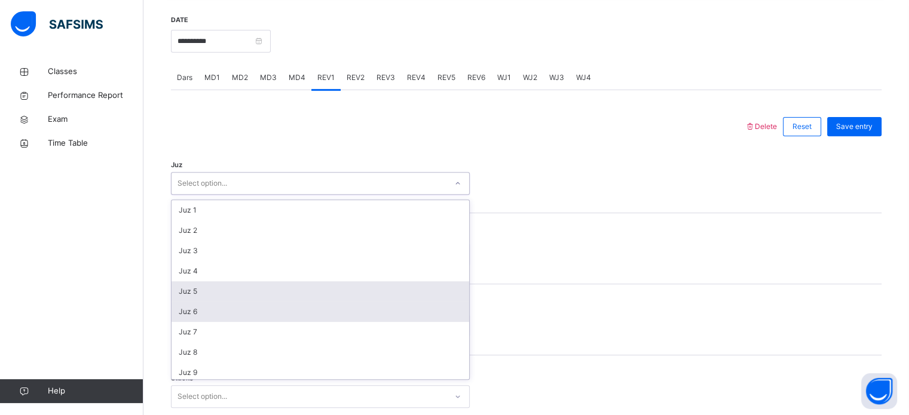
drag, startPoint x: 262, startPoint y: 189, endPoint x: 267, endPoint y: 310, distance: 120.8
click at [267, 195] on div "option Juz 5 focused, 5 of 30. 30 results available. Use Up and Down to choose …" at bounding box center [320, 183] width 299 height 23
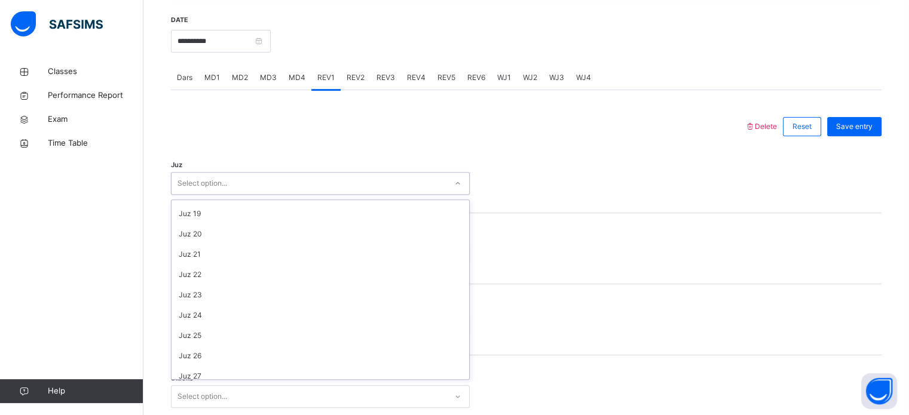
scroll to position [363, 0]
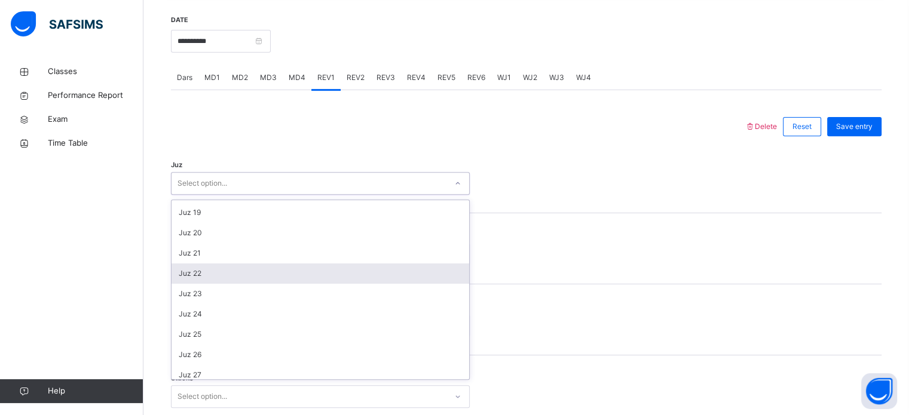
click at [208, 280] on div "Juz 22" at bounding box center [321, 274] width 298 height 20
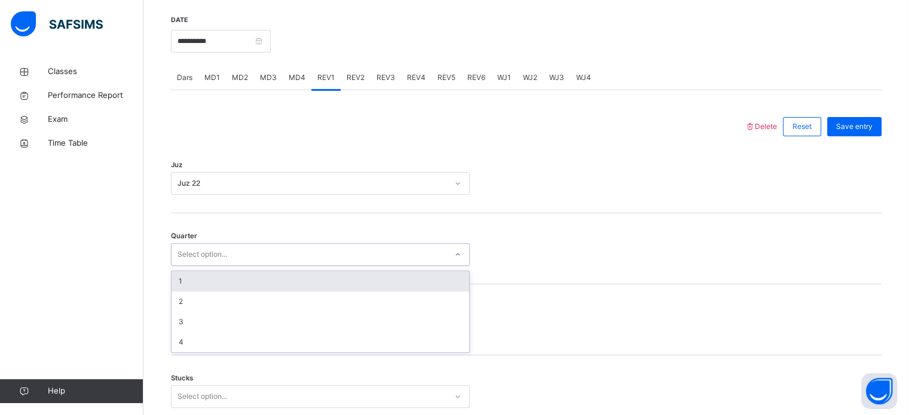
click at [205, 264] on div "Select option..." at bounding box center [202, 254] width 50 height 23
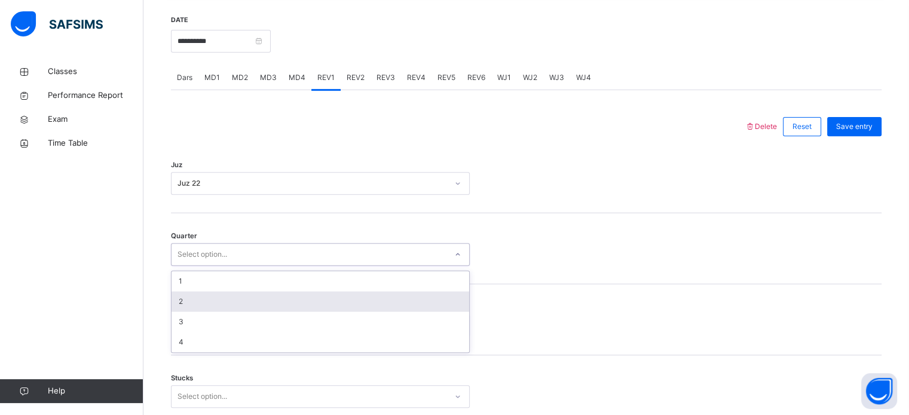
click at [203, 312] on div "2" at bounding box center [321, 302] width 298 height 20
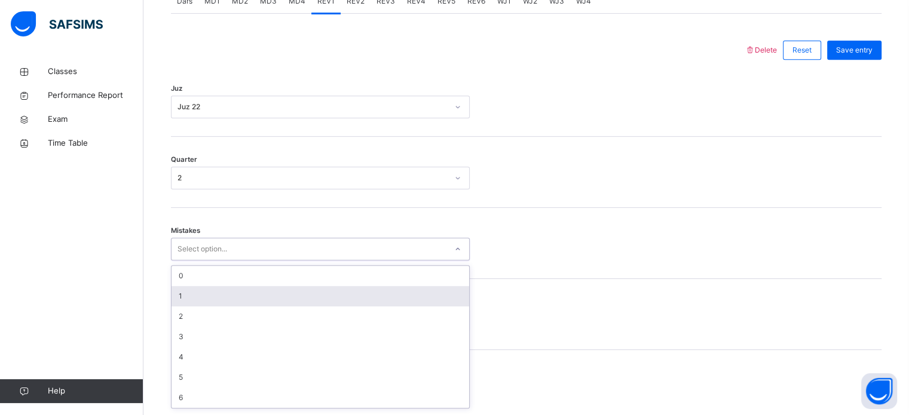
click at [223, 261] on div "option 1 focused, 2 of 7. 7 results available. Use Up and Down to choose option…" at bounding box center [320, 249] width 299 height 23
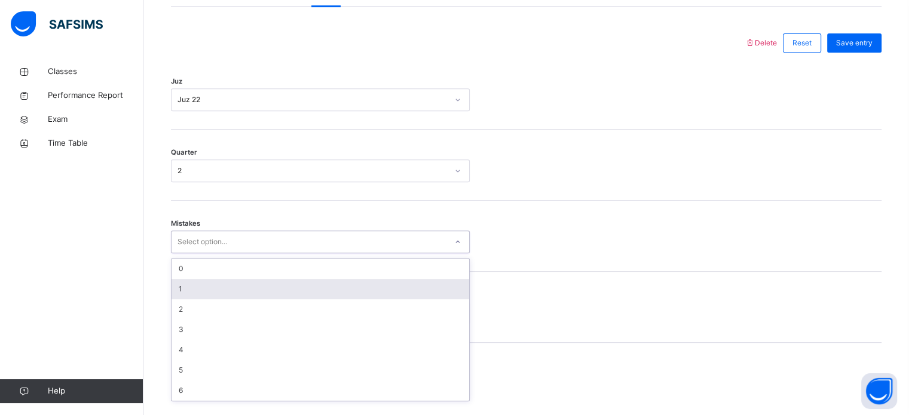
click at [193, 299] on div "1" at bounding box center [321, 289] width 298 height 20
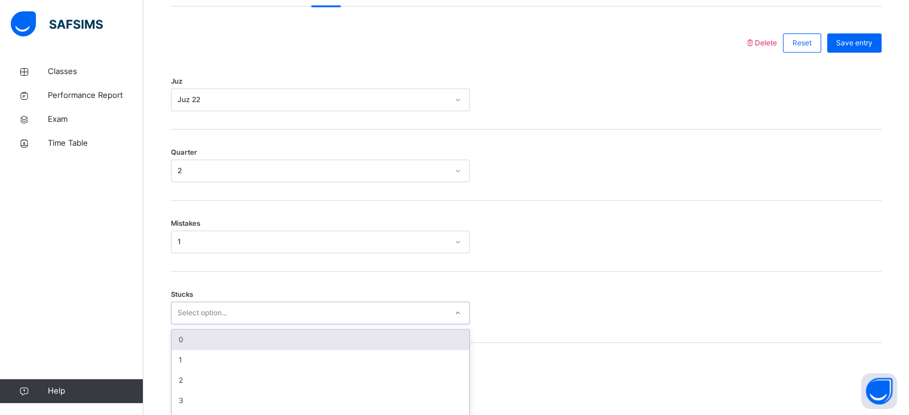
scroll to position [581, 0]
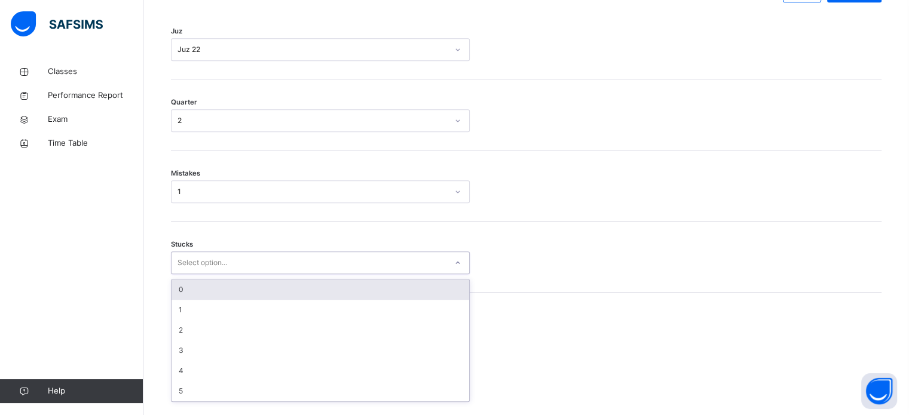
click at [198, 274] on div "option 0 focused, 1 of 6. 6 results available. Use Up and Down to choose option…" at bounding box center [320, 263] width 299 height 23
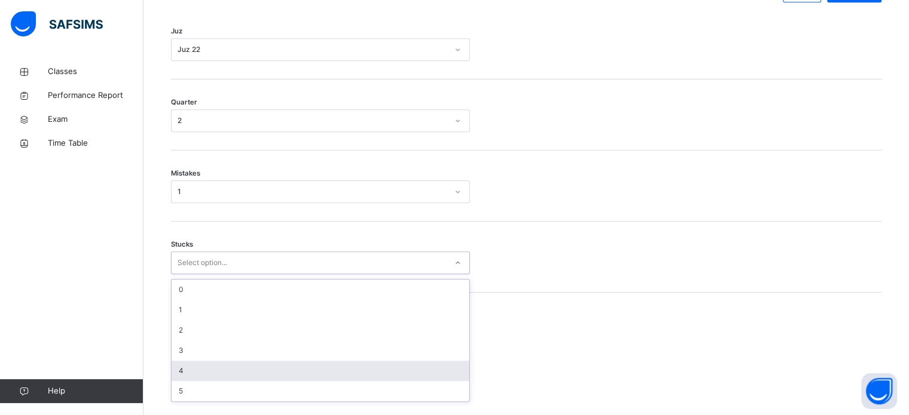
click at [196, 381] on div "4" at bounding box center [321, 371] width 298 height 20
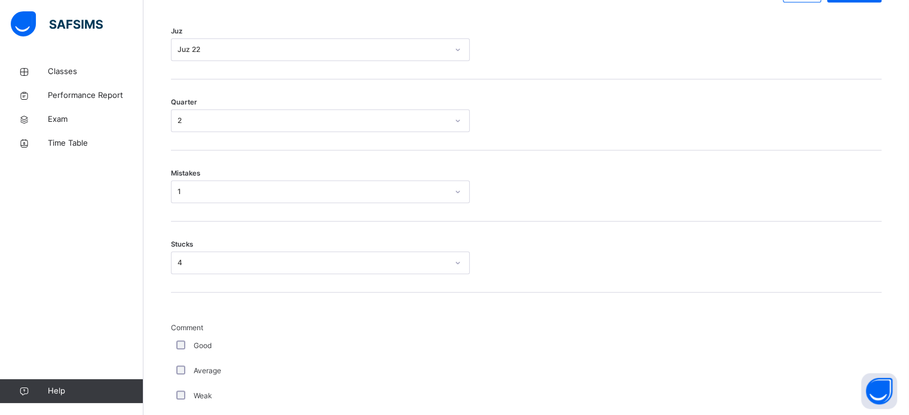
scroll to position [1008, 0]
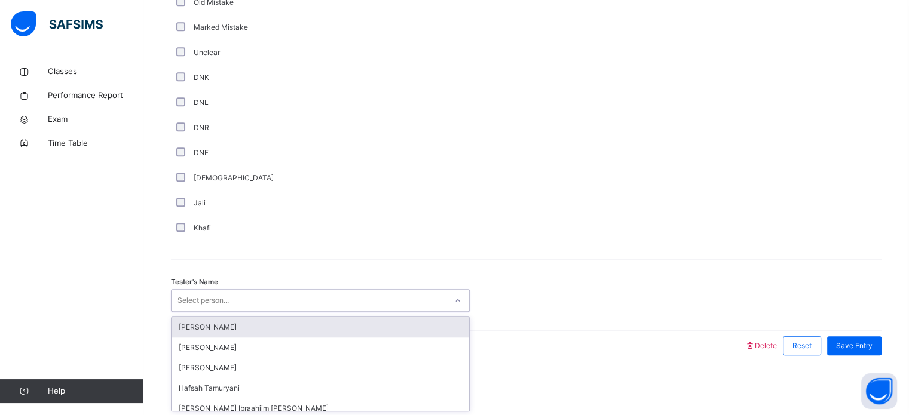
click at [304, 298] on div "Select person..." at bounding box center [309, 301] width 275 height 19
type input "***"
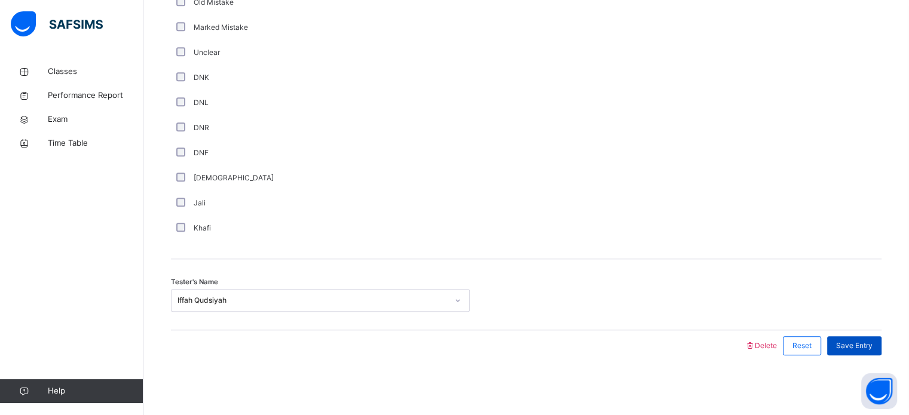
click at [865, 353] on div "Save Entry" at bounding box center [854, 345] width 54 height 19
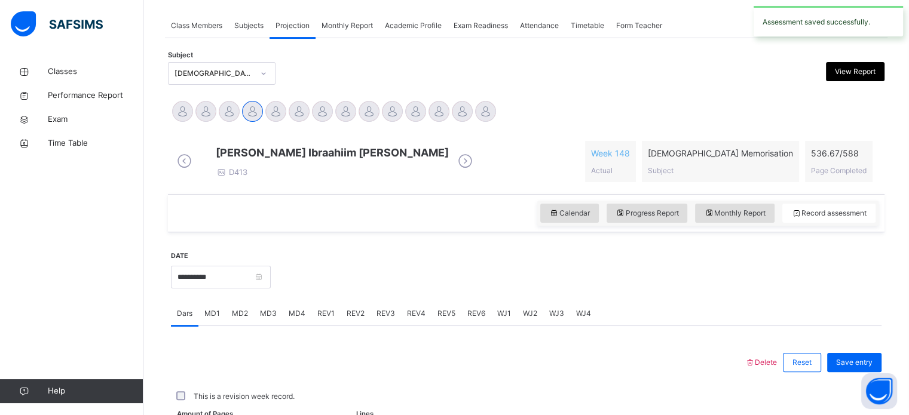
scroll to position [482, 0]
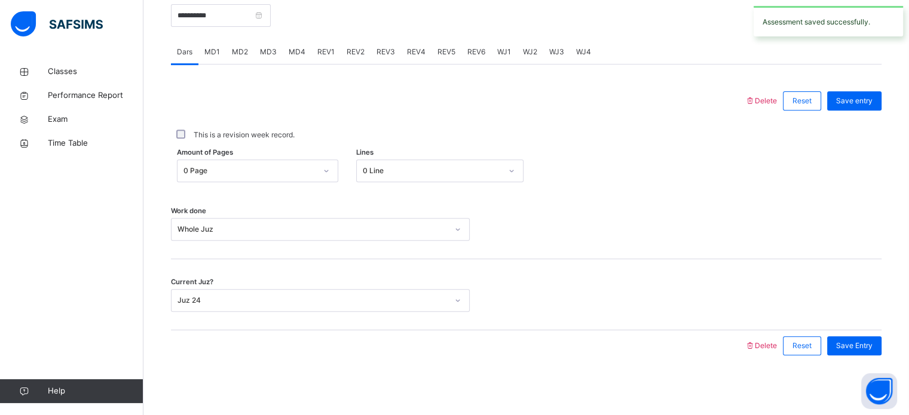
click at [348, 53] on span "REV2" at bounding box center [356, 52] width 18 height 11
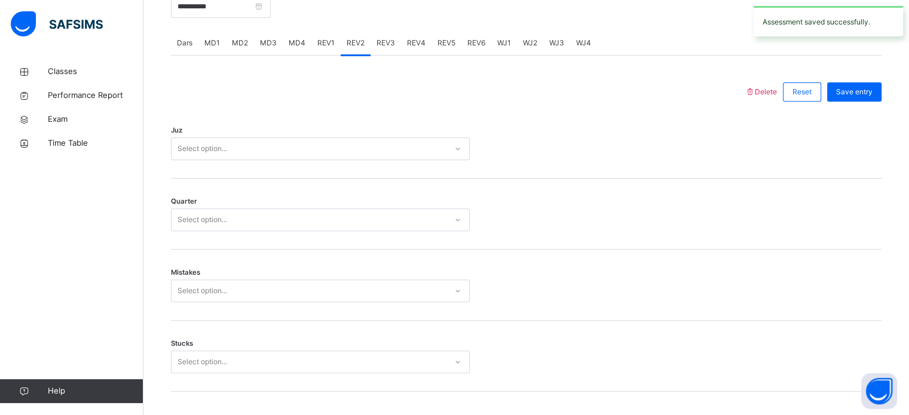
scroll to position [1008, 0]
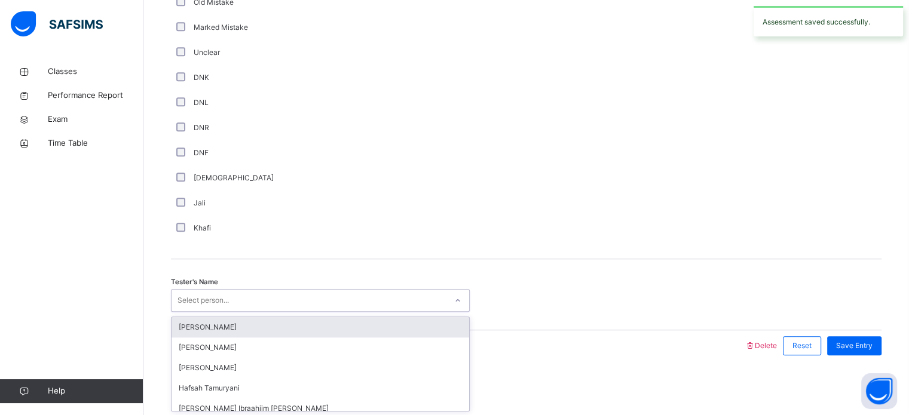
click at [244, 297] on div "Select person..." at bounding box center [309, 301] width 275 height 19
type input "***"
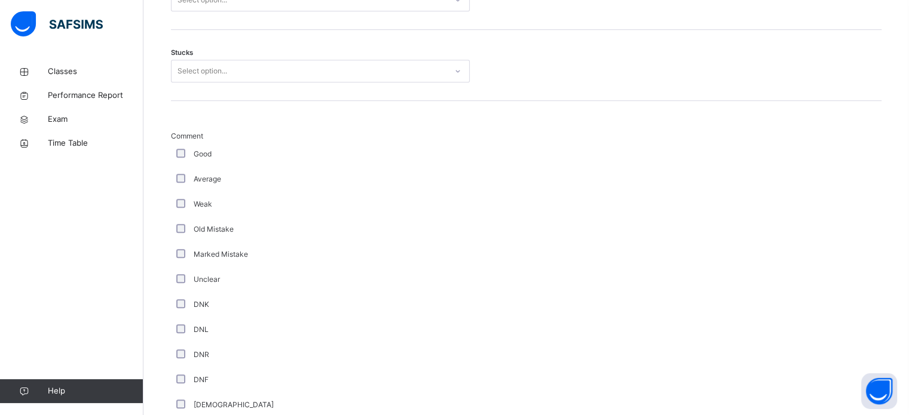
scroll to position [761, 0]
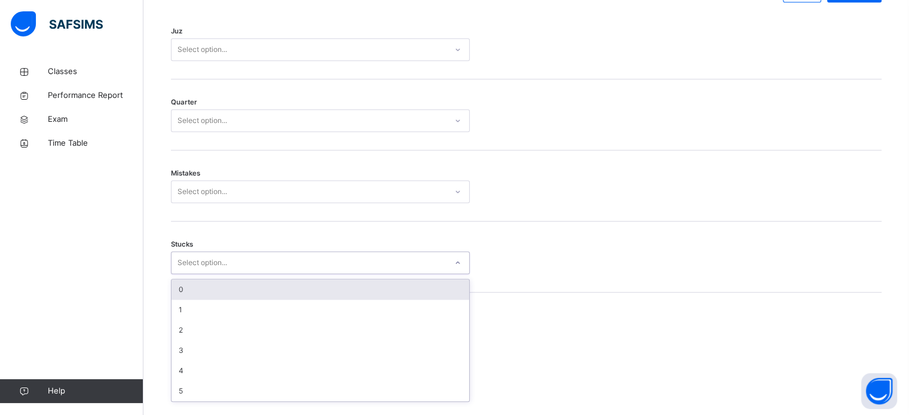
click at [240, 274] on div "option 0 focused, 1 of 6. 6 results available. Use Up and Down to choose option…" at bounding box center [320, 263] width 299 height 23
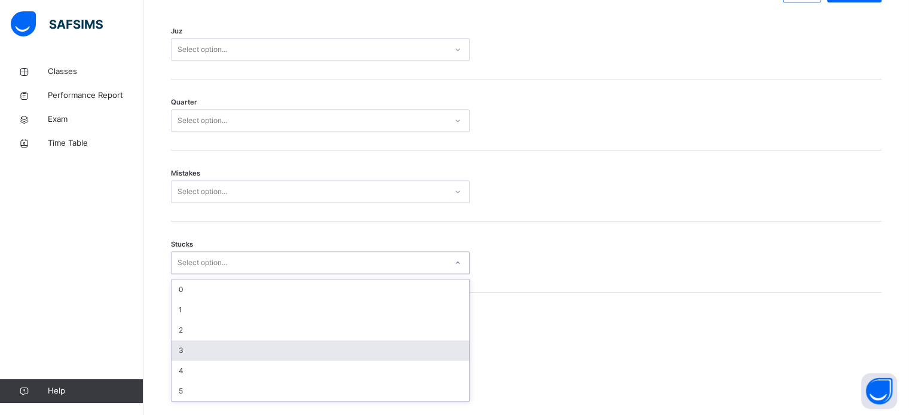
click at [181, 361] on div "3" at bounding box center [321, 351] width 298 height 20
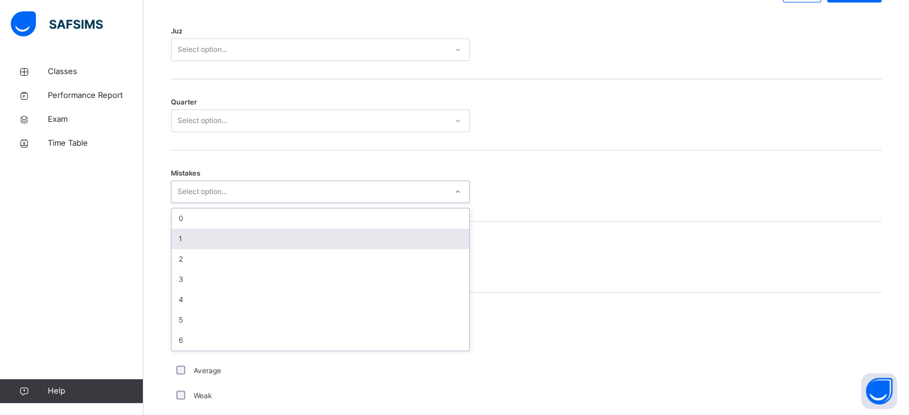
drag, startPoint x: 211, startPoint y: 194, endPoint x: 189, endPoint y: 253, distance: 63.2
click at [189, 203] on div "option 1 focused, 2 of 7. 7 results available. Use Up and Down to choose option…" at bounding box center [320, 191] width 299 height 23
click at [189, 249] on div "1" at bounding box center [321, 239] width 298 height 20
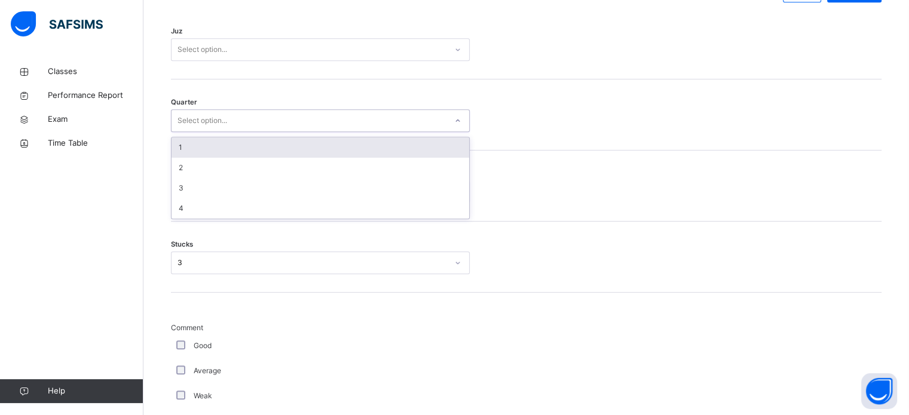
click at [211, 127] on div "Select option..." at bounding box center [202, 120] width 50 height 23
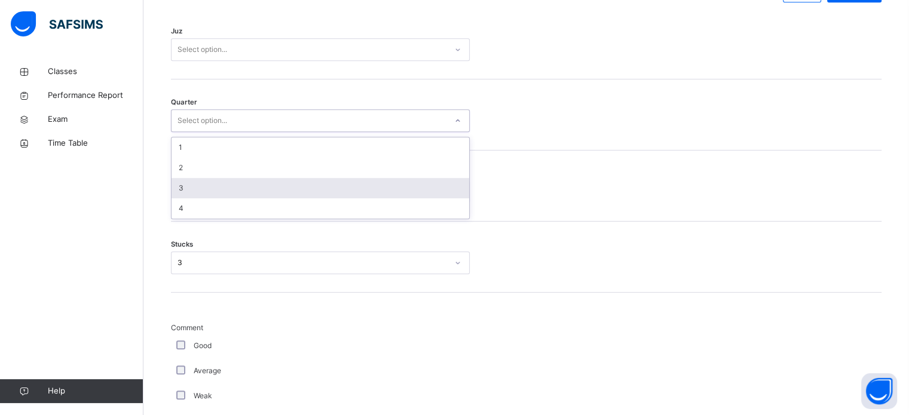
click at [197, 198] on div "3" at bounding box center [321, 188] width 298 height 20
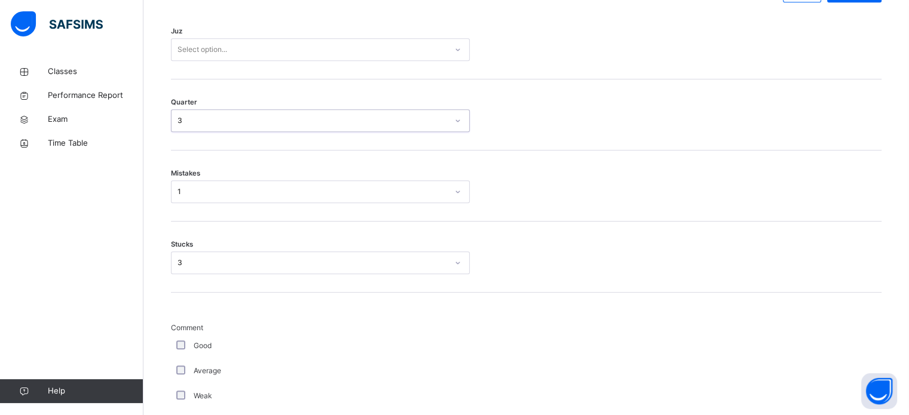
click at [231, 53] on div "Select option..." at bounding box center [309, 50] width 275 height 19
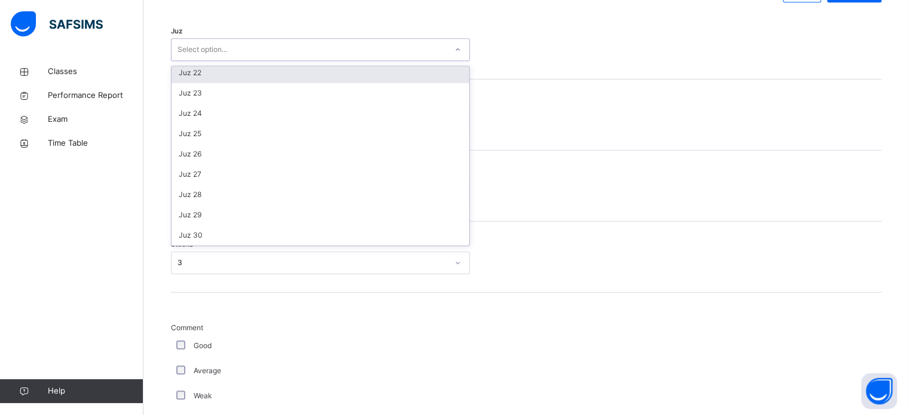
click at [215, 83] on div "Juz 22" at bounding box center [321, 73] width 298 height 20
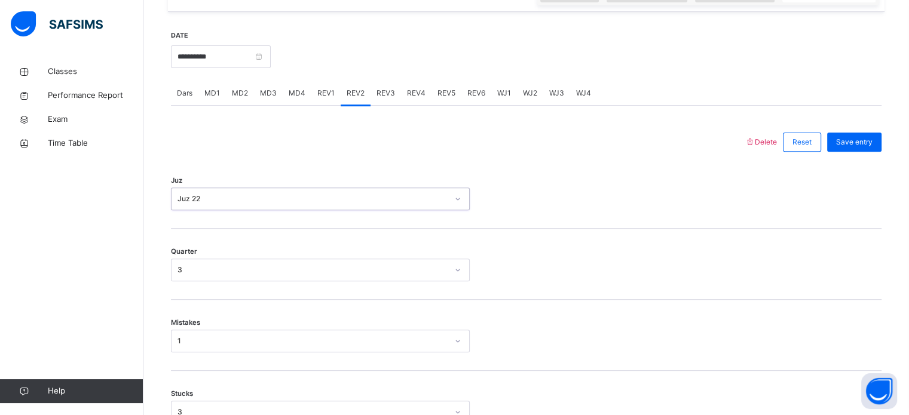
scroll to position [423, 0]
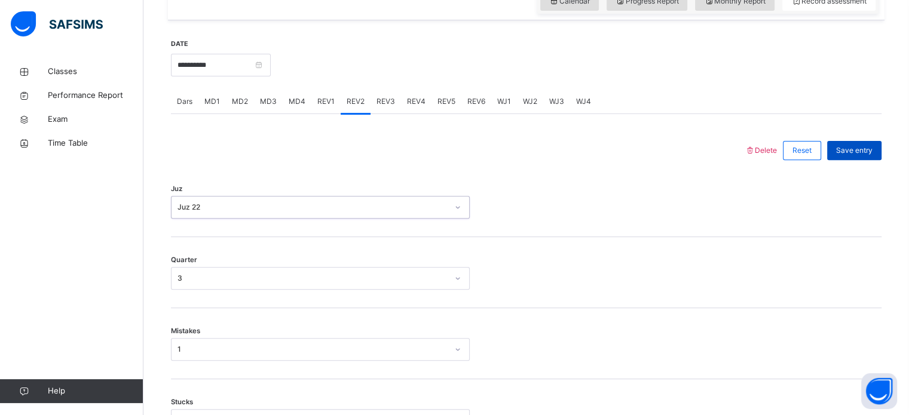
click at [871, 156] on span "Save entry" at bounding box center [854, 150] width 36 height 11
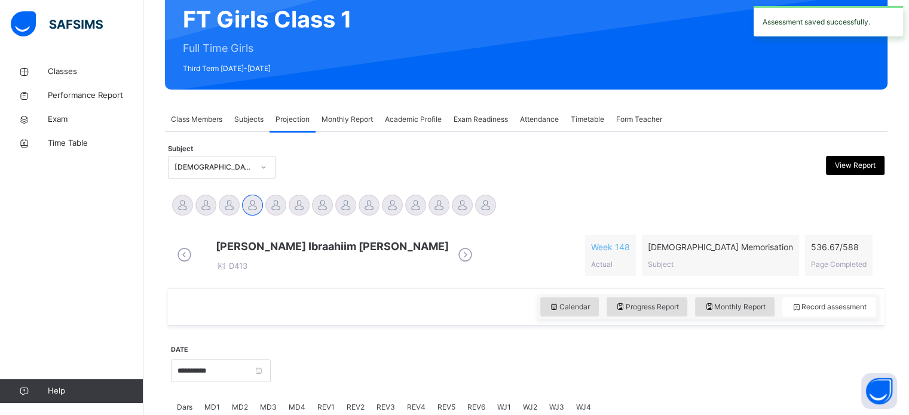
scroll to position [103, 0]
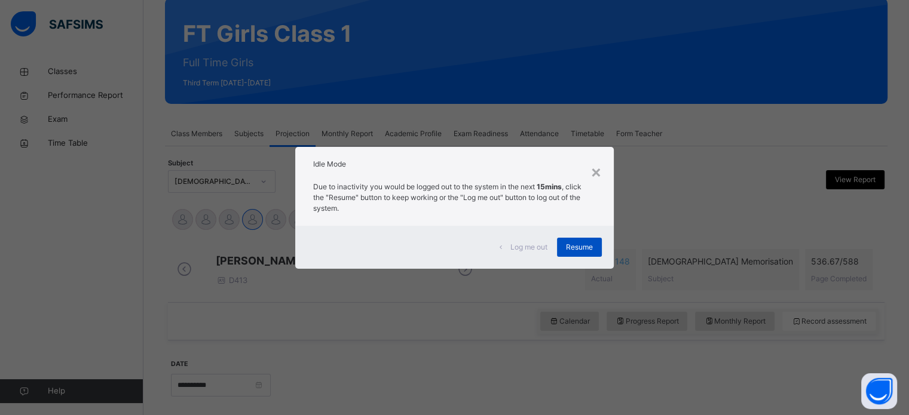
click at [575, 241] on div "Resume" at bounding box center [579, 247] width 45 height 19
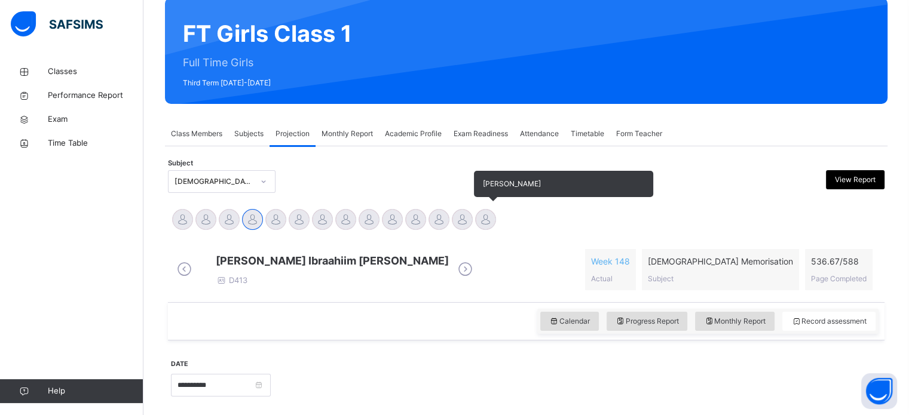
click at [482, 222] on div at bounding box center [485, 219] width 21 height 21
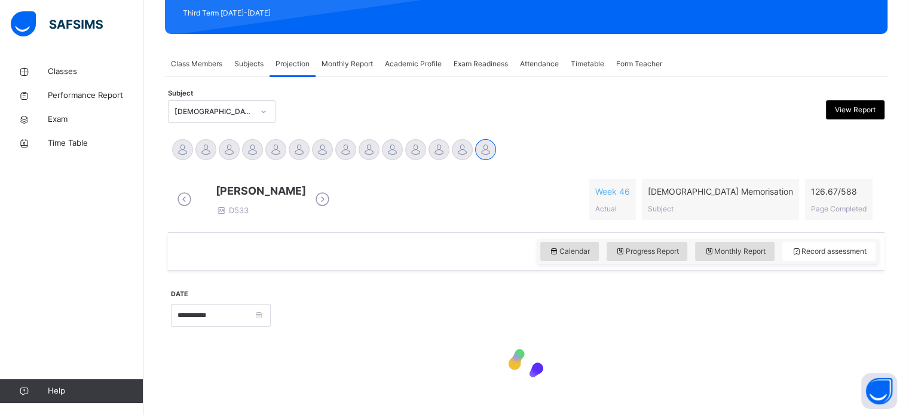
scroll to position [211, 0]
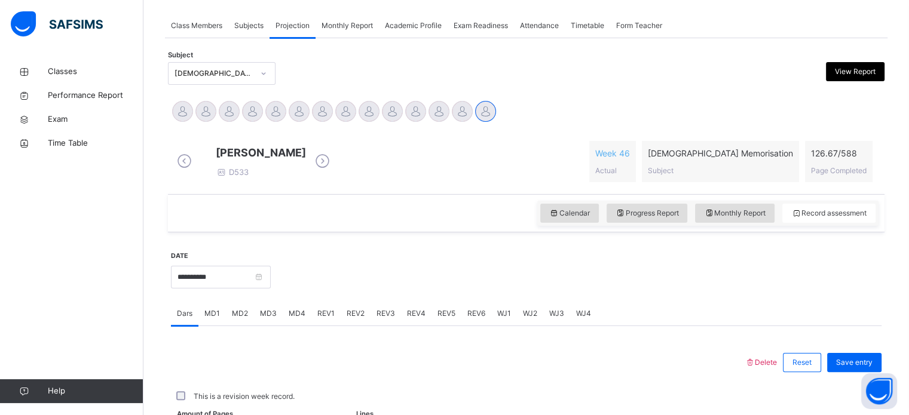
click at [348, 319] on span "REV2" at bounding box center [356, 313] width 18 height 11
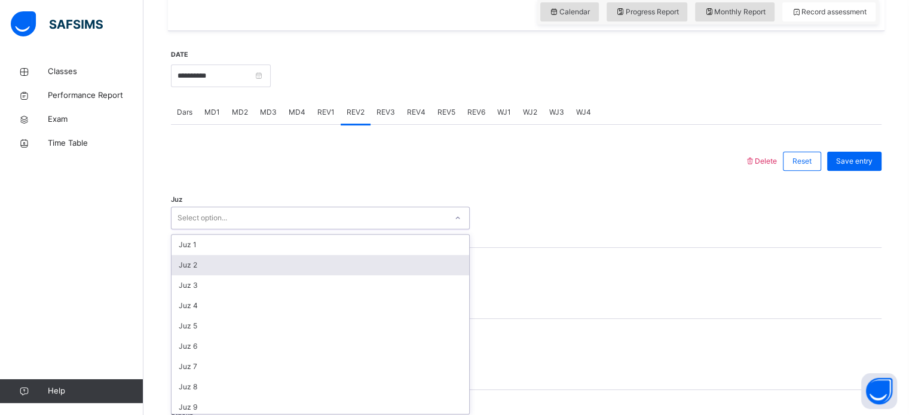
scroll to position [425, 0]
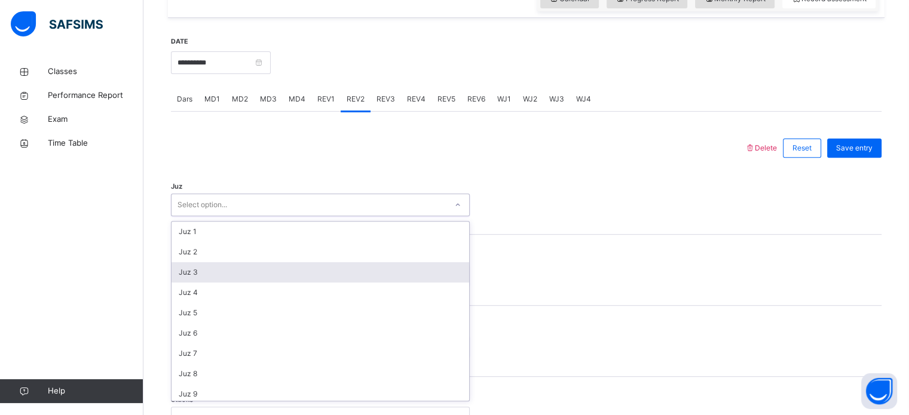
drag, startPoint x: 285, startPoint y: 267, endPoint x: 234, endPoint y: 277, distance: 51.7
click at [234, 216] on div "option Juz 3 focused, 3 of 30. 30 results available. Use Up and Down to choose …" at bounding box center [320, 205] width 299 height 23
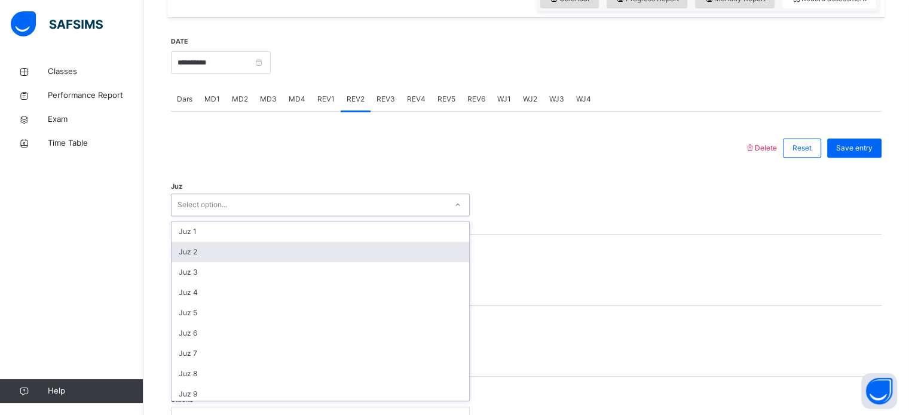
click at [219, 262] on div "Juz 2" at bounding box center [321, 252] width 298 height 20
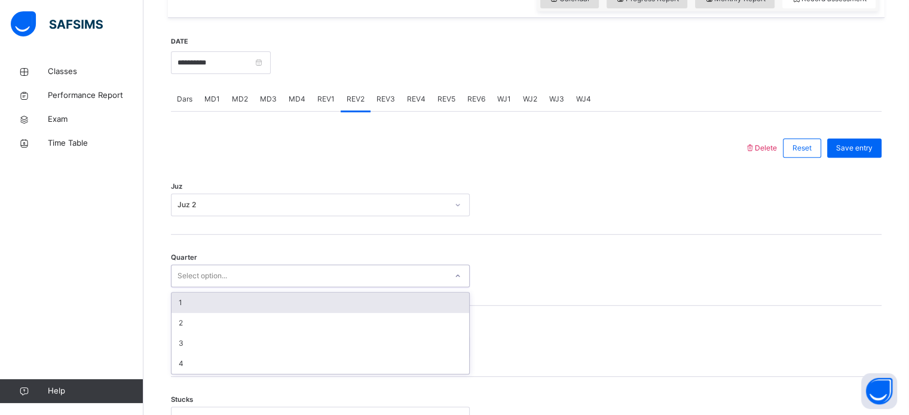
click at [234, 286] on div "Select option..." at bounding box center [309, 276] width 275 height 19
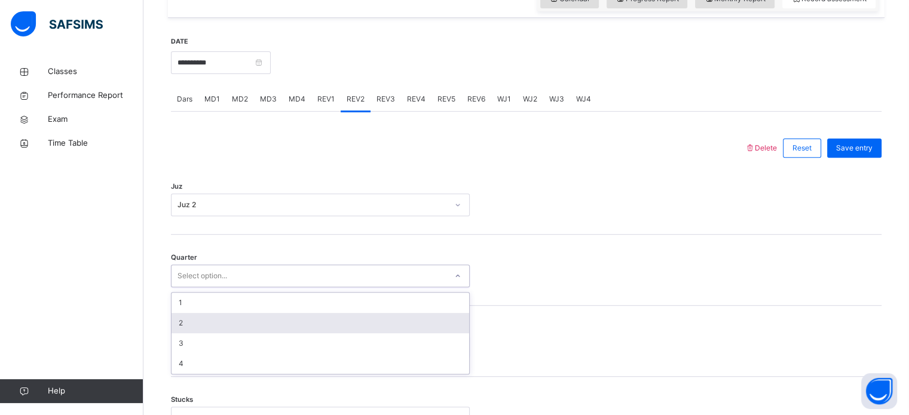
click at [202, 328] on div "2" at bounding box center [321, 323] width 298 height 20
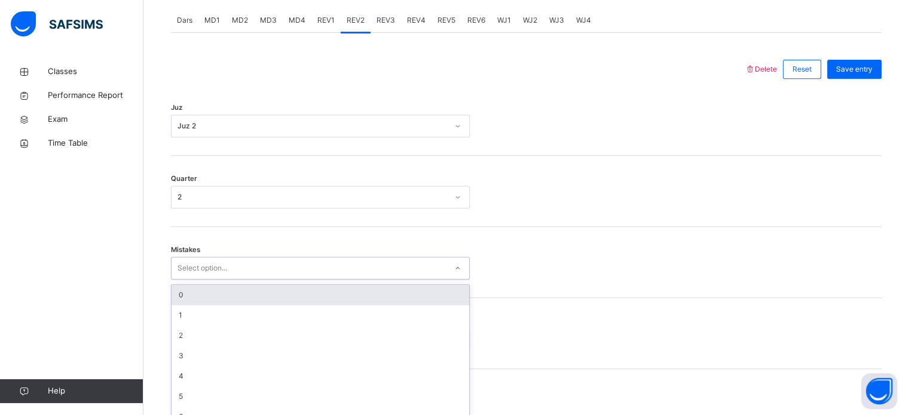
click at [213, 280] on div "option 0 focused, 1 of 7. 7 results available. Use Up and Down to choose option…" at bounding box center [320, 268] width 299 height 23
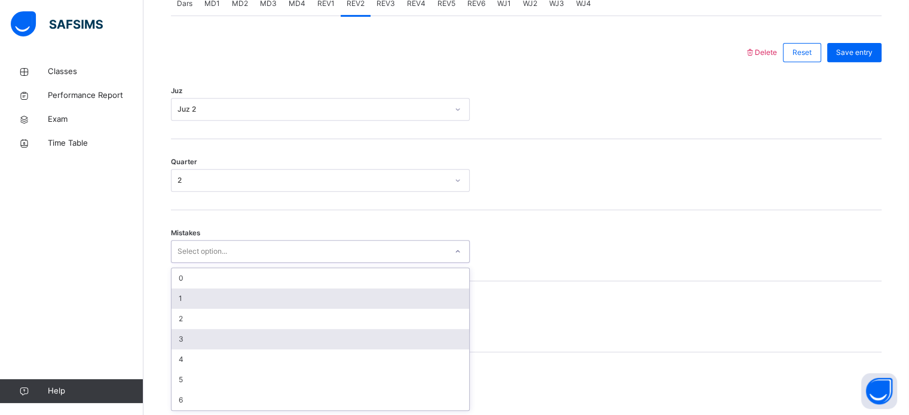
scroll to position [531, 0]
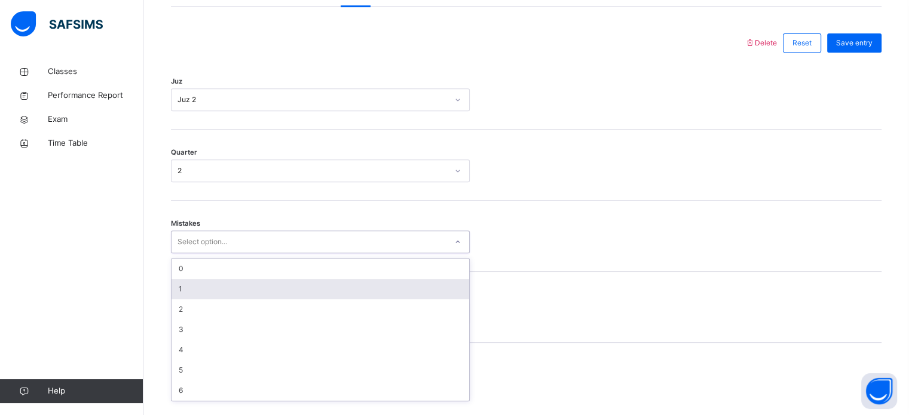
click at [203, 289] on div "1" at bounding box center [321, 289] width 298 height 20
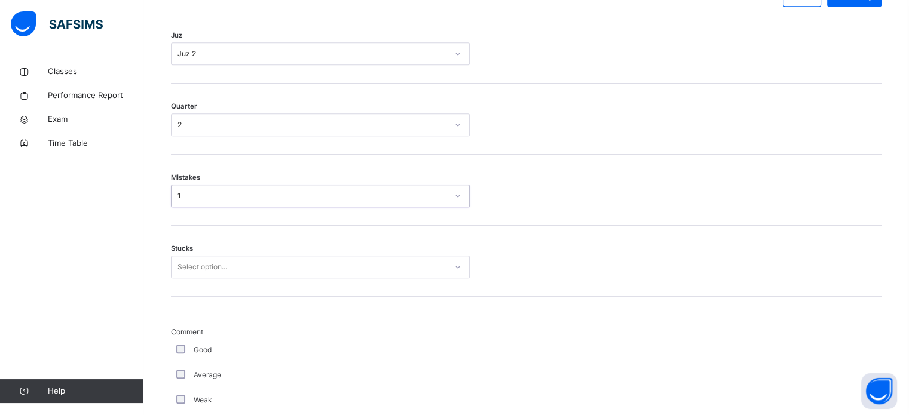
click at [215, 278] on div "Select option..." at bounding box center [320, 267] width 299 height 23
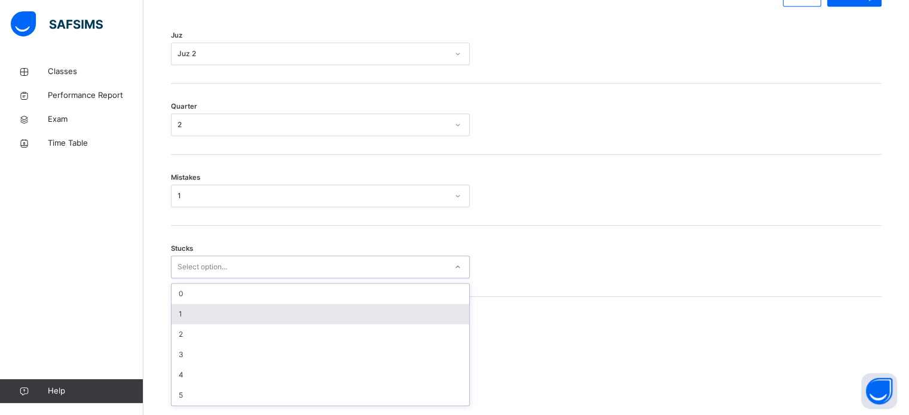
scroll to position [581, 0]
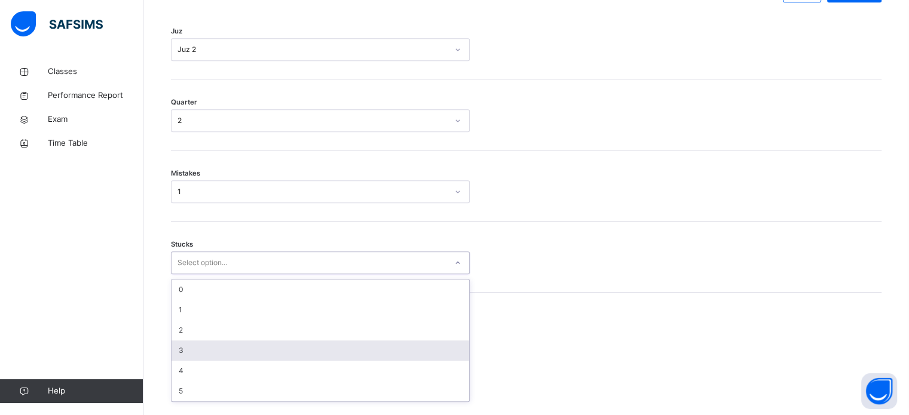
click at [206, 359] on div "3" at bounding box center [321, 351] width 298 height 20
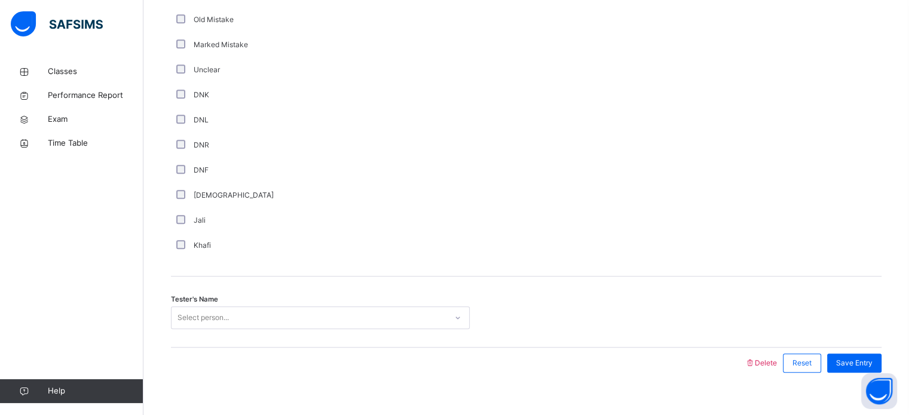
scroll to position [1008, 0]
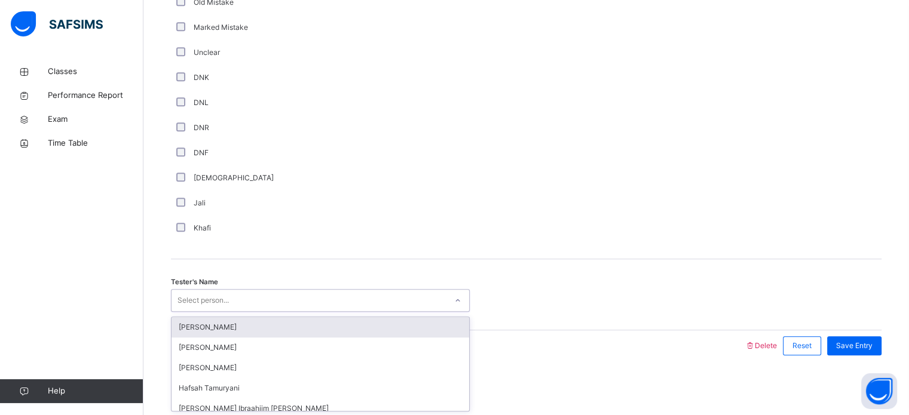
click at [241, 298] on div "Select person..." at bounding box center [309, 301] width 275 height 19
type input "***"
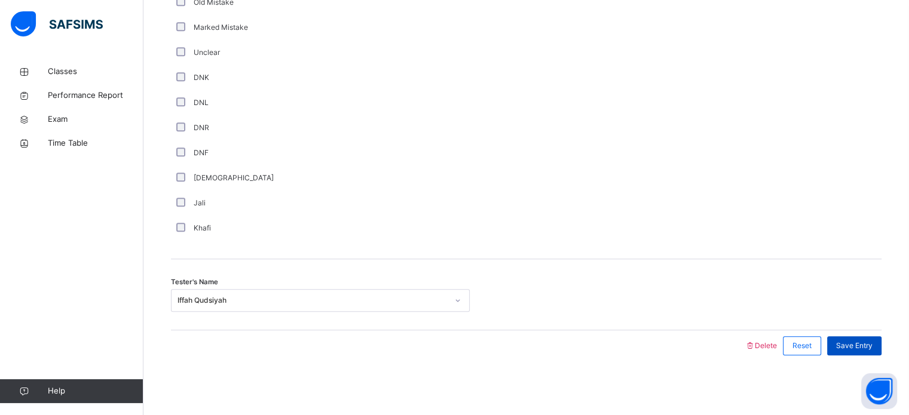
click at [872, 353] on div "Save Entry" at bounding box center [854, 345] width 54 height 19
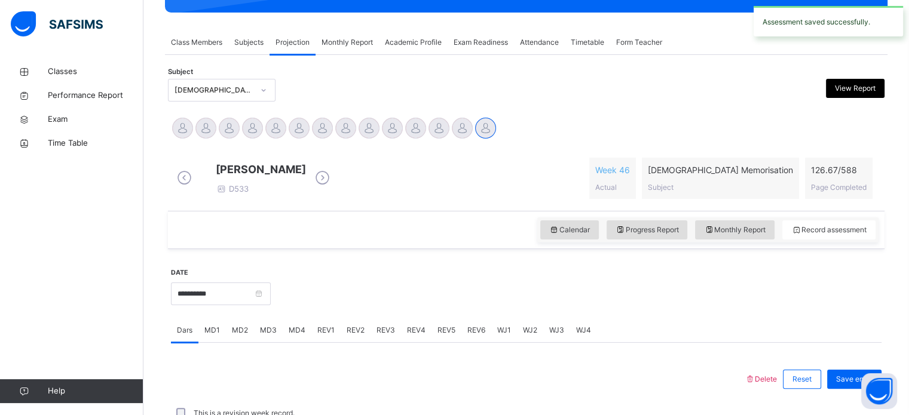
scroll to position [181, 0]
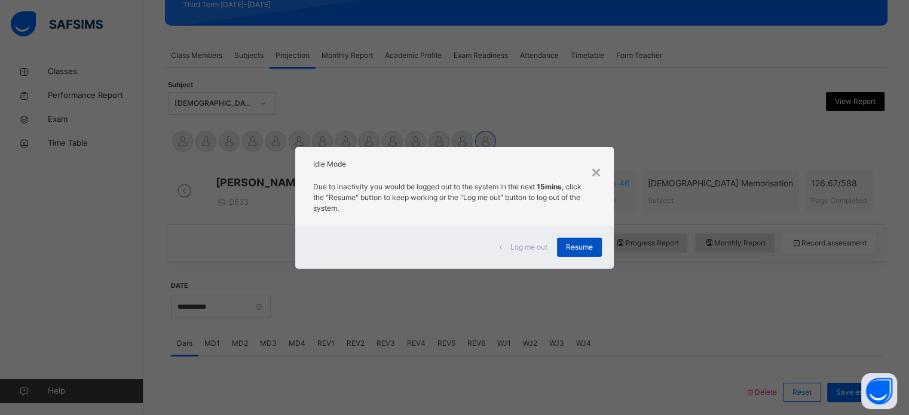
click at [595, 247] on div "Resume" at bounding box center [579, 247] width 45 height 19
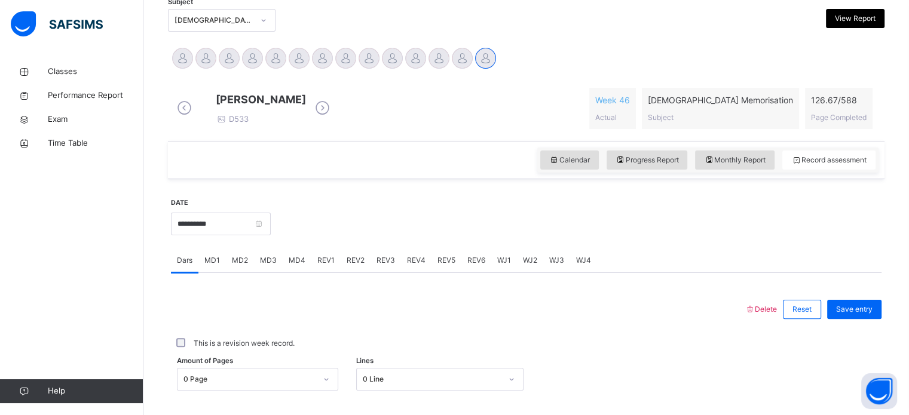
scroll to position [265, 0]
click at [448, 264] on span "REV5" at bounding box center [446, 260] width 18 height 11
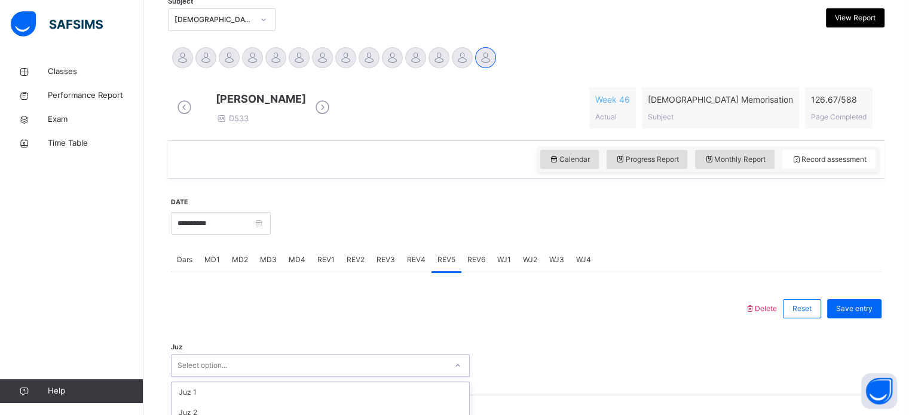
scroll to position [425, 0]
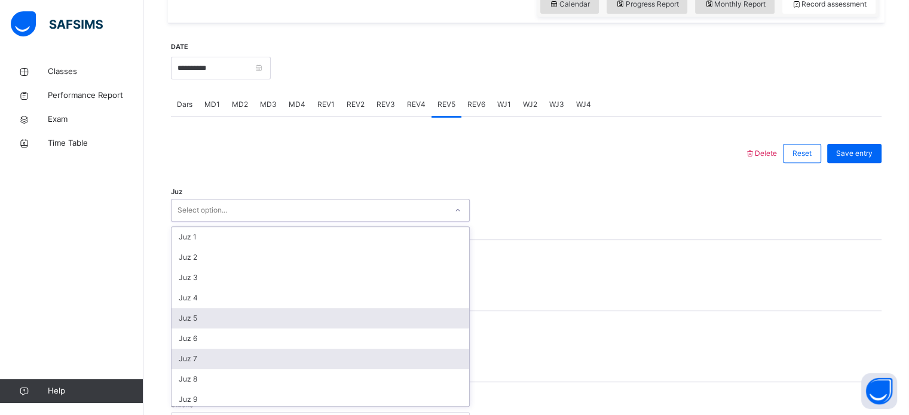
click at [289, 222] on div "option Juz 5 focused, 5 of 30. 30 results available. Use Up and Down to choose …" at bounding box center [320, 210] width 299 height 23
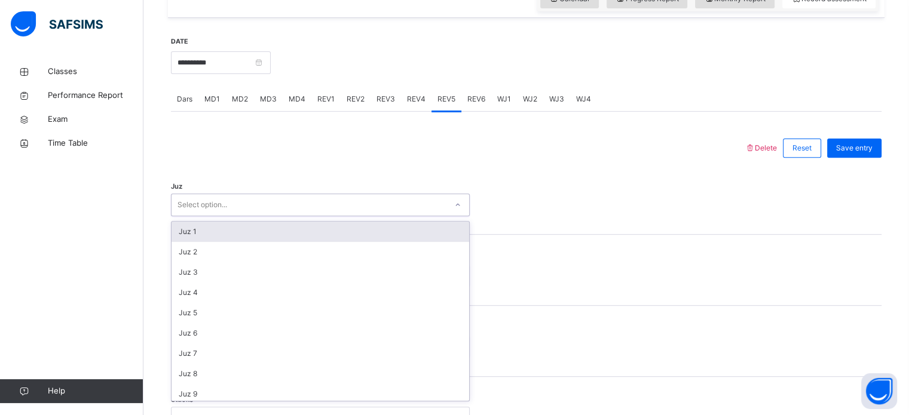
click at [234, 242] on div "Juz 1" at bounding box center [321, 232] width 298 height 20
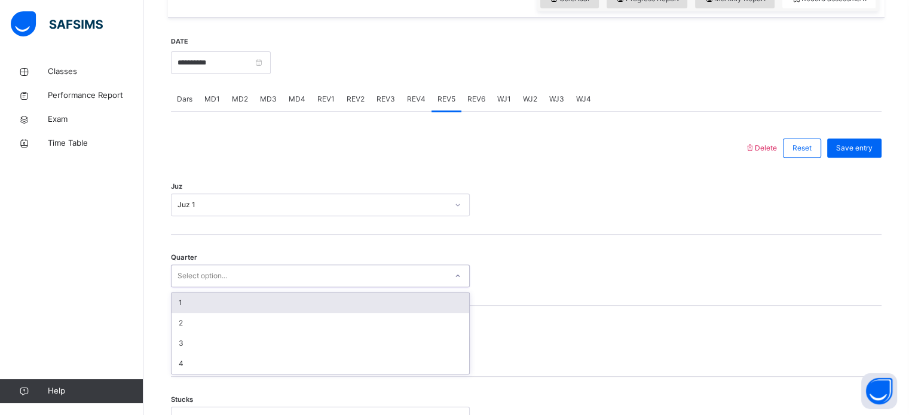
click at [228, 286] on div "Select option..." at bounding box center [309, 276] width 275 height 19
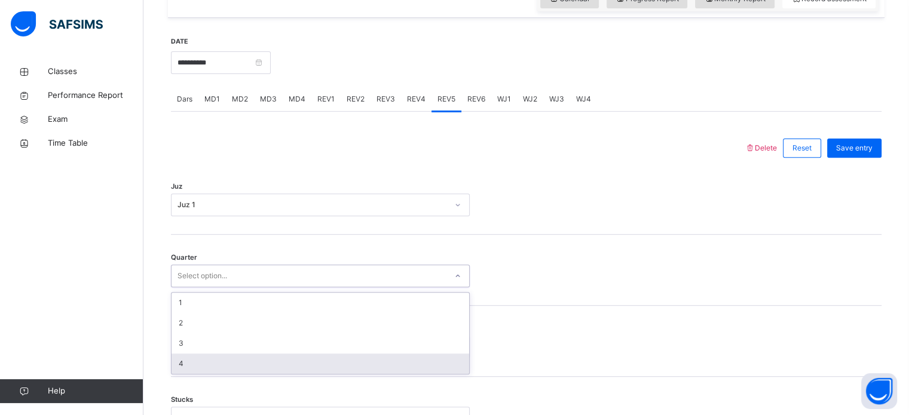
click at [219, 371] on div "4" at bounding box center [321, 364] width 298 height 20
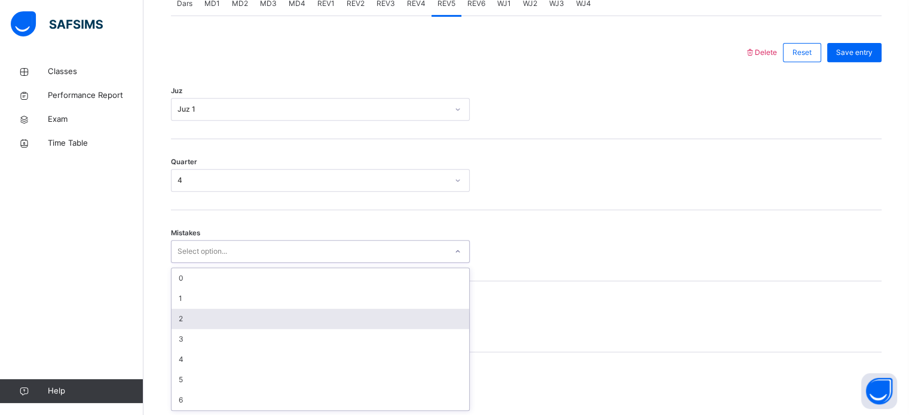
click at [201, 263] on div "option 2 focused, 3 of 7. 7 results available. Use Up and Down to choose option…" at bounding box center [320, 251] width 299 height 23
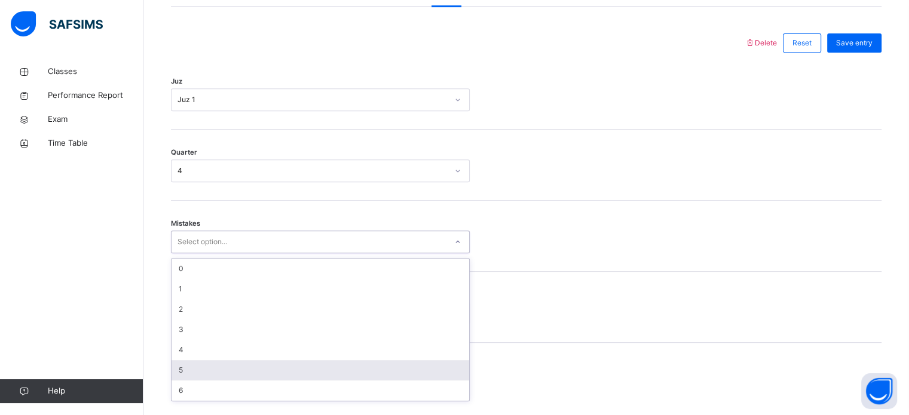
click at [197, 376] on div "5" at bounding box center [321, 370] width 298 height 20
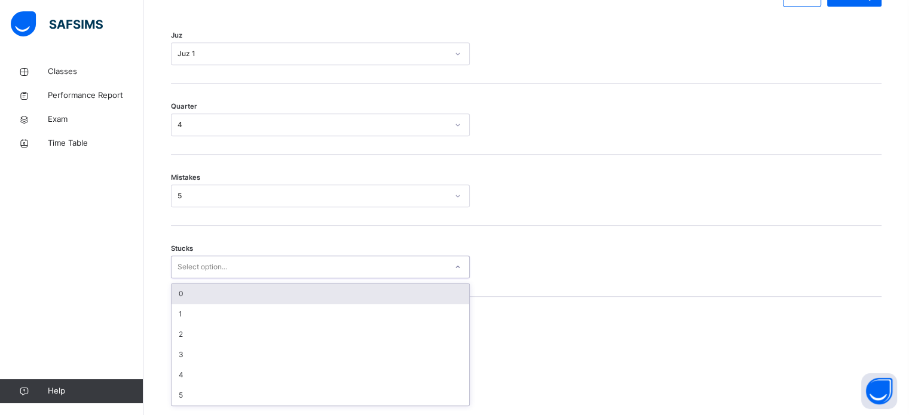
scroll to position [581, 0]
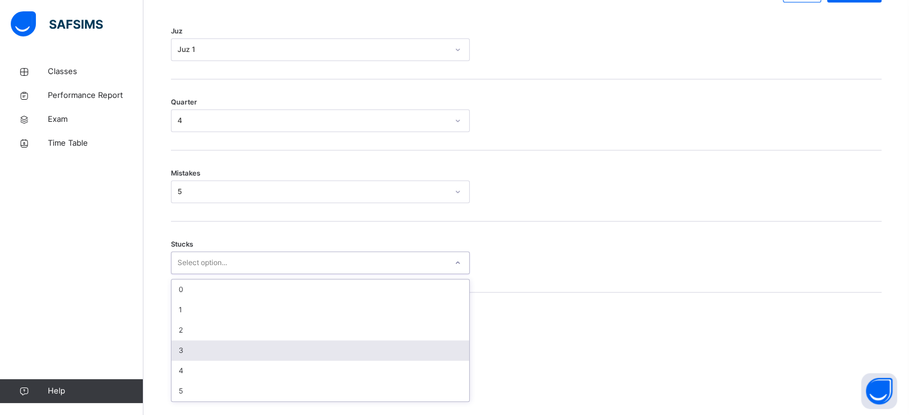
drag, startPoint x: 207, startPoint y: 316, endPoint x: 209, endPoint y: 357, distance: 41.3
click at [209, 274] on div "option 3 focused, 4 of 6. 6 results available. Use Up and Down to choose option…" at bounding box center [320, 263] width 299 height 23
click at [209, 357] on div "3" at bounding box center [321, 351] width 298 height 20
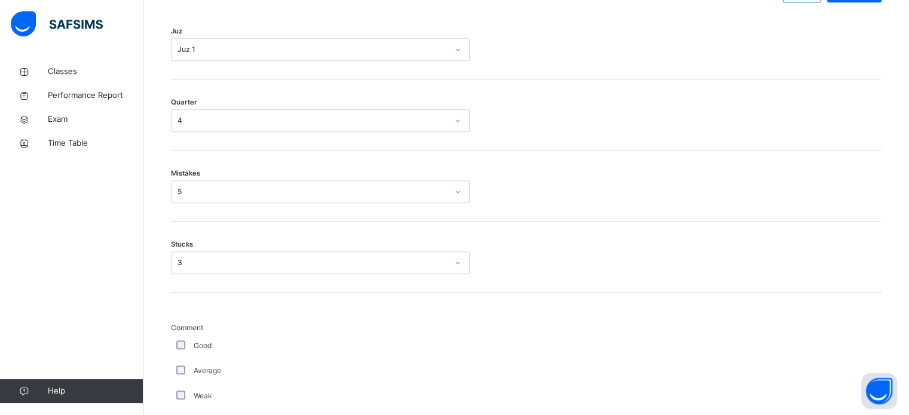
click at [182, 402] on div "Weak" at bounding box center [320, 396] width 293 height 11
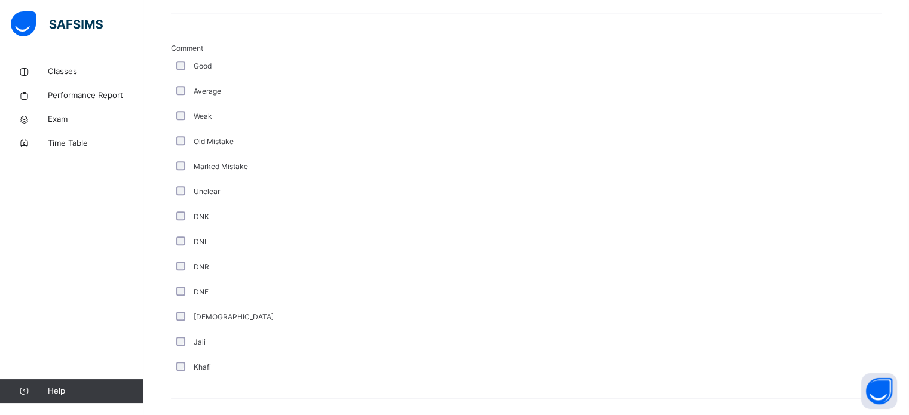
scroll to position [1008, 0]
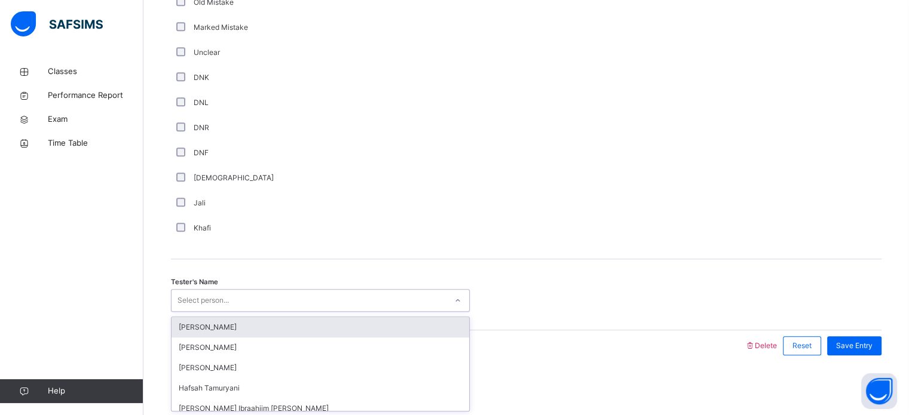
click at [318, 303] on div "Select person..." at bounding box center [309, 301] width 275 height 19
type input "***"
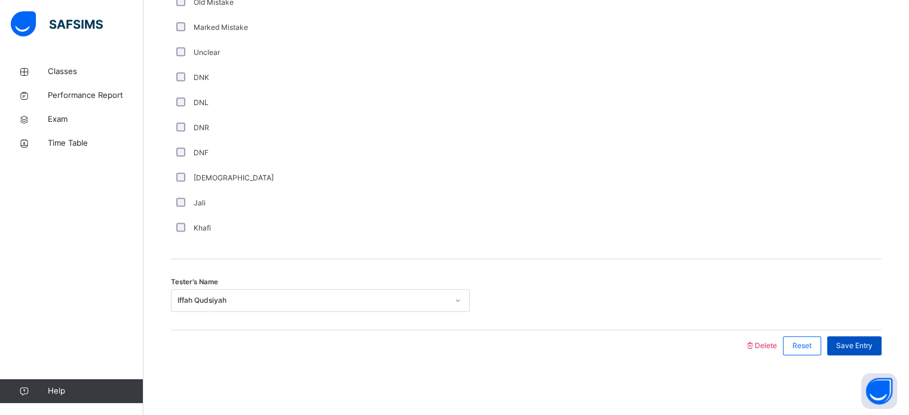
click at [872, 346] on span "Save Entry" at bounding box center [854, 346] width 36 height 11
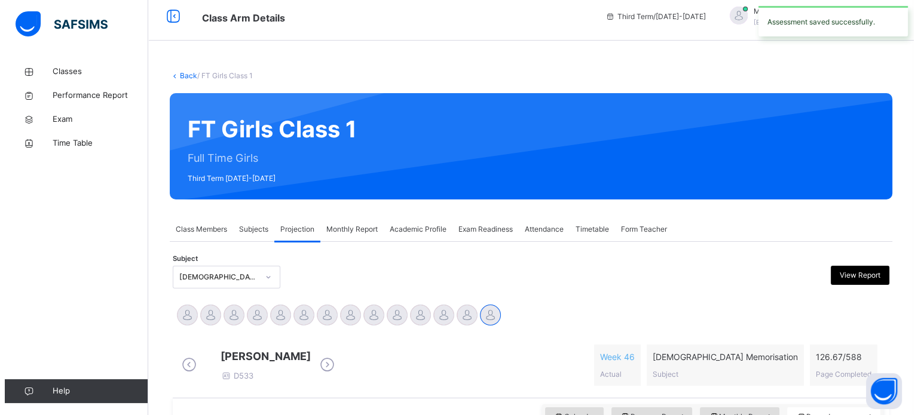
scroll to position [0, 0]
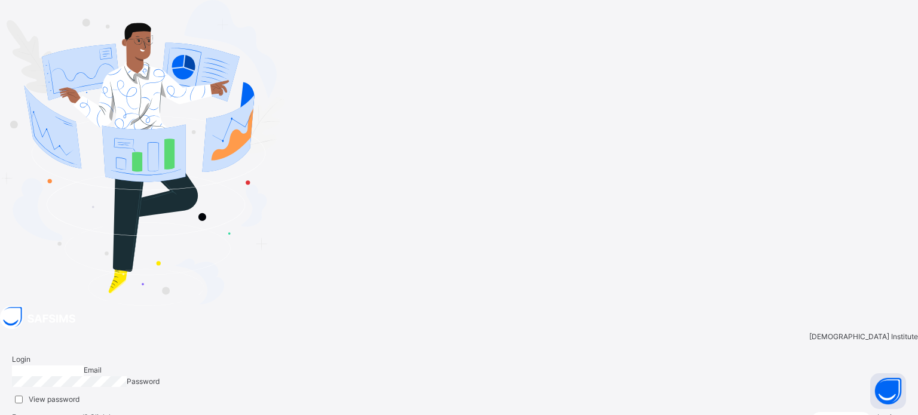
type input "**********"
